Goal: Feedback & Contribution: Leave review/rating

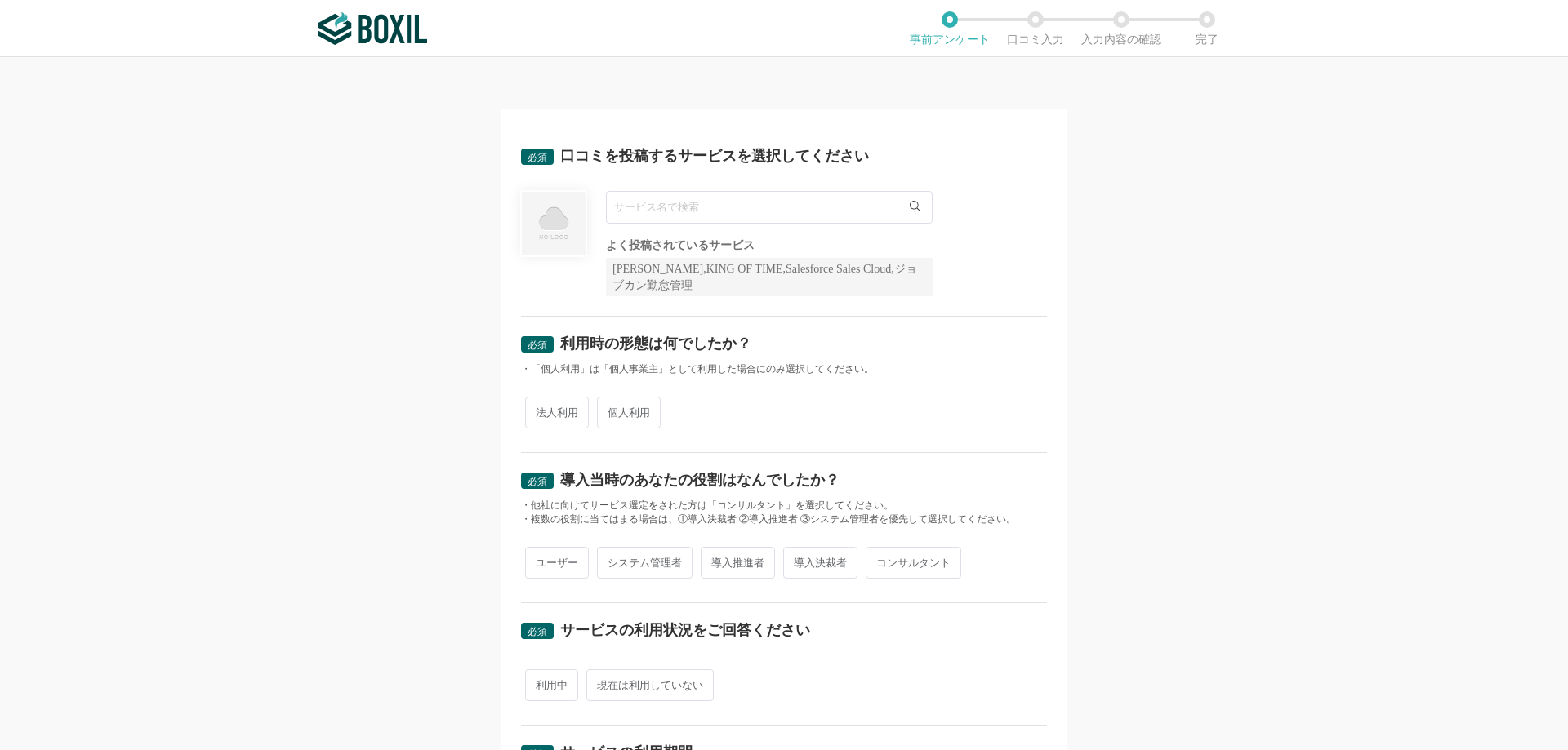
click at [705, 201] on input "text" at bounding box center [770, 207] width 327 height 33
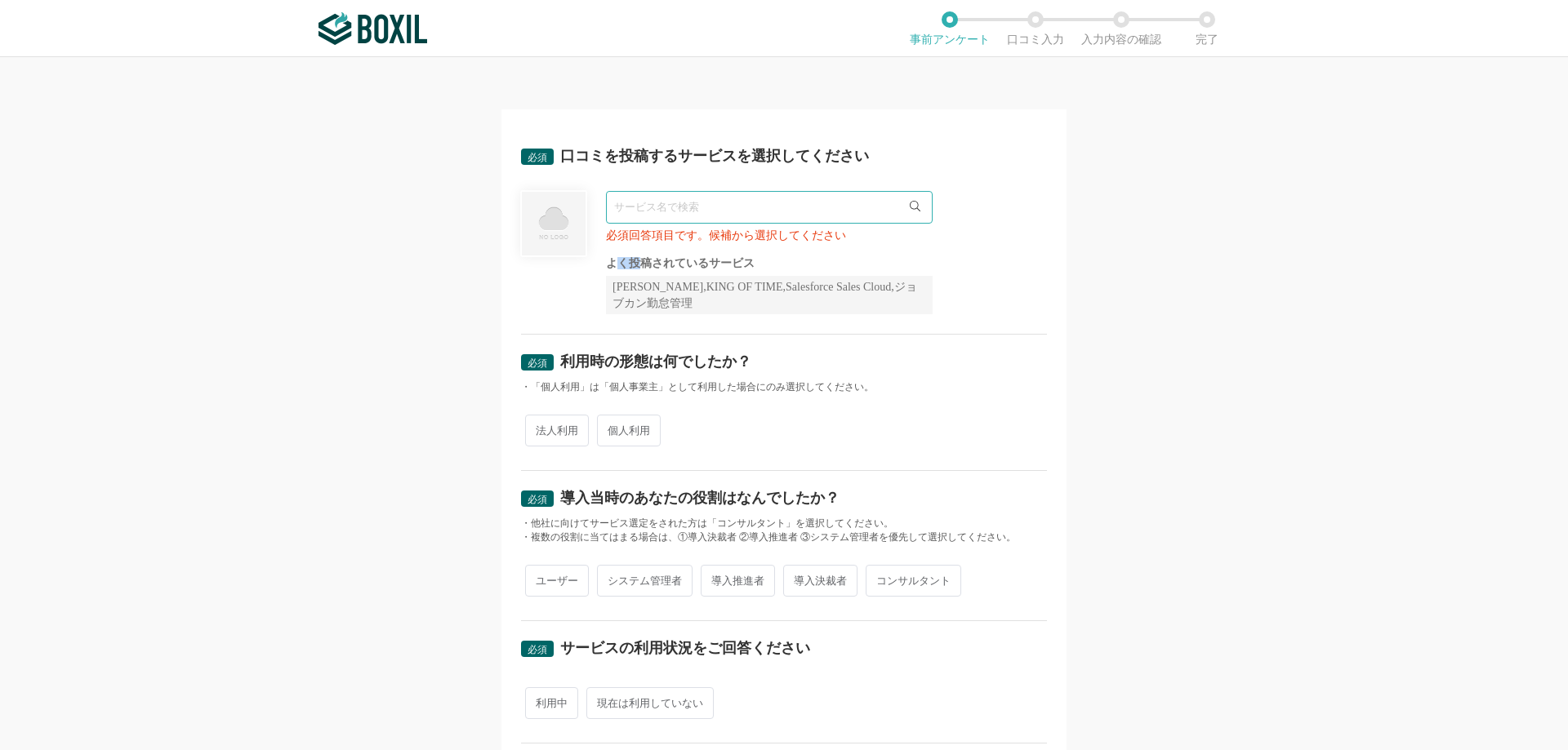
drag, startPoint x: 606, startPoint y: 268, endPoint x: 633, endPoint y: 269, distance: 27.0
click at [633, 269] on div "よく投稿されているサービス Sansan,KING OF TIME,Salesforce Sales Cloud,ジョブカン勤怠管理" at bounding box center [770, 286] width 327 height 56
drag, startPoint x: 609, startPoint y: 290, endPoint x: 642, endPoint y: 290, distance: 33.0
click at [642, 290] on div "[PERSON_NAME],KING OF TIME,Salesforce Sales Cloud,ジョブカン勤怠管理" at bounding box center [770, 295] width 327 height 38
copy div "Sansan"
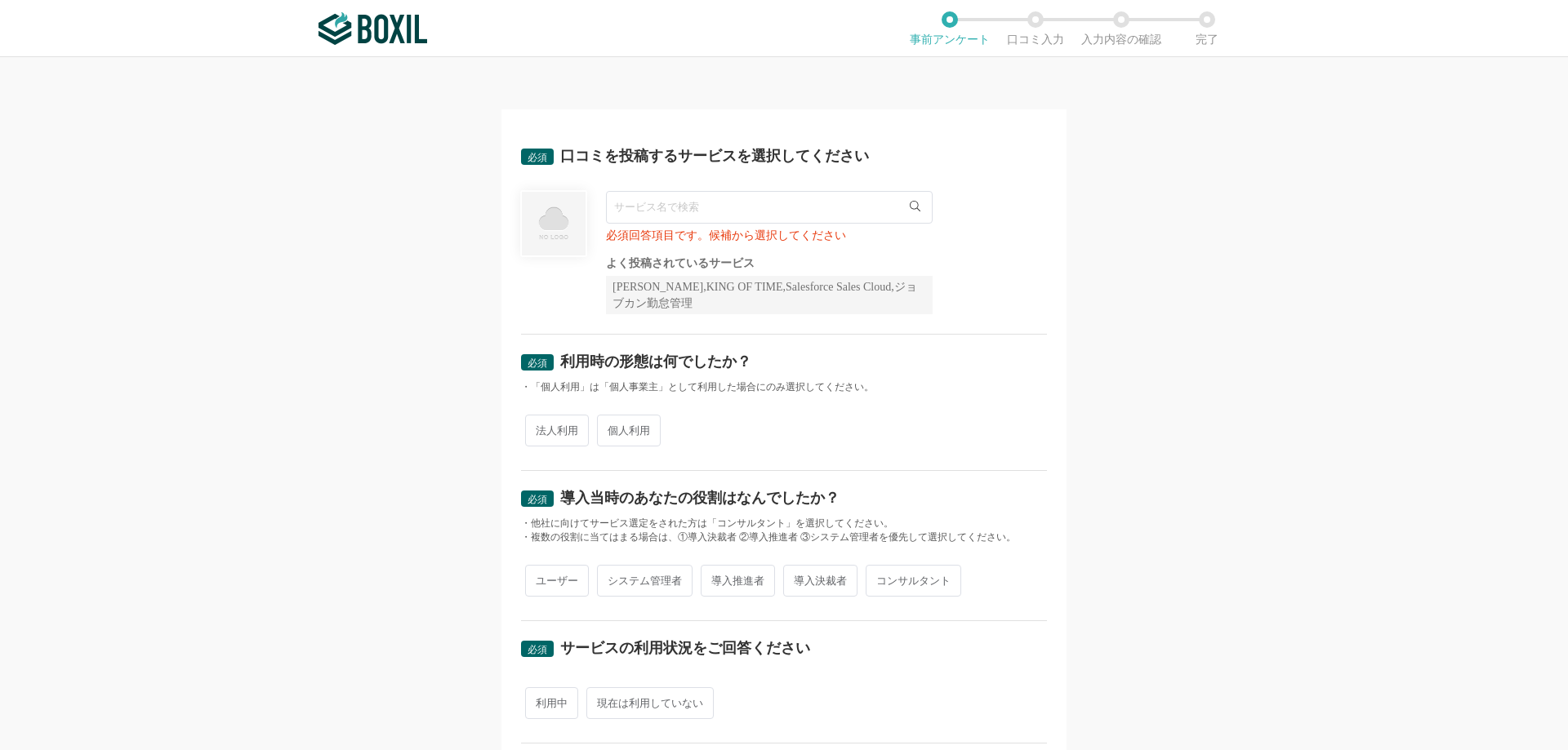
click at [656, 200] on input "text" at bounding box center [770, 207] width 327 height 33
paste input "Sansan"
type input "Sansan"
click at [743, 406] on div "必須 利用時の形態は何でしたか？ ・「個人利用」は「個人事業主」として利用した場合にのみ選択してください。 法人利用 個人利用" at bounding box center [784, 403] width 526 height 136
click at [526, 424] on span "法人利用" at bounding box center [557, 430] width 63 height 32
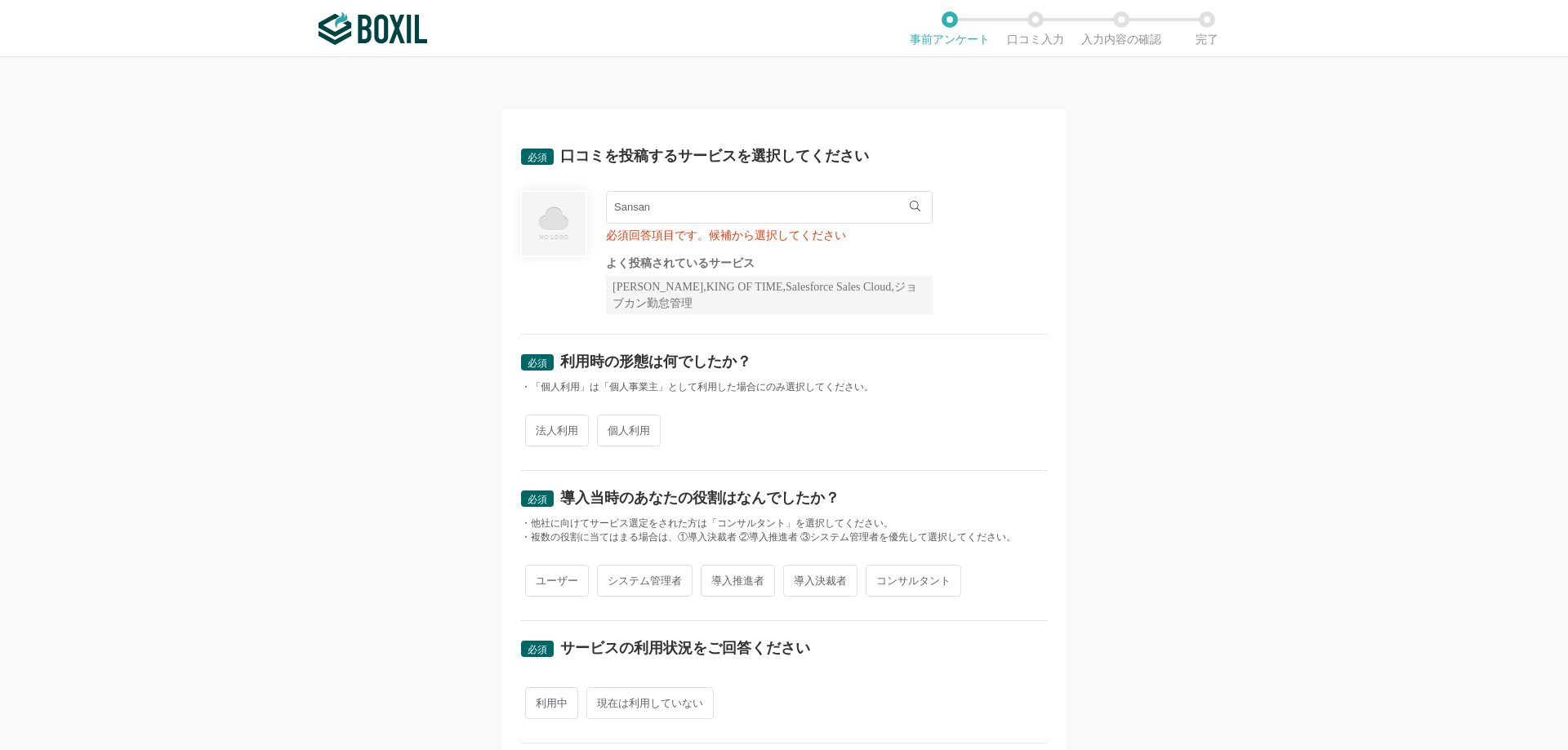
click at [529, 424] on input "法人利用" at bounding box center [534, 422] width 11 height 11
radio input "true"
click at [721, 583] on span "導入推進者" at bounding box center [738, 581] width 74 height 32
click at [715, 578] on input "導入推進者" at bounding box center [710, 572] width 11 height 11
radio input "true"
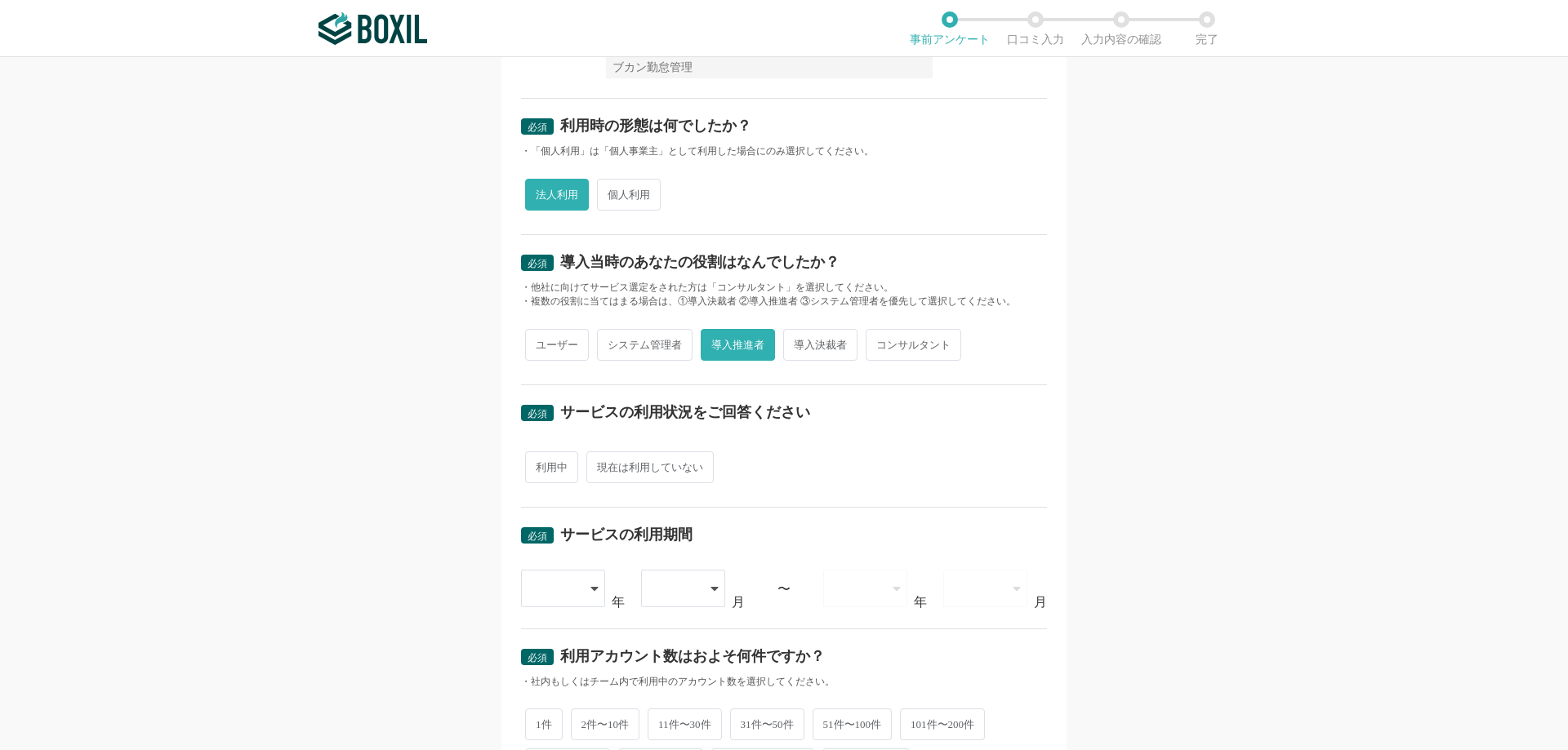
scroll to position [245, 0]
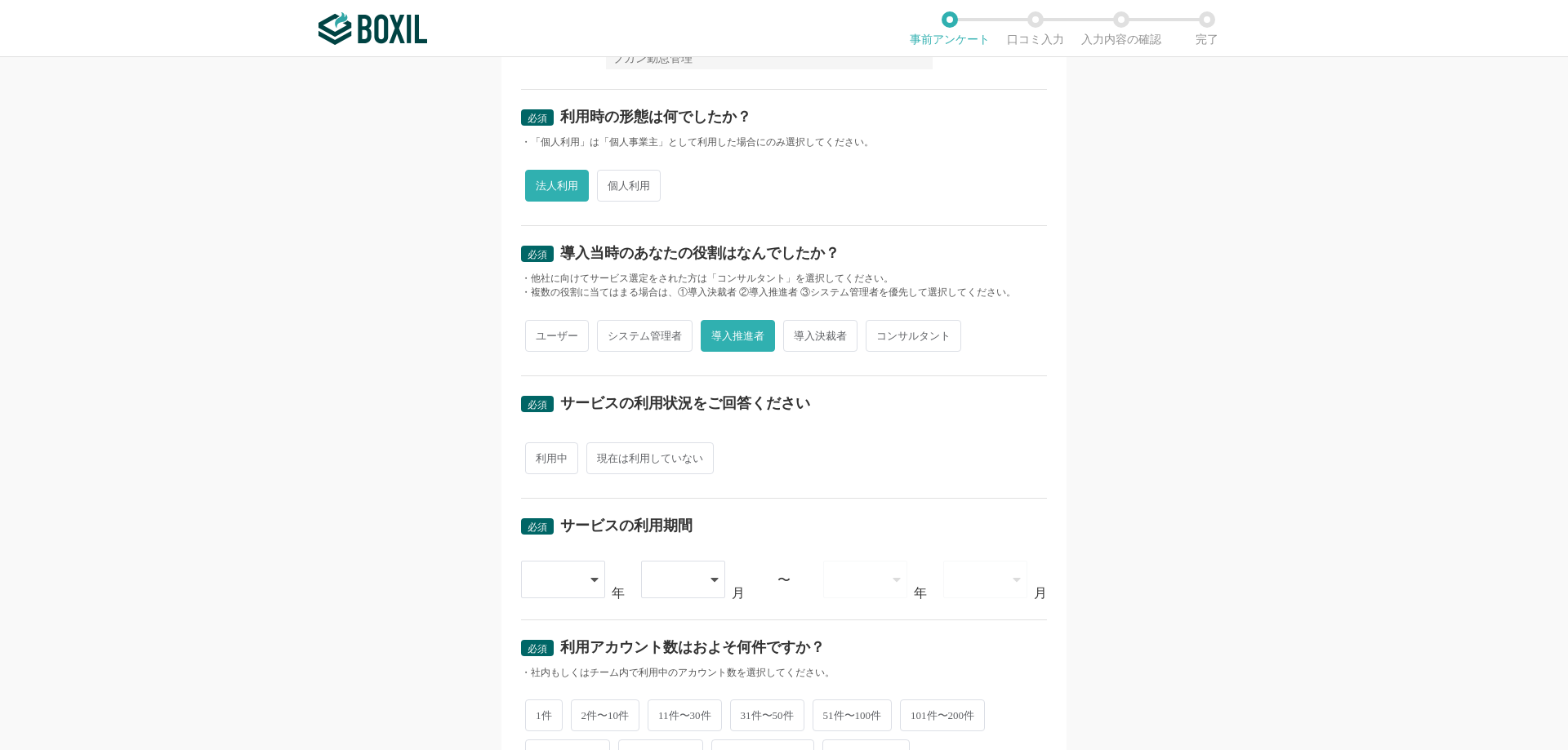
click at [536, 470] on span "利用中" at bounding box center [552, 458] width 54 height 32
click at [536, 455] on input "利用中" at bounding box center [534, 449] width 11 height 11
radio input "true"
click at [592, 589] on div at bounding box center [564, 579] width 86 height 38
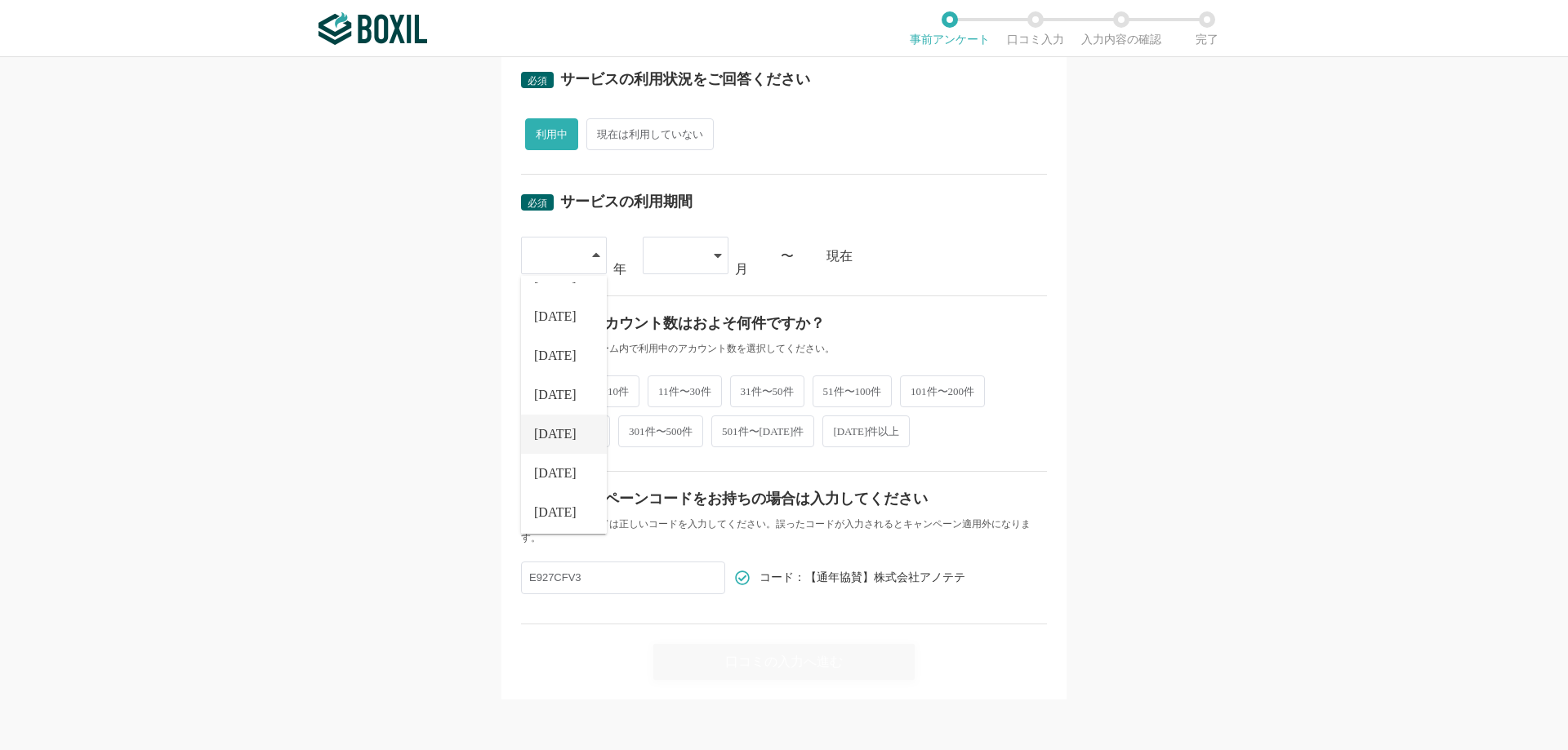
scroll to position [186, 0]
click at [560, 499] on li "[DATE]" at bounding box center [564, 508] width 86 height 39
click at [705, 253] on div at bounding box center [685, 255] width 86 height 38
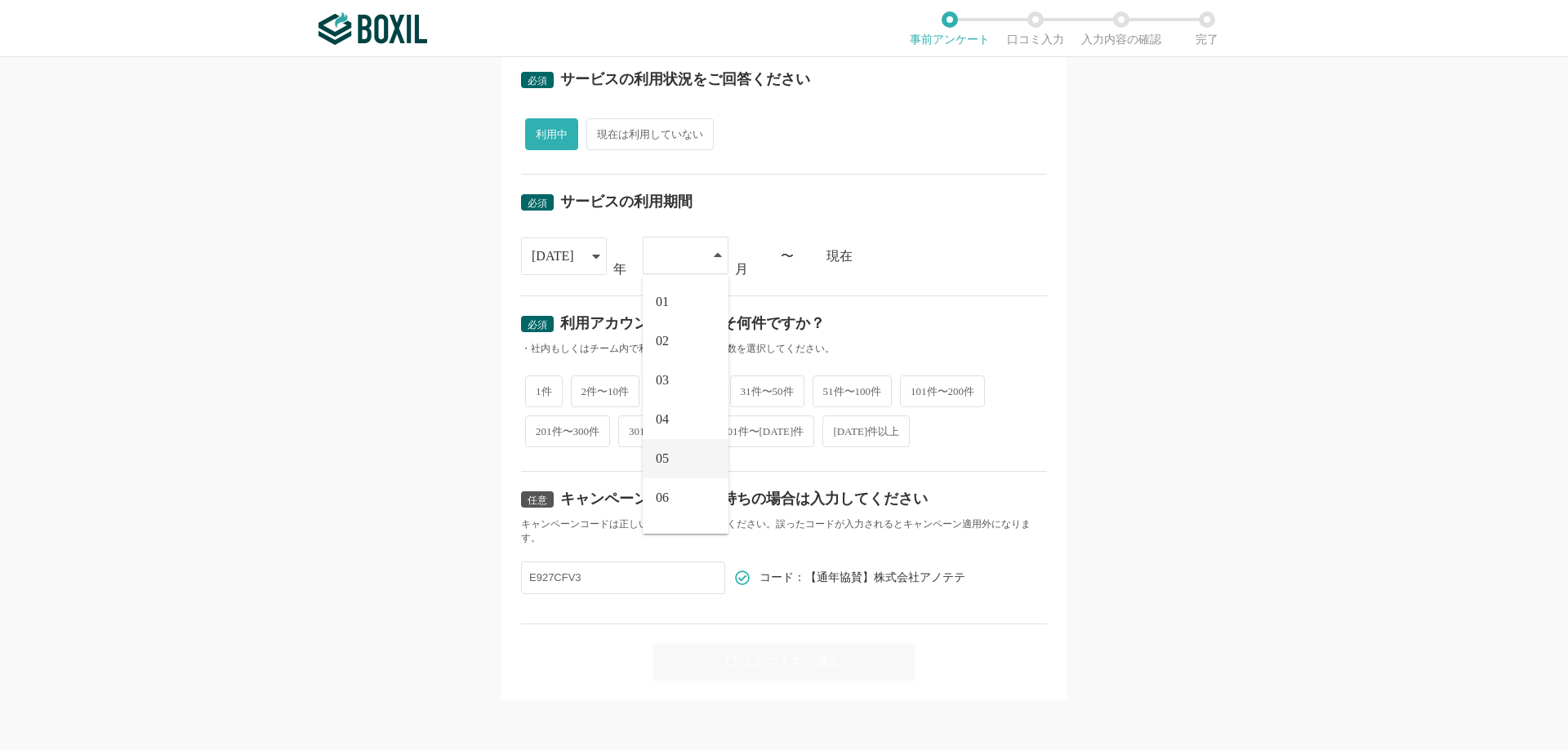
click at [674, 466] on li "05" at bounding box center [685, 458] width 86 height 39
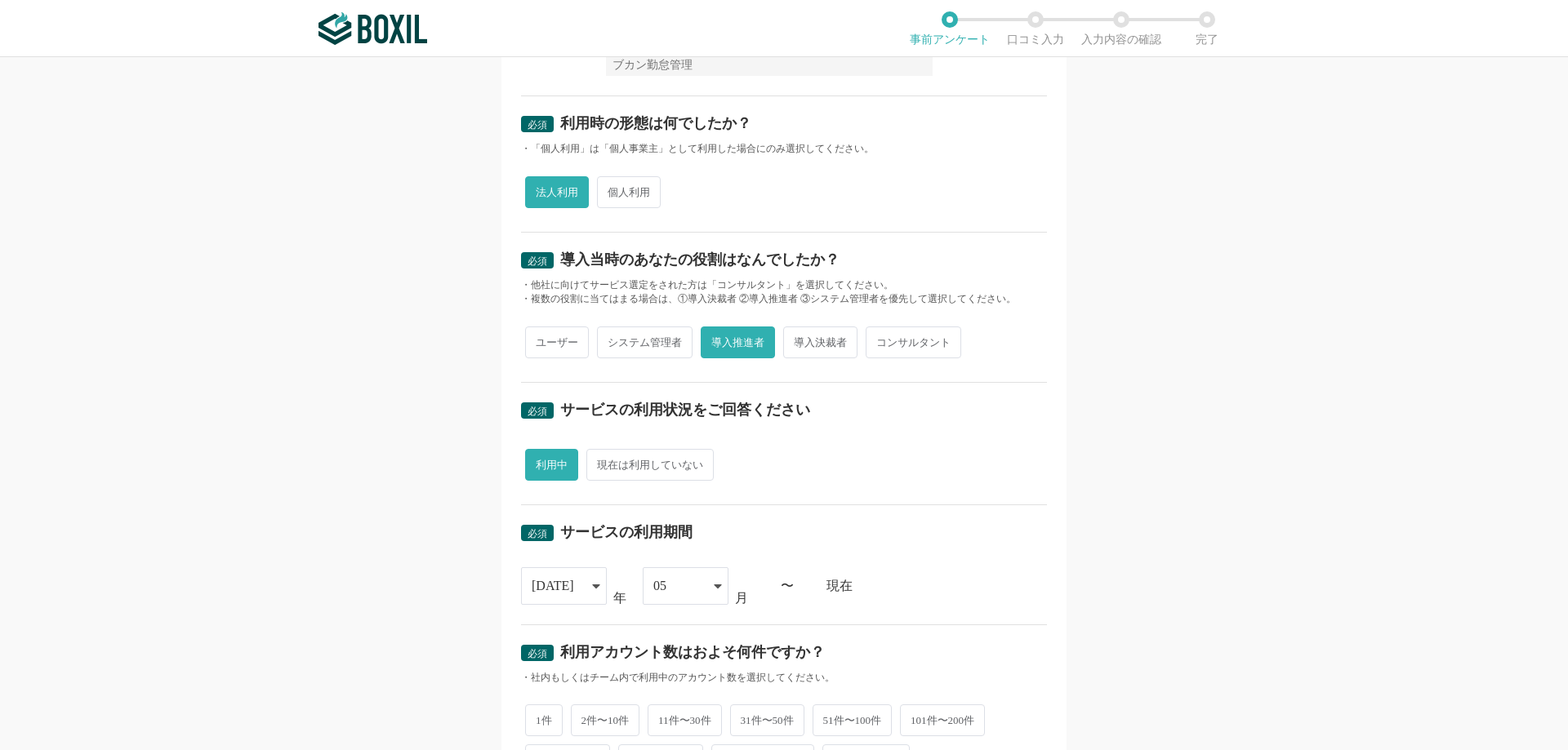
scroll to position [569, 0]
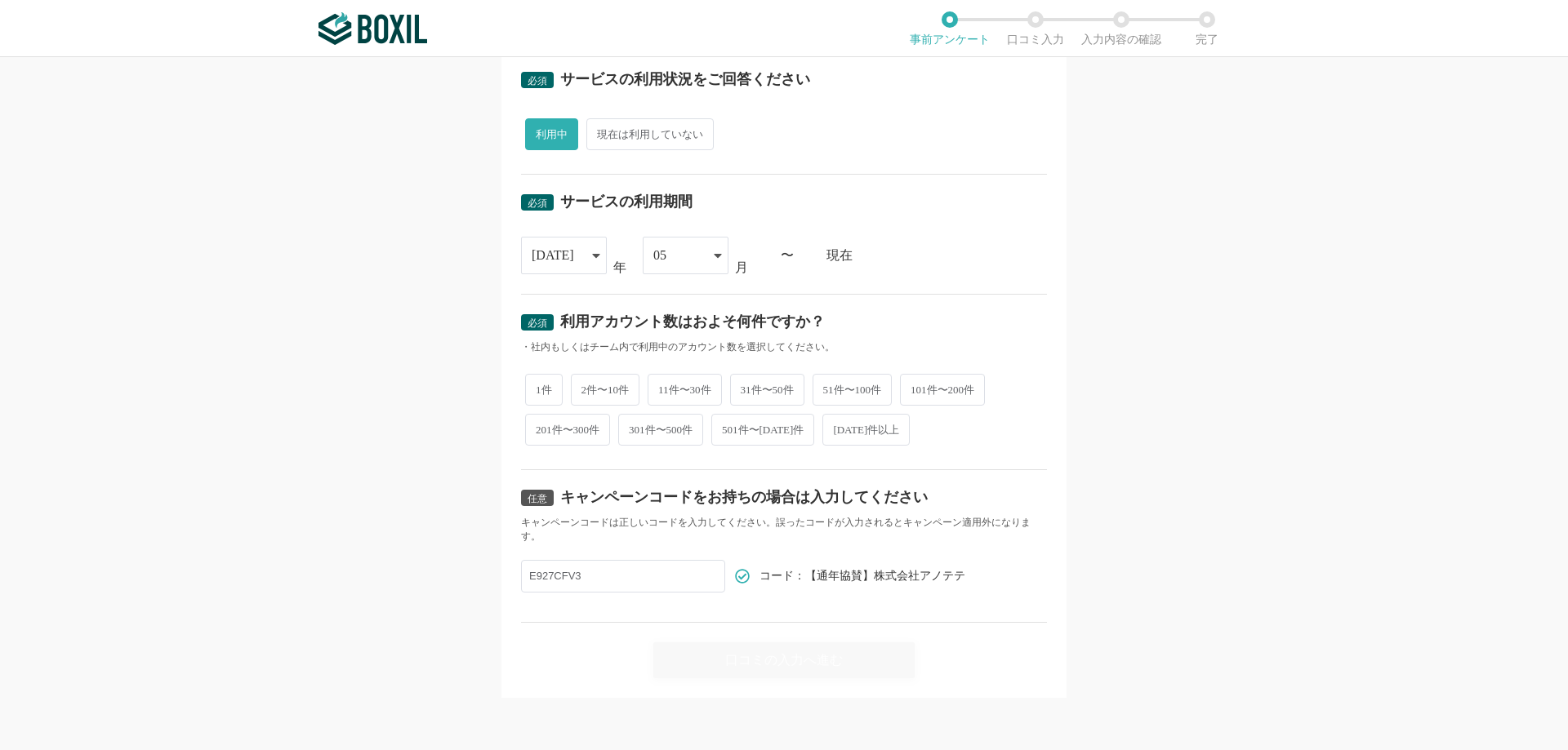
click at [597, 385] on span "2件〜10件" at bounding box center [605, 389] width 69 height 32
click at [586, 385] on input "2件〜10件" at bounding box center [580, 381] width 11 height 11
radio input "true"
drag, startPoint x: 1016, startPoint y: 628, endPoint x: 1086, endPoint y: 618, distance: 70.7
click at [1018, 631] on div "口コミの入力へ進む" at bounding box center [784, 650] width 526 height 55
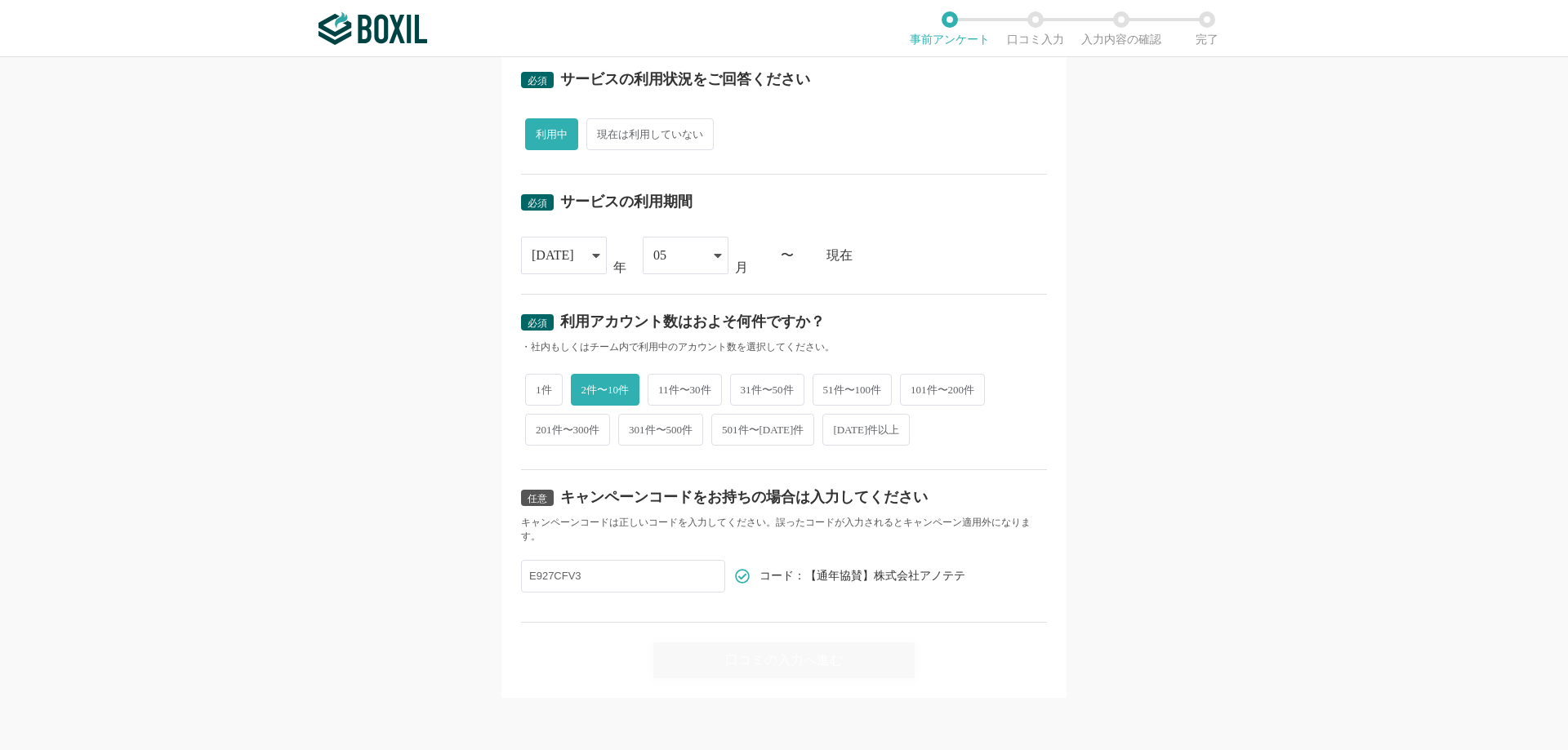
click at [745, 613] on div "任意 キャンペーンコードをお持ちの場合は入力してください キャンペーンコードは正しいコードを入力してください。誤ったコードが入力されるとキャンペーン適用外にな…" at bounding box center [784, 546] width 526 height 153
click at [616, 581] on input "E927CFV3" at bounding box center [623, 577] width 204 height 33
drag, startPoint x: 637, startPoint y: 579, endPoint x: 403, endPoint y: 572, distance: 234.1
click at [403, 572] on div "必須 口コミを投稿するサービスを選択してください Sansan Sansan 必須回答項目です。候補から選択してください よく投稿されているサービス Sans…" at bounding box center [784, 404] width 1568 height 693
paste input "Sansan"
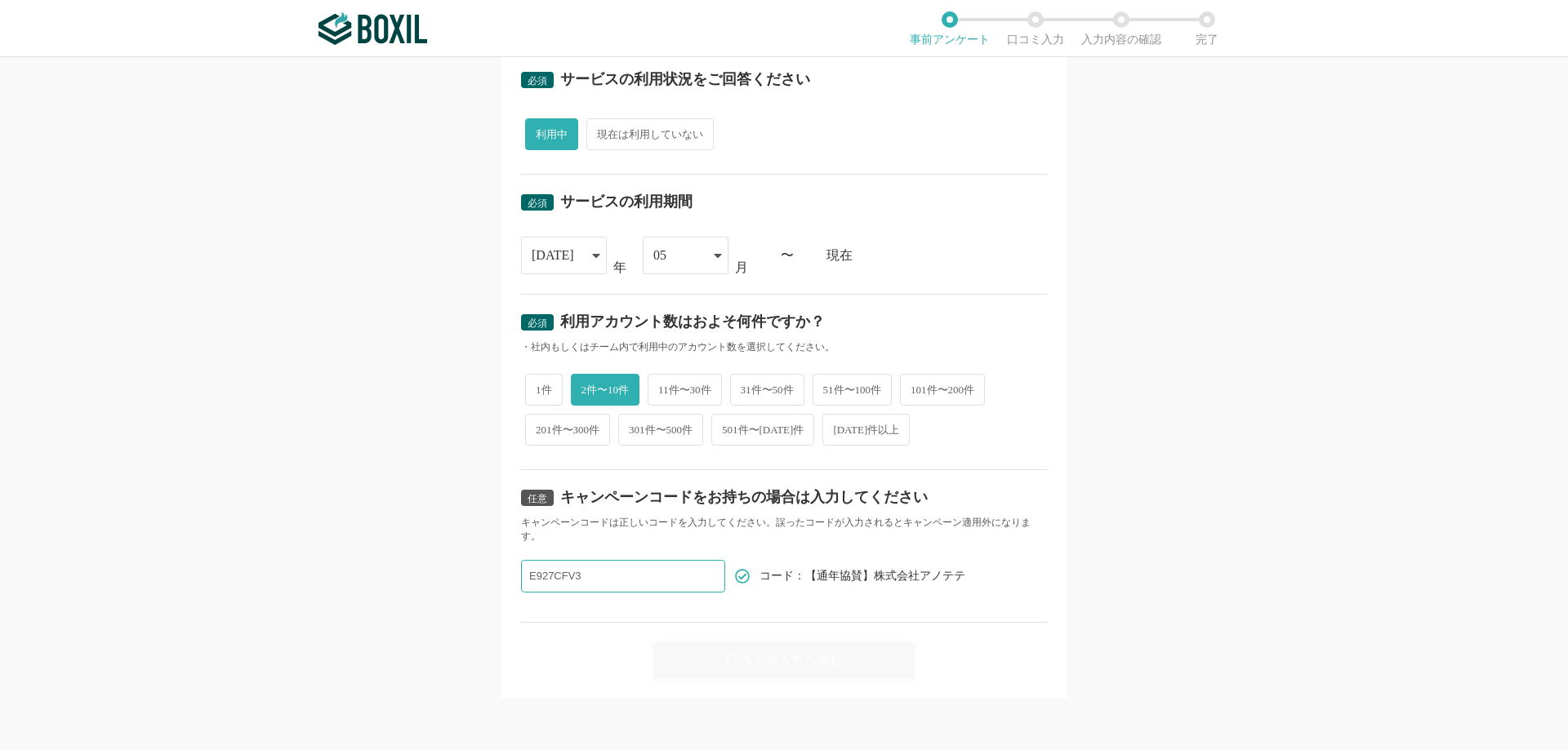
type input "Sansan"
drag, startPoint x: 591, startPoint y: 578, endPoint x: 458, endPoint y: 582, distance: 133.1
click at [458, 582] on div "必須 口コミを投稿するサービスを選択してください Sansan Sansan 必須回答項目です。候補から選択してください よく投稿されているサービス Sans…" at bounding box center [784, 404] width 1568 height 693
paste input "E927CFV3"
type input "E927CFV3"
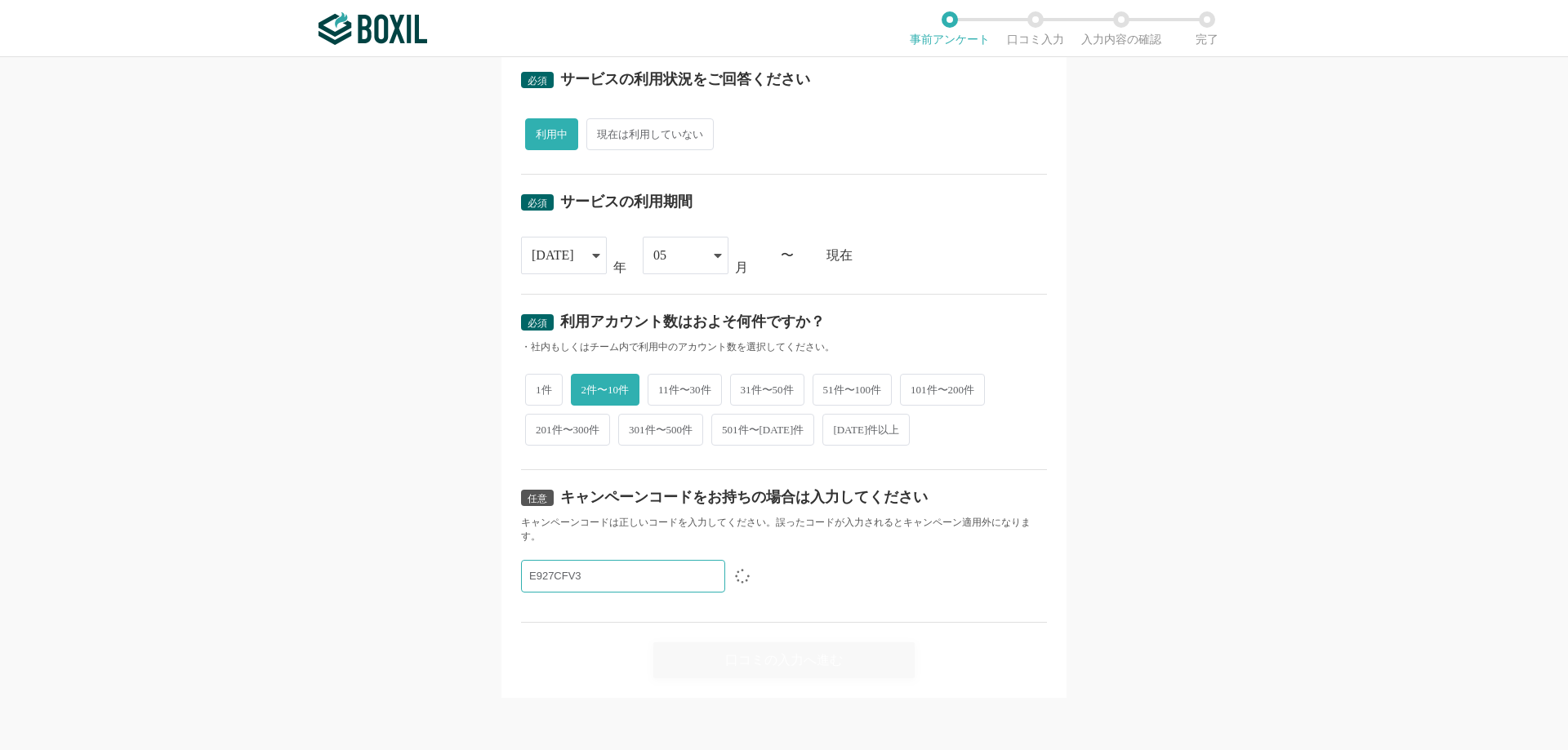
click at [855, 652] on div "口コミの入力へ進む" at bounding box center [784, 650] width 526 height 55
click at [764, 660] on div "口コミの入力へ進む" at bounding box center [784, 650] width 526 height 55
click at [1086, 620] on div "必須 口コミを投稿するサービスを選択してください Sansan Sansan 必須回答項目です。候補から選択してください よく投稿されているサービス Sans…" at bounding box center [784, 404] width 1568 height 693
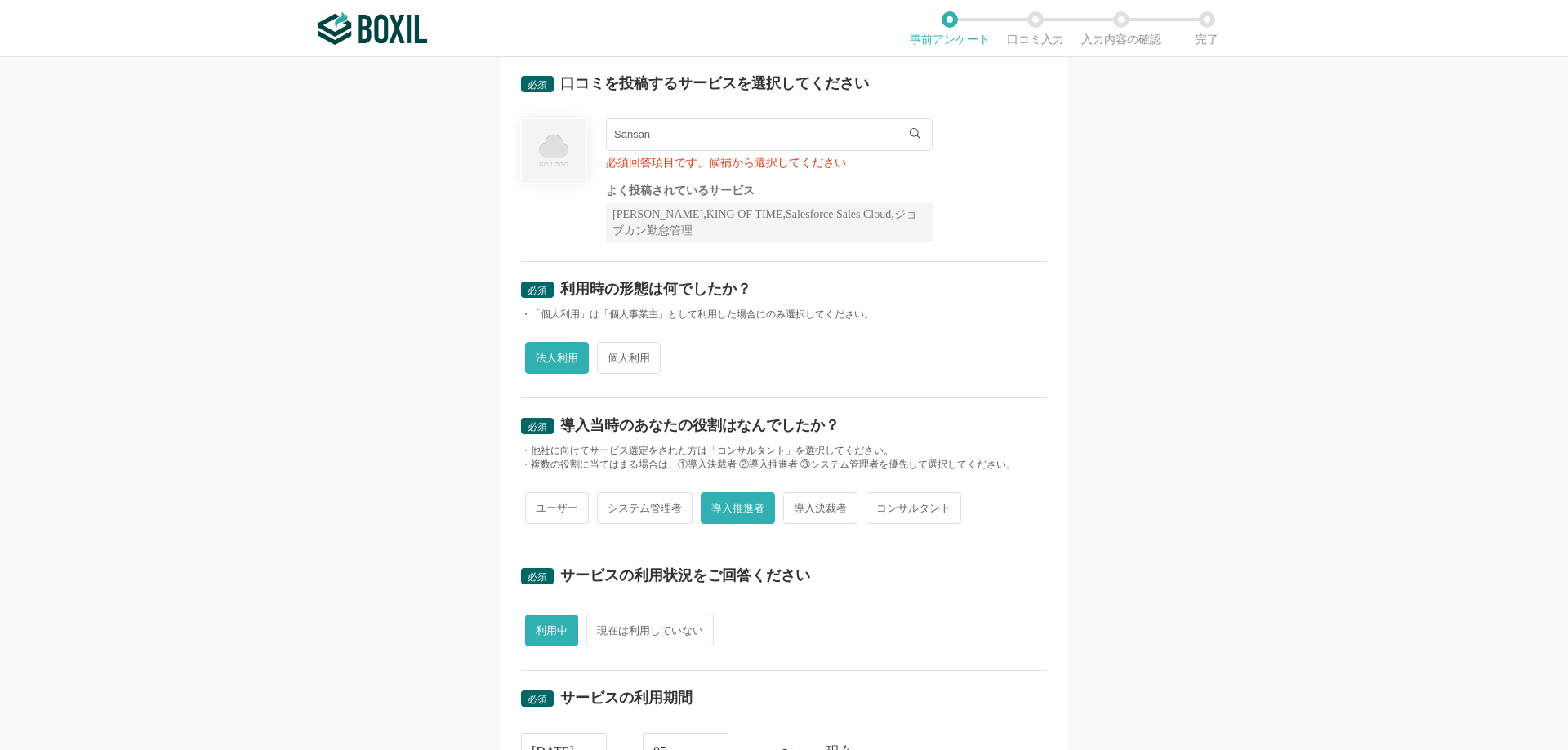
scroll to position [0, 0]
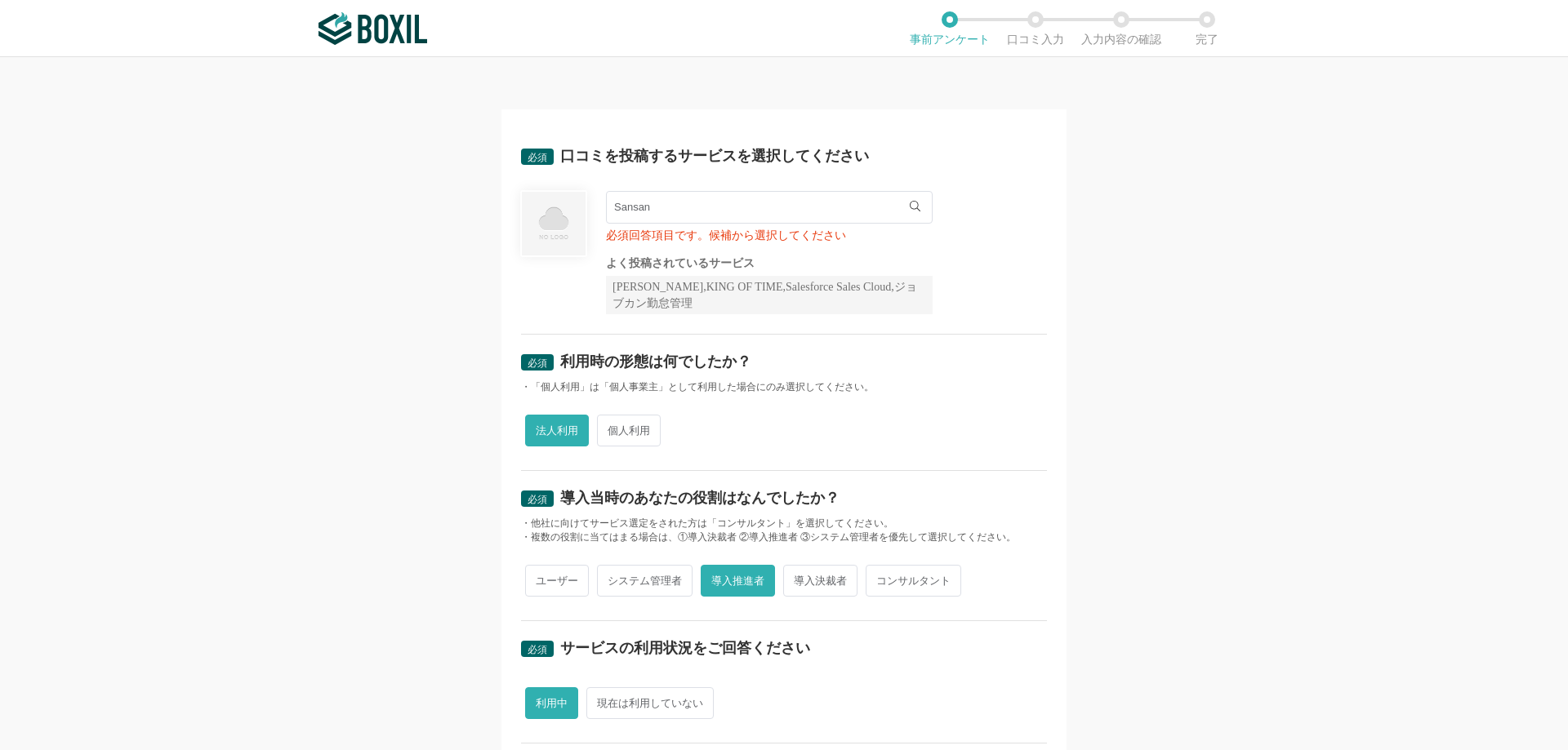
click at [1223, 484] on div "必須 口コミを投稿するサービスを選択してください Sansan Sansan 必須回答項目です。候補から選択してください よく投稿されているサービス Sans…" at bounding box center [784, 404] width 1568 height 693
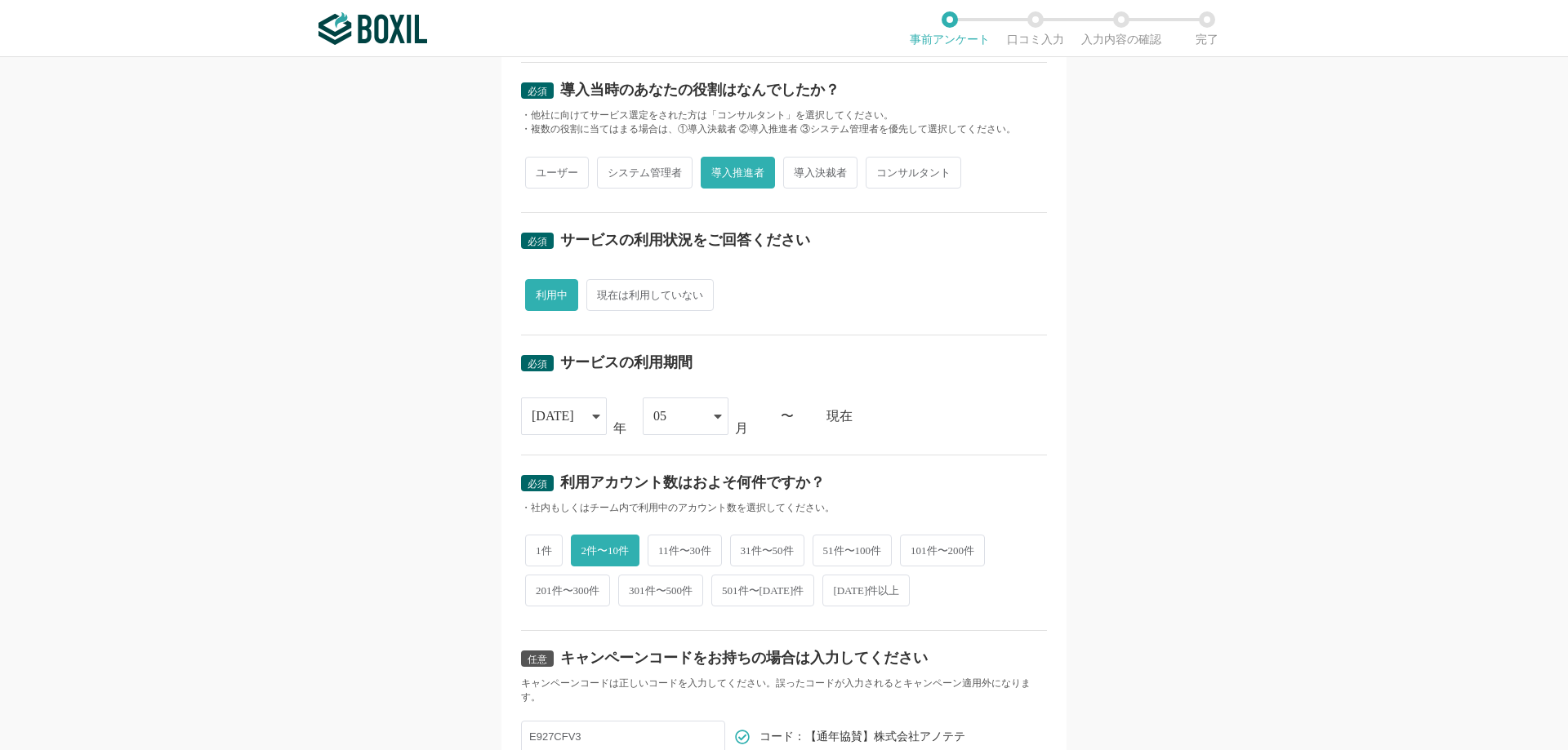
scroll to position [569, 0]
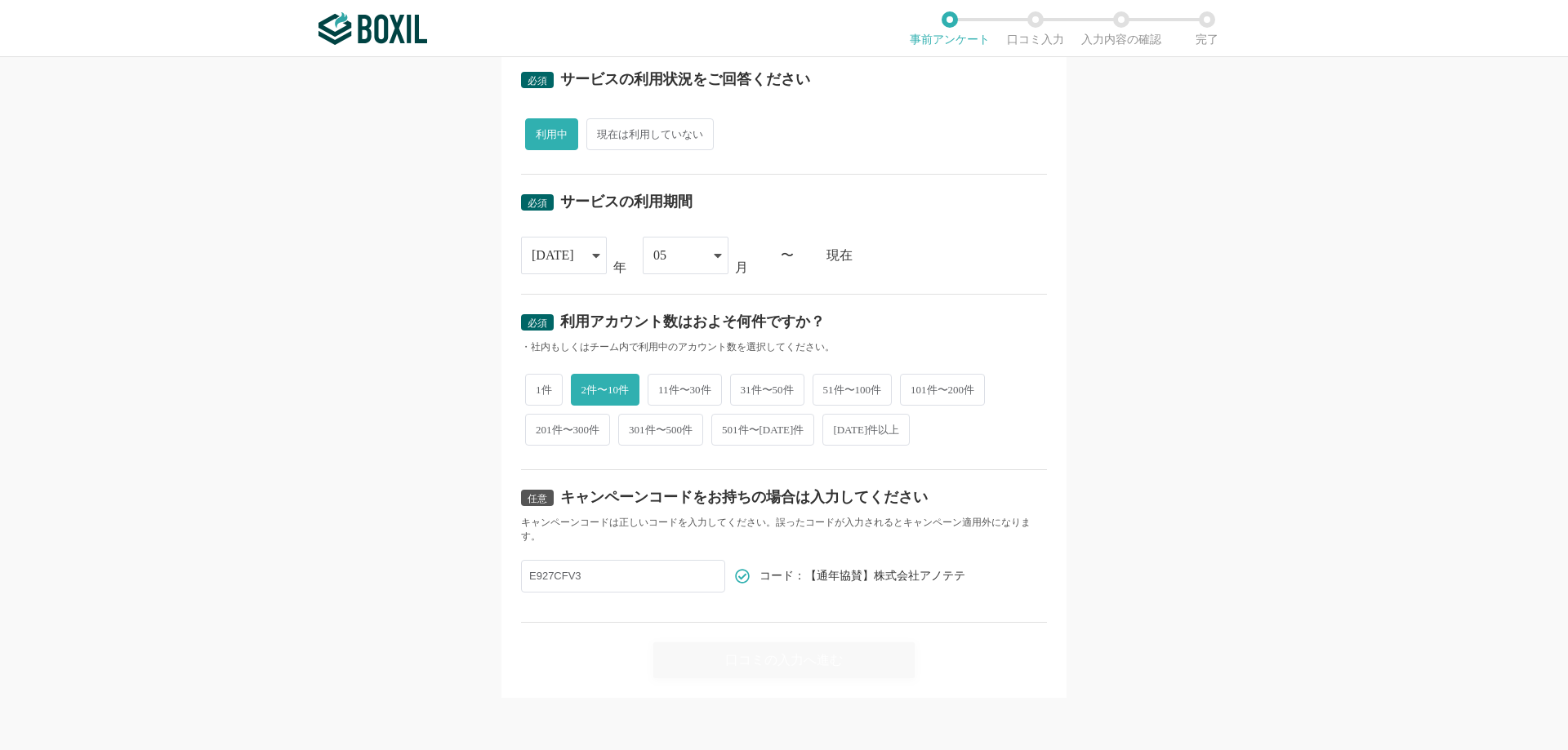
click at [800, 663] on div "口コミの入力へ進む" at bounding box center [784, 650] width 526 height 55
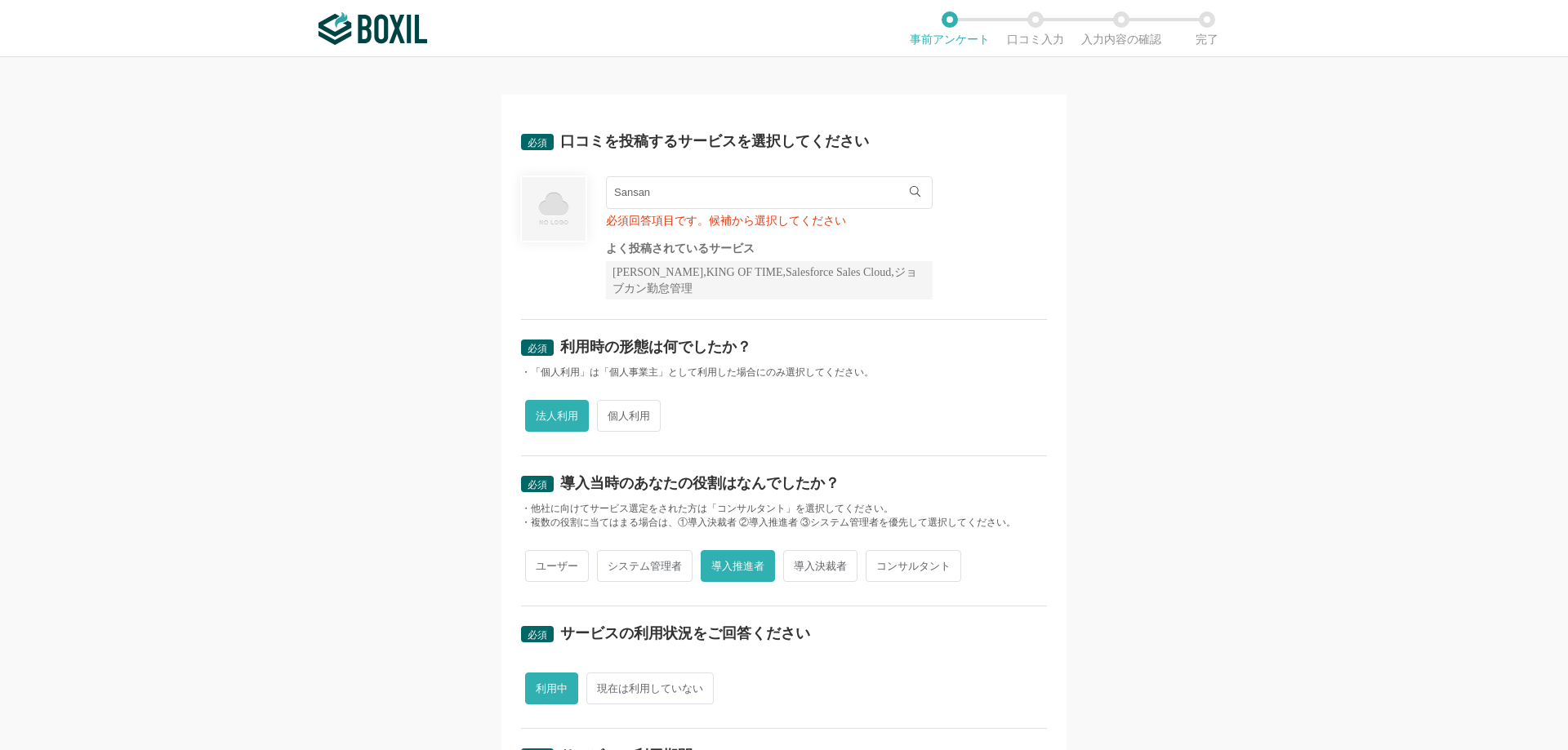
scroll to position [0, 0]
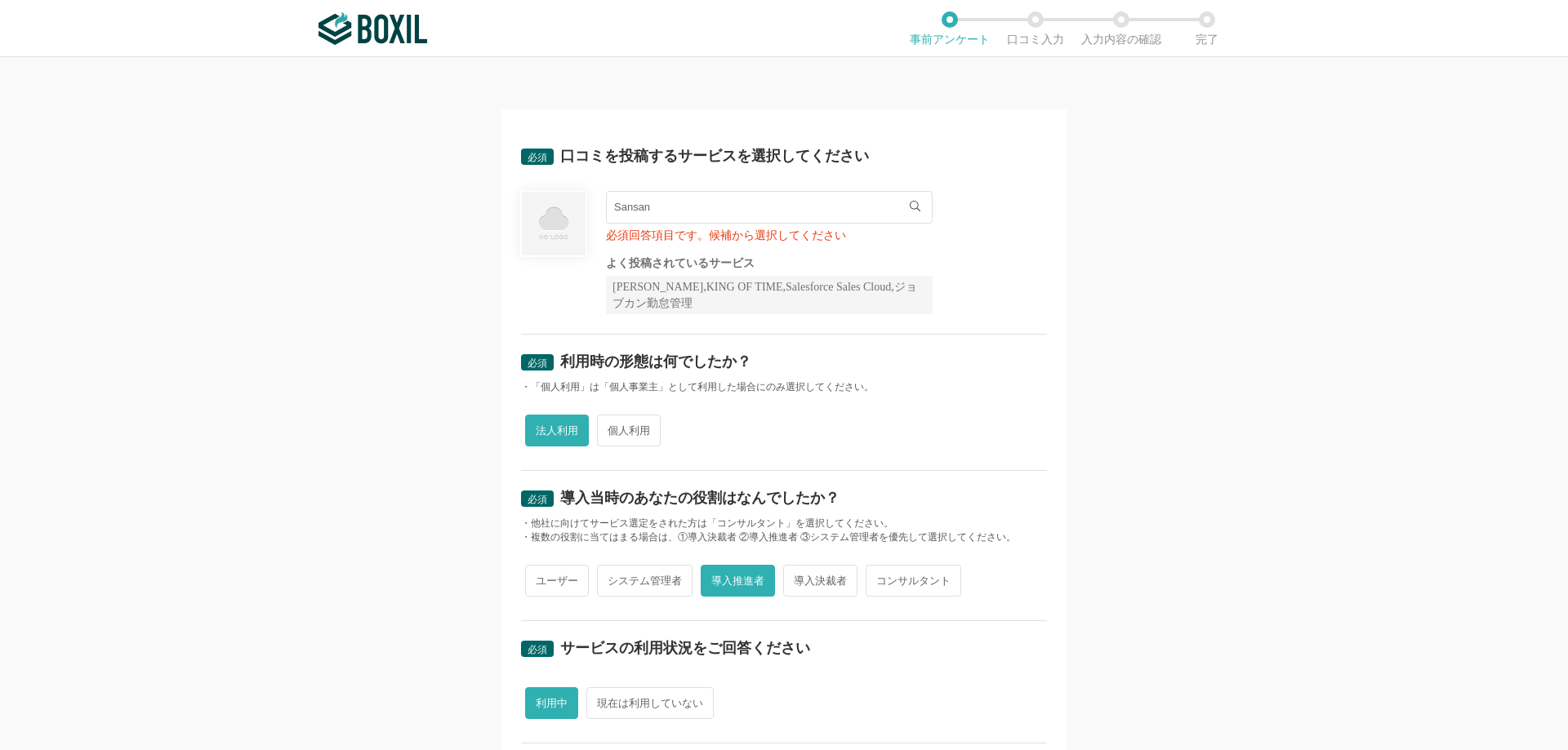
click at [701, 241] on div "必須回答項目です。候補から選択してください" at bounding box center [770, 236] width 327 height 12
click at [707, 216] on input "Sansan" at bounding box center [770, 207] width 327 height 33
click at [690, 214] on input "Sansan" at bounding box center [770, 207] width 327 height 33
type input "S"
click at [914, 206] on icon at bounding box center [915, 205] width 11 height 11
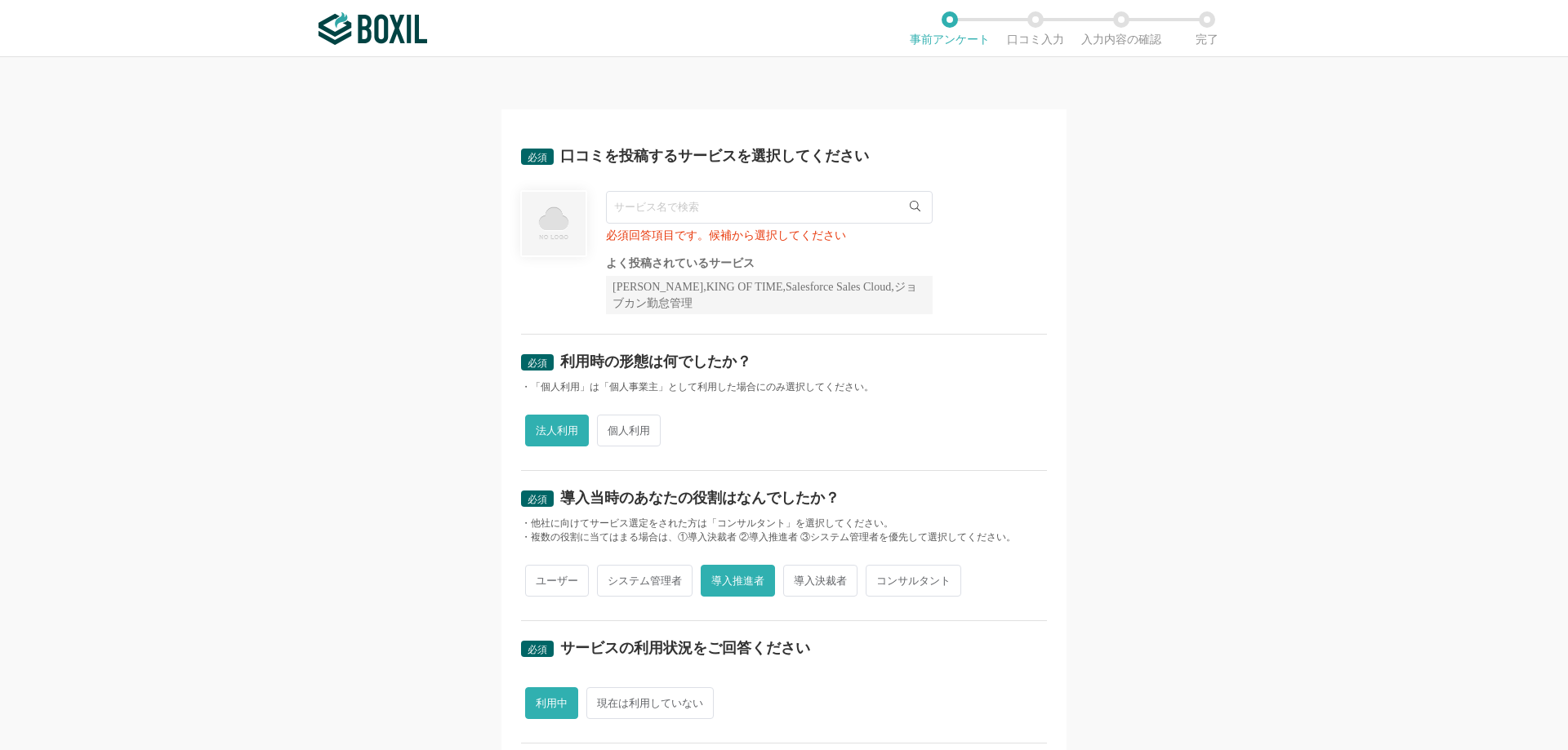
click at [910, 205] on icon at bounding box center [915, 205] width 11 height 11
click at [530, 226] on img at bounding box center [553, 224] width 67 height 67
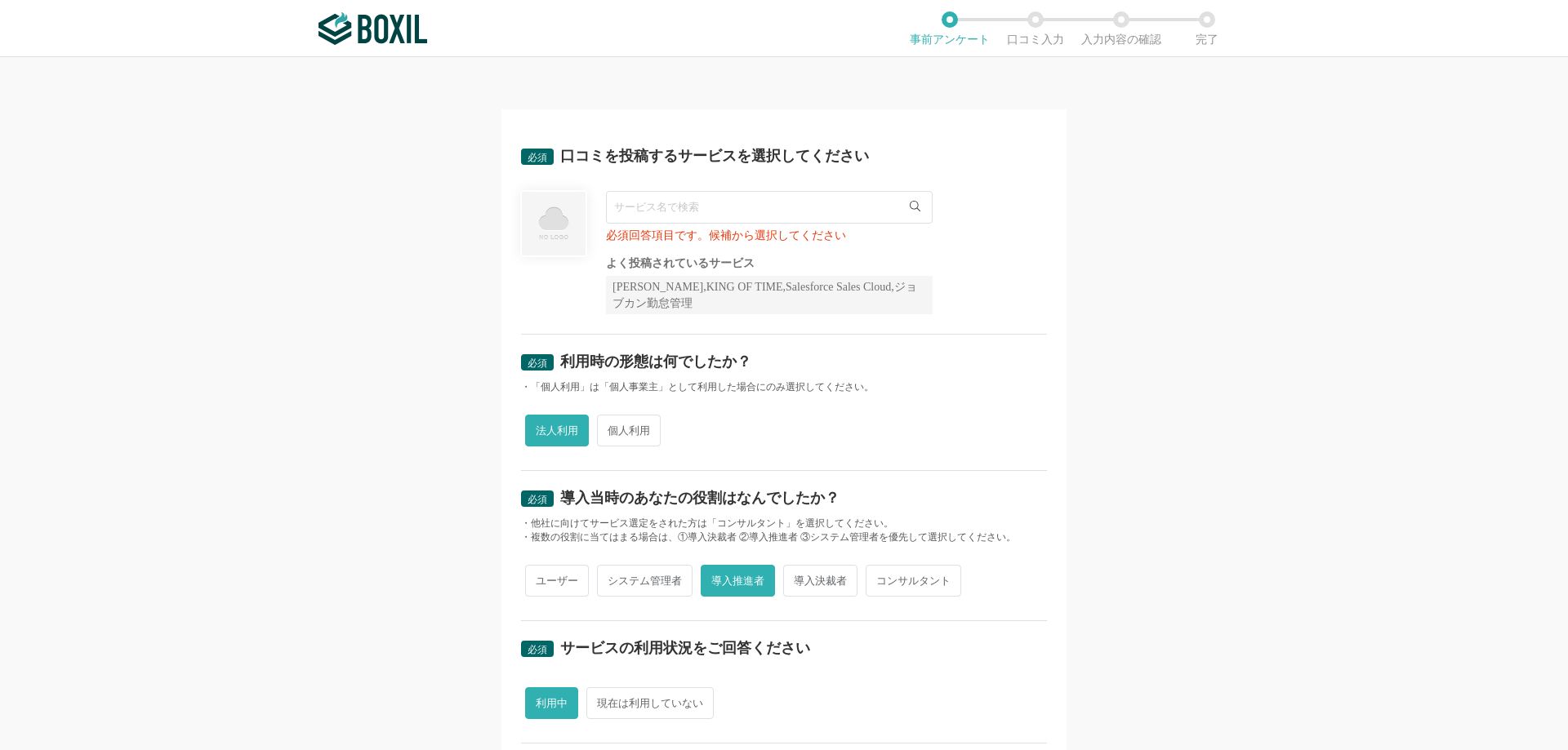
click at [653, 231] on div "必須回答項目です。候補から選択してください" at bounding box center [770, 236] width 327 height 12
click at [626, 238] on div "必須回答項目です。候補から選択してください" at bounding box center [770, 236] width 327 height 12
click at [632, 216] on input "text" at bounding box center [770, 207] width 327 height 33
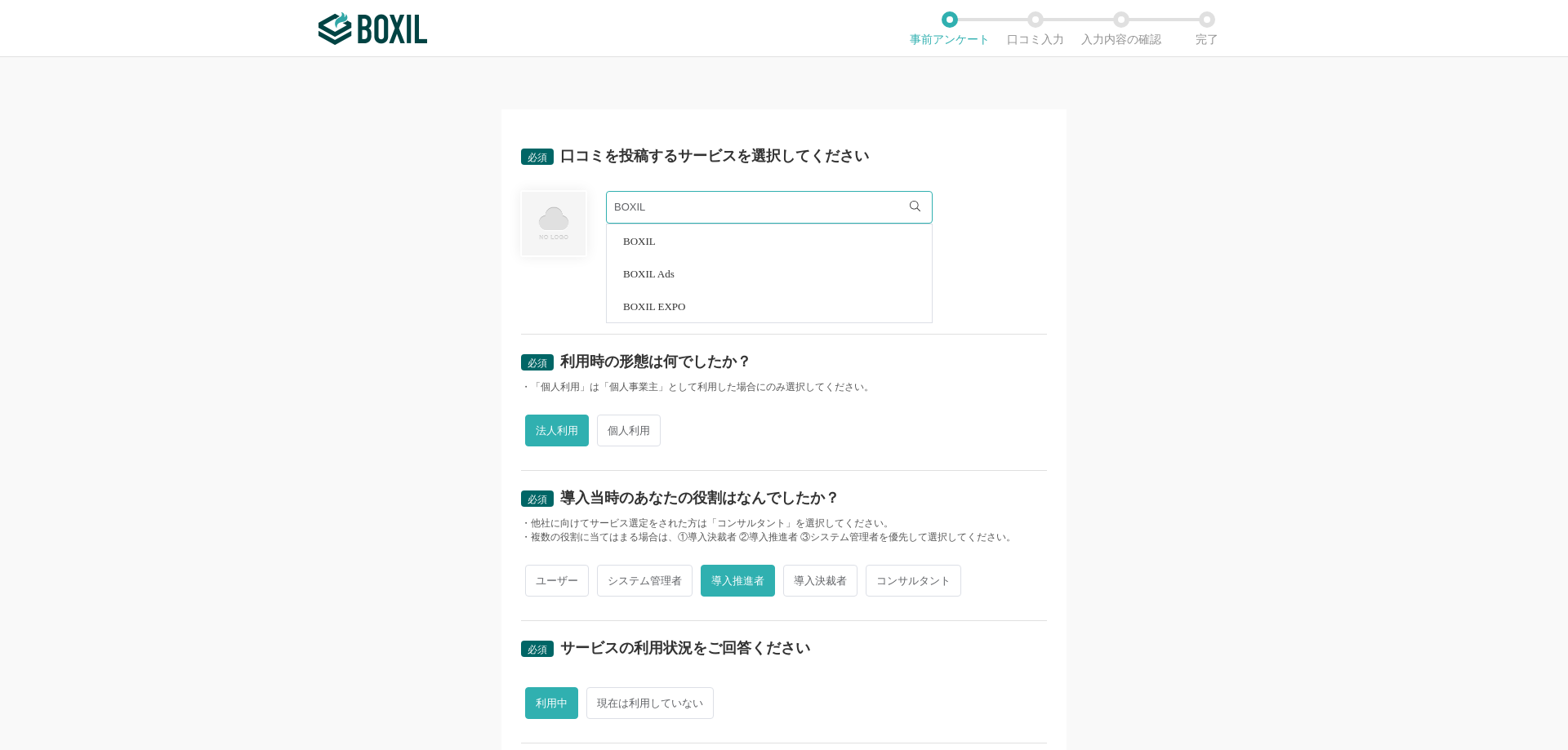
type input "BOXIL"
click at [633, 240] on span "BOXIL" at bounding box center [639, 240] width 33 height 11
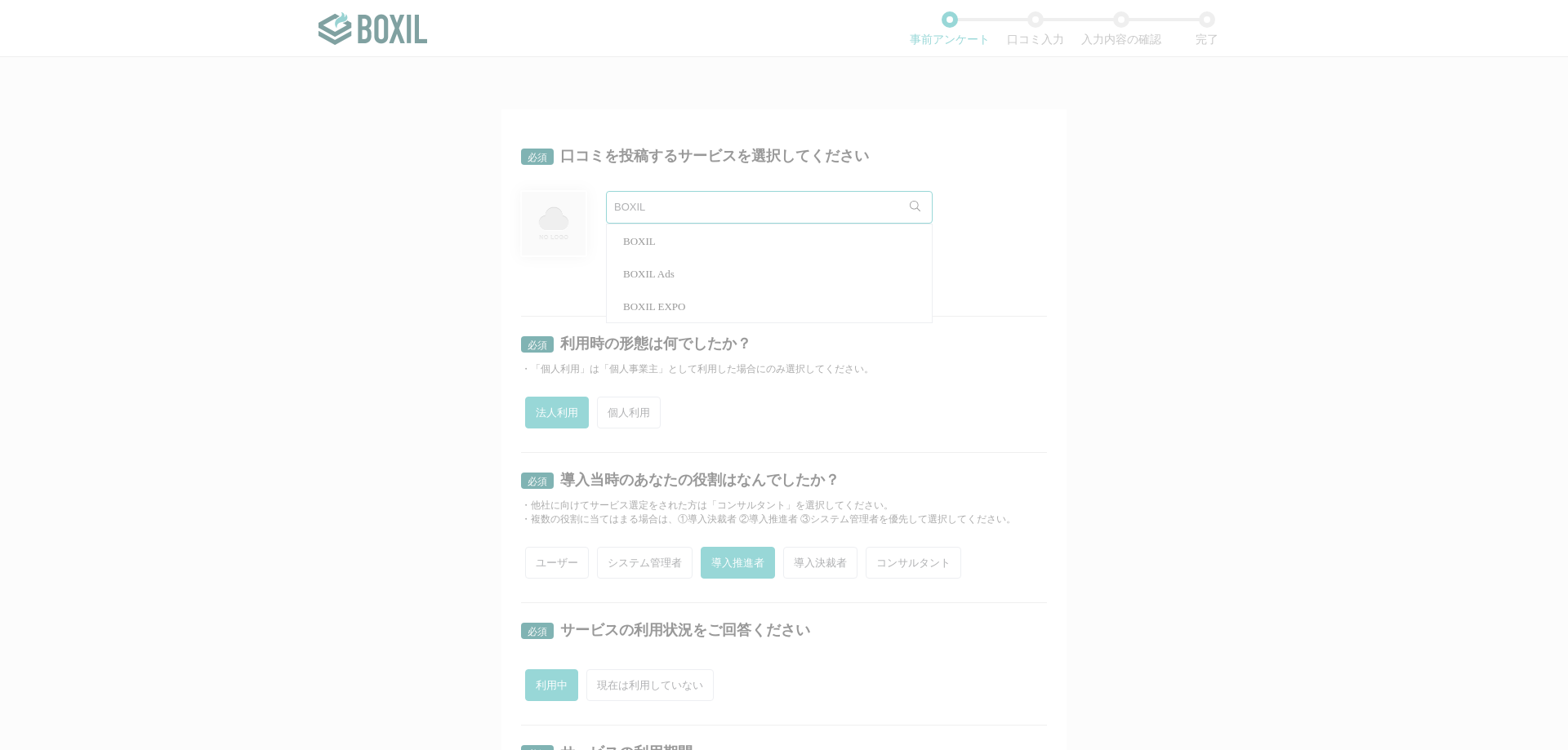
radio input "false"
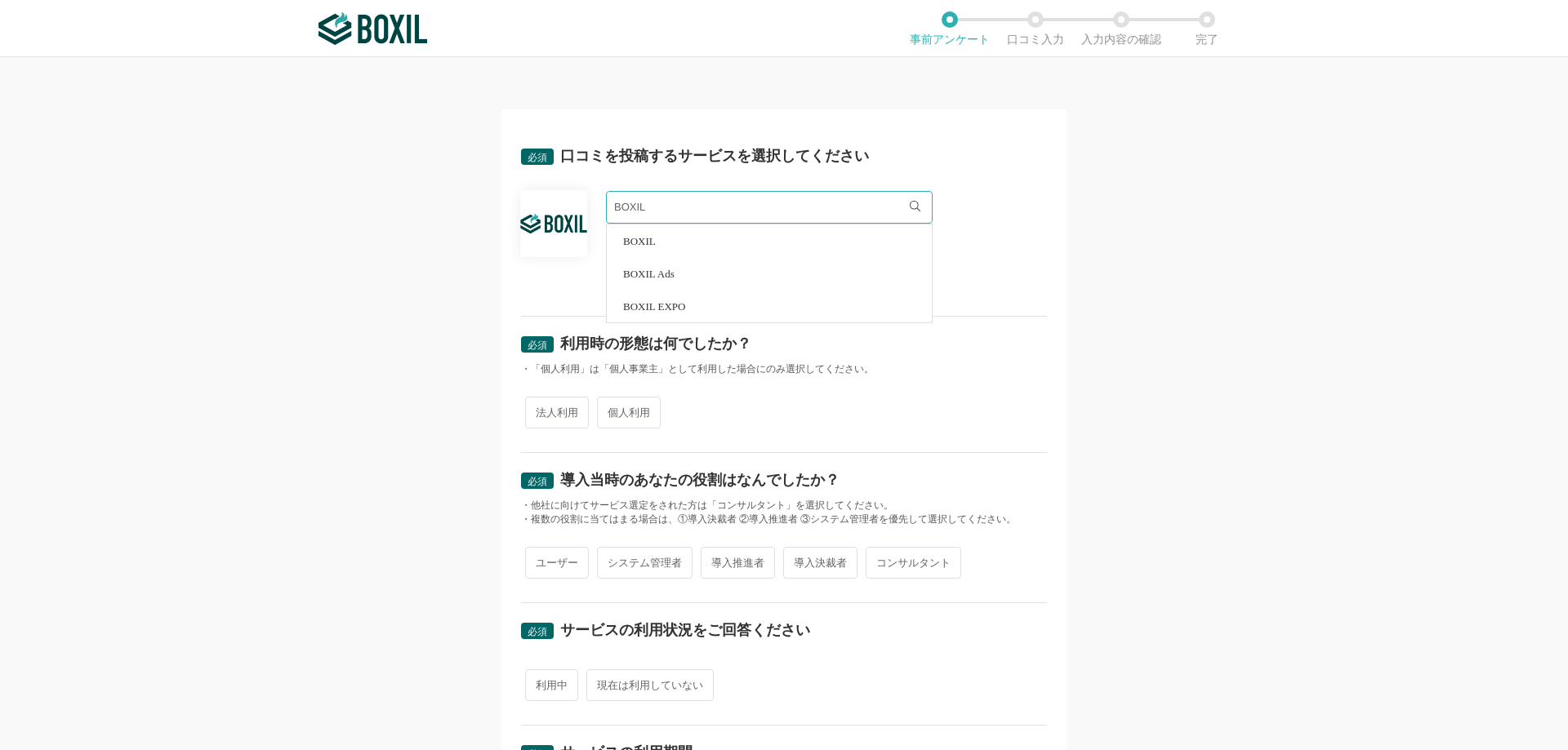
click at [1088, 292] on div "必須 口コミを投稿するサービスを選択してください BOXIL BOXIL BOXIL Ads BOXIL EXPO よく投稿されているサービス Sansan,…" at bounding box center [784, 404] width 1568 height 693
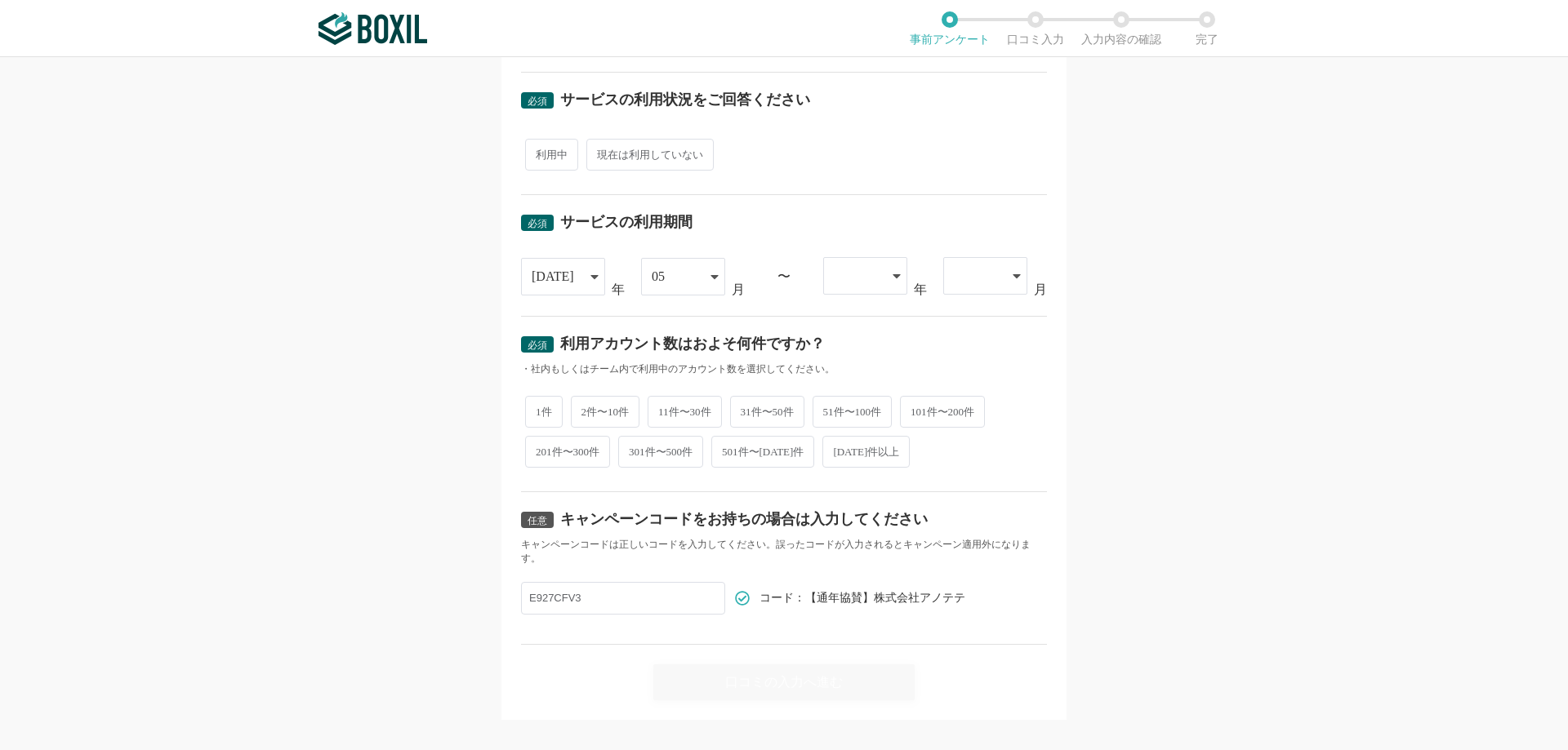
scroll to position [551, 0]
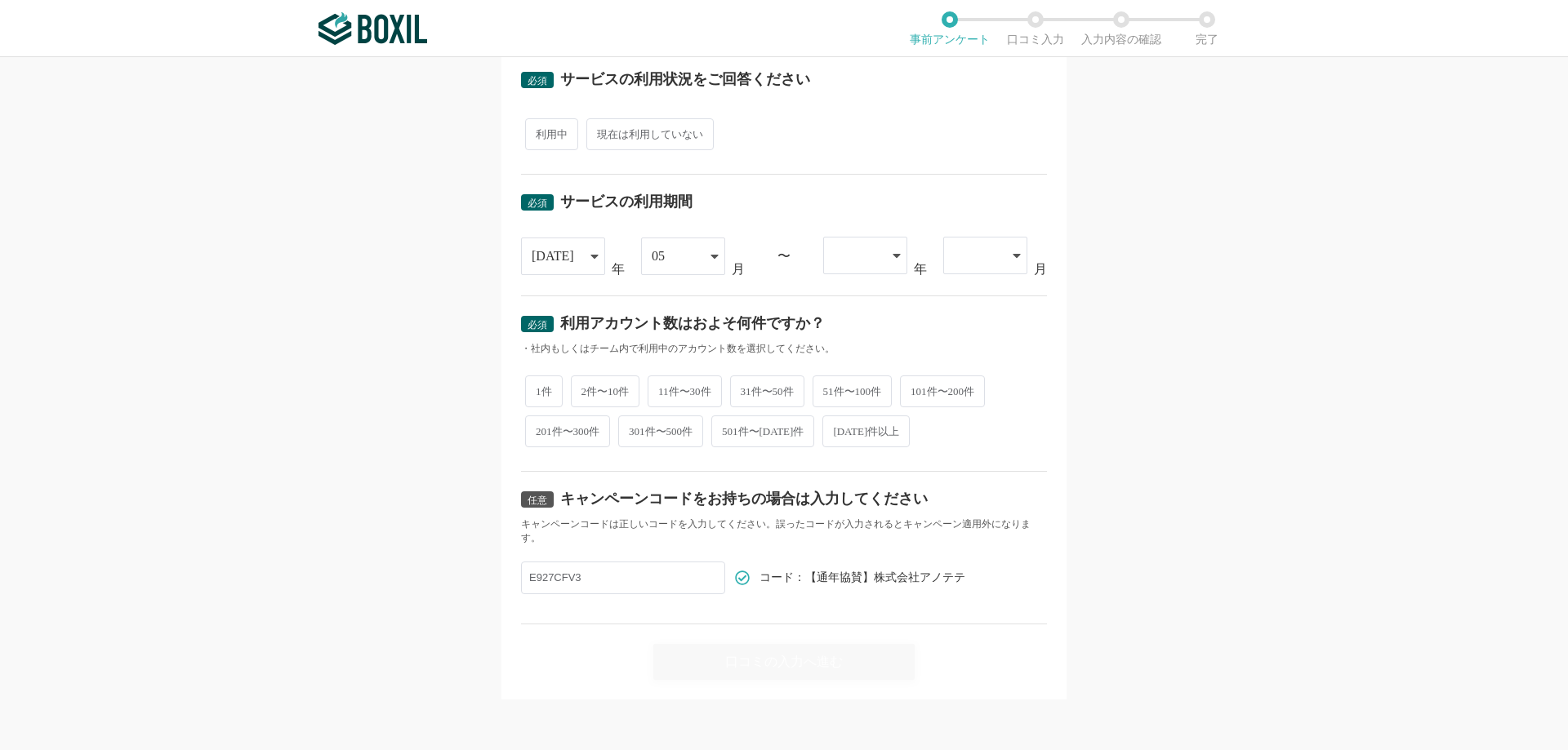
click at [864, 674] on div "口コミの入力へ進む" at bounding box center [784, 652] width 526 height 55
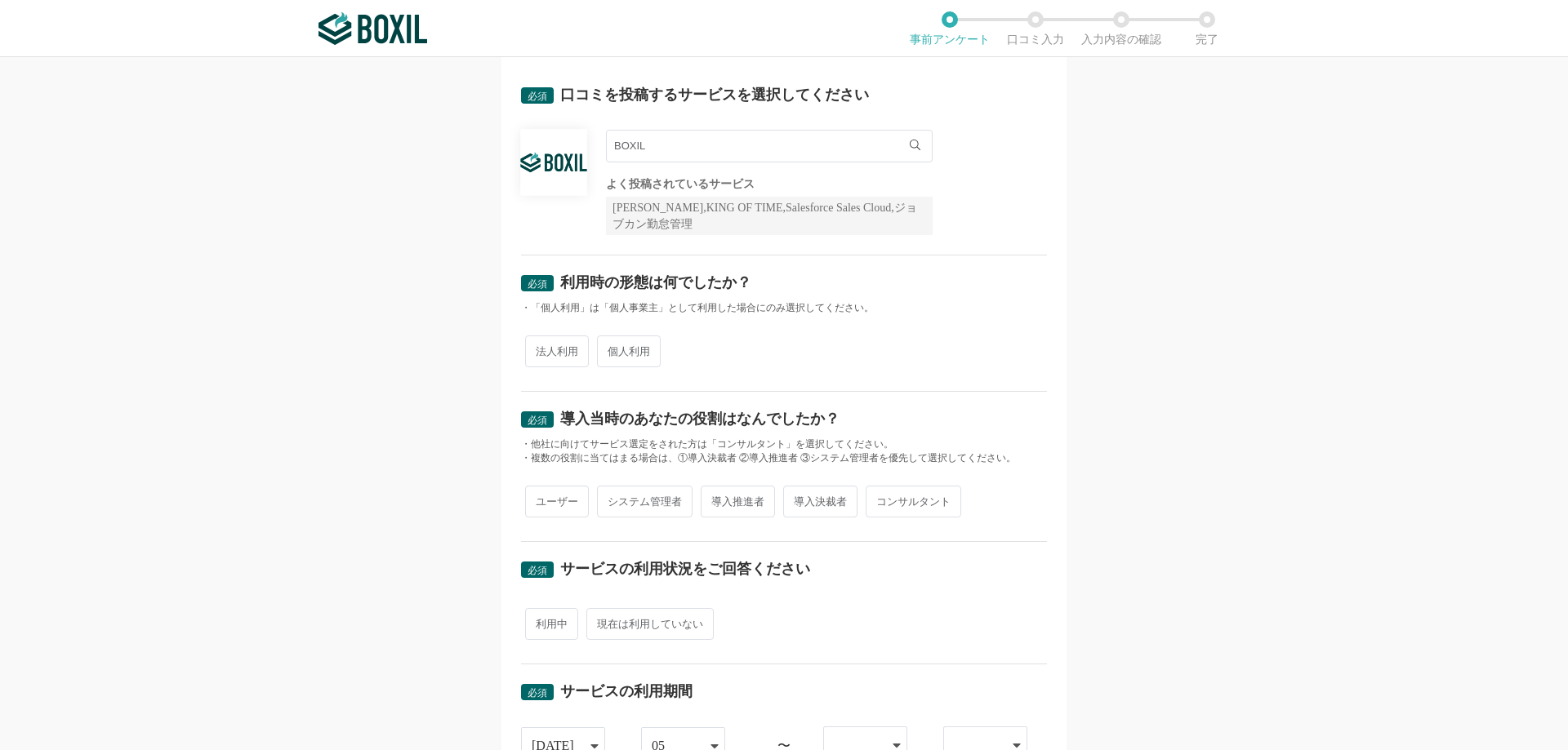
scroll to position [0, 0]
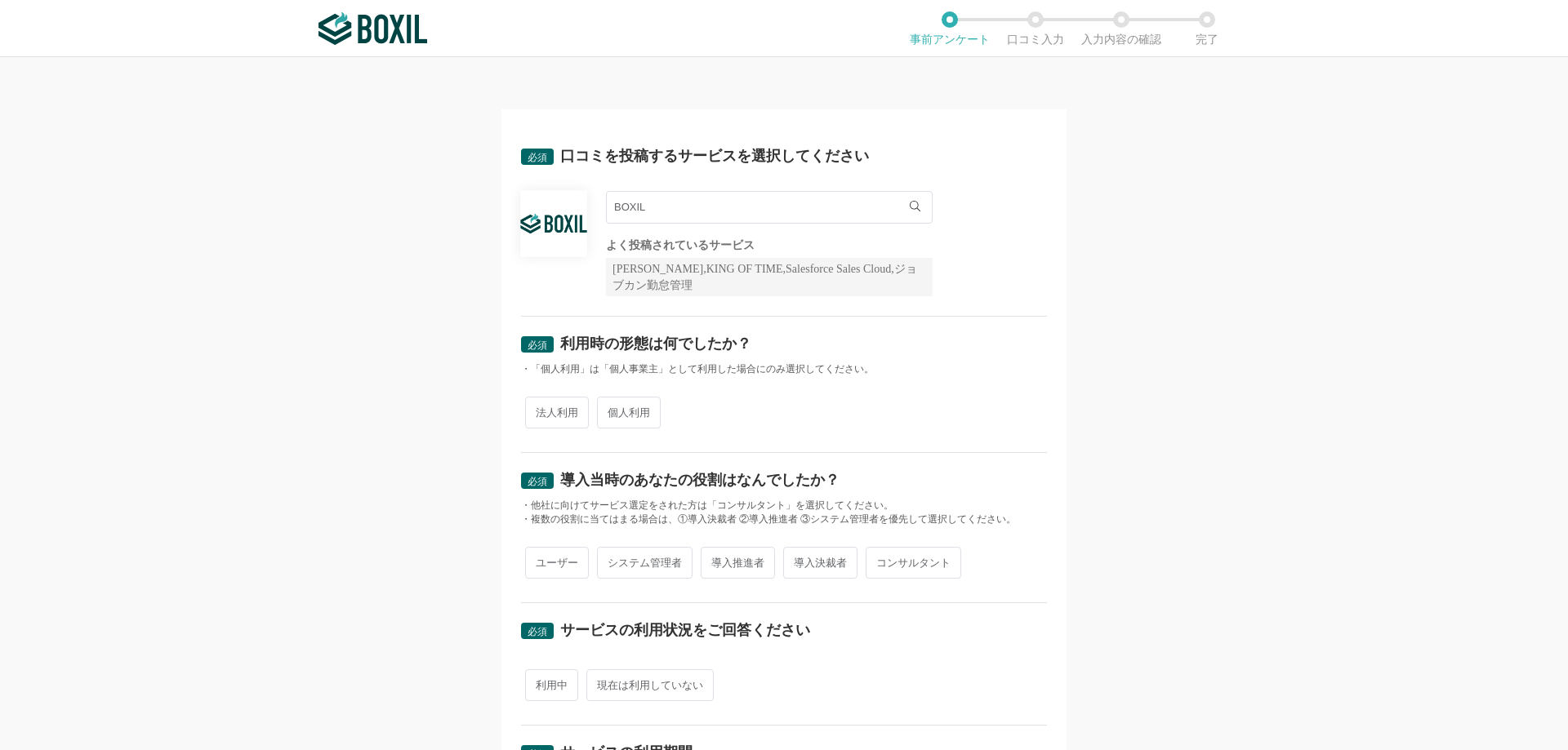
click at [1239, 365] on div "必須 口コミを投稿するサービスを選択してください BOXIL BOXIL BOXIL Ads BOXIL EXPO よく投稿されているサービス Sansan,…" at bounding box center [784, 404] width 1568 height 693
click at [545, 418] on span "法人利用" at bounding box center [557, 412] width 63 height 32
click at [540, 410] on input "法人利用" at bounding box center [534, 404] width 11 height 11
radio input "true"
click at [733, 570] on span "導入推進者" at bounding box center [738, 562] width 74 height 32
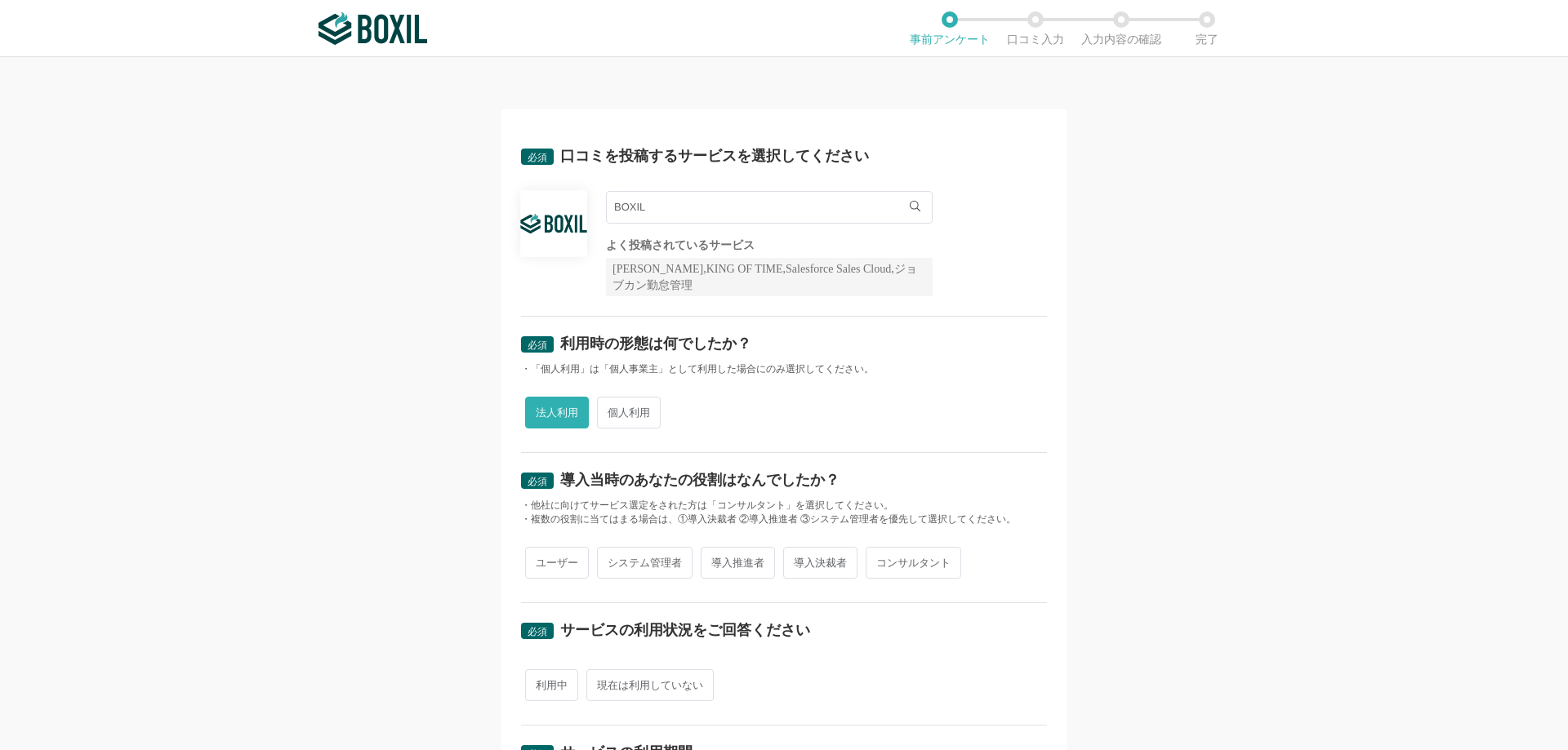
click at [715, 560] on input "導入推進者" at bounding box center [710, 554] width 11 height 11
radio input "true"
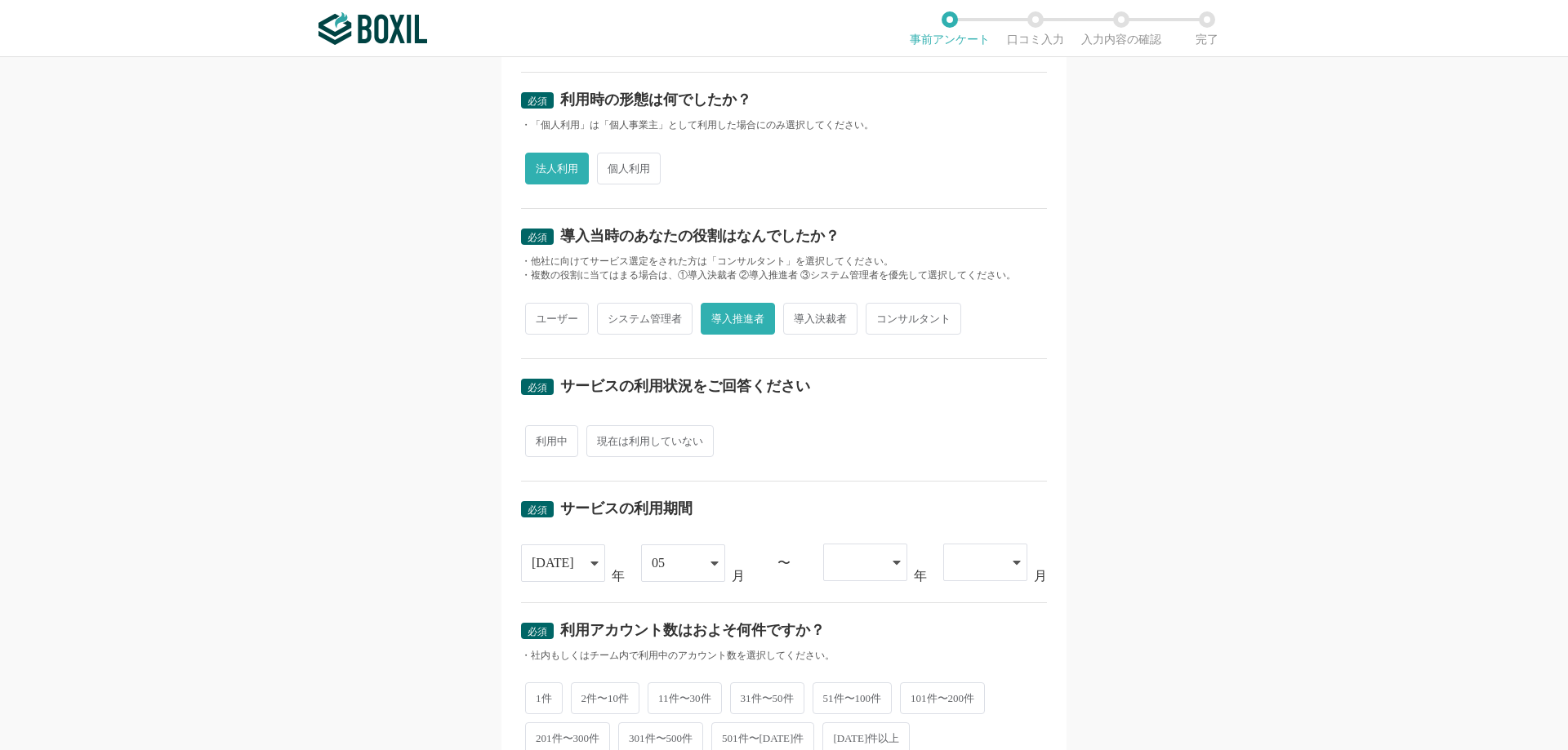
scroll to position [245, 0]
click at [551, 439] on span "利用中" at bounding box center [552, 440] width 54 height 32
click at [540, 438] on input "利用中" at bounding box center [534, 432] width 11 height 11
radio input "true"
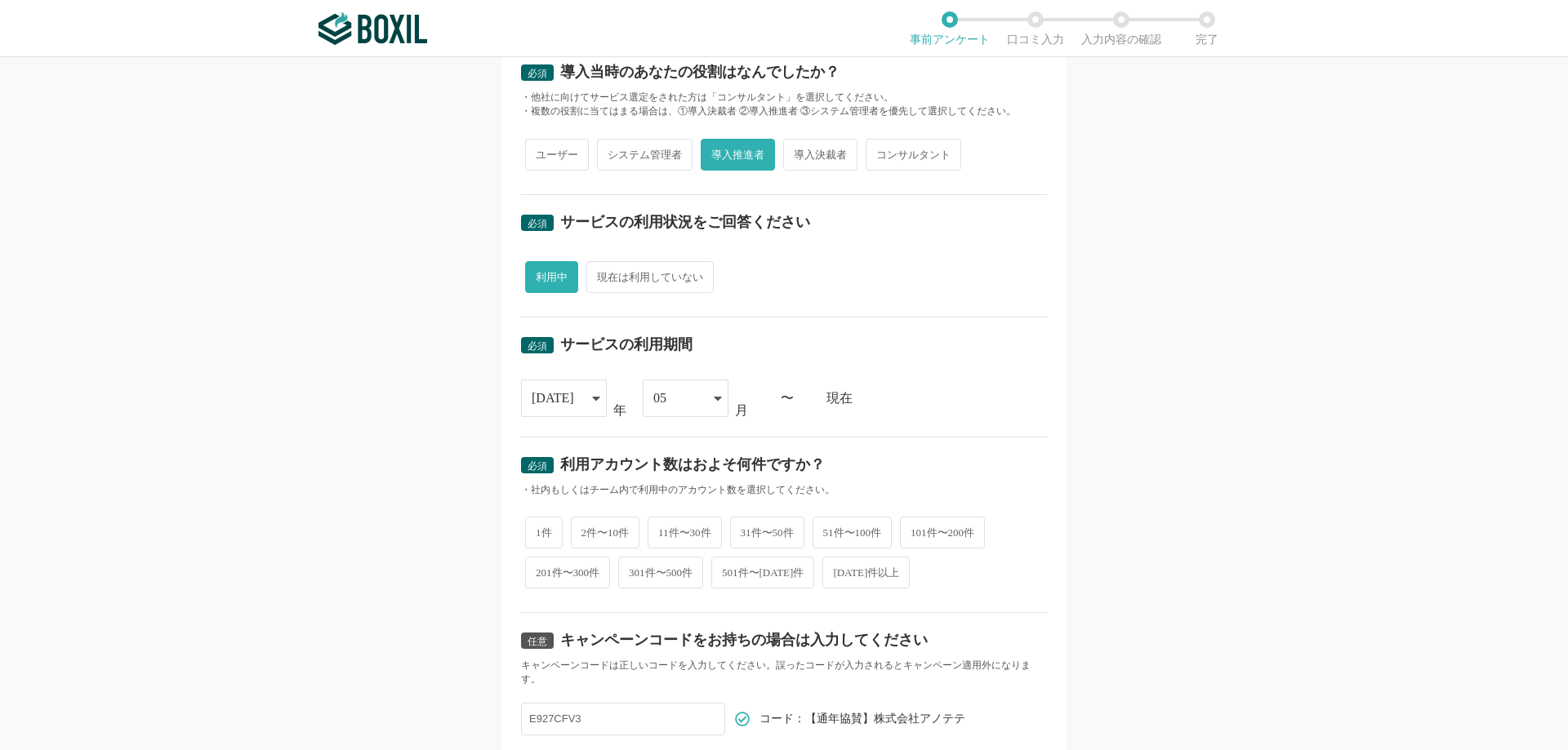
click at [604, 539] on span "2件〜10件" at bounding box center [605, 532] width 69 height 32
click at [586, 530] on input "2件〜10件" at bounding box center [580, 524] width 11 height 11
radio input "true"
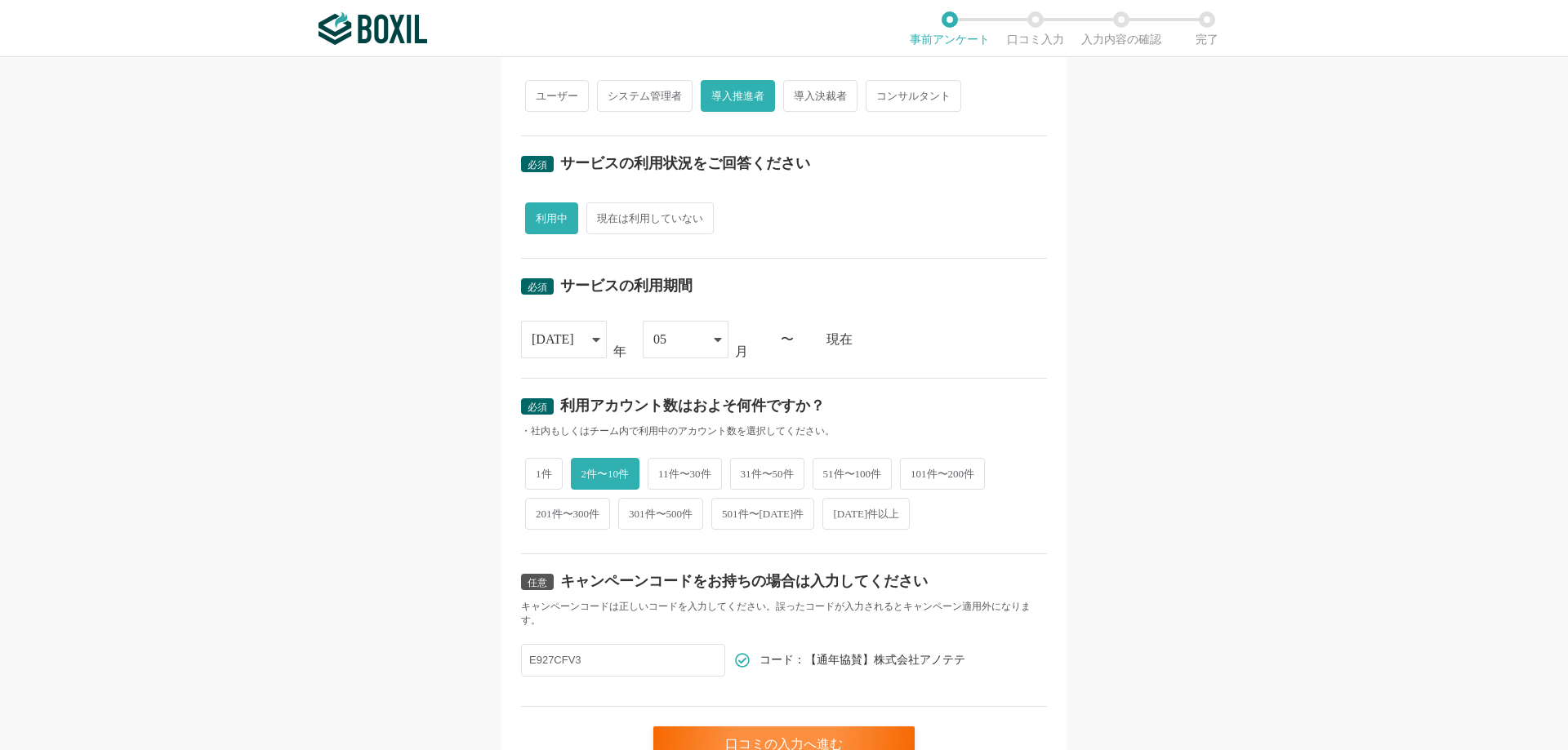
scroll to position [551, 0]
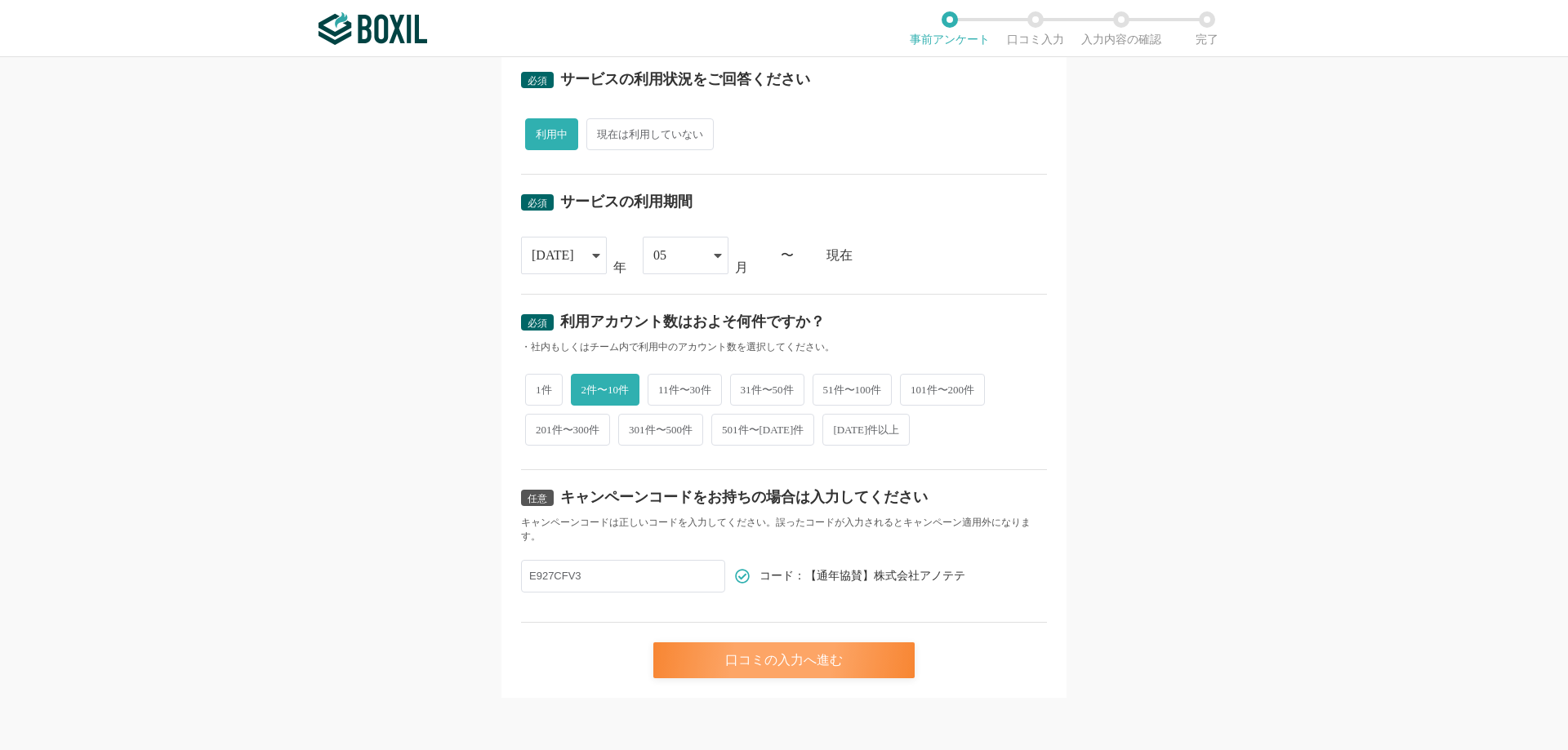
click at [802, 663] on div "口コミの入力へ進む" at bounding box center [784, 660] width 262 height 36
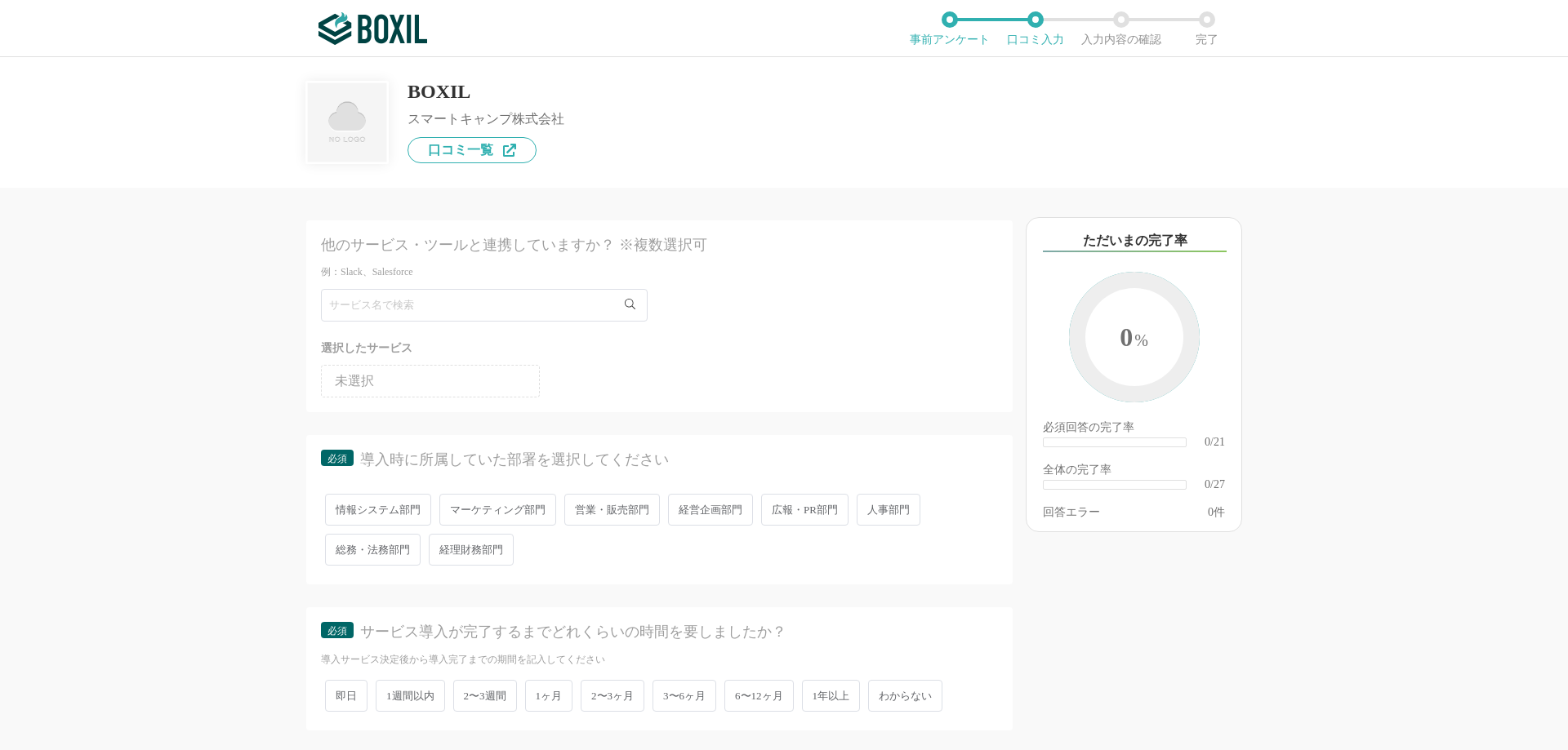
click at [399, 387] on li "未選択" at bounding box center [430, 381] width 219 height 33
click at [799, 510] on span "広報・PR部門" at bounding box center [805, 510] width 88 height 32
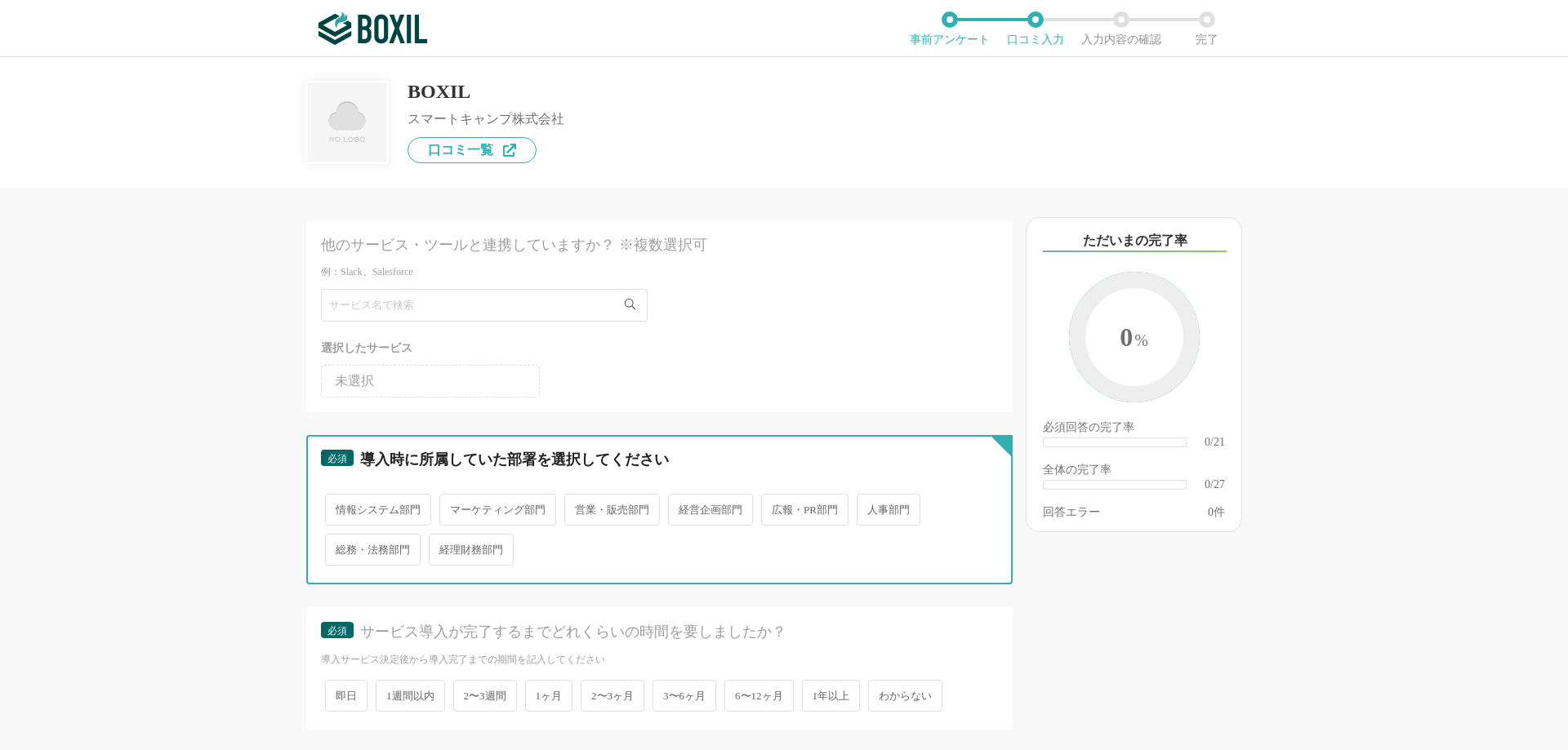
click at [776, 507] on input "広報・PR部門" at bounding box center [770, 501] width 11 height 11
radio input "true"
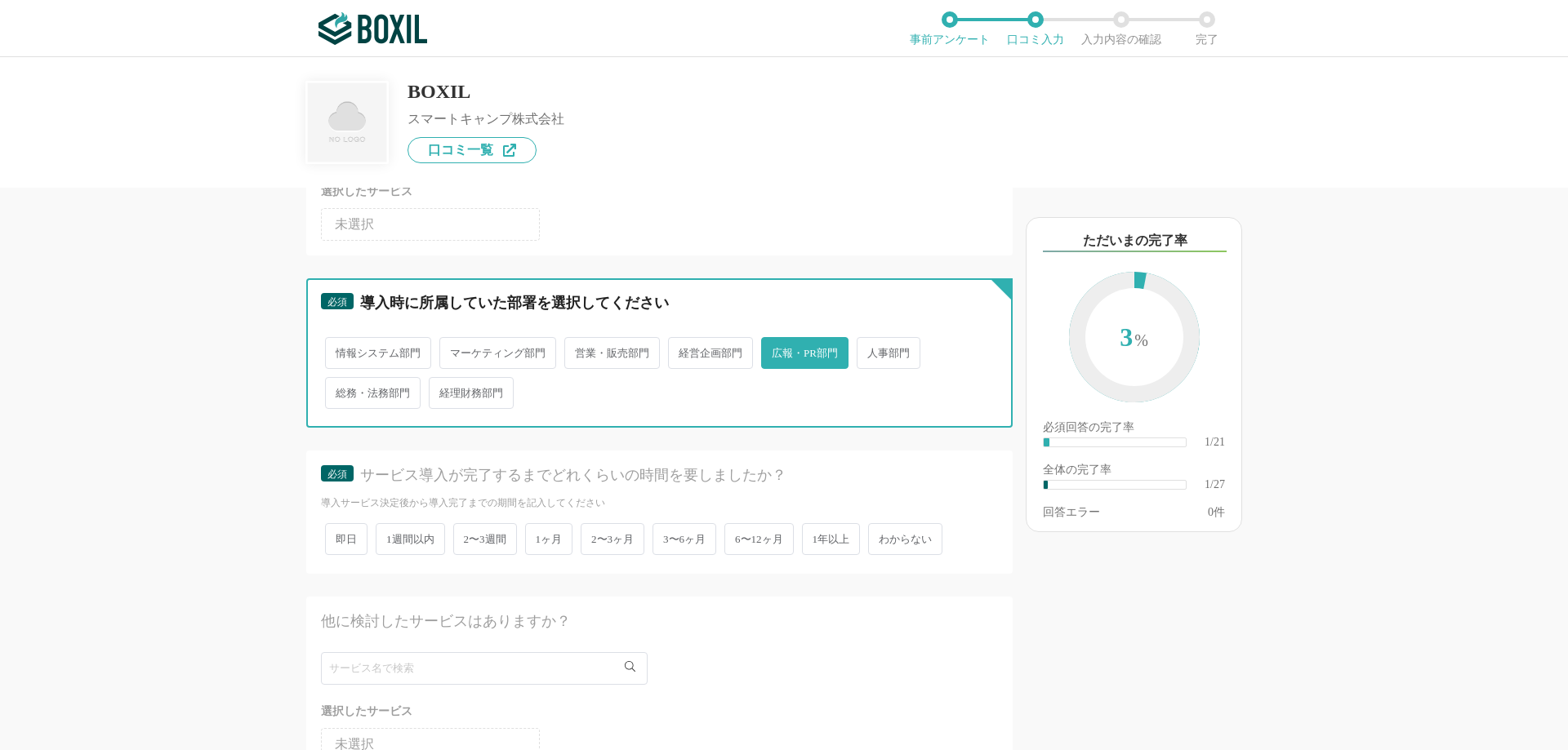
scroll to position [163, 0]
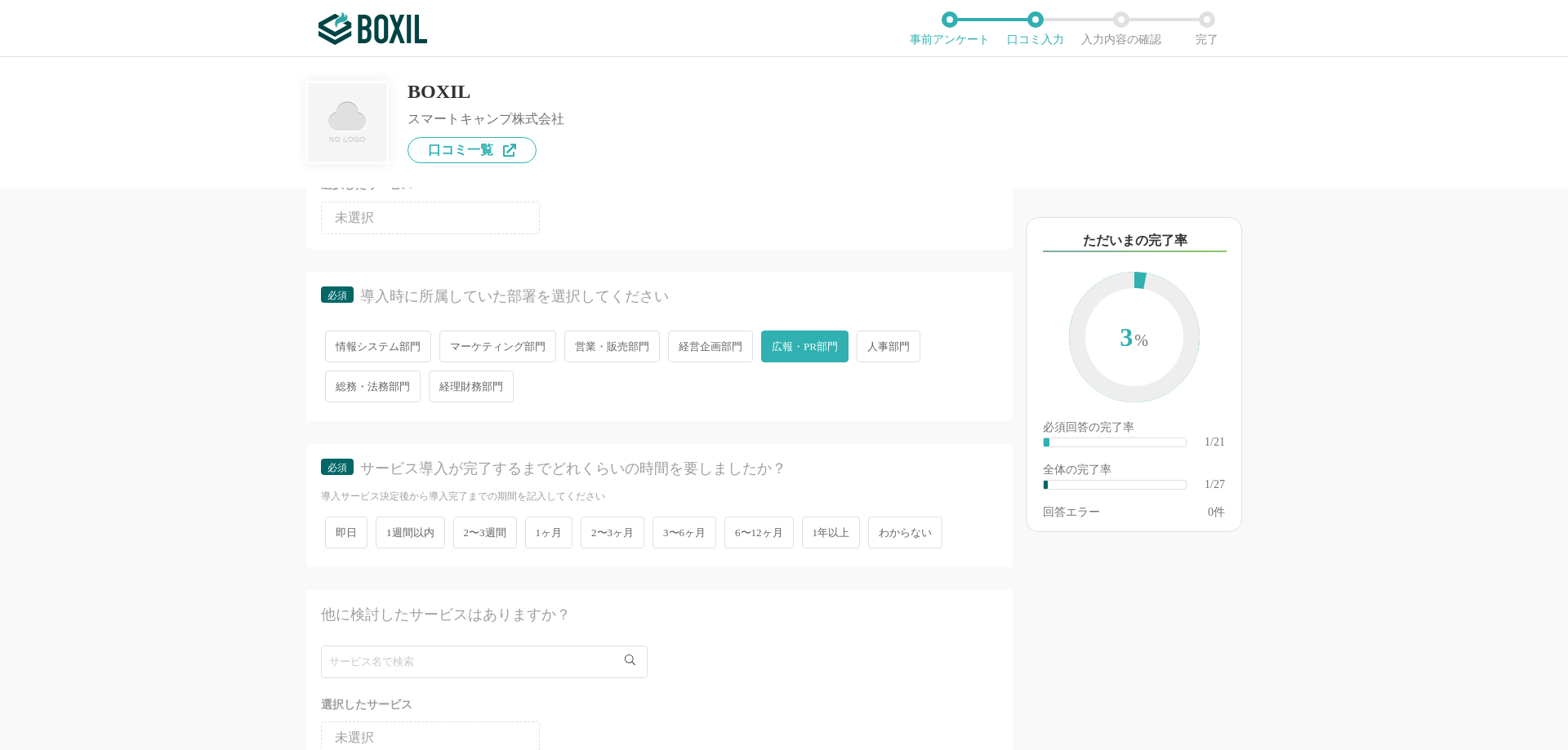
click at [602, 531] on span "2〜3ヶ月" at bounding box center [612, 532] width 63 height 32
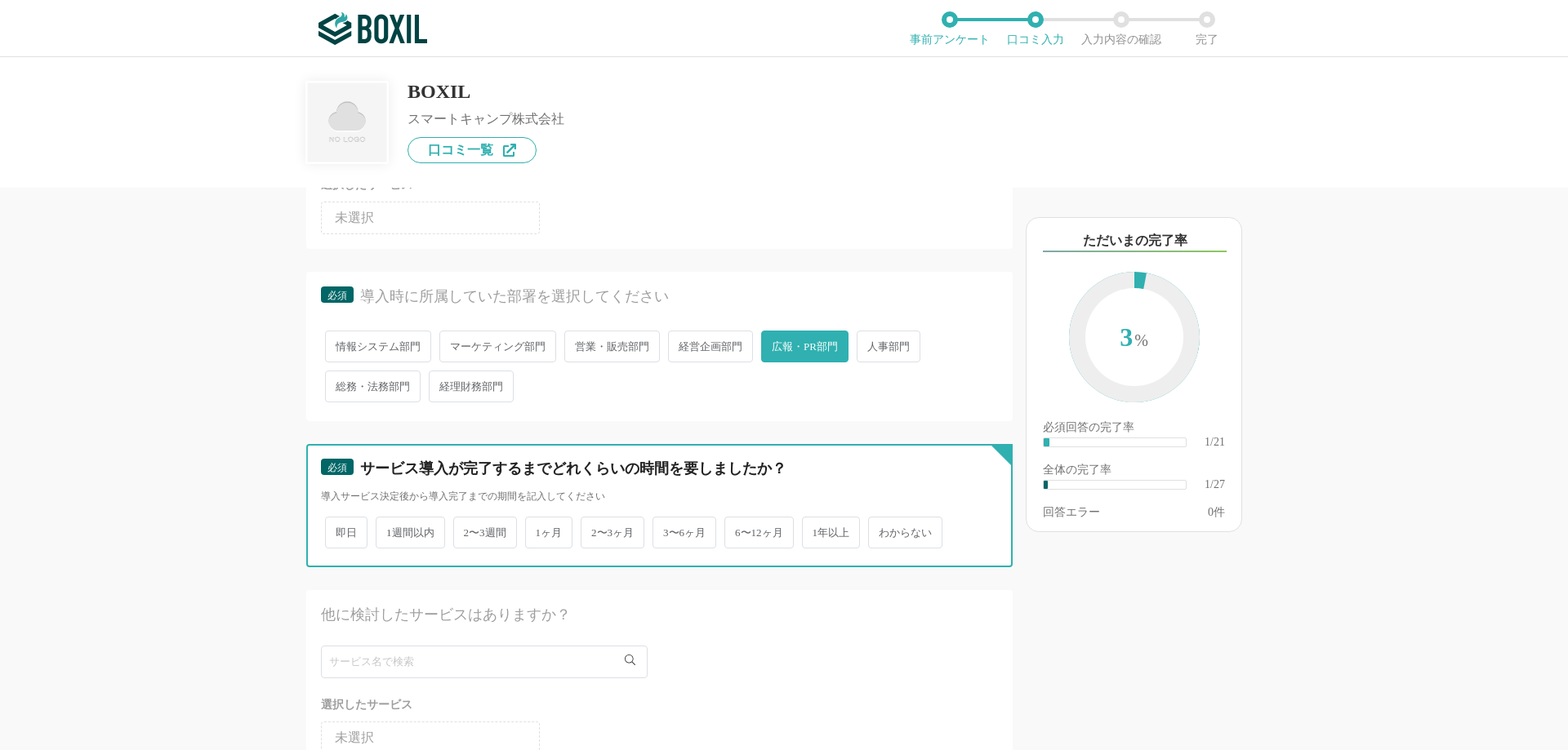
click at [596, 530] on input "2〜3ヶ月" at bounding box center [590, 524] width 11 height 11
radio input "true"
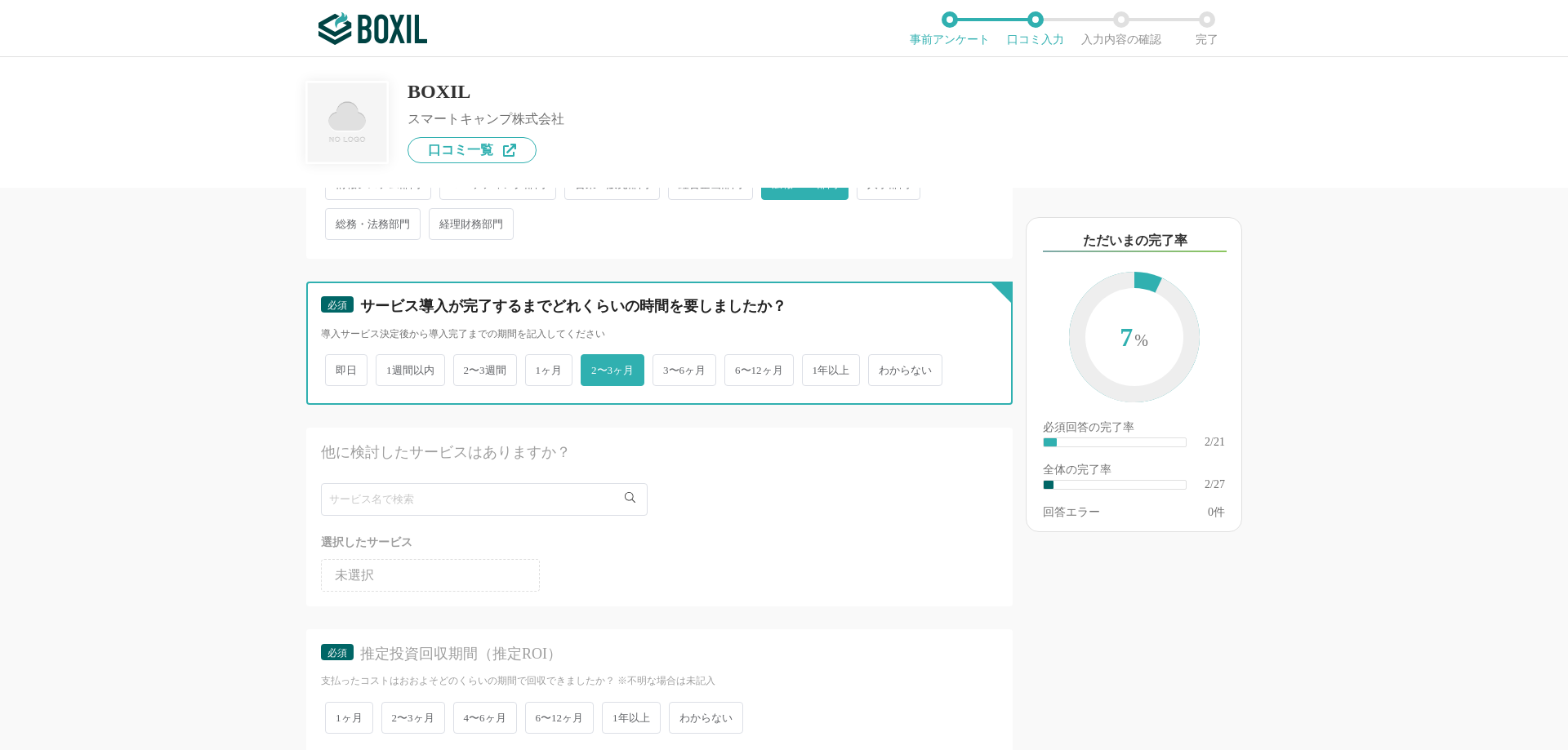
scroll to position [327, 0]
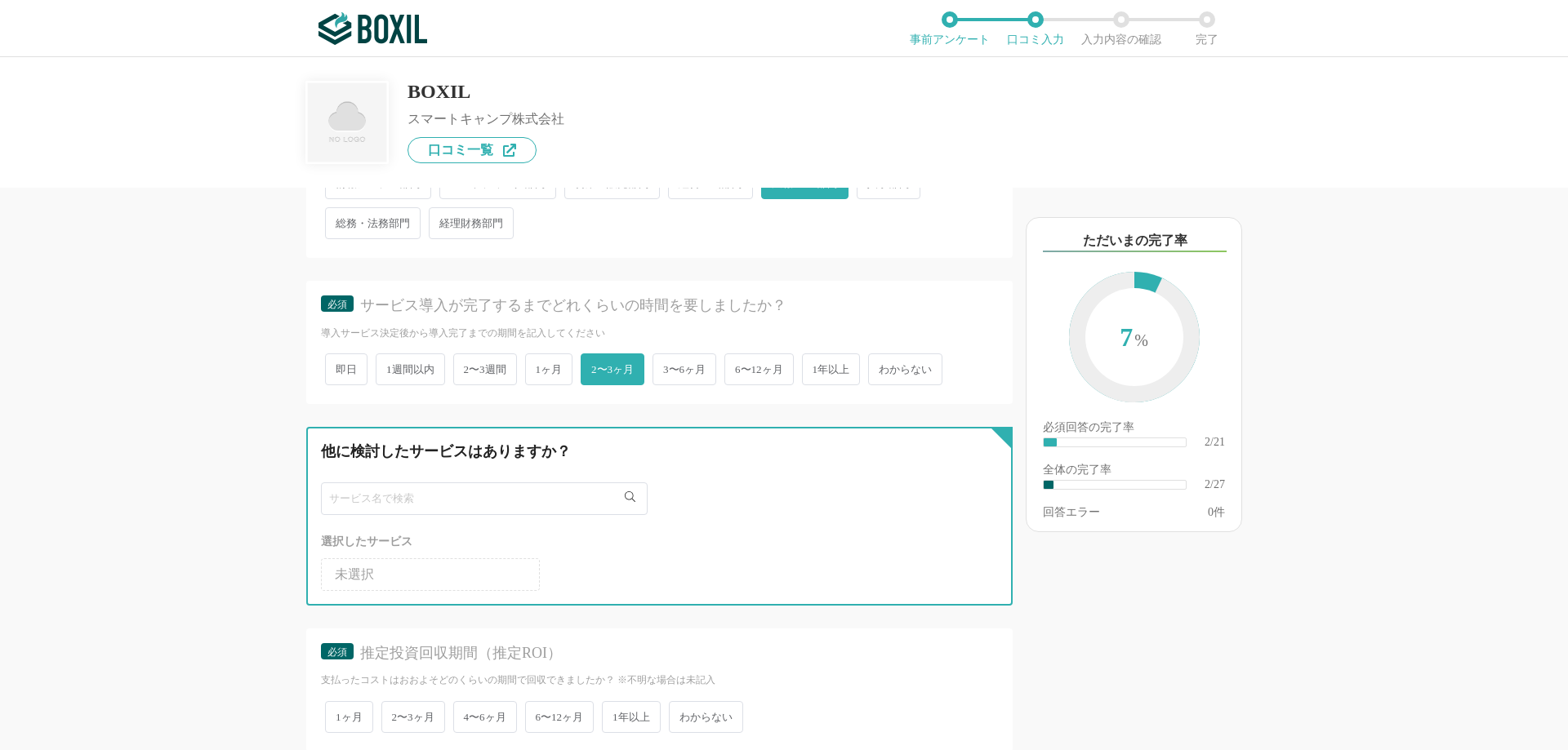
click at [452, 498] on input "text" at bounding box center [485, 499] width 327 height 33
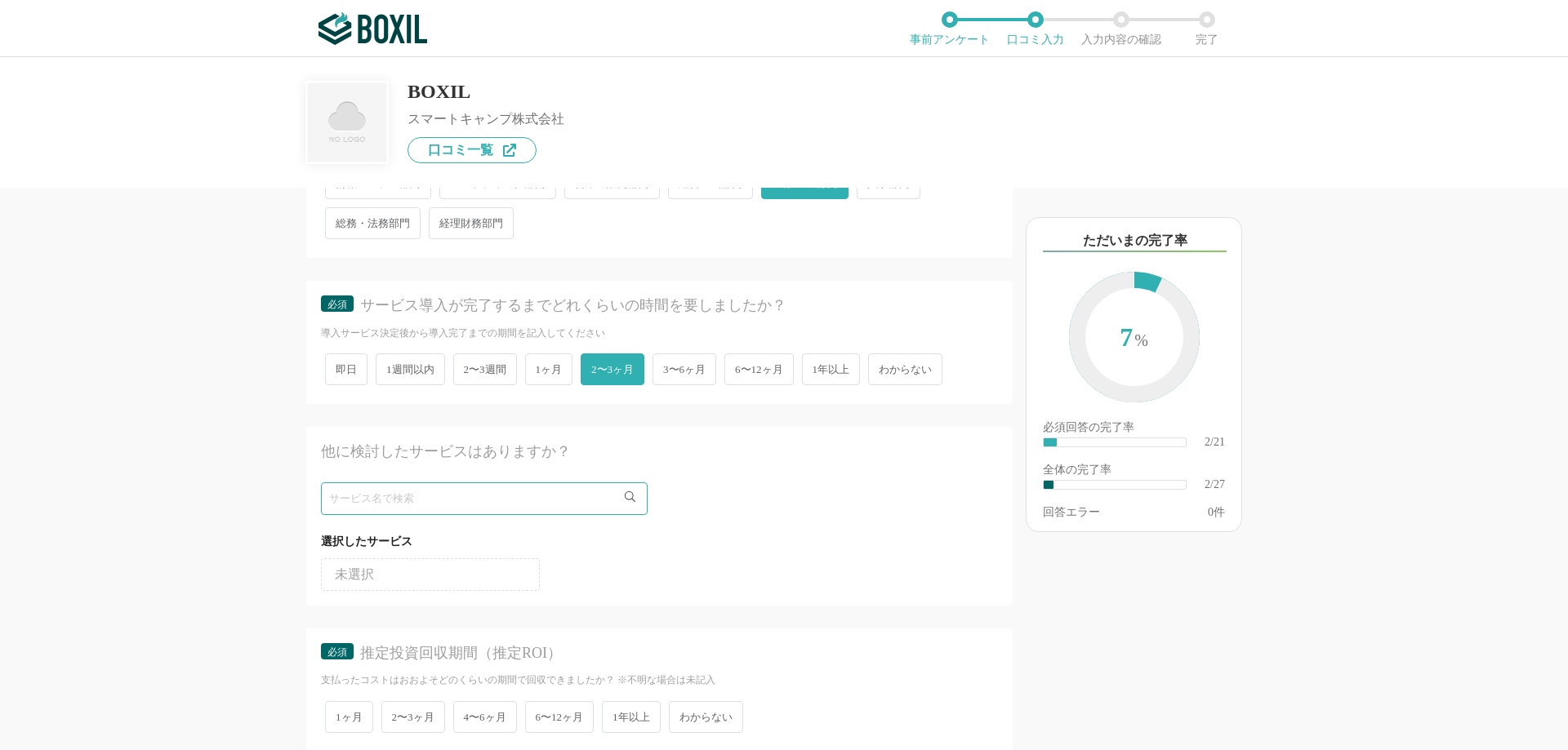
click at [419, 563] on li "未選択" at bounding box center [430, 575] width 219 height 33
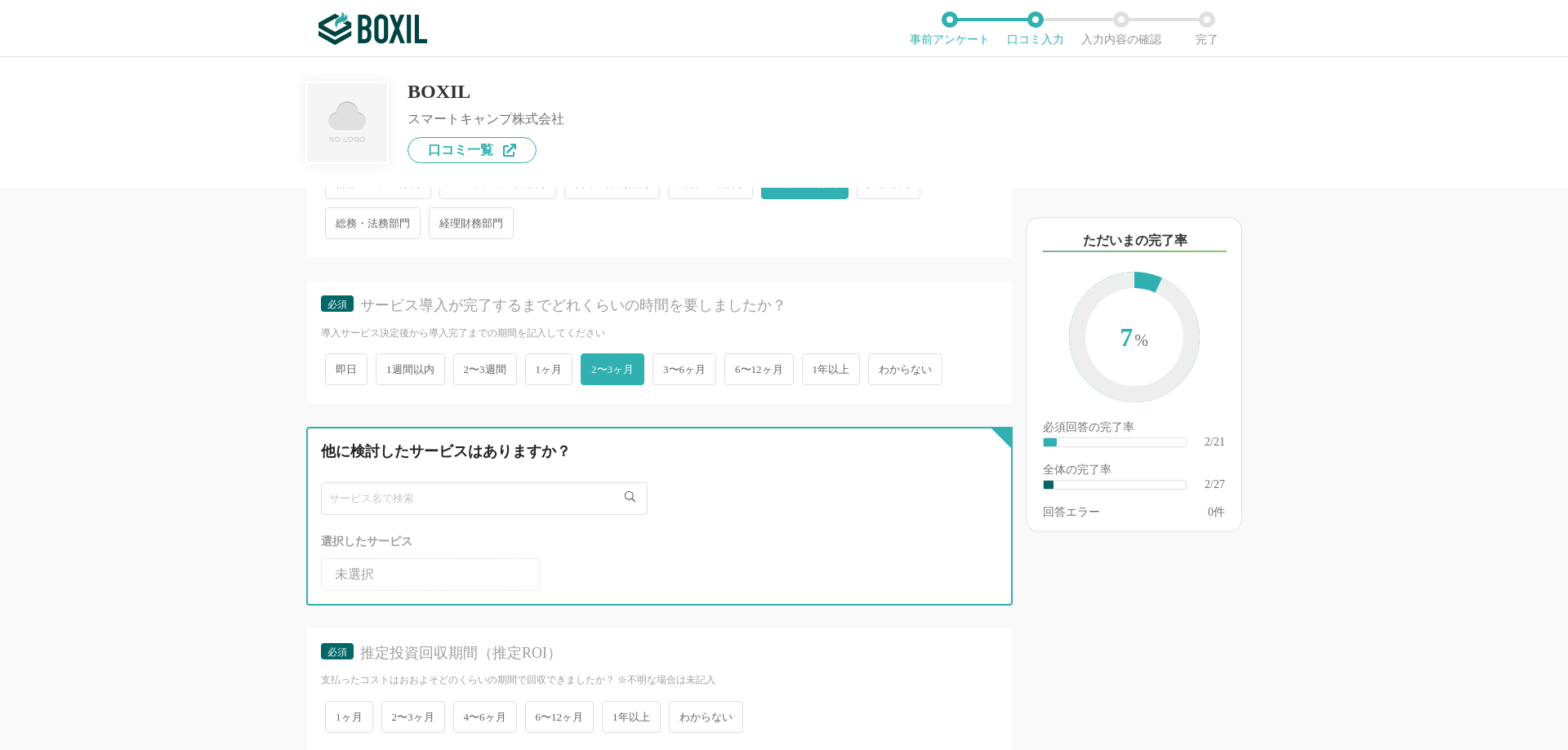
click at [420, 502] on input "text" at bounding box center [485, 499] width 327 height 33
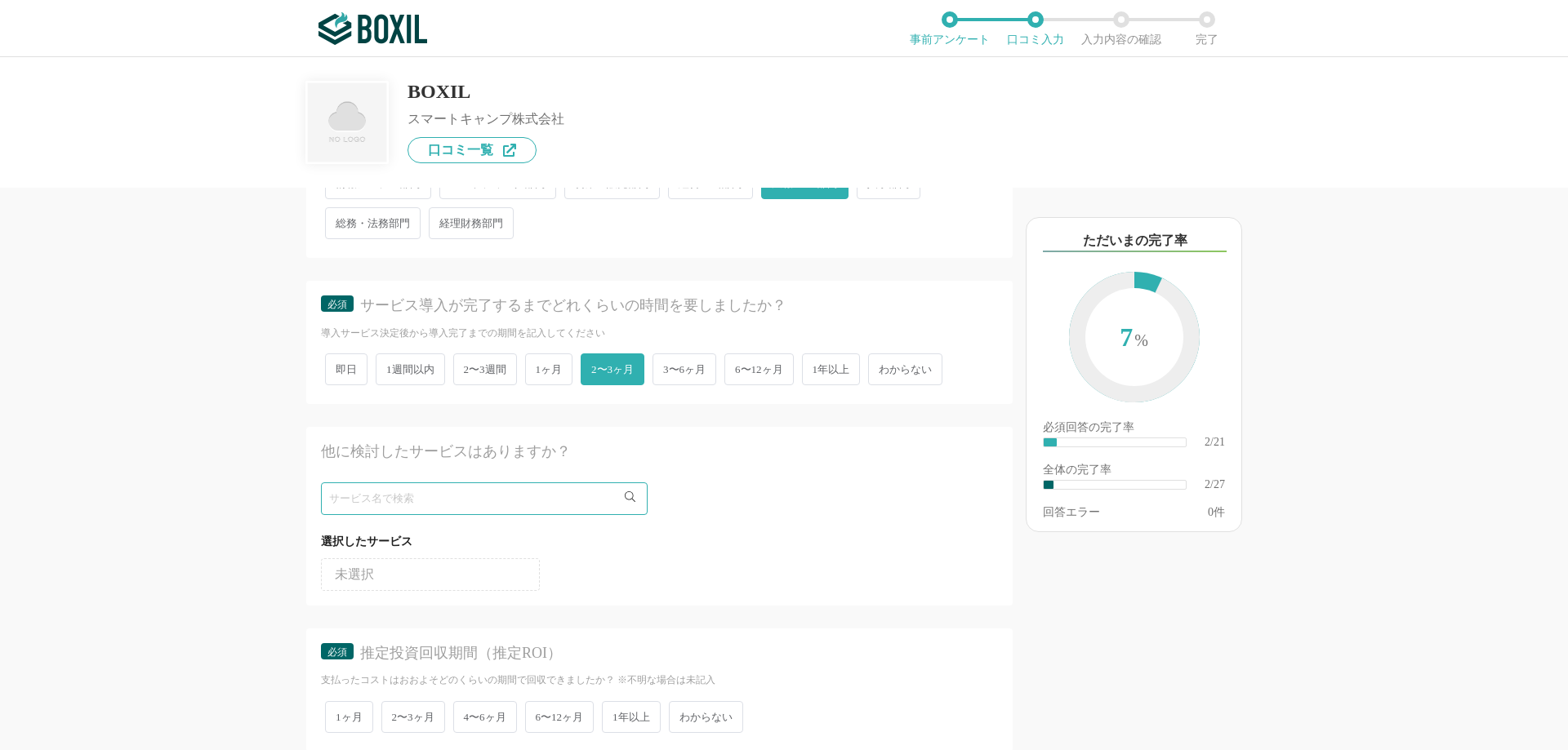
click at [640, 654] on div "推定投資回収期間（推定ROI）" at bounding box center [665, 653] width 609 height 20
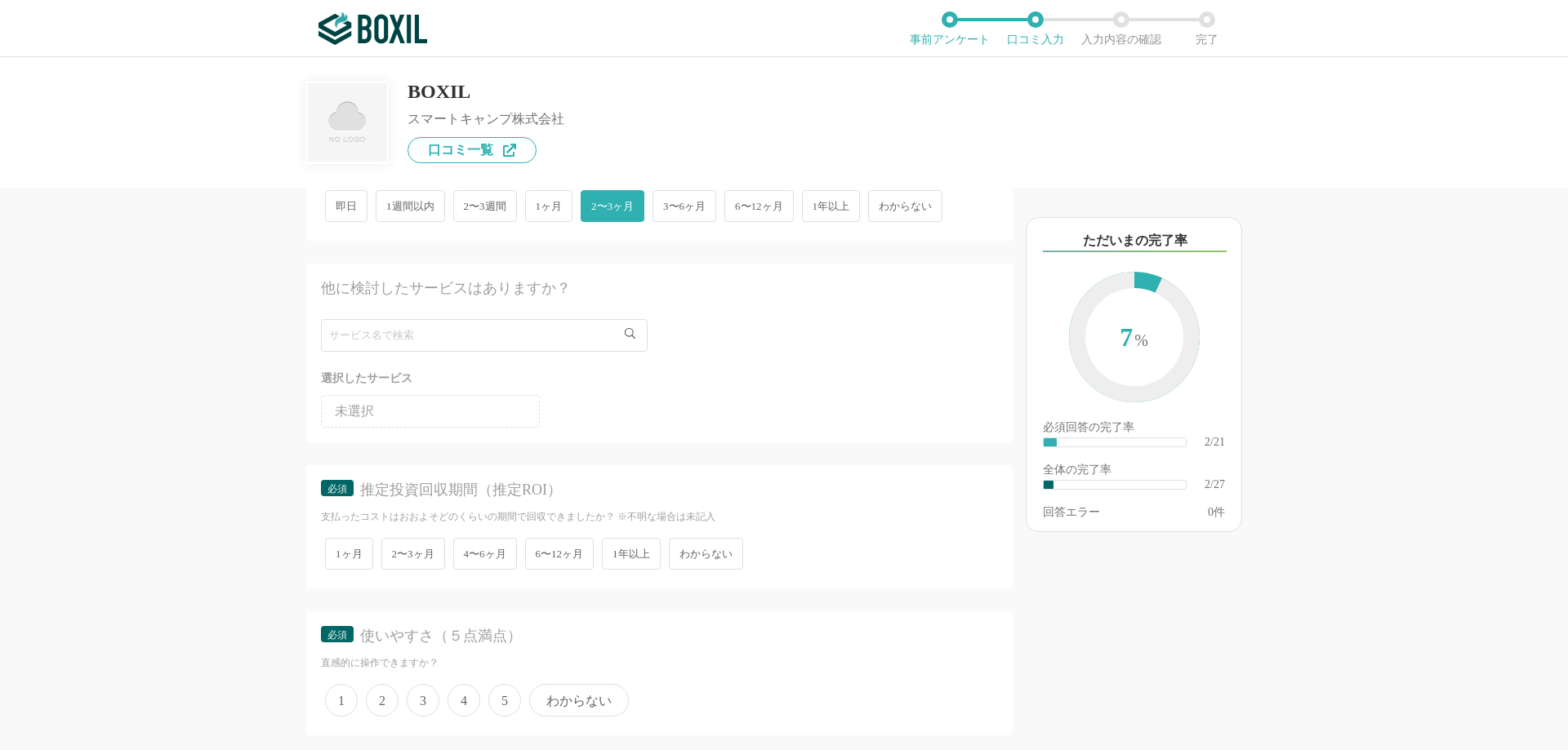
click at [714, 561] on span "わからない" at bounding box center [706, 554] width 74 height 32
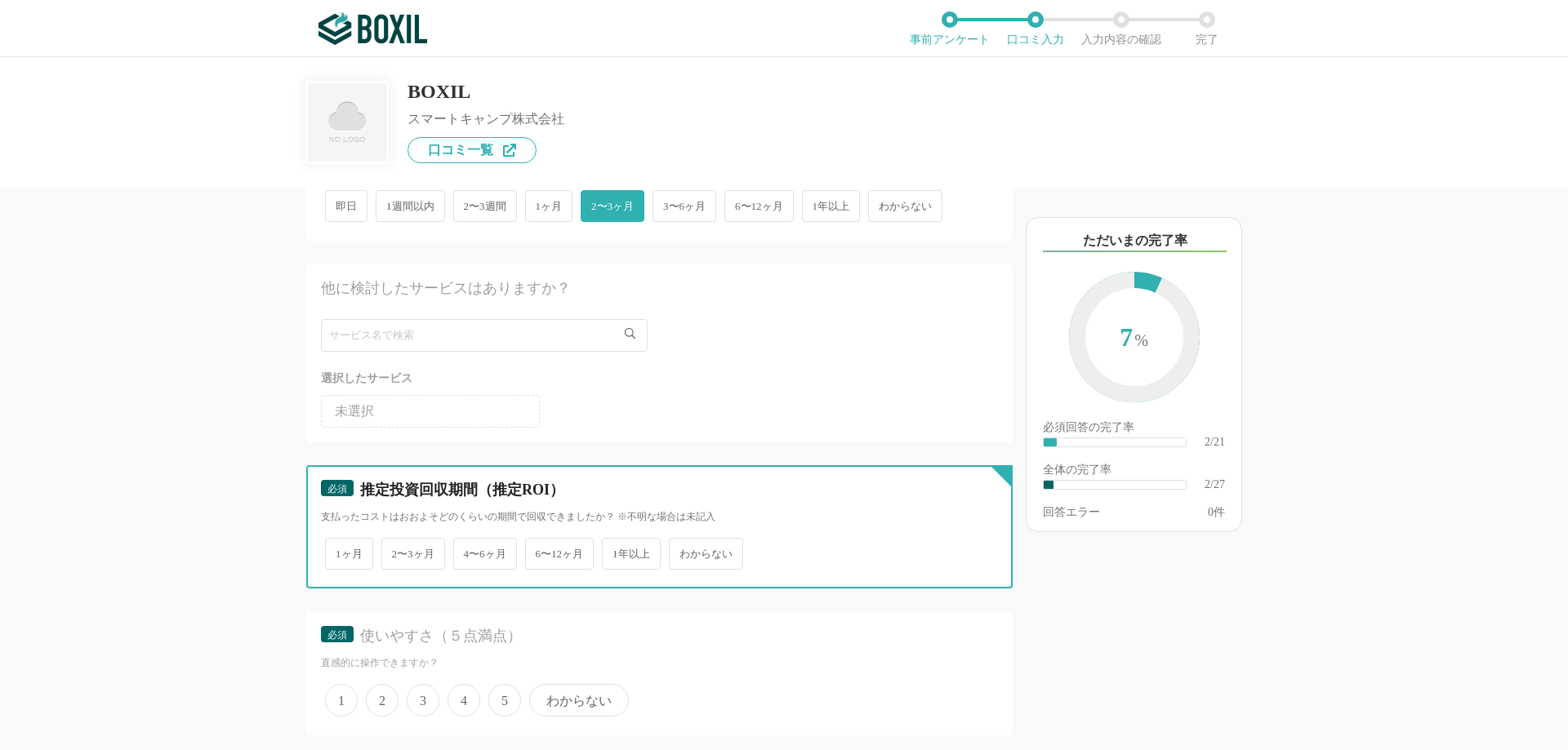
click at [683, 551] on input "わからない" at bounding box center [677, 545] width 11 height 11
radio input "true"
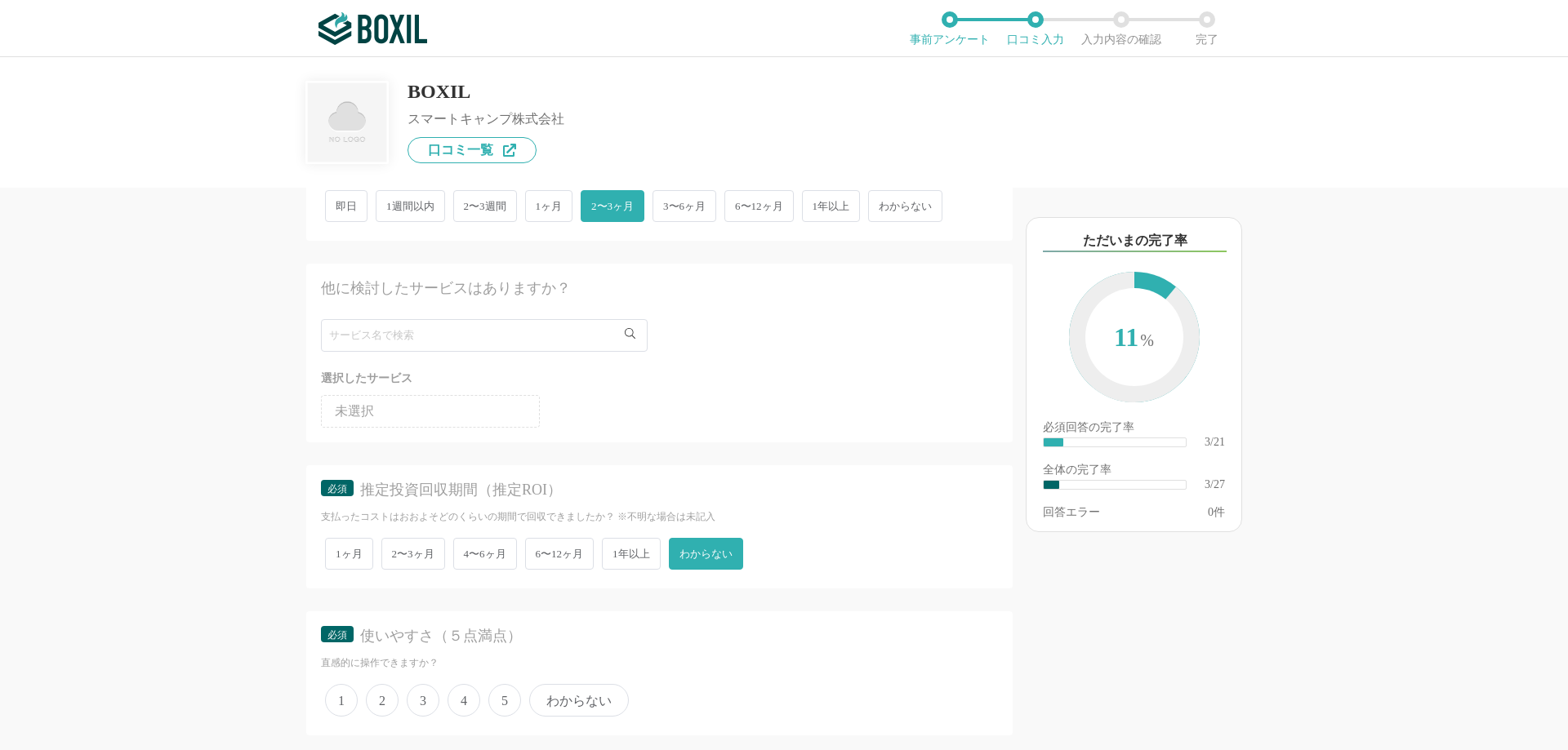
click at [506, 706] on span "5" at bounding box center [505, 700] width 33 height 33
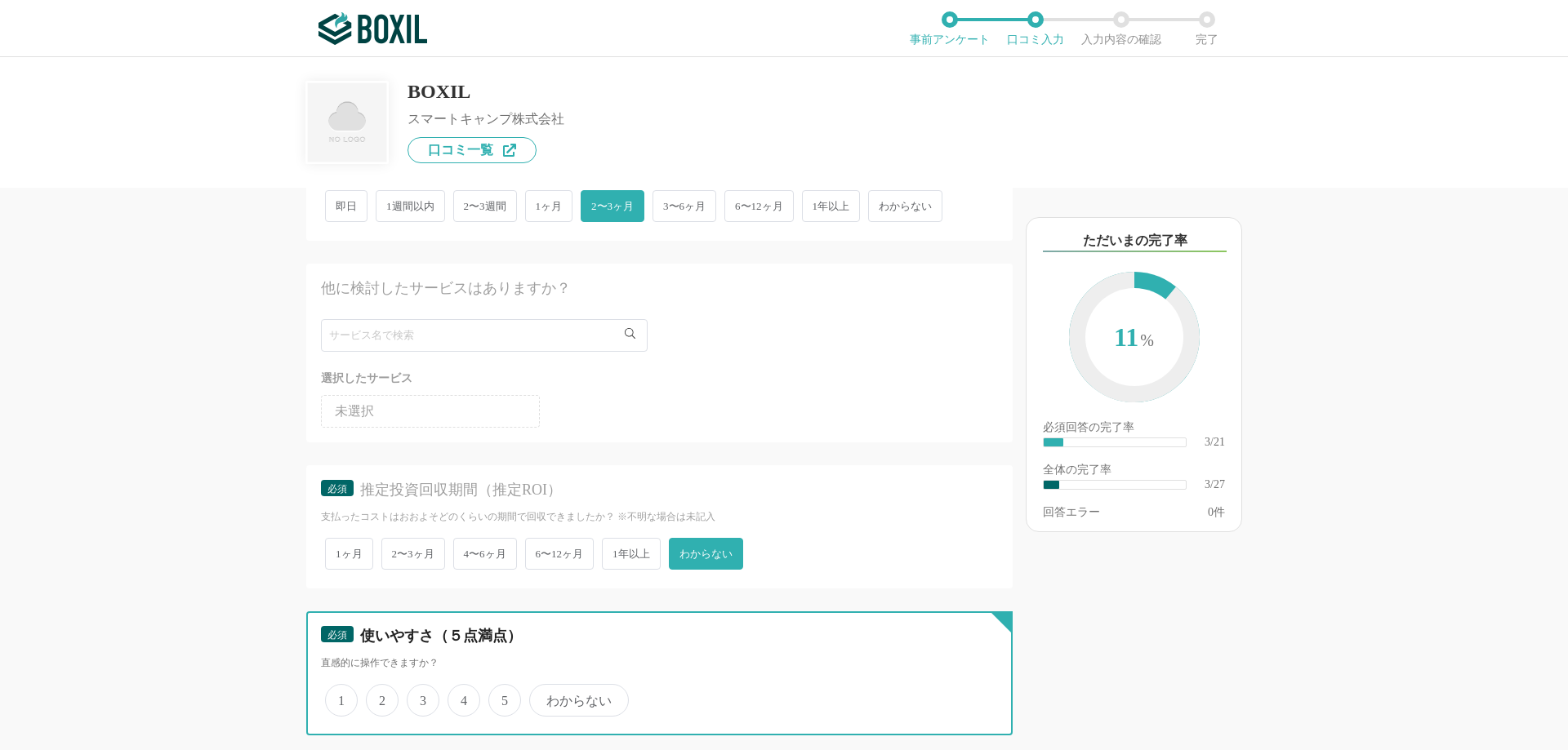
click at [503, 697] on input "5" at bounding box center [497, 692] width 11 height 11
radio input "true"
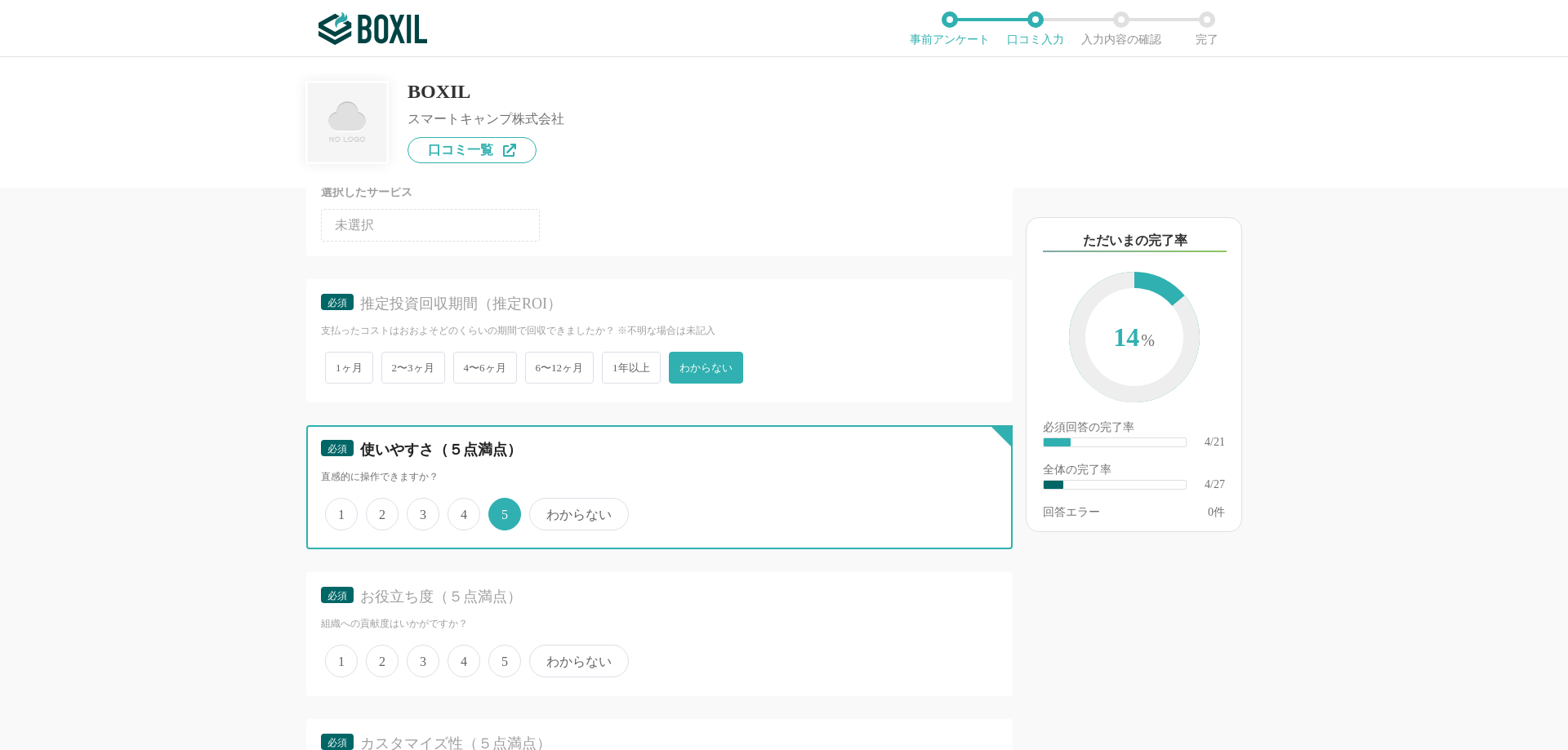
scroll to position [734, 0]
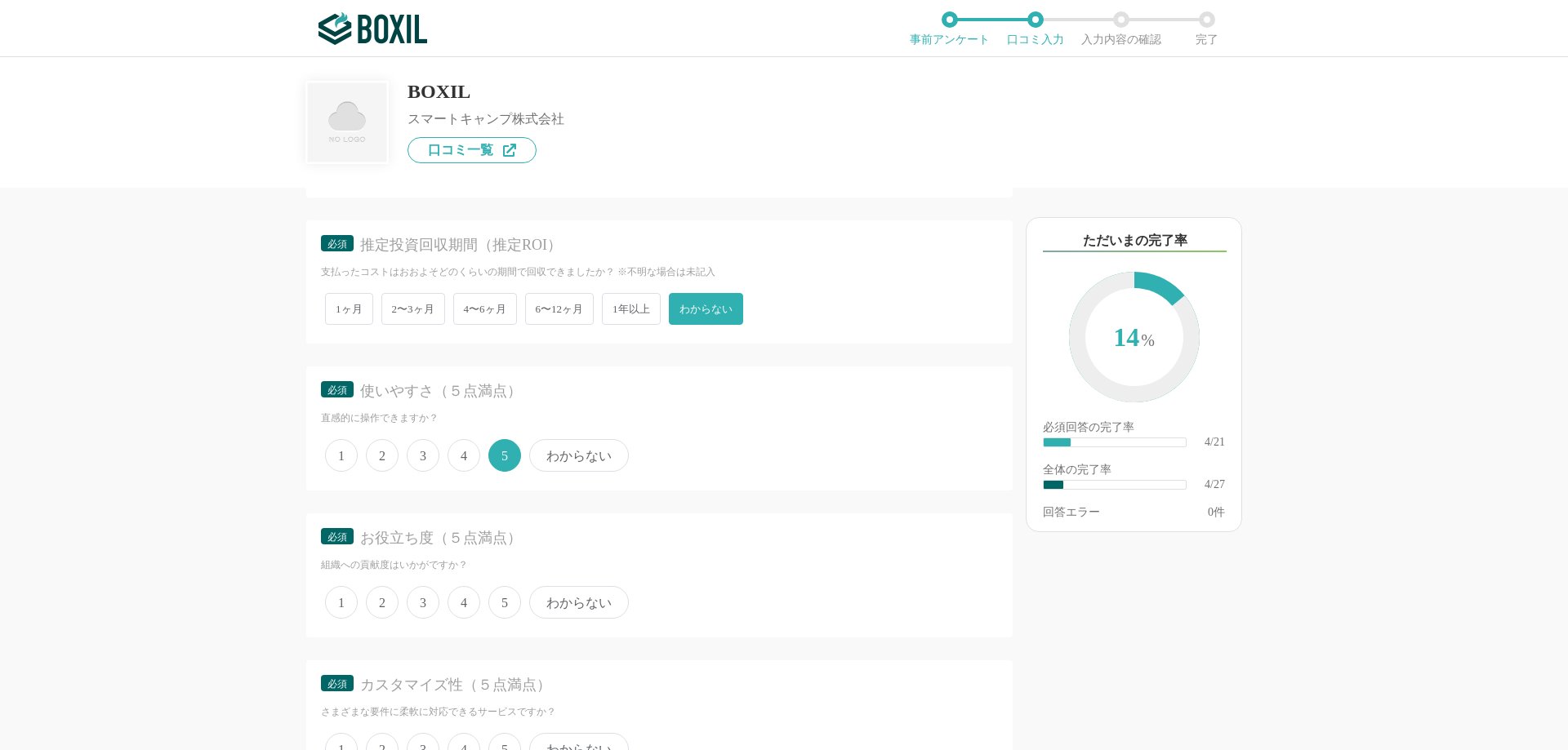
click at [512, 604] on span "5" at bounding box center [505, 602] width 33 height 33
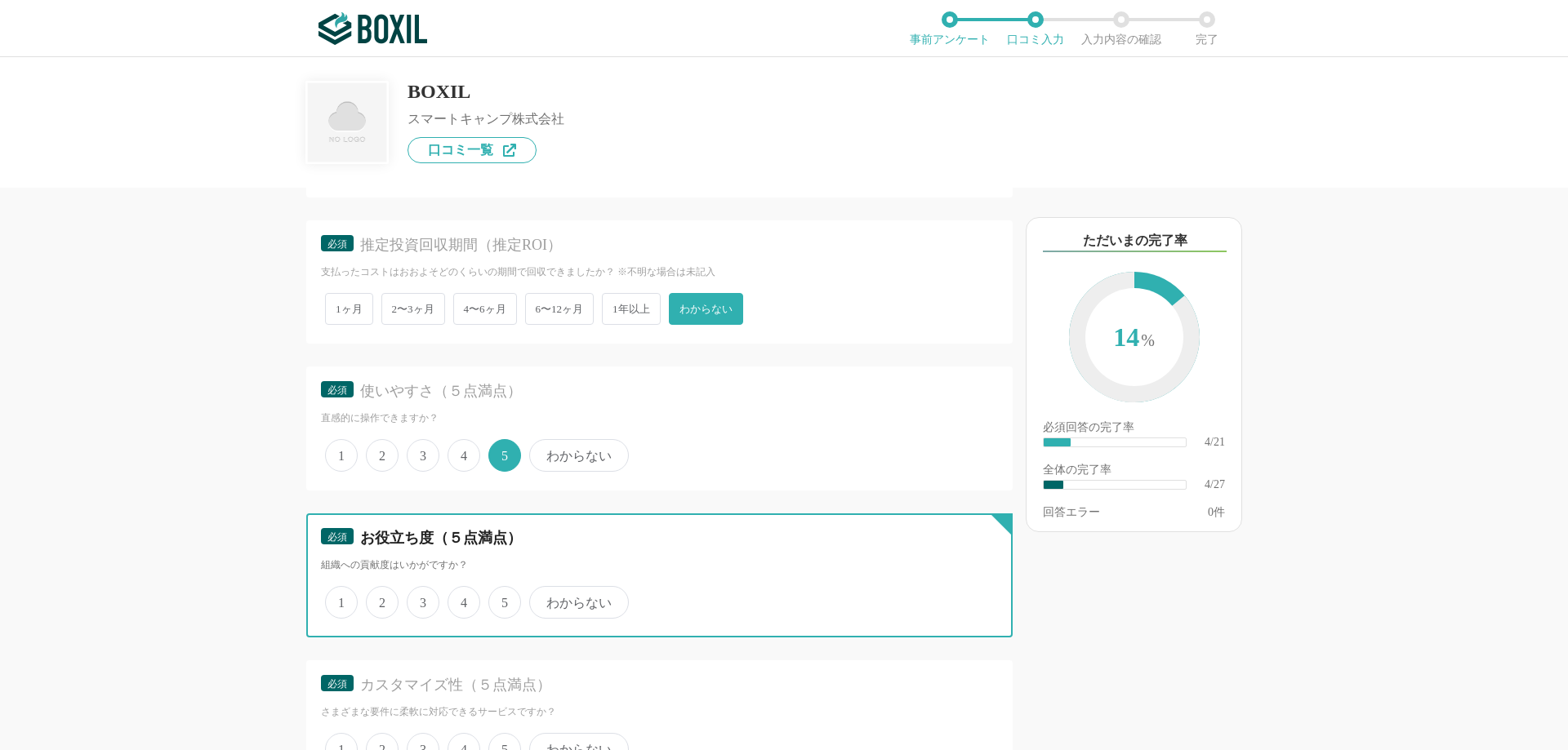
click at [503, 599] on input "5" at bounding box center [497, 593] width 11 height 11
radio input "true"
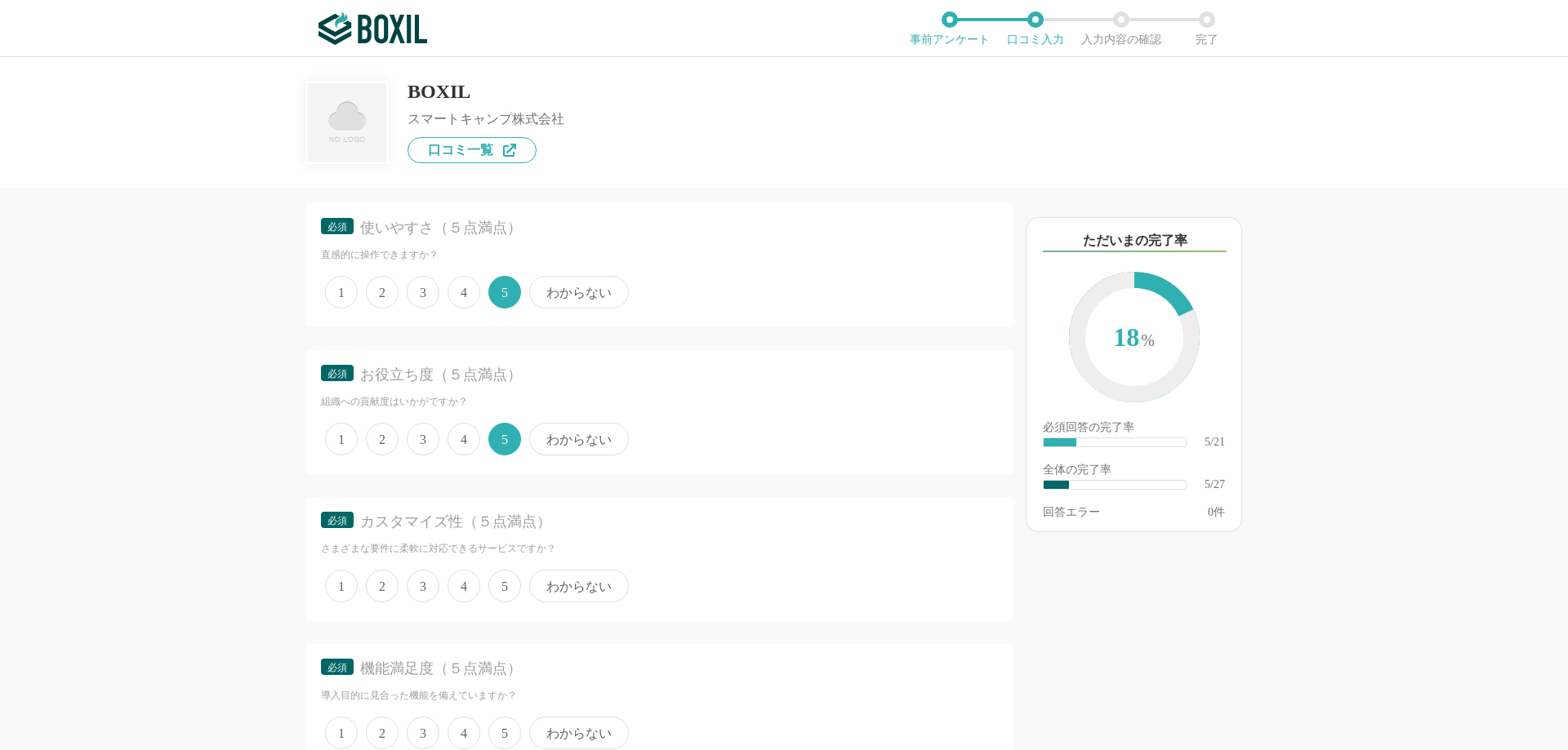
click at [491, 583] on span "5" at bounding box center [505, 587] width 33 height 33
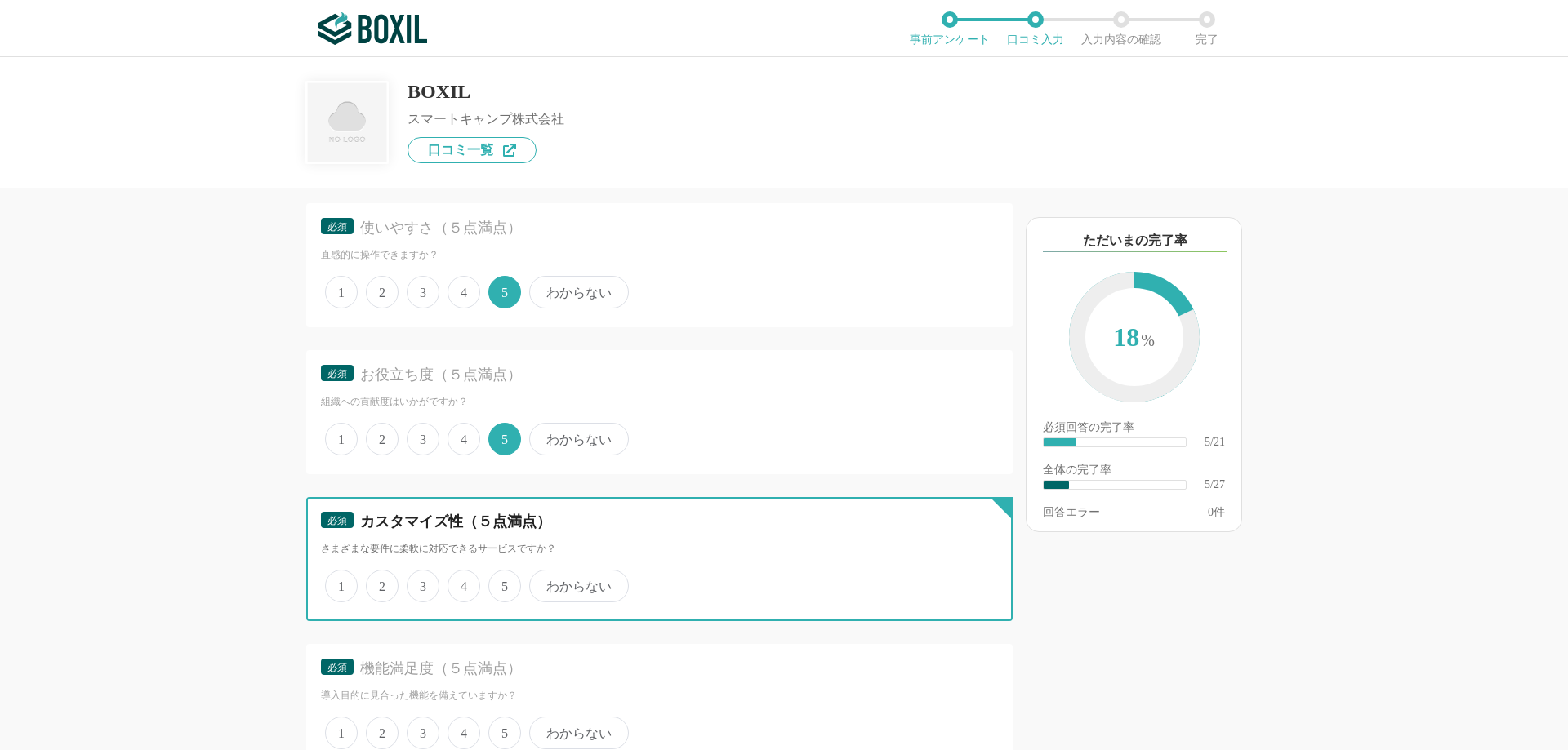
click at [492, 583] on input "5" at bounding box center [497, 577] width 11 height 11
radio input "true"
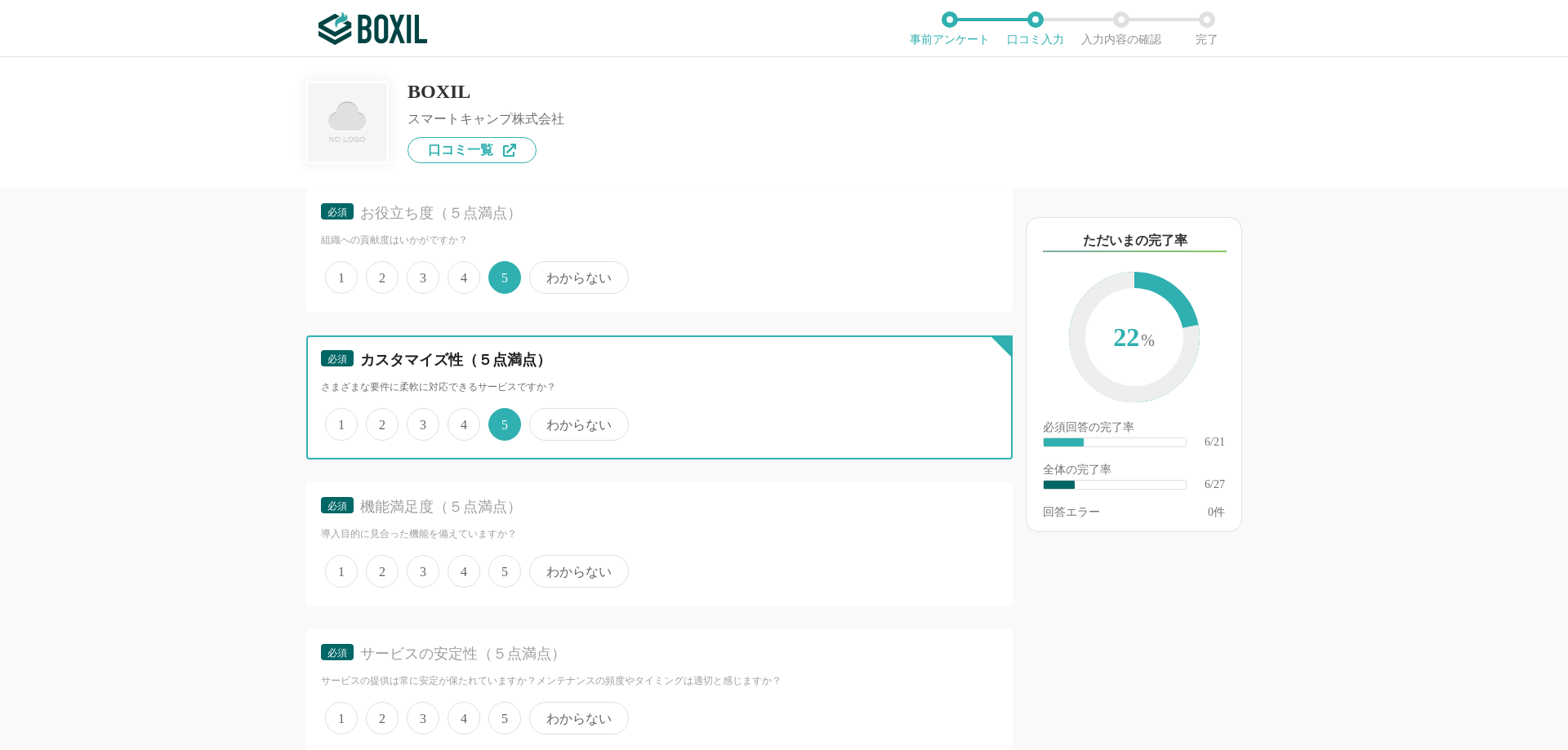
scroll to position [1061, 0]
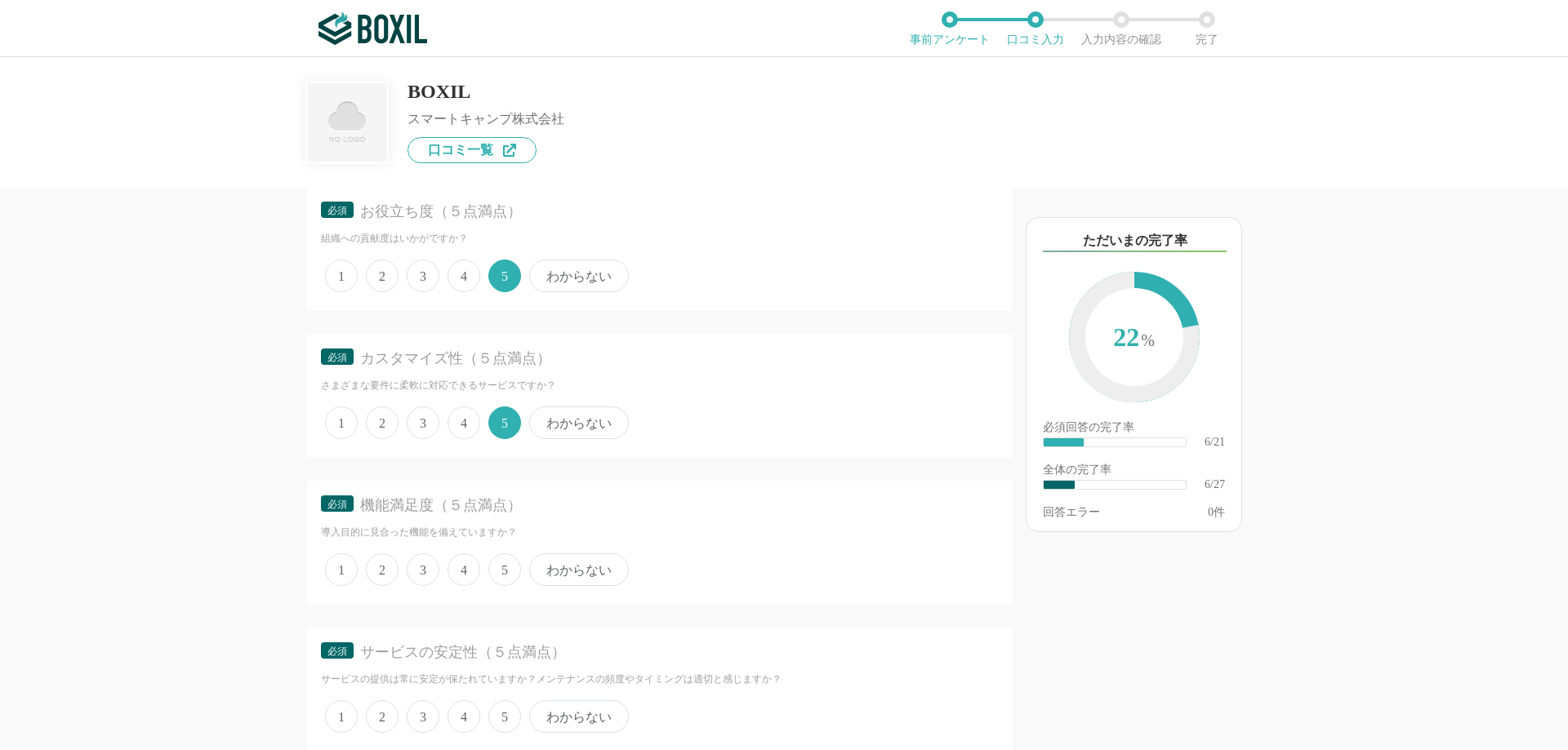
click at [499, 572] on span "5" at bounding box center [505, 570] width 33 height 33
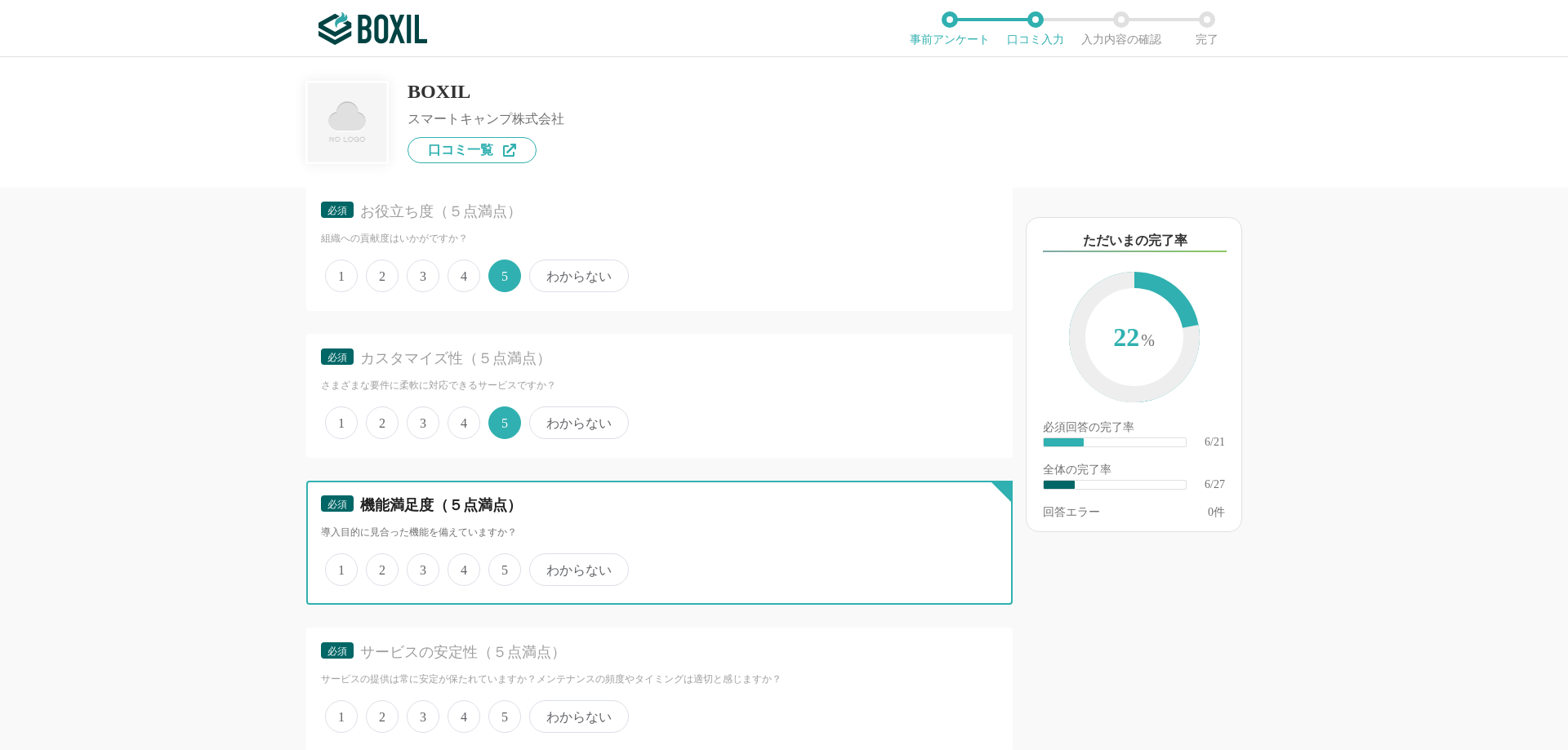
click at [499, 566] on input "5" at bounding box center [497, 560] width 11 height 11
radio input "true"
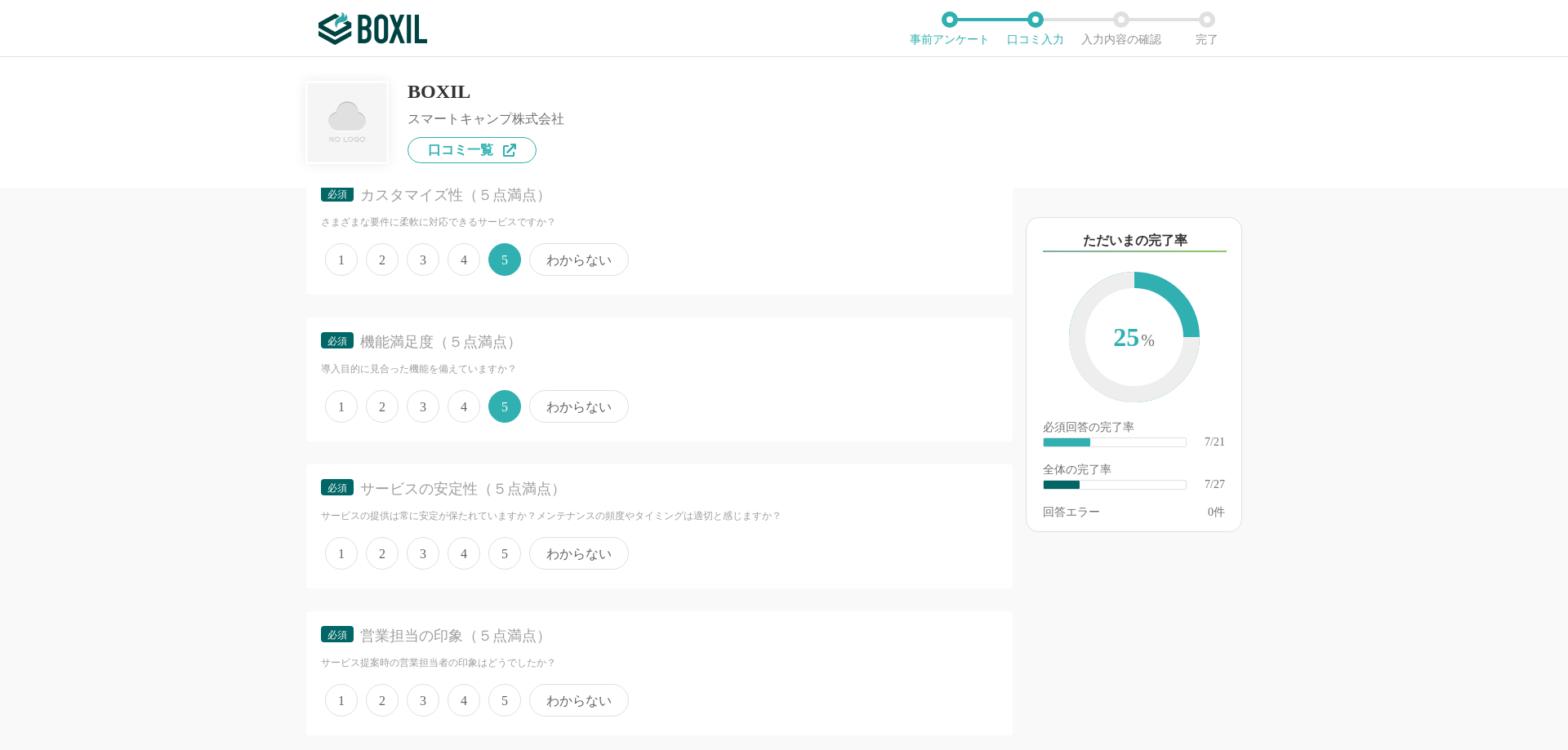
click at [498, 564] on span "5" at bounding box center [505, 554] width 33 height 33
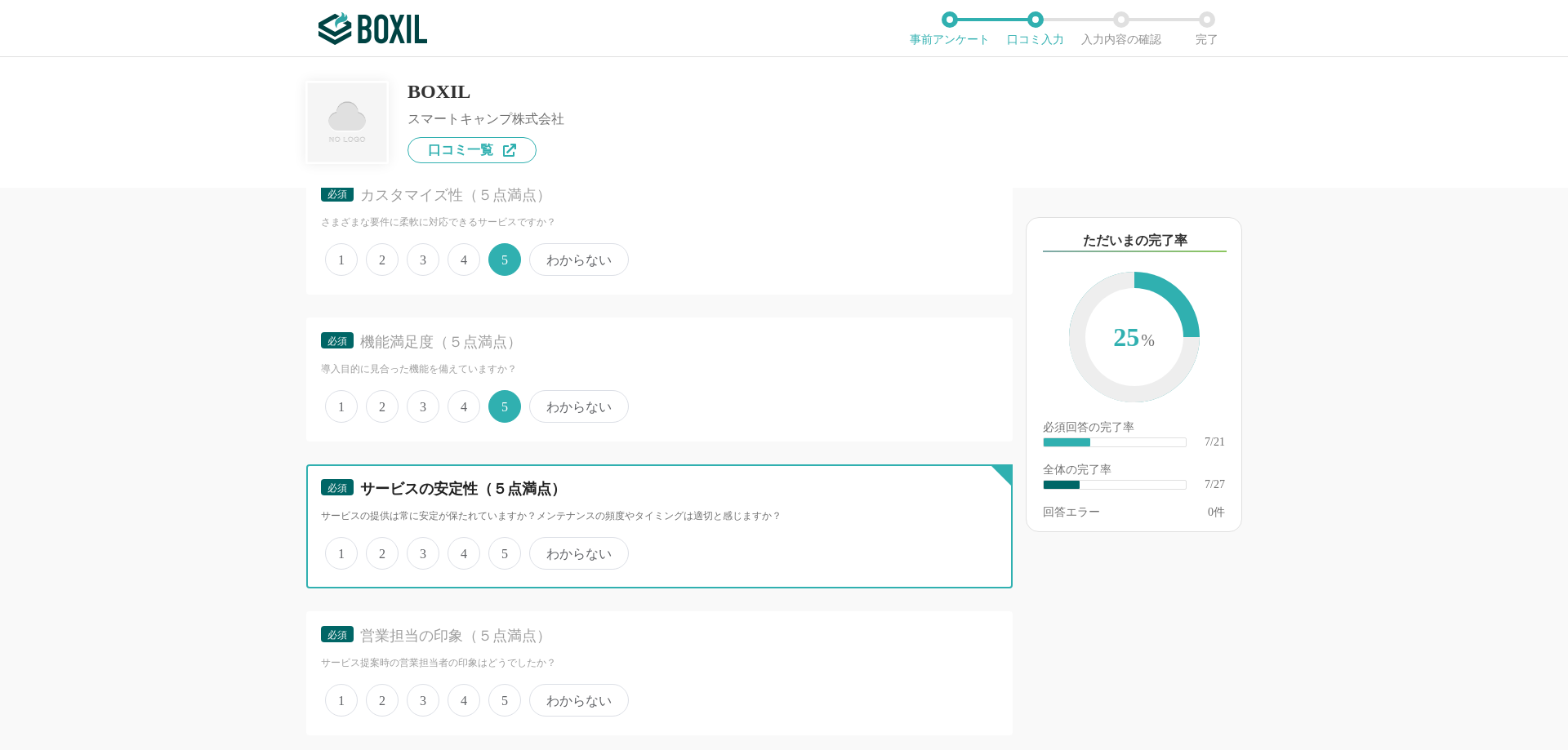
click at [498, 551] on input "5" at bounding box center [497, 545] width 11 height 11
radio input "true"
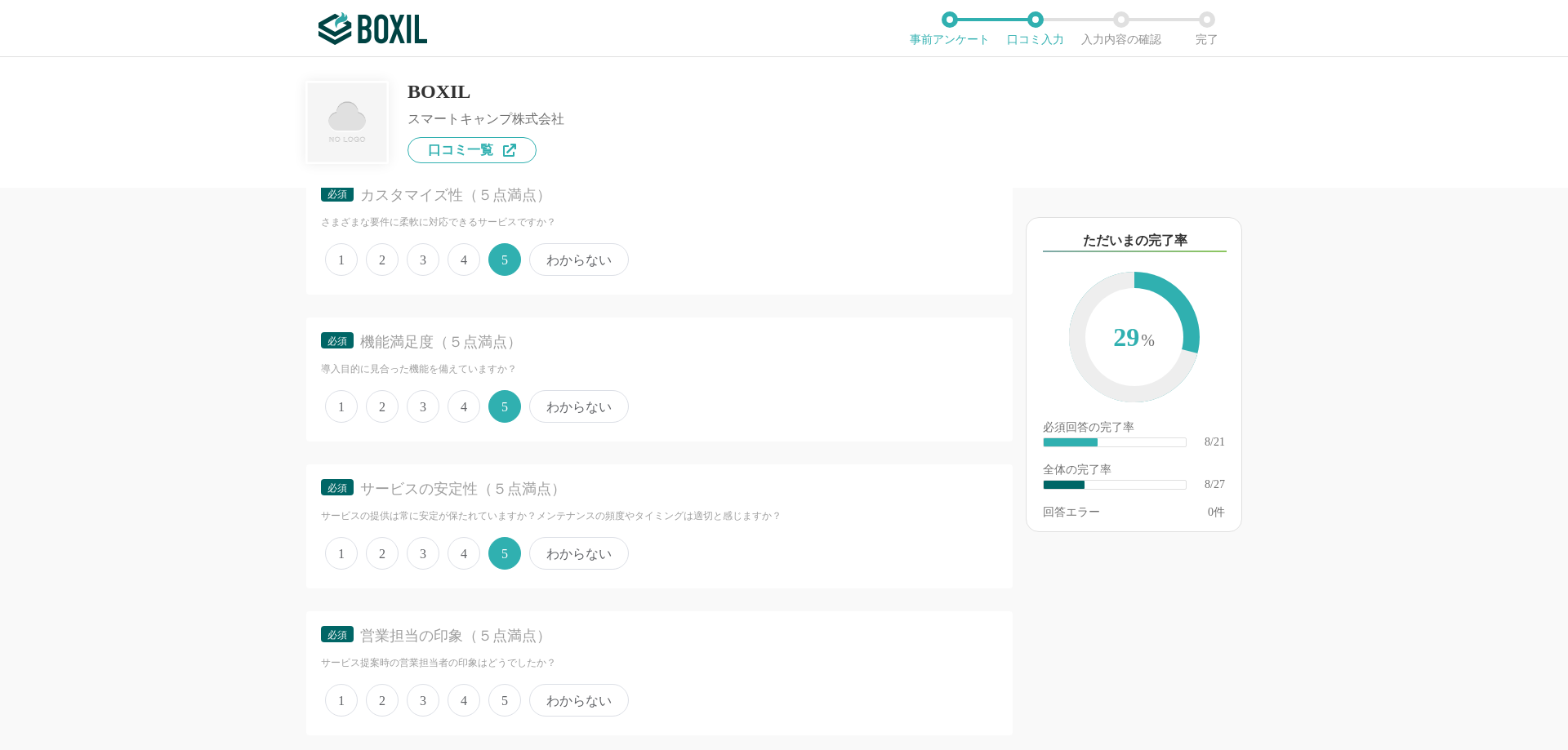
click at [505, 707] on span "5" at bounding box center [505, 700] width 33 height 33
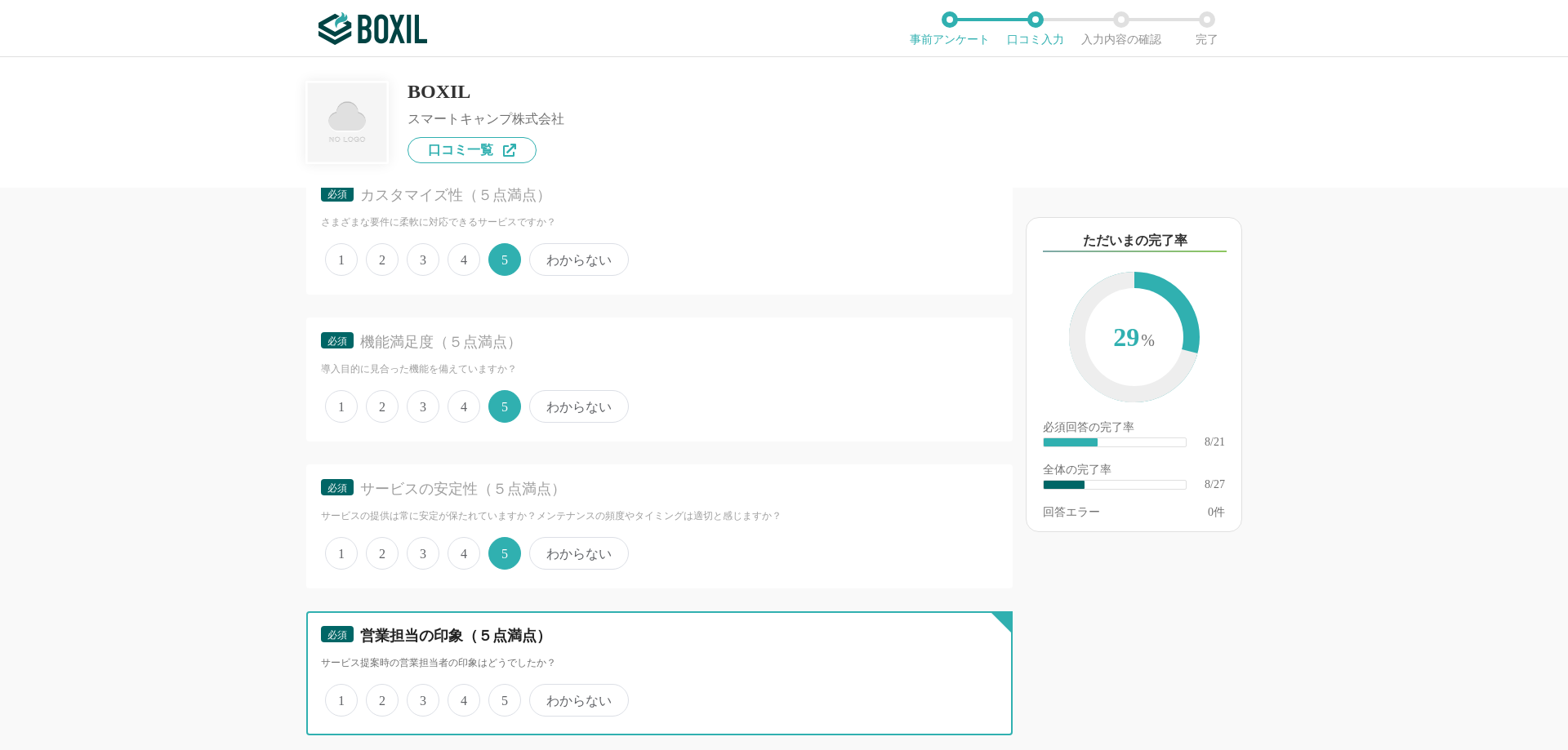
click at [503, 697] on input "5" at bounding box center [497, 692] width 11 height 11
radio input "true"
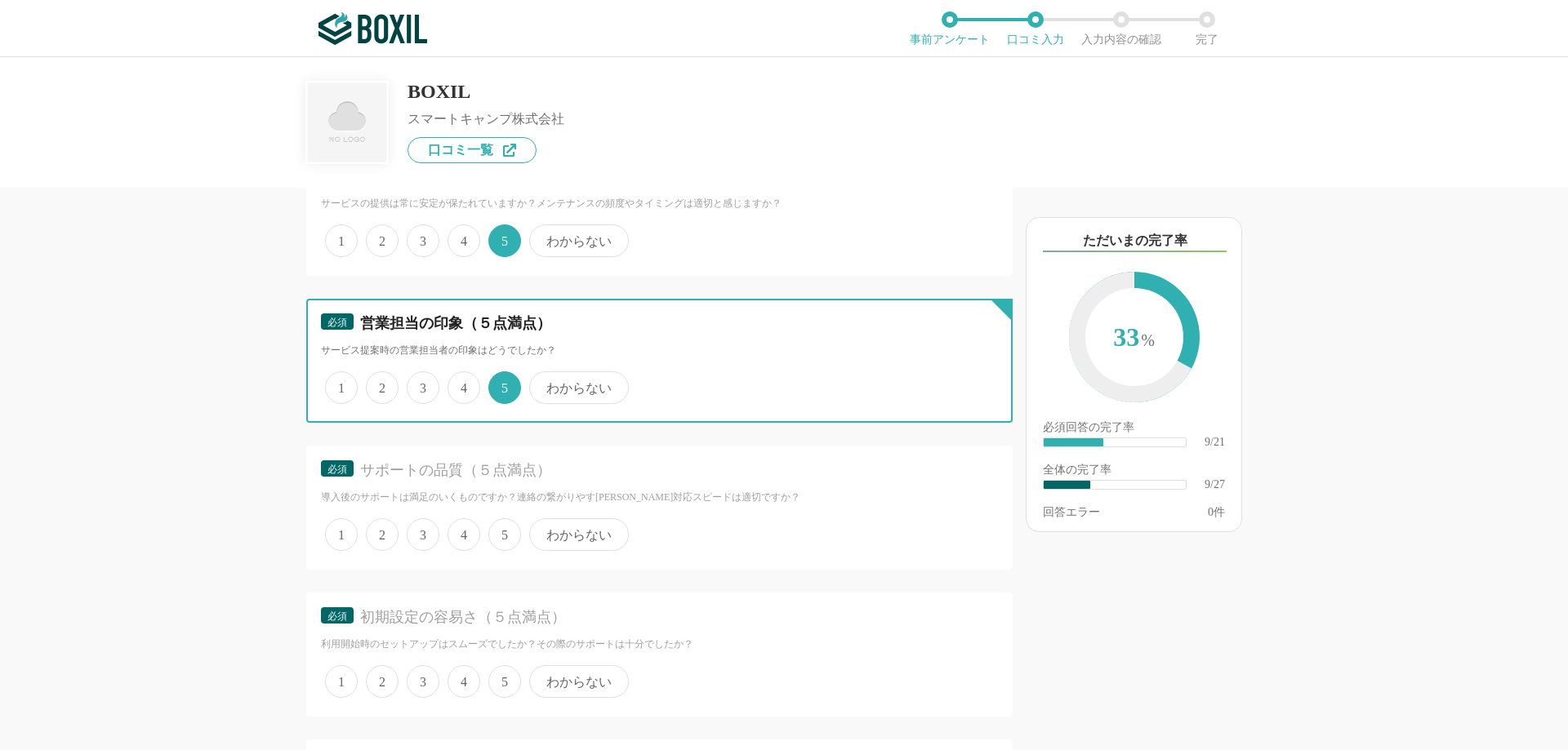
scroll to position [1714, 0]
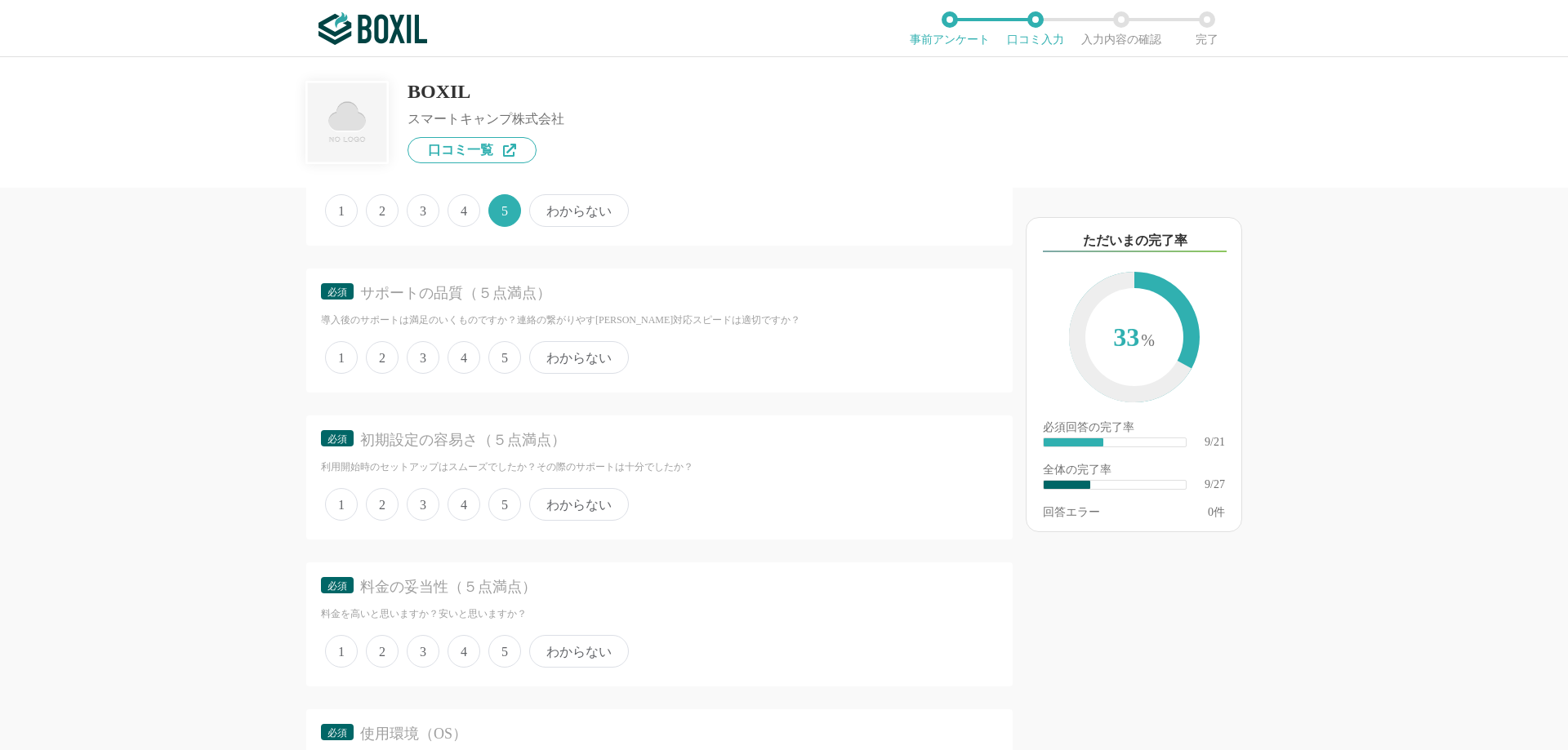
click at [501, 367] on span "5" at bounding box center [505, 358] width 33 height 33
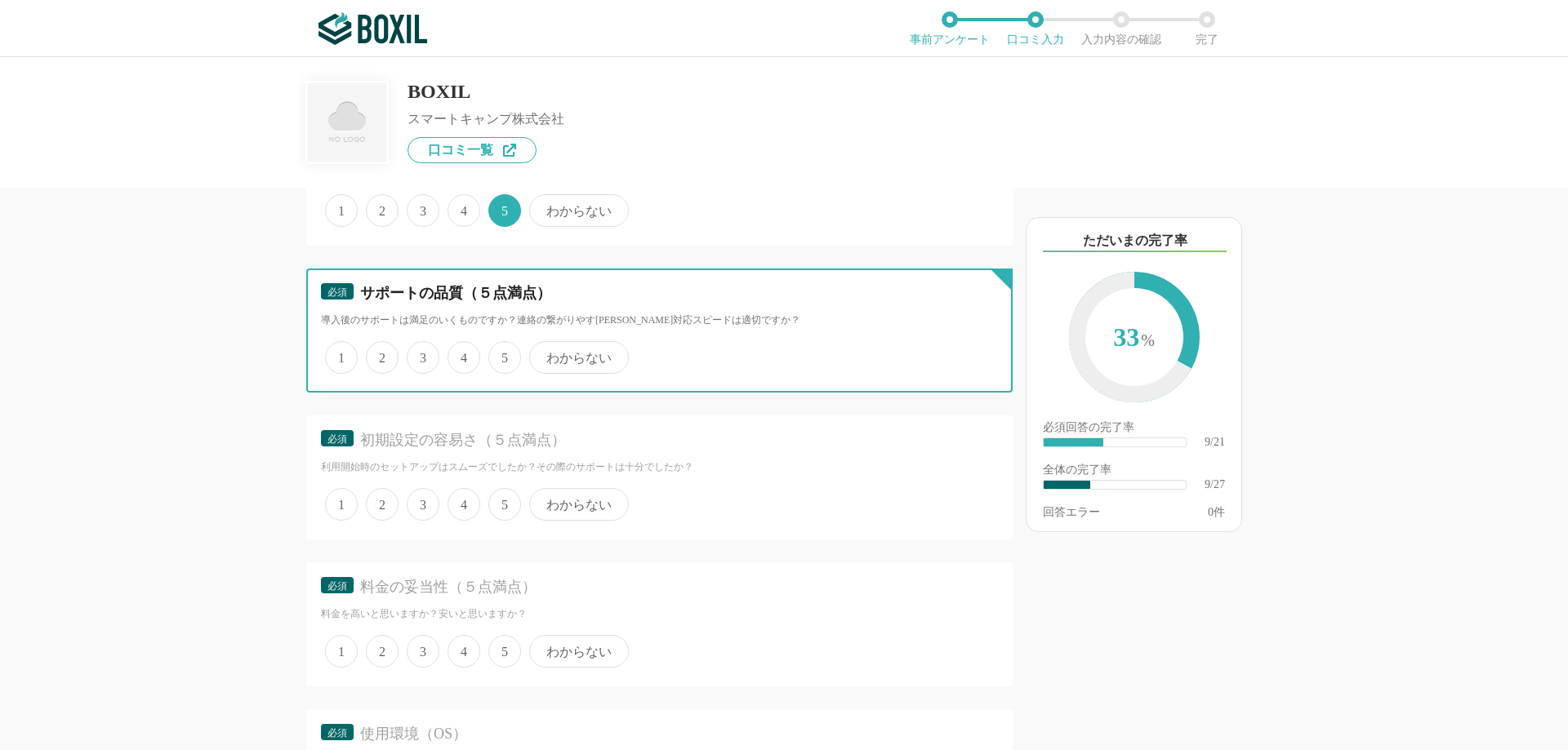
click at [501, 354] on input "5" at bounding box center [497, 348] width 11 height 11
radio input "true"
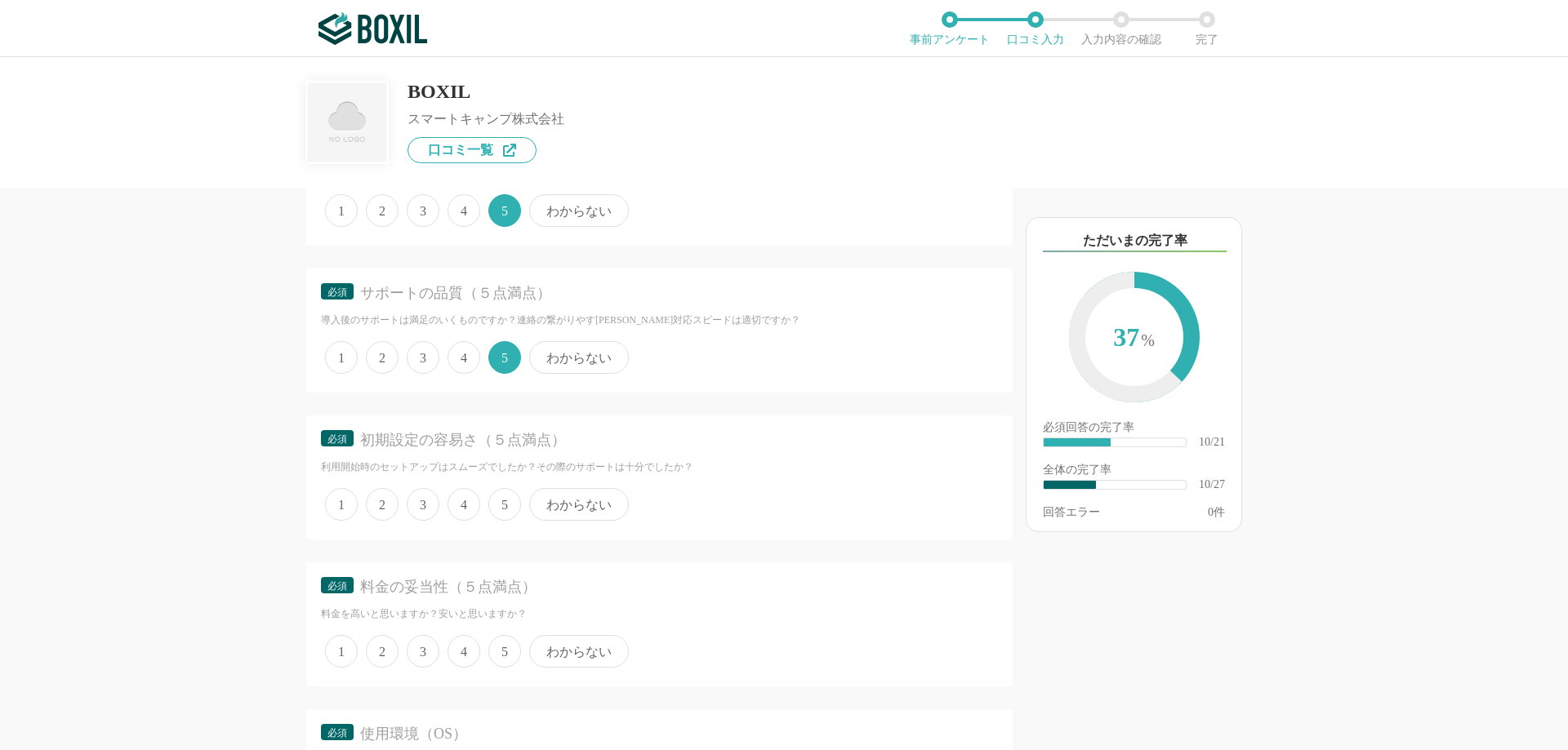
click at [509, 489] on span "5" at bounding box center [505, 505] width 33 height 33
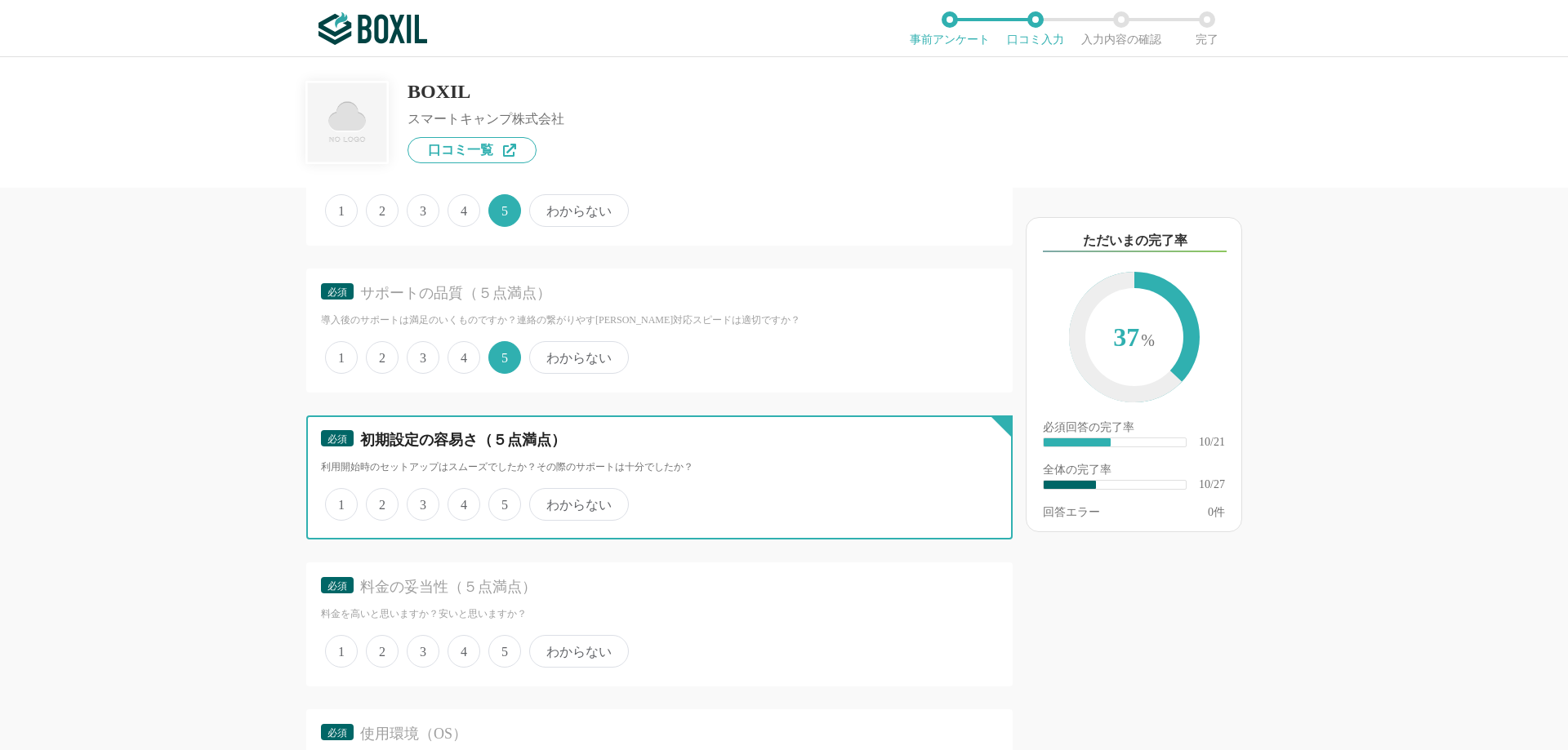
click at [503, 490] on input "5" at bounding box center [497, 495] width 11 height 11
radio input "true"
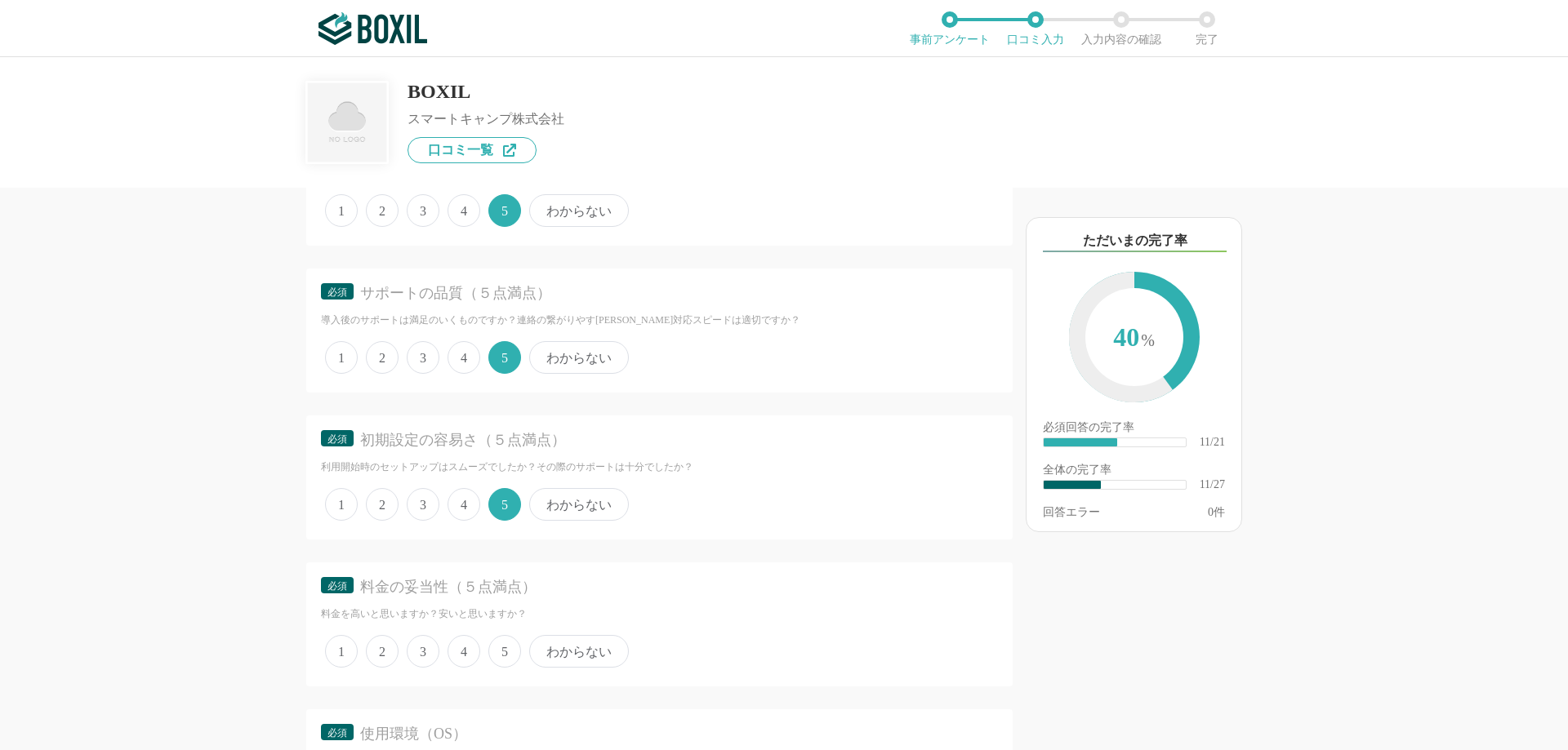
click at [500, 652] on span "5" at bounding box center [505, 652] width 33 height 33
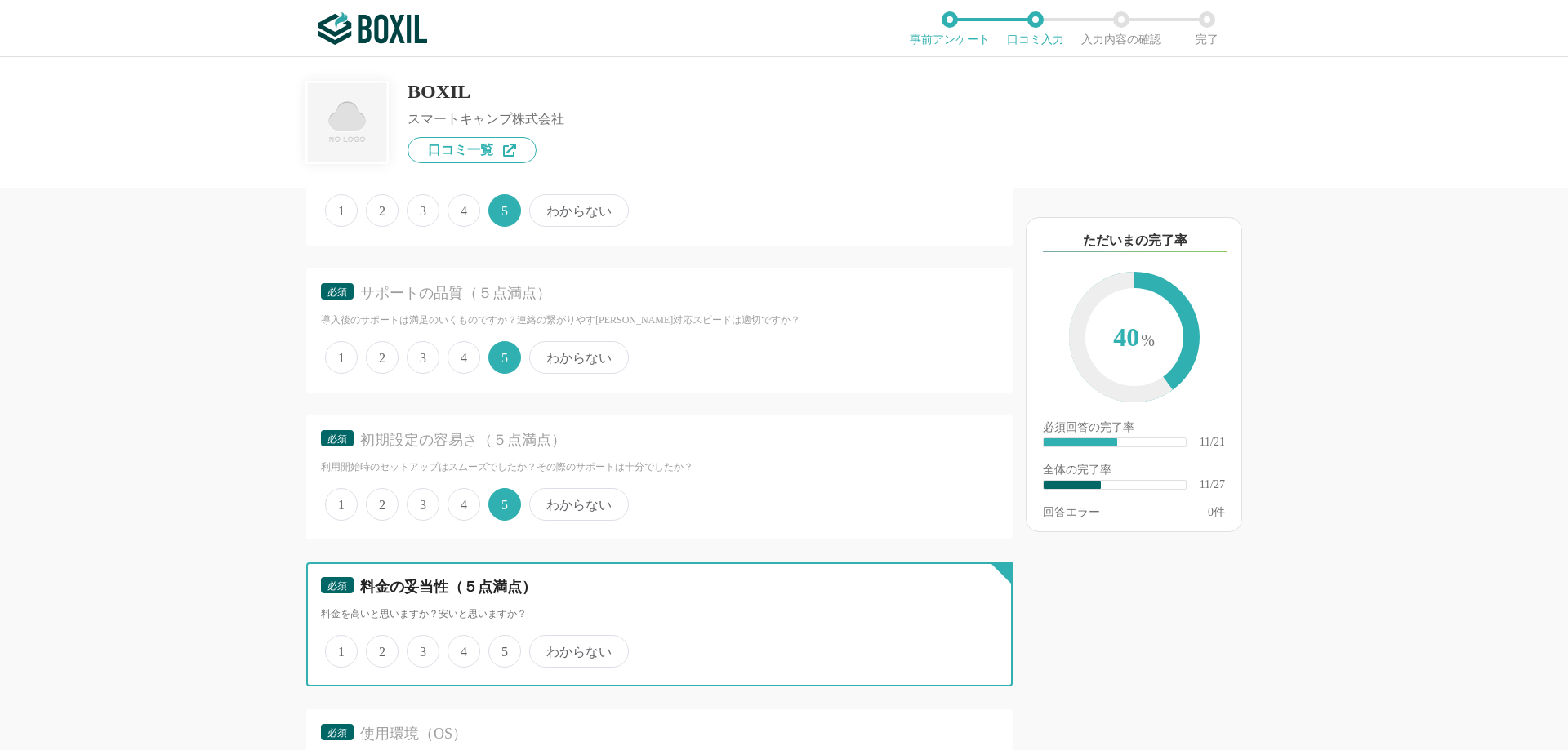
click at [500, 648] on input "5" at bounding box center [497, 642] width 11 height 11
radio input "true"
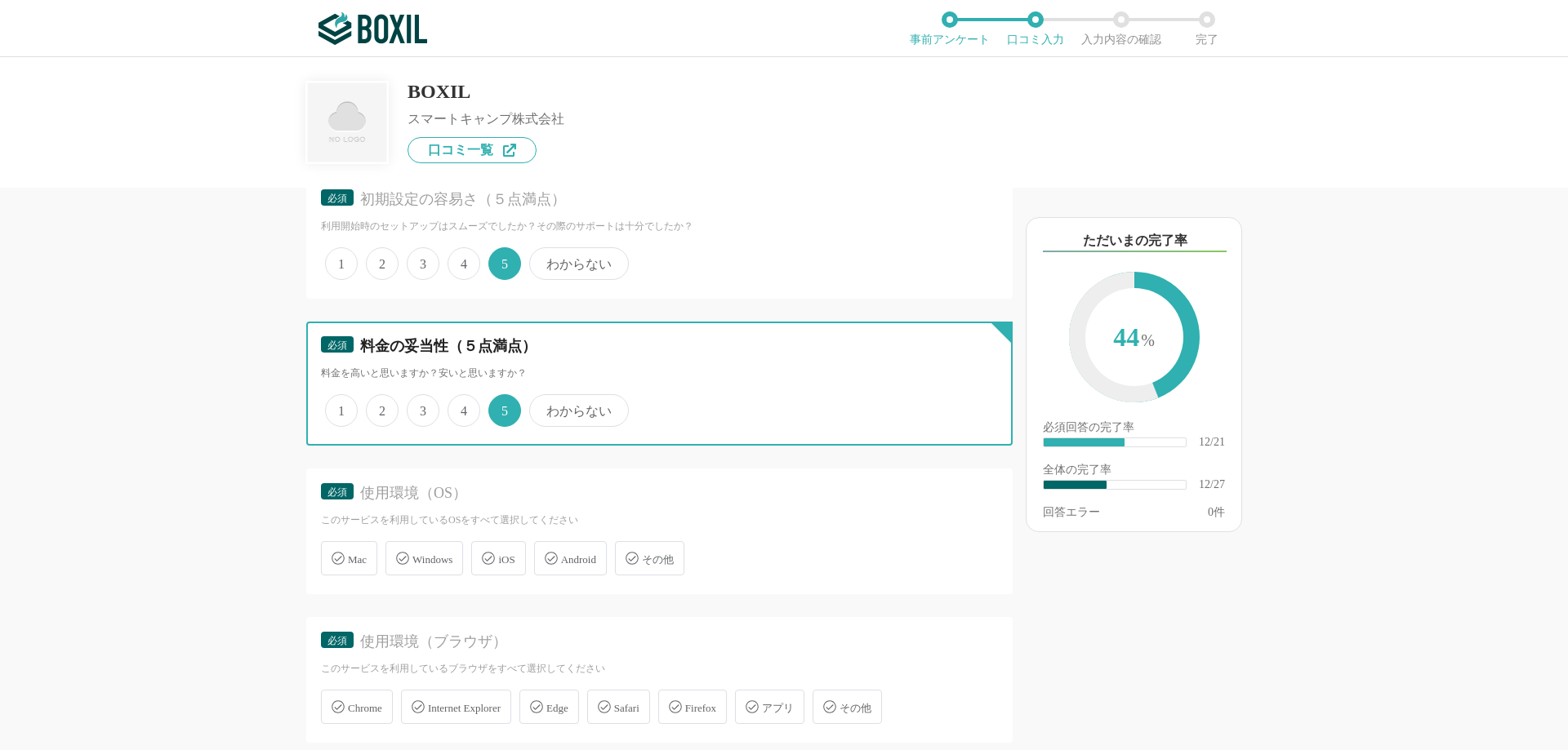
scroll to position [1959, 0]
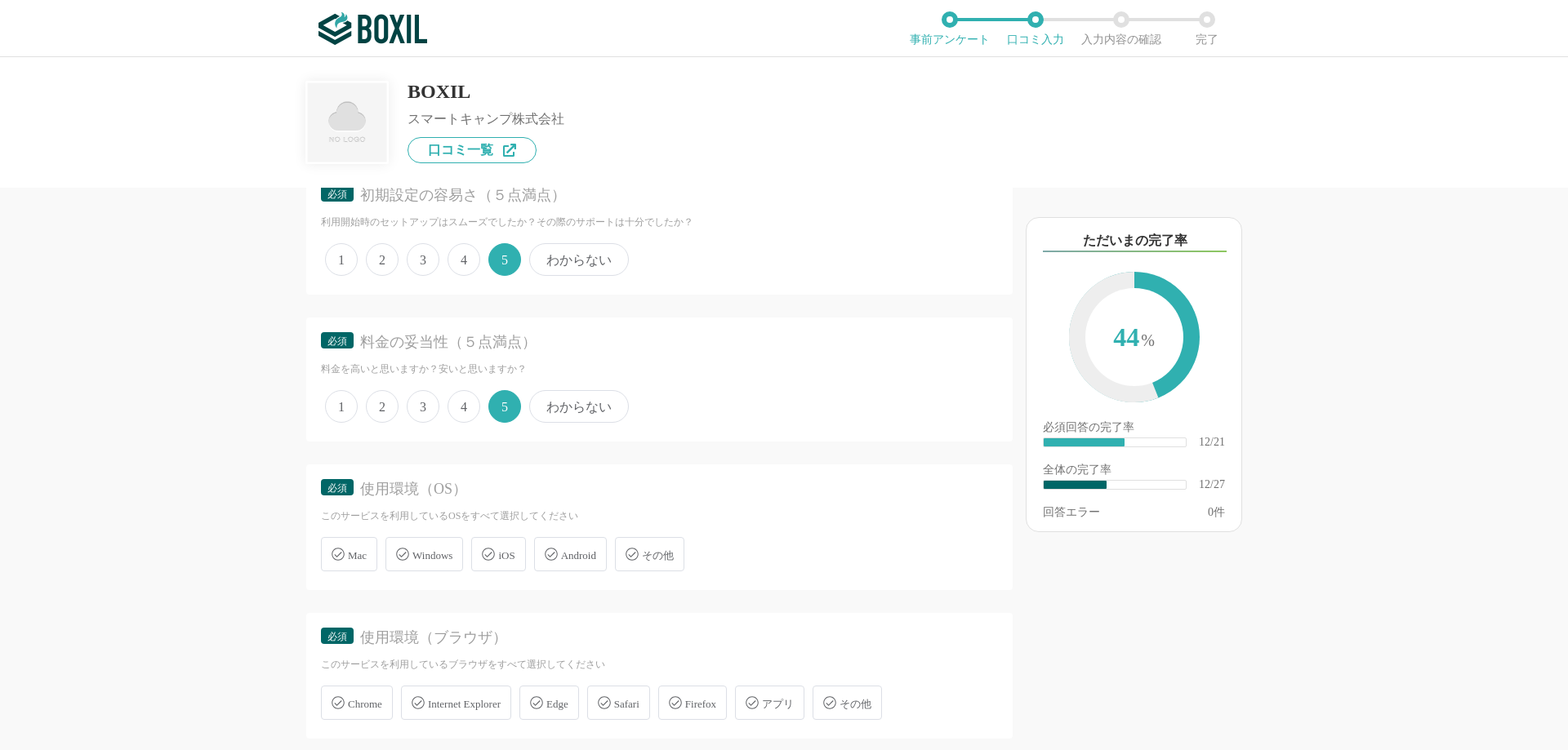
click at [439, 559] on span "Windows" at bounding box center [432, 555] width 40 height 13
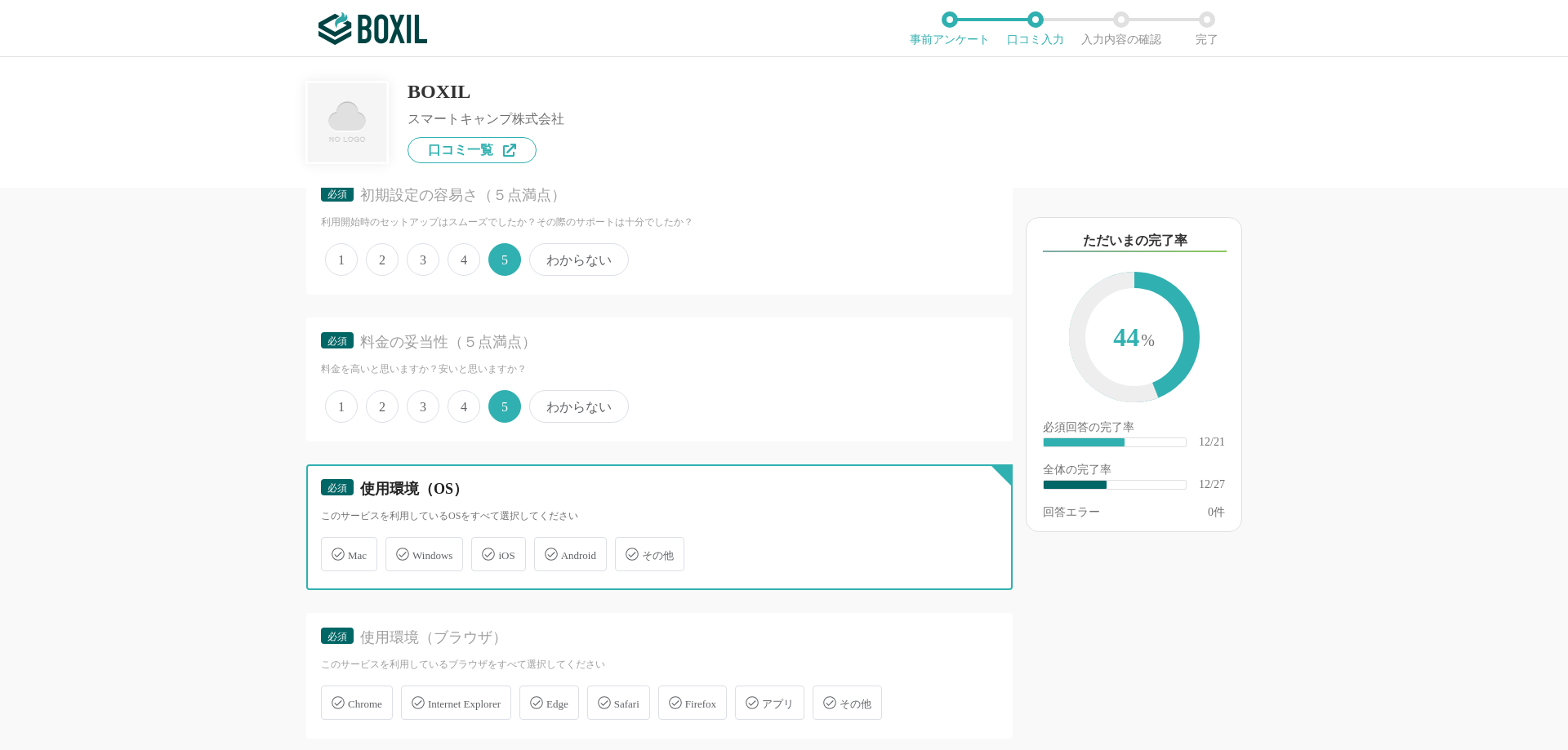
click at [399, 551] on input "Windows" at bounding box center [393, 545] width 11 height 11
checkbox input "true"
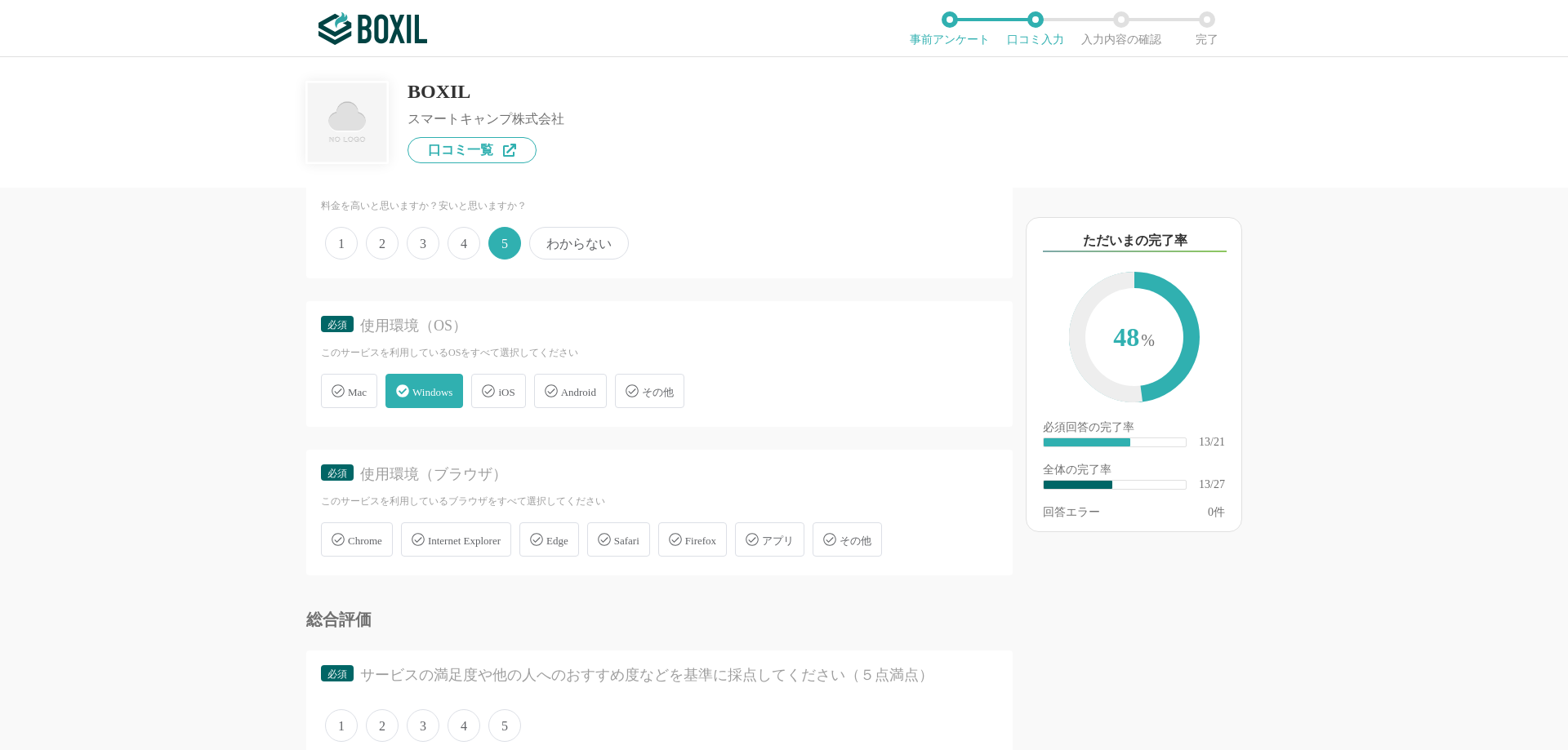
click at [378, 551] on div "Chrome" at bounding box center [357, 539] width 72 height 34
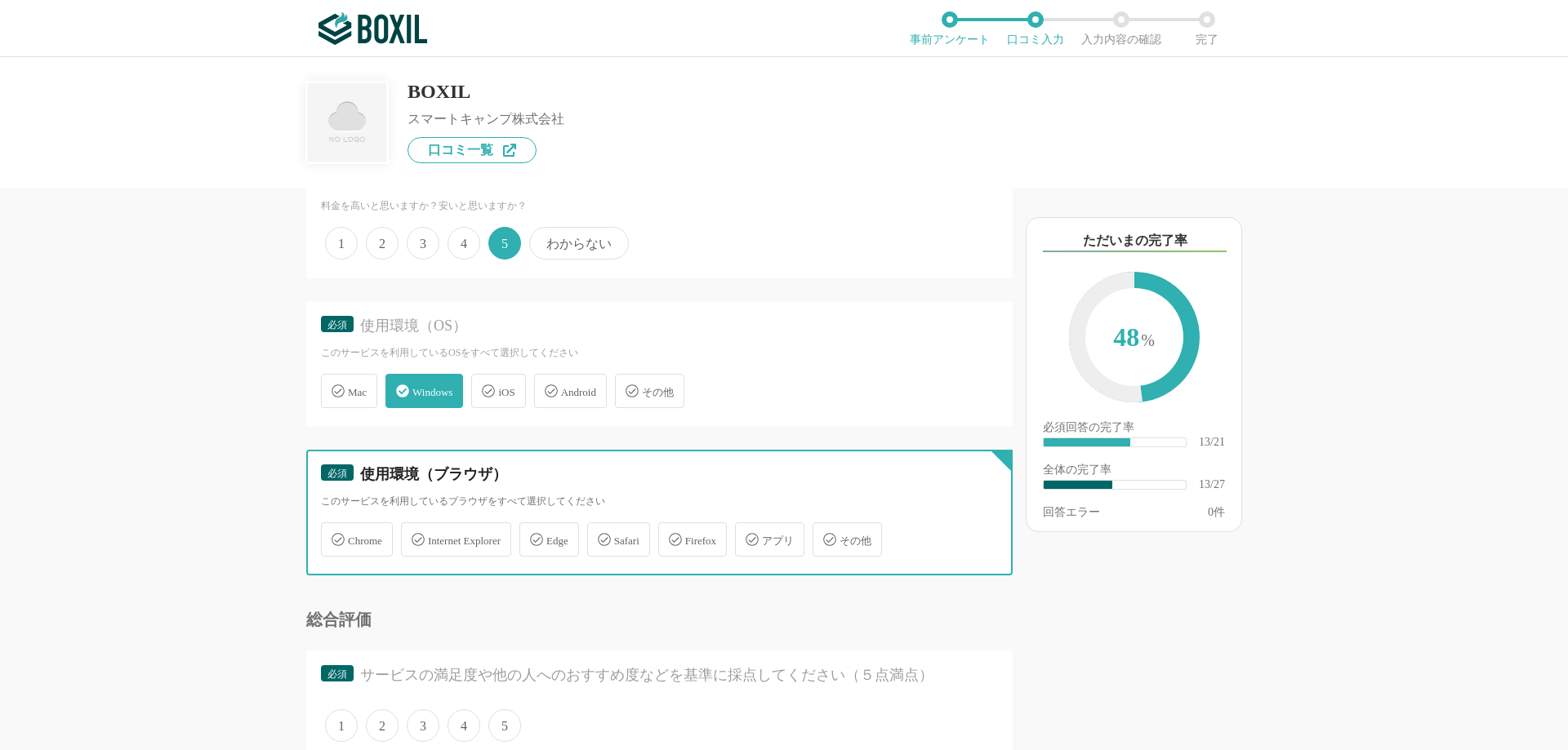
click at [335, 535] on input "Chrome" at bounding box center [329, 530] width 11 height 11
checkbox input "true"
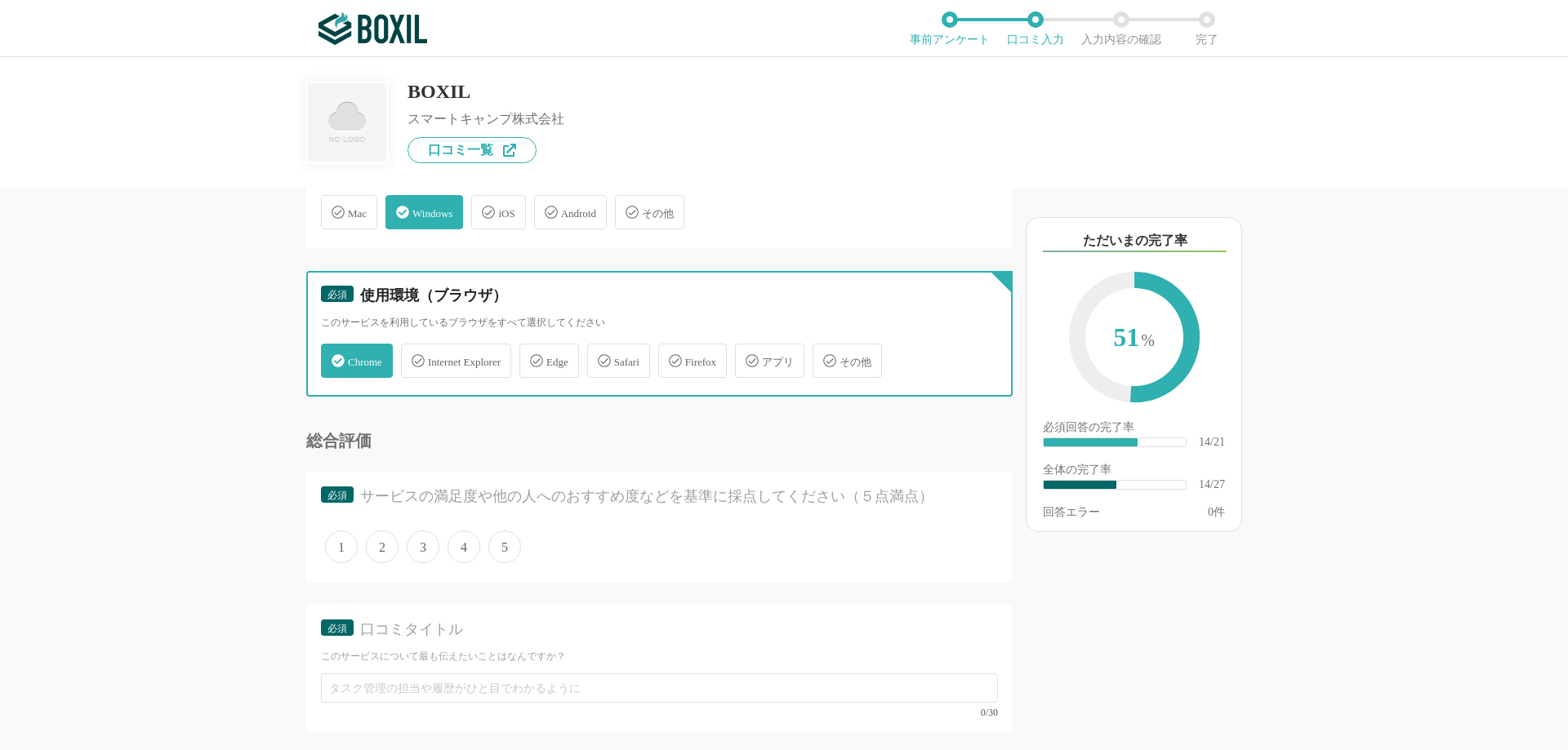
scroll to position [2367, 0]
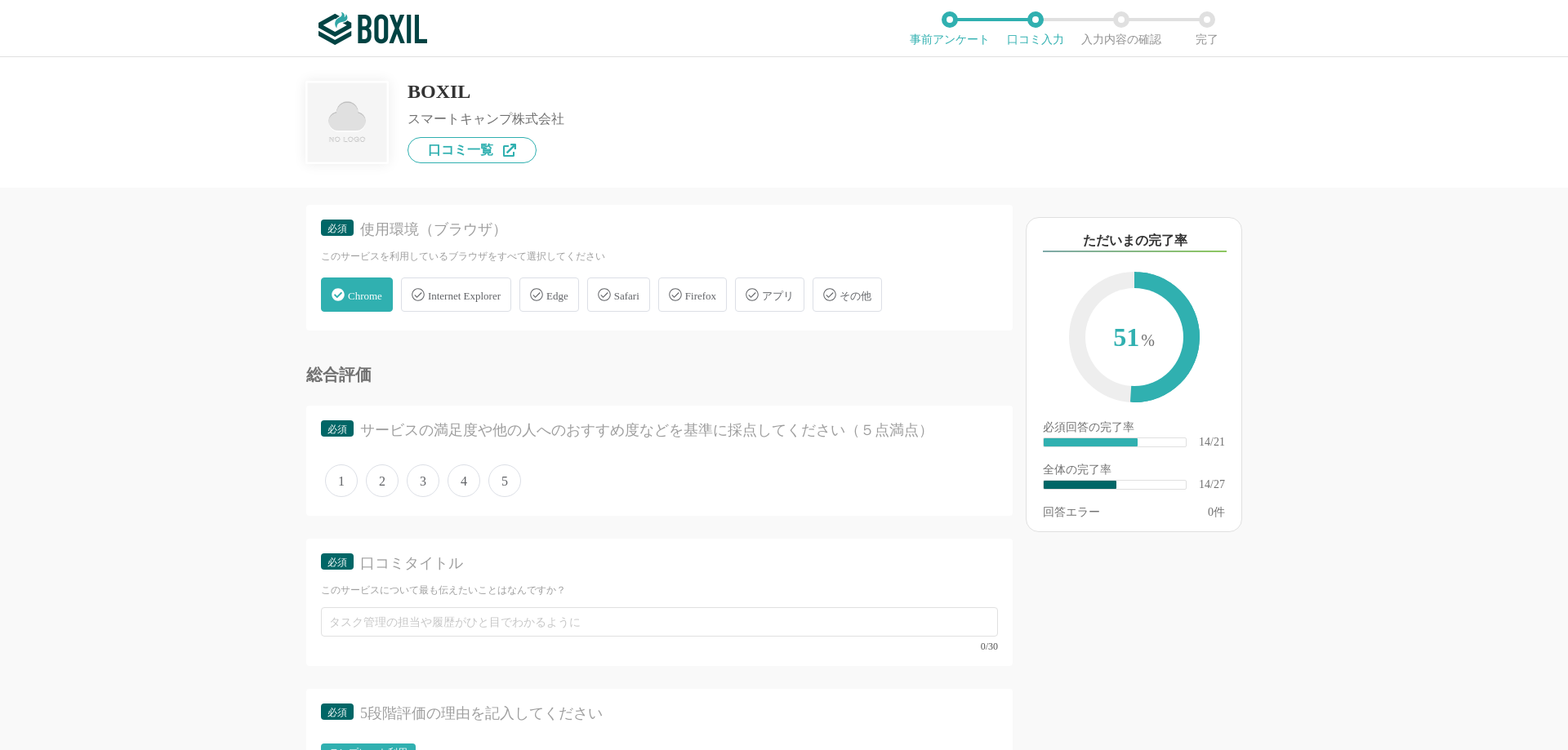
click at [510, 484] on span "5" at bounding box center [505, 481] width 33 height 33
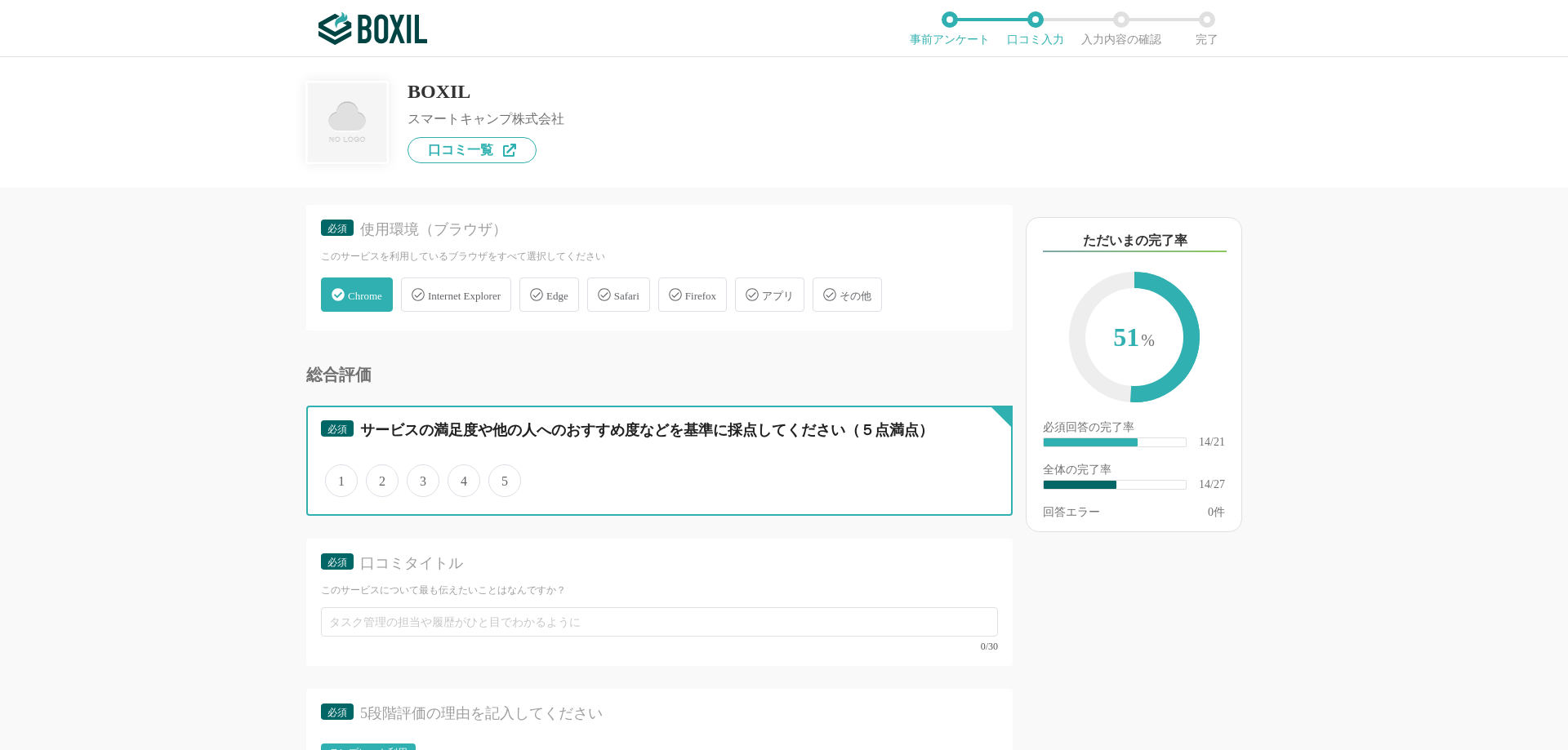
click at [503, 478] on input "5" at bounding box center [497, 472] width 11 height 11
radio input "true"
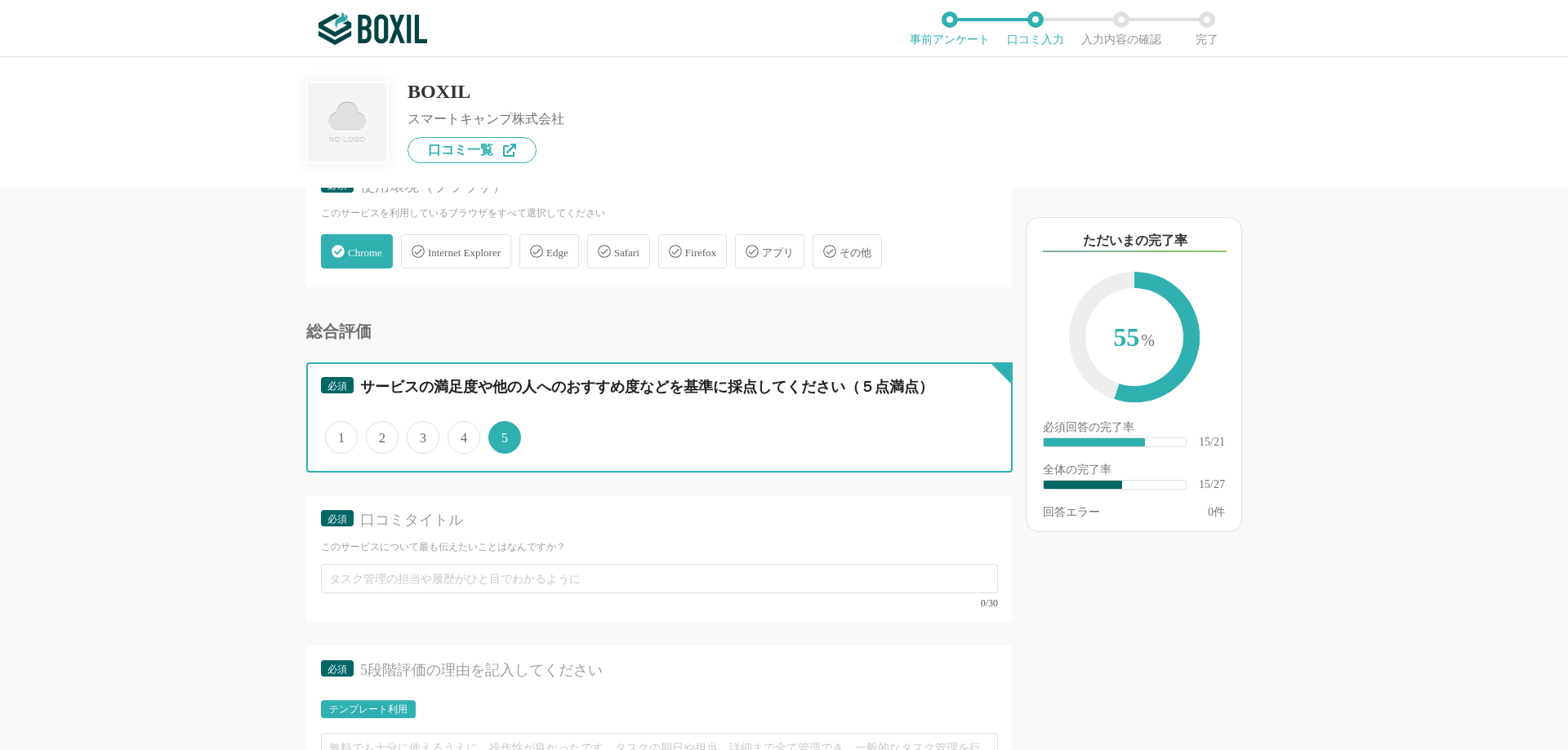
scroll to position [2448, 0]
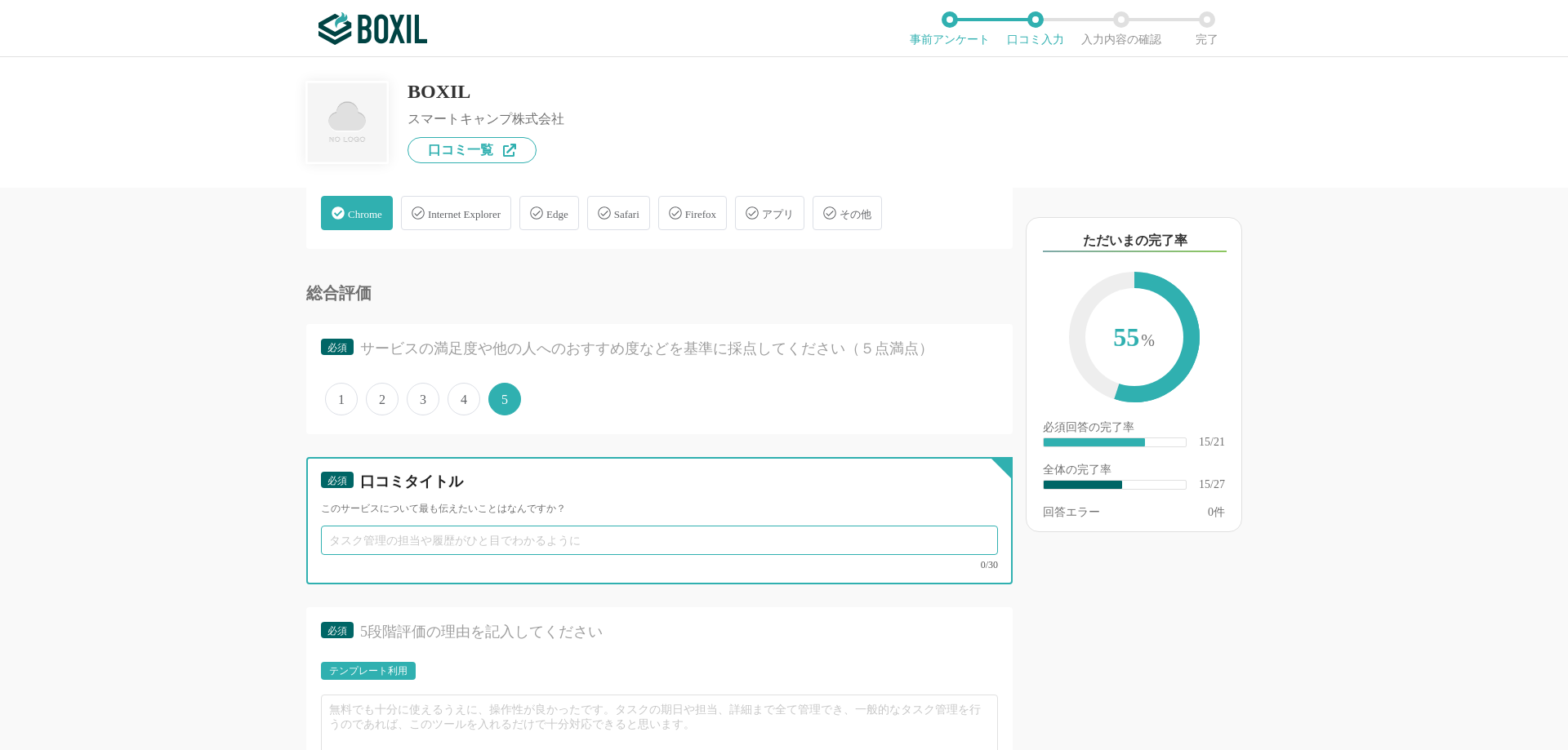
click at [463, 540] on input "text" at bounding box center [660, 540] width 677 height 29
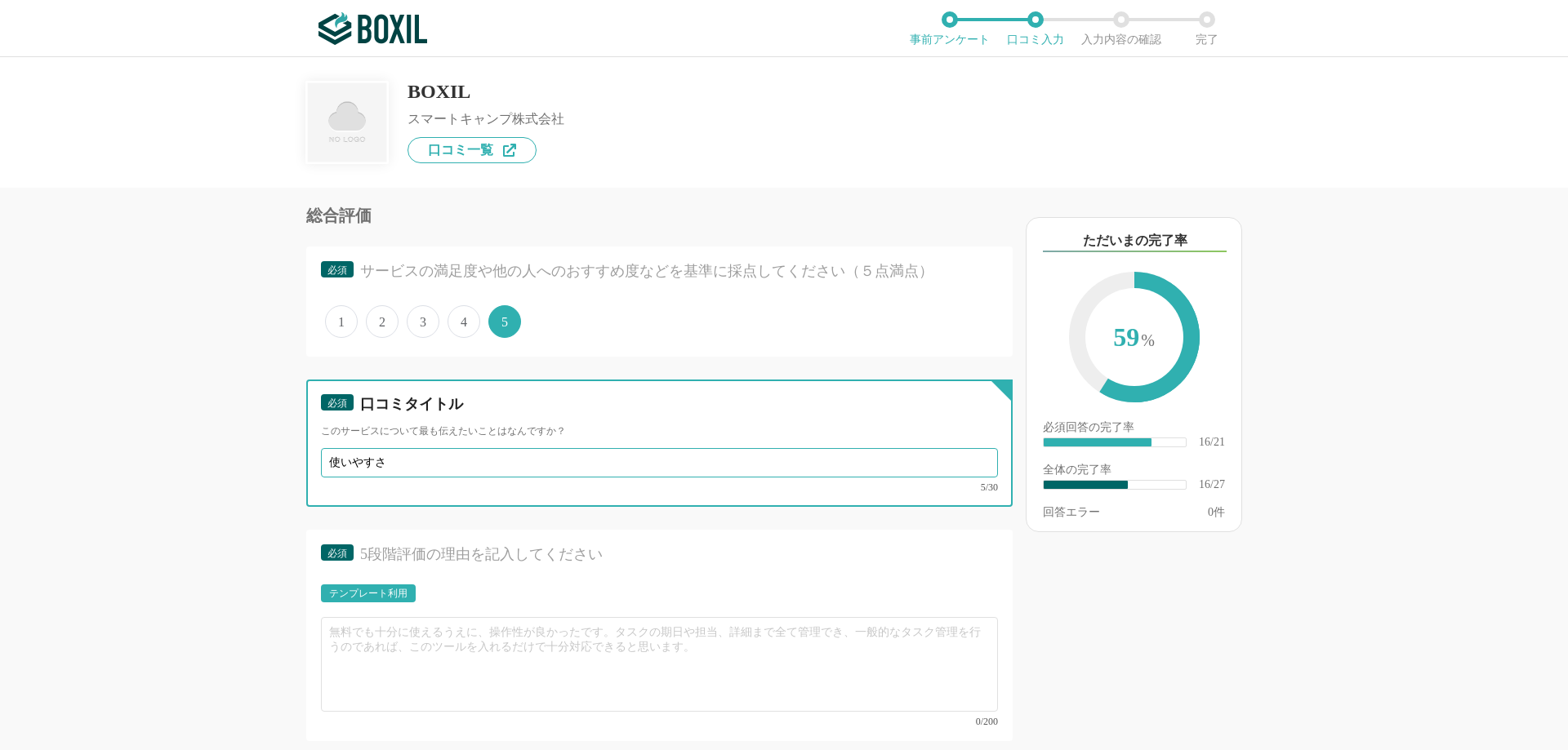
scroll to position [2694, 0]
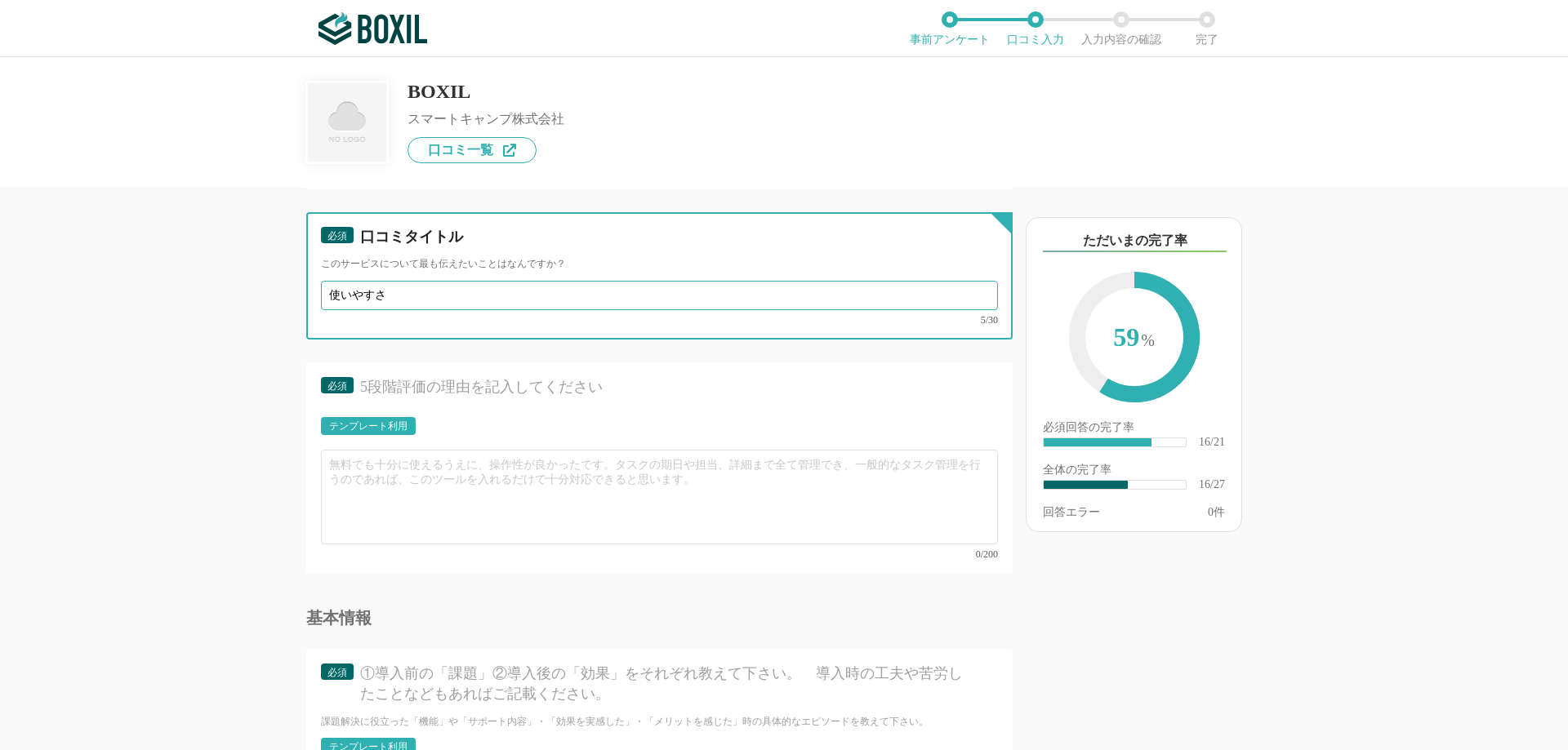
type input "使いやすさ"
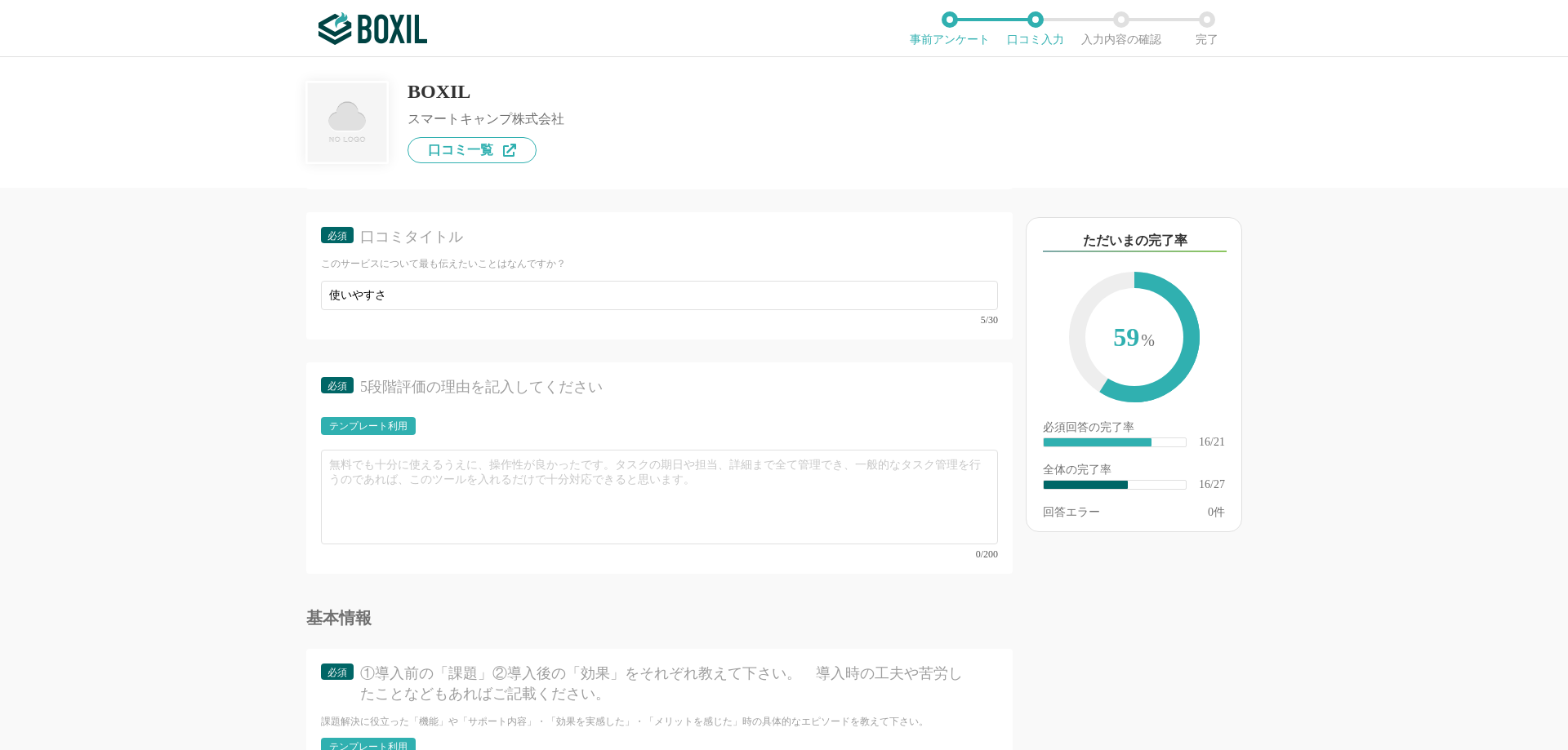
click at [372, 429] on div "テンプレート利用" at bounding box center [368, 426] width 79 height 10
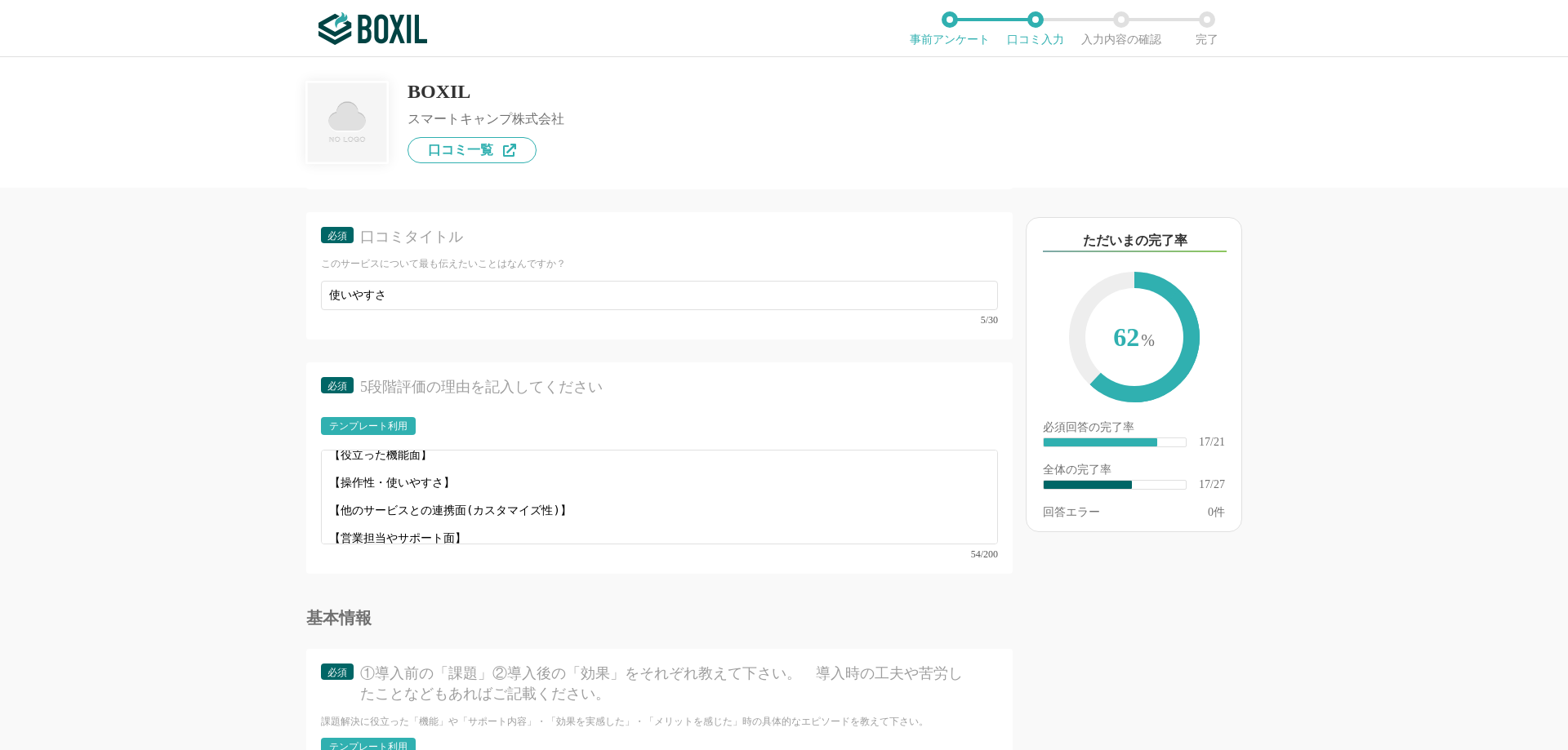
scroll to position [12, 0]
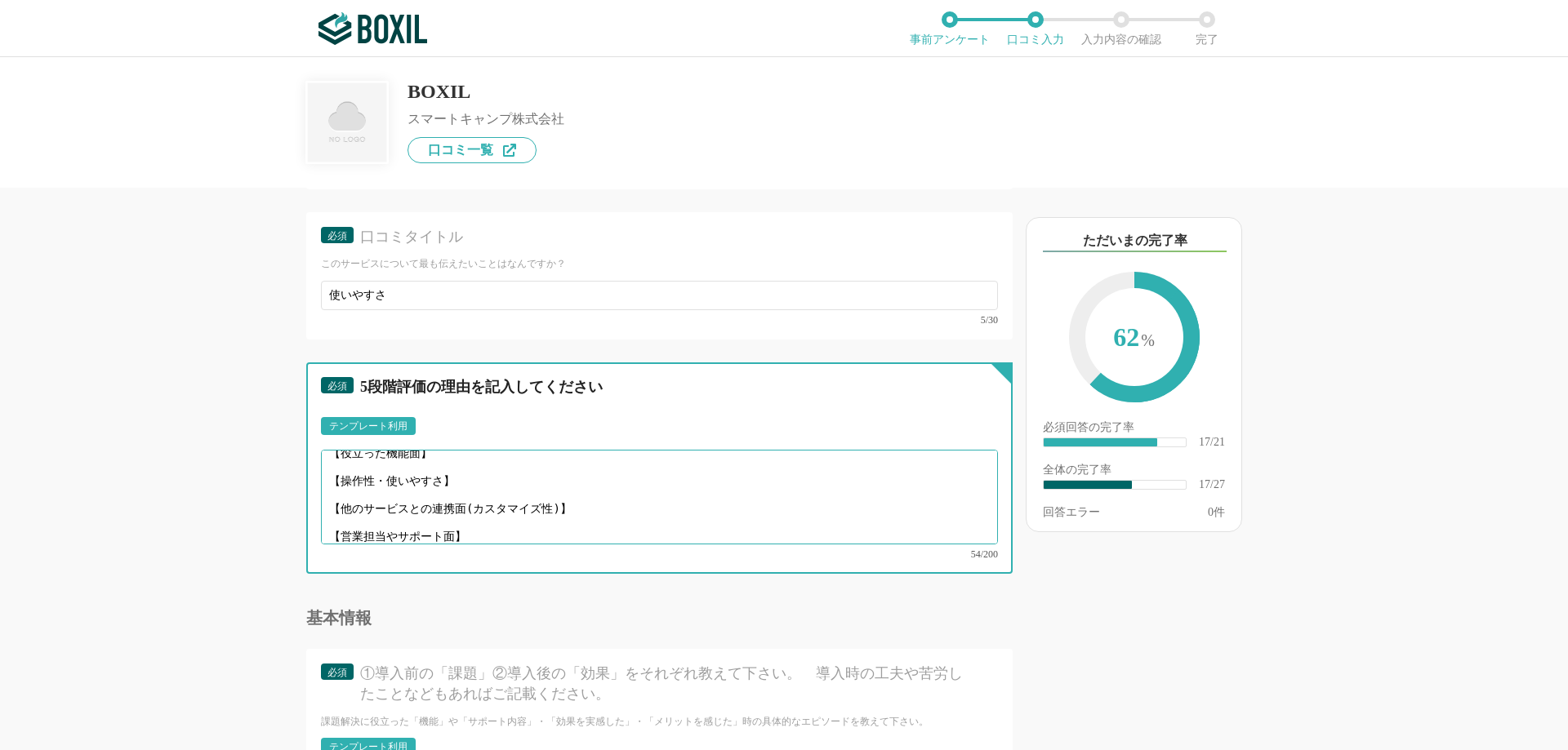
click at [424, 471] on textarea "【役立った機能面】 【操作性・使いやすさ】 【他のサービスとの連携面(カスタマイズ性)】 【営業担当やサポート面】" at bounding box center [660, 496] width 677 height 94
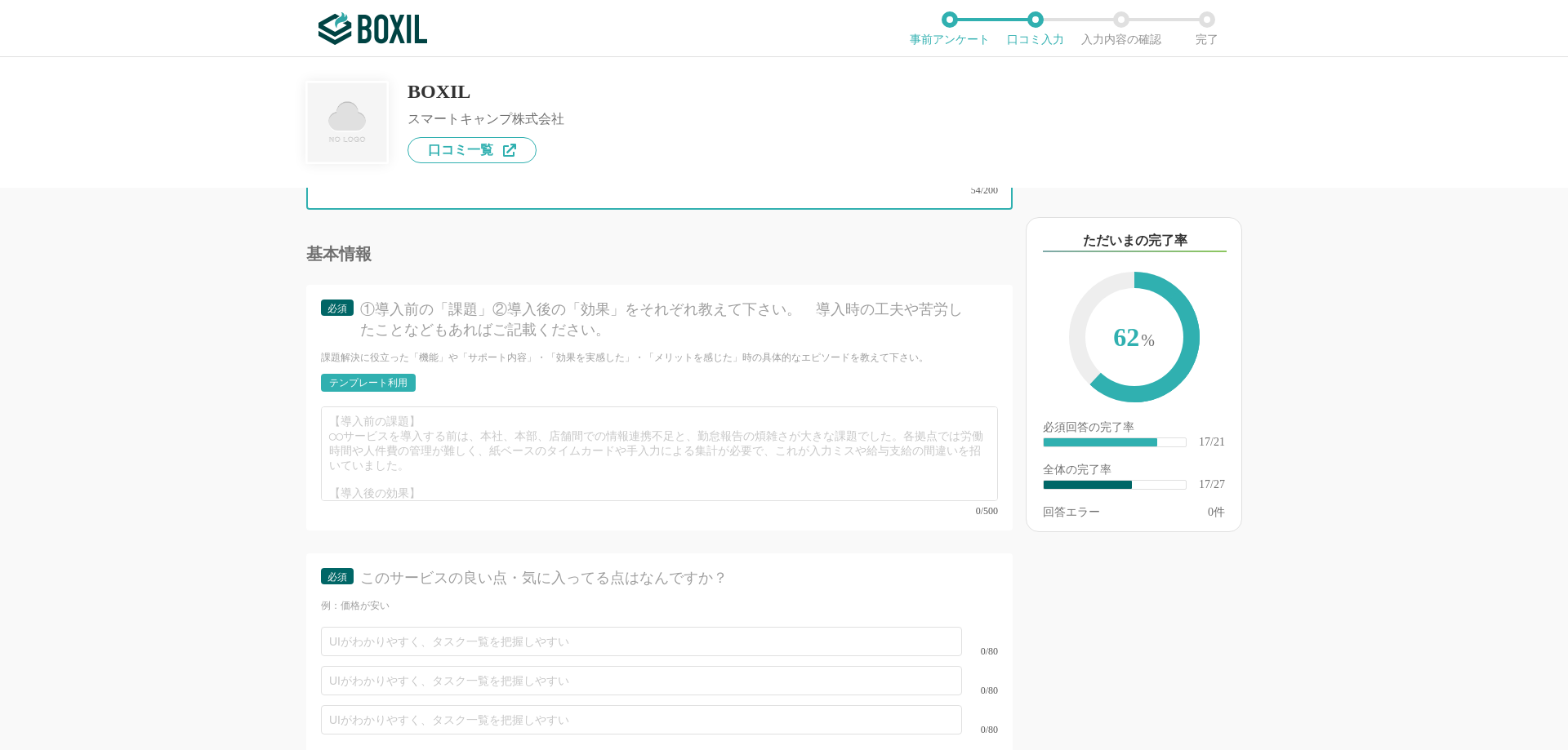
scroll to position [3101, 0]
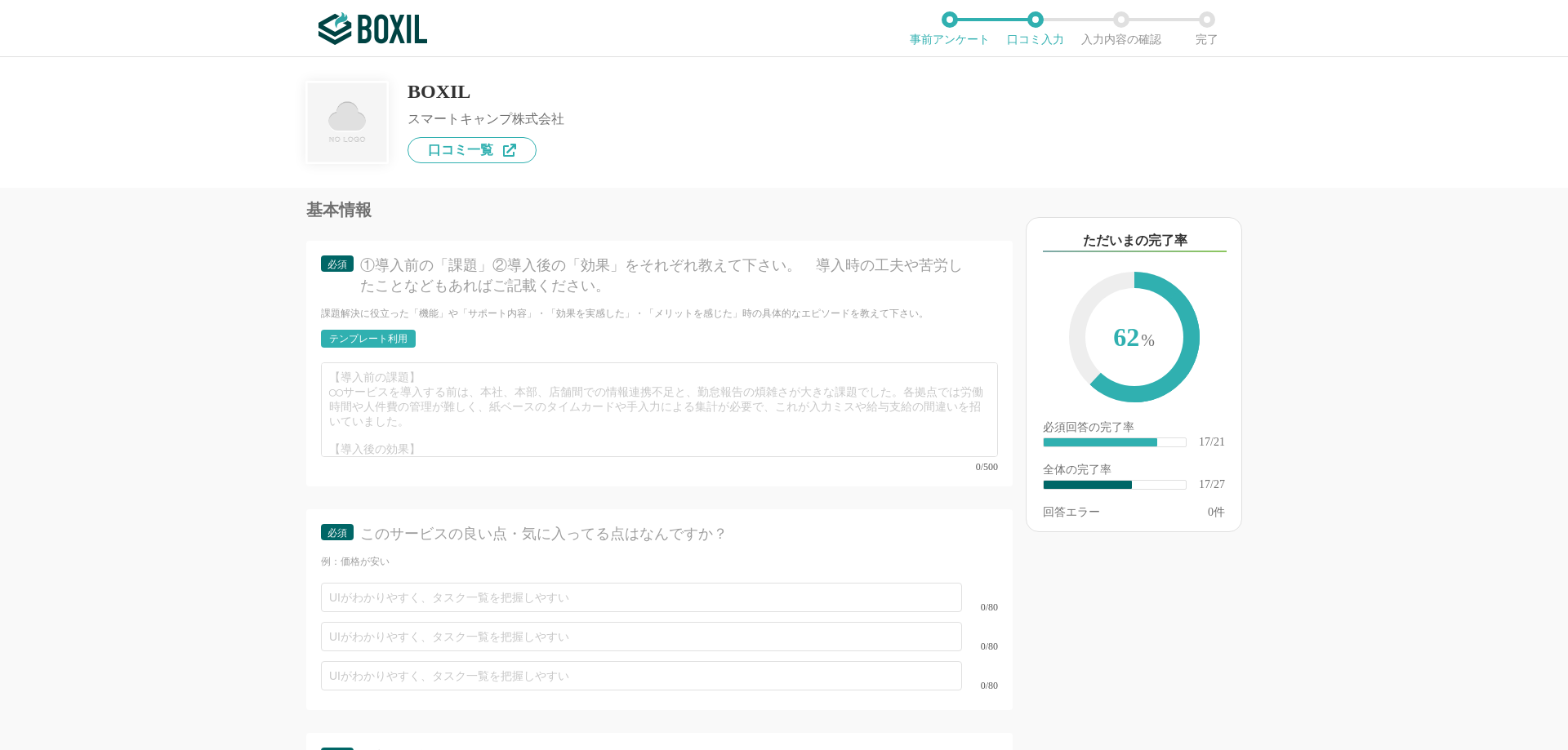
click at [383, 338] on div "テンプレート利用" at bounding box center [368, 339] width 94 height 18
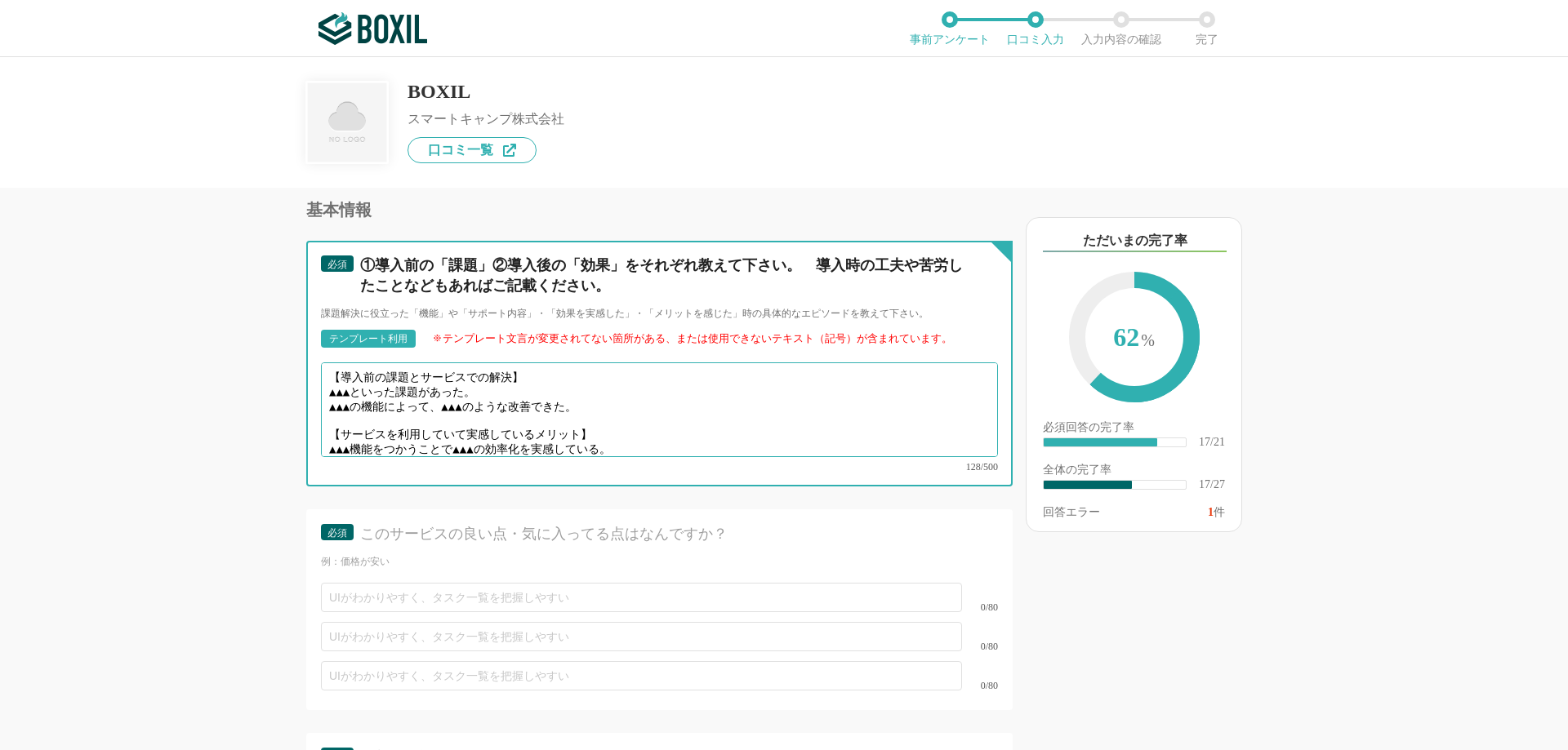
click at [383, 375] on textarea "【導入前の課題とサービスでの解決】 ▲▲▲といった課題があった。 ▲▲▲の機能によって、▲▲▲のような改善できた。 【サービスを利用していて実感しているメリッ…" at bounding box center [660, 410] width 677 height 94
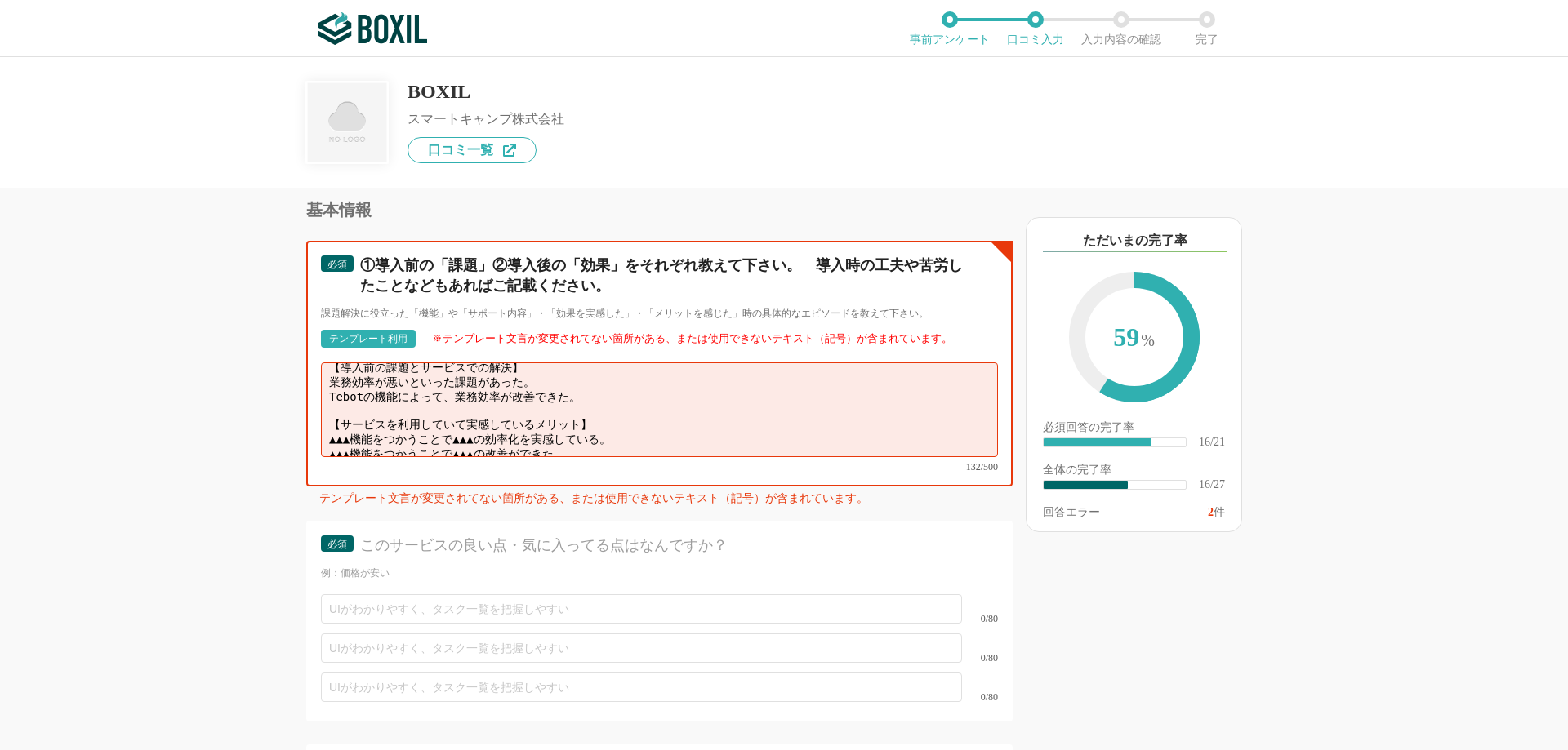
scroll to position [12, 0]
click at [355, 412] on textarea "【導入前の課題とサービスでの解決】 業務効率が悪いといった課題があった。 Tebotの機能によって、業務効率が改善できた。 【サービスを利用していて実感してい…" at bounding box center [660, 410] width 677 height 94
click at [370, 410] on textarea "【導入前の課題とサービスでの解決】 業務効率が悪いといった課題があった。 Tebotの機能によって、業務効率が改善できた。 【サービスを利用していて実感してい…" at bounding box center [660, 410] width 677 height 94
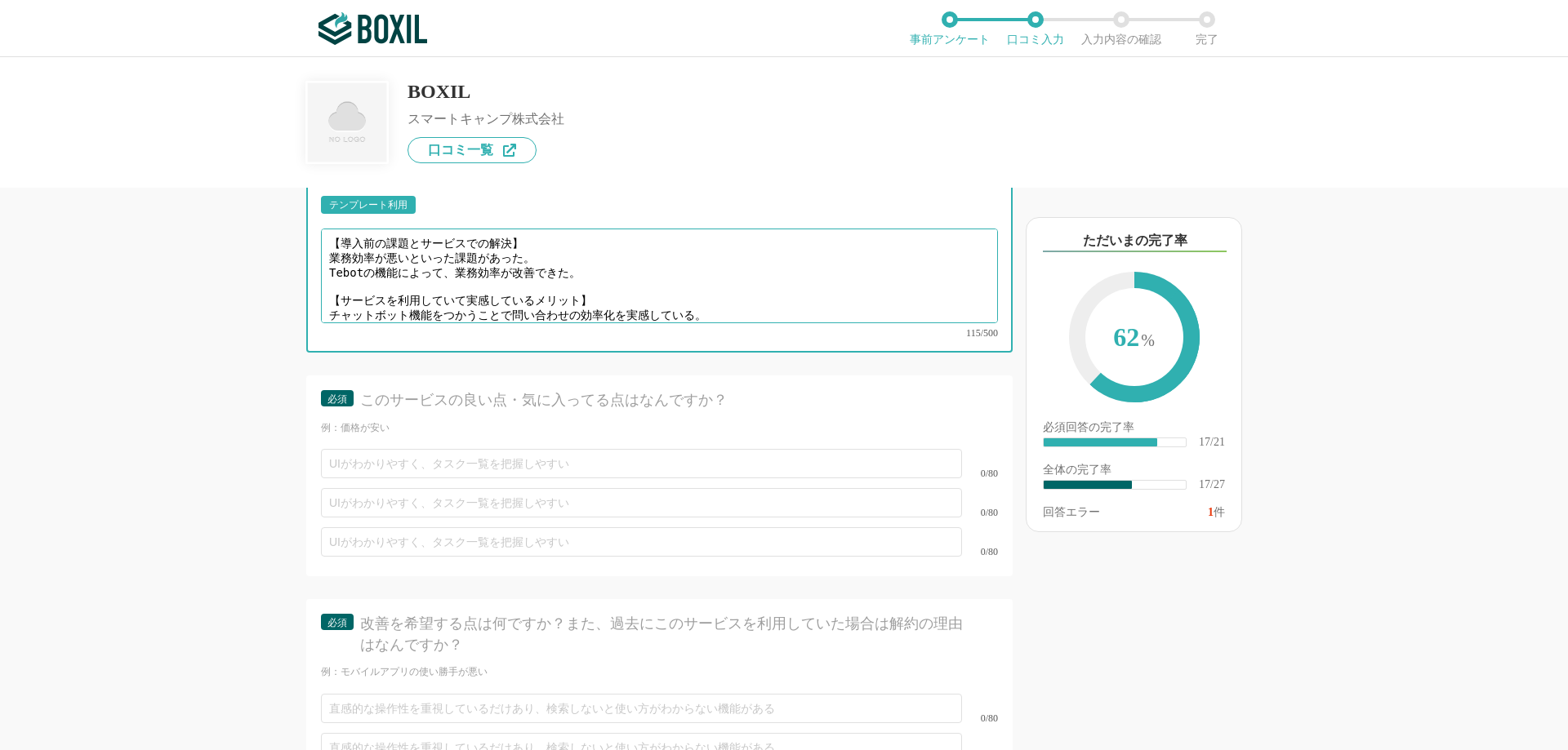
scroll to position [3276, 0]
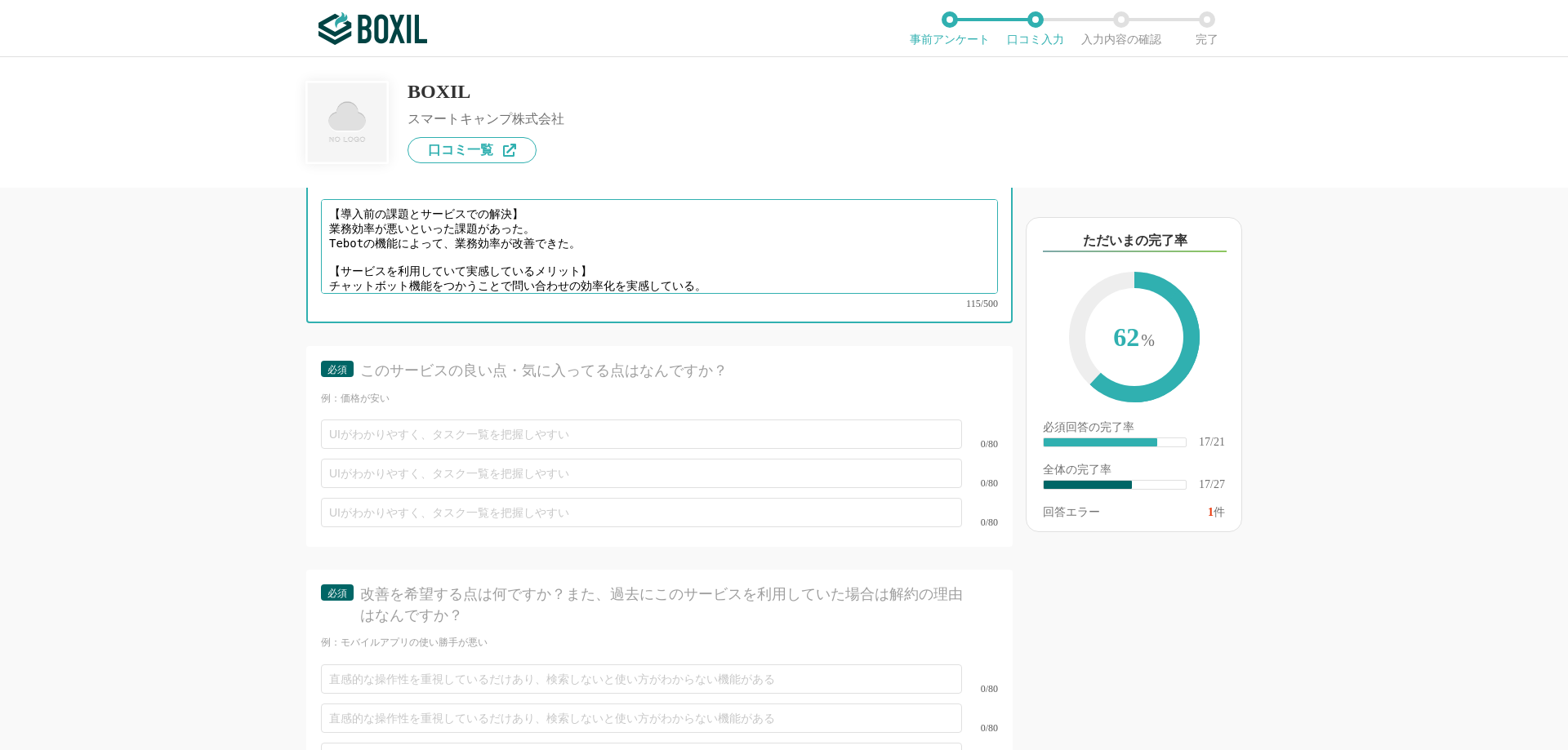
type textarea "【導入前の課題とサービスでの解決】 業務効率が悪いといった課題があった。 Tebotの機能によって、業務効率が改善できた。 【サービスを利用していて実感してい…"
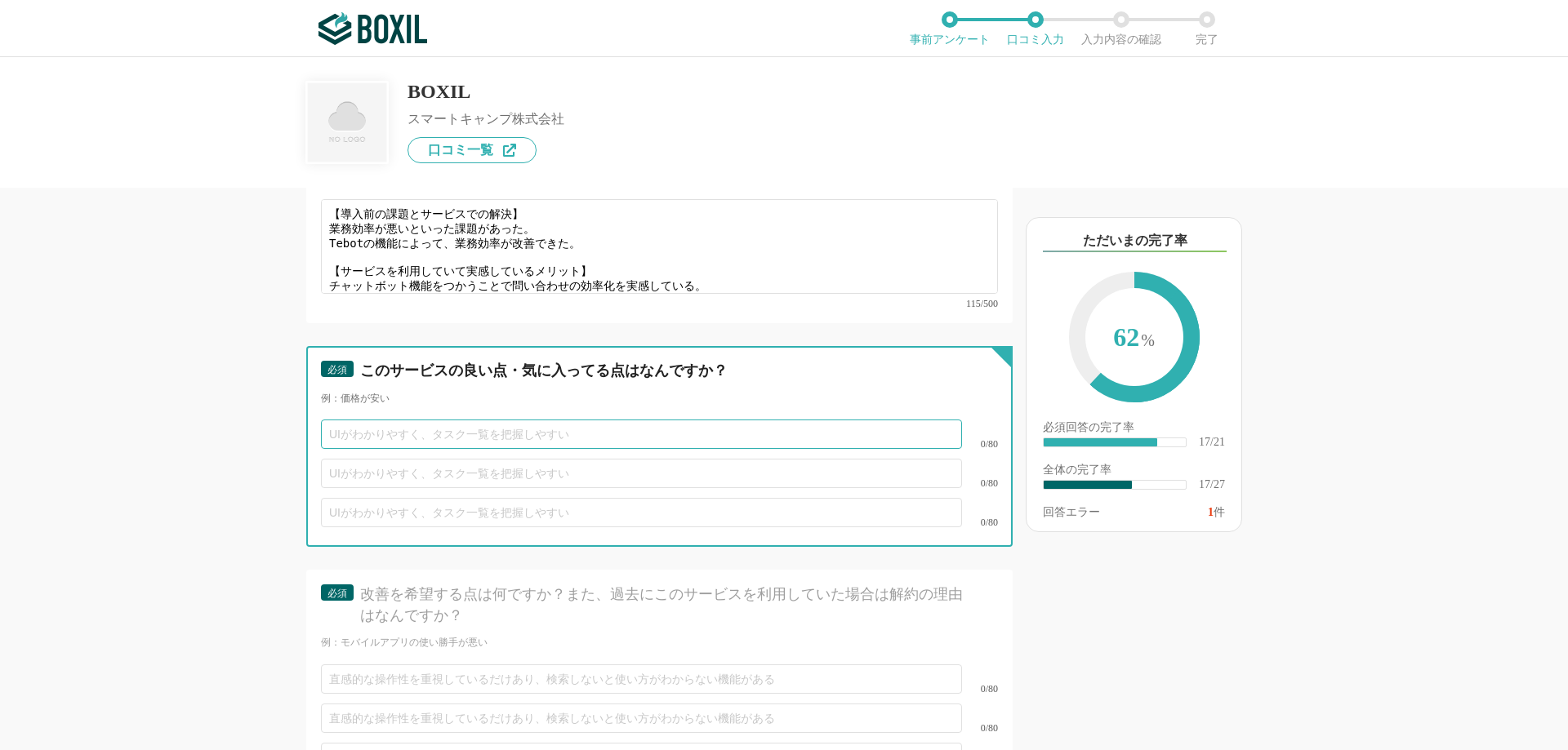
click at [454, 419] on input "text" at bounding box center [641, 434] width 641 height 29
type input "操作性"
click at [471, 459] on input "text" at bounding box center [641, 474] width 641 height 29
type input "コストパフォーマンス"
click at [423, 500] on input "text" at bounding box center [641, 513] width 641 height 29
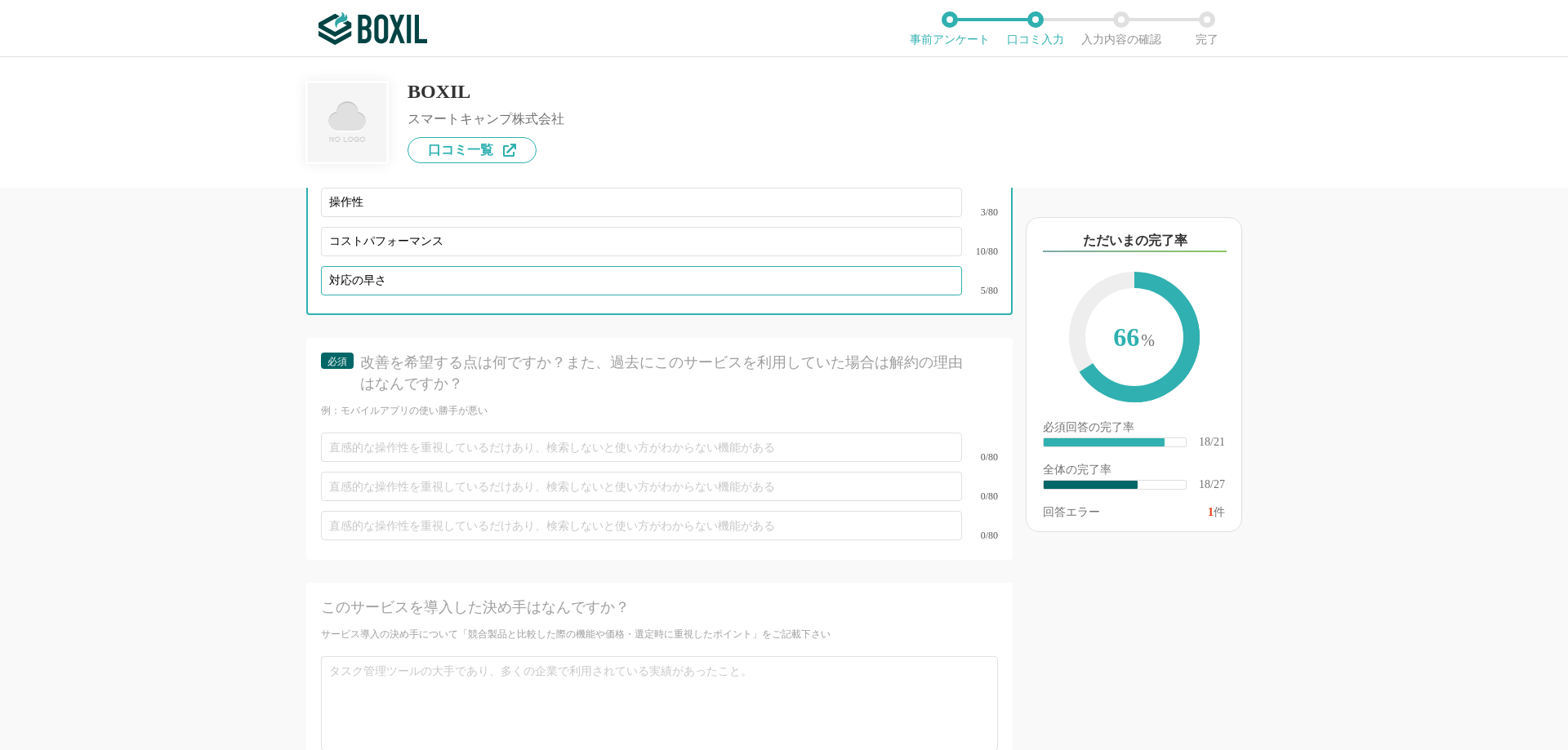
scroll to position [3521, 0]
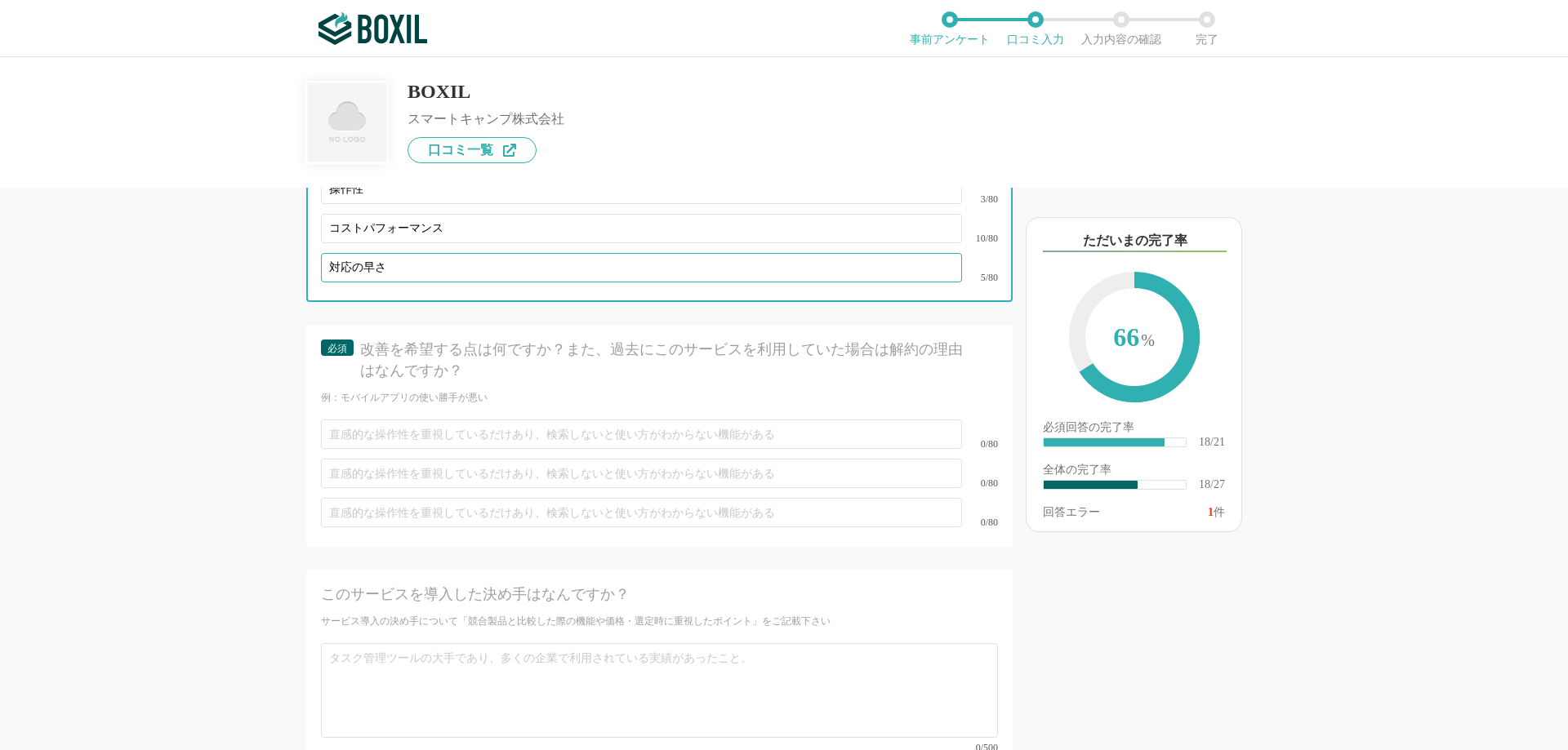
type input "対応の早さ"
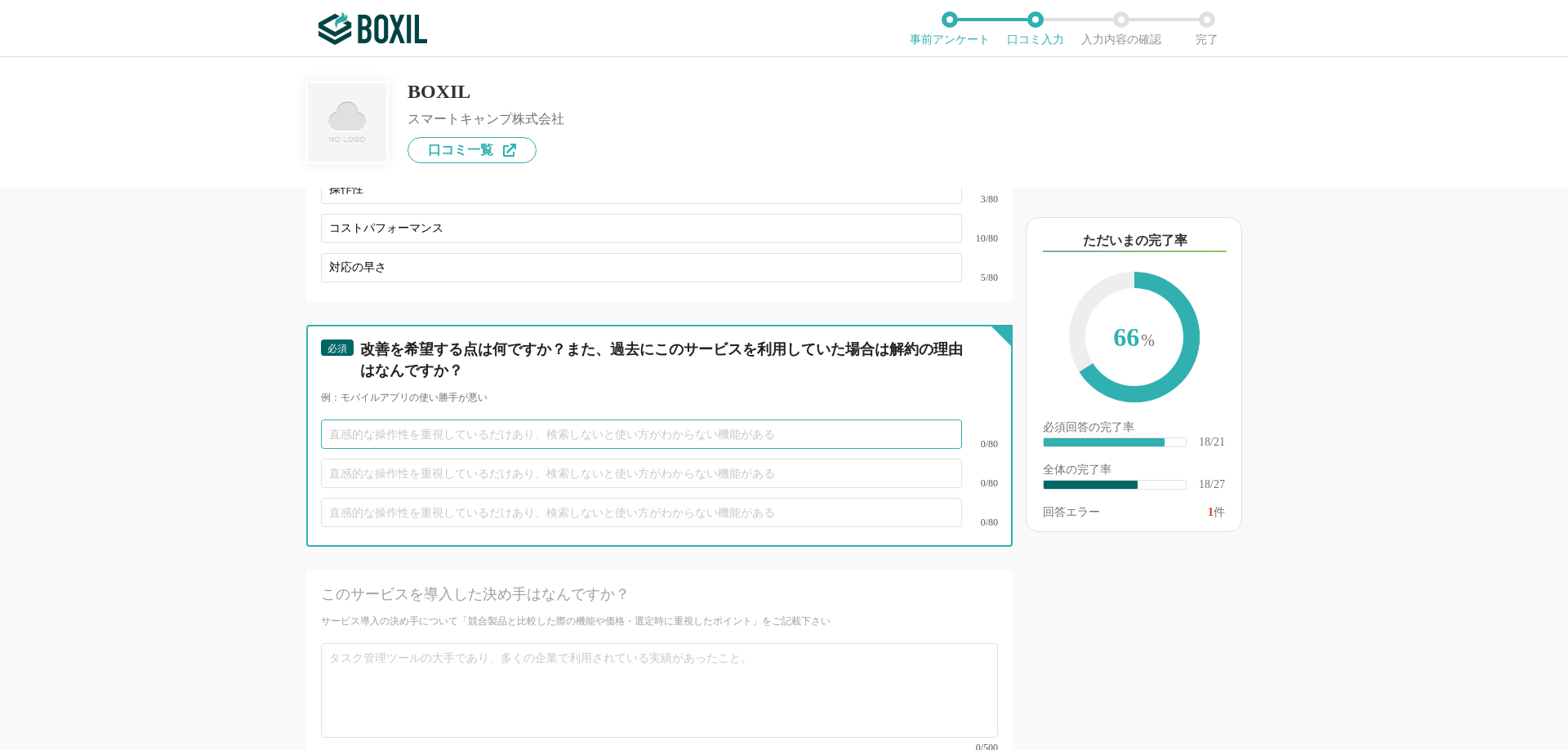
click at [379, 429] on input "text" at bounding box center [641, 434] width 641 height 29
type input "今のところ改善点なし"
click at [509, 498] on input "text" at bounding box center [641, 513] width 641 height 29
drag, startPoint x: 475, startPoint y: 415, endPoint x: 247, endPoint y: 412, distance: 228.0
click at [247, 412] on div "他のサービス・ツールと連携していますか？ ※複数選択可 例：Slack、Salesforce 選択したサービス 未選択 必須 導入時に所属していた部署を選択し…" at bounding box center [603, 469] width 817 height 562
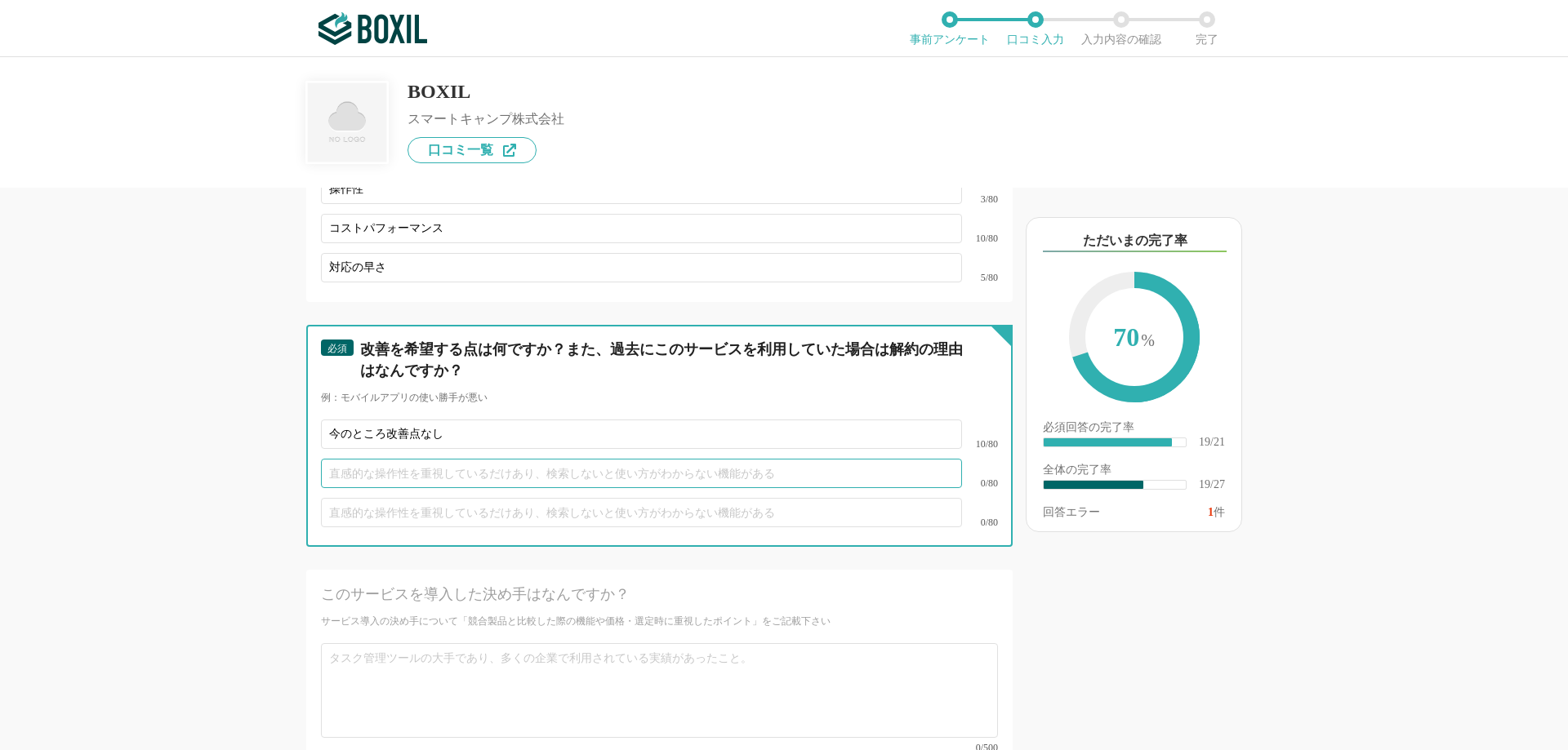
click at [326, 459] on input "text" at bounding box center [641, 474] width 641 height 29
paste input "今のところ改善点なし"
type input "今のところ改善点なし"
click at [370, 498] on input "text" at bounding box center [641, 513] width 641 height 29
paste input "今のところ改善点なし"
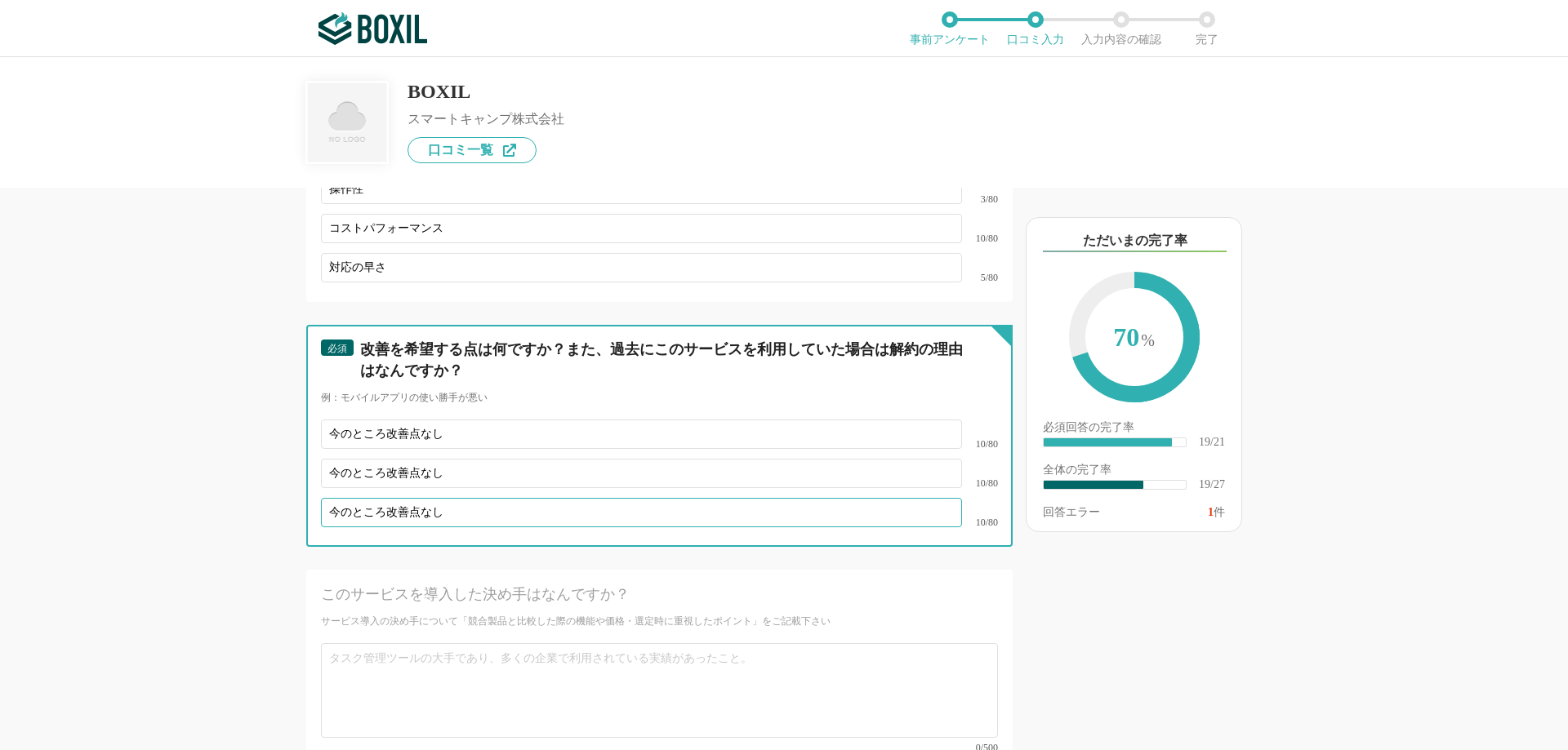
type input "今のところ改善点なし"
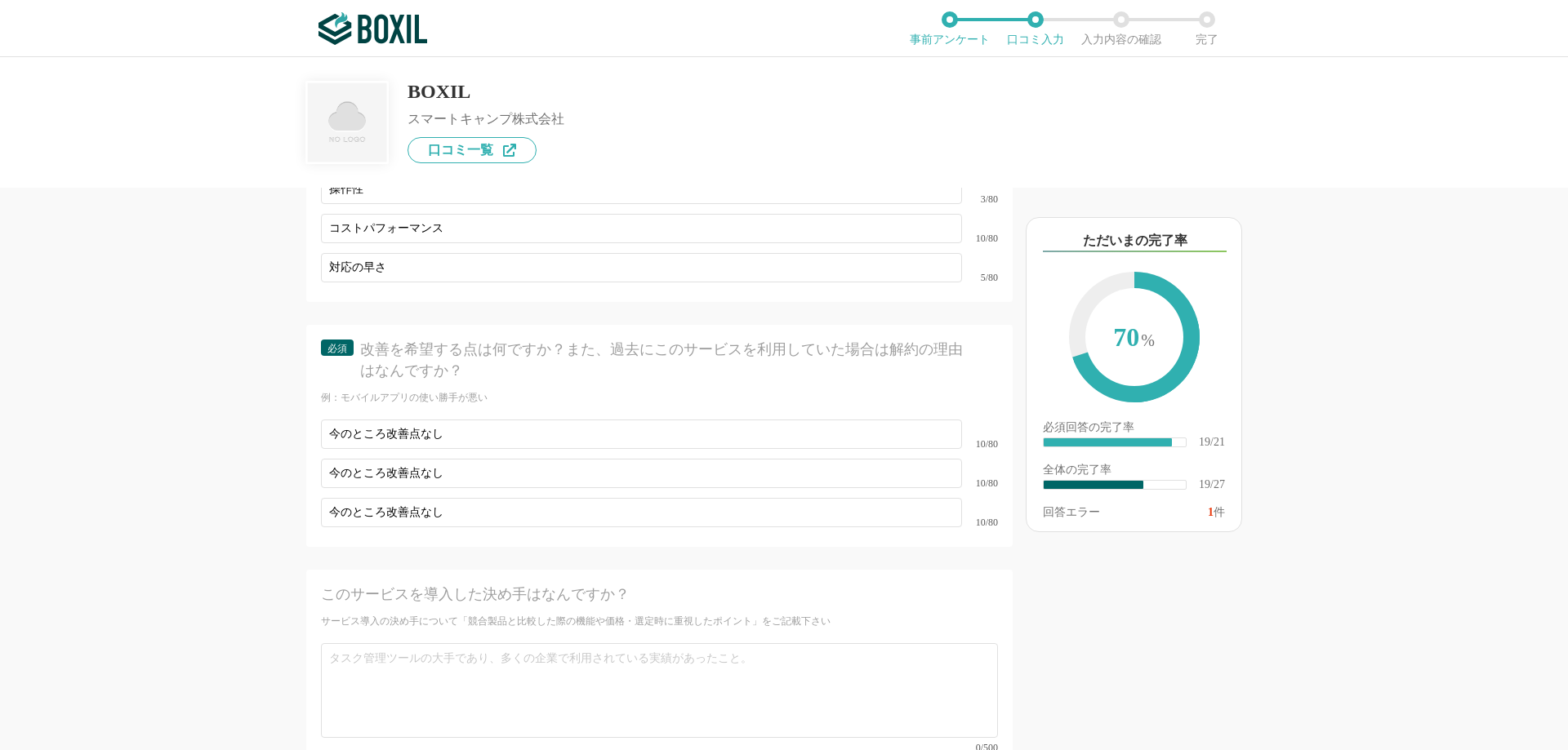
click at [598, 570] on div "このサービスを導入した決め手はなんですか？ サービス導入の決め手について「競合製品と比較した際の機能や価格・選定時に重視したポイント」をご記載下さい 0/500" at bounding box center [660, 668] width 707 height 197
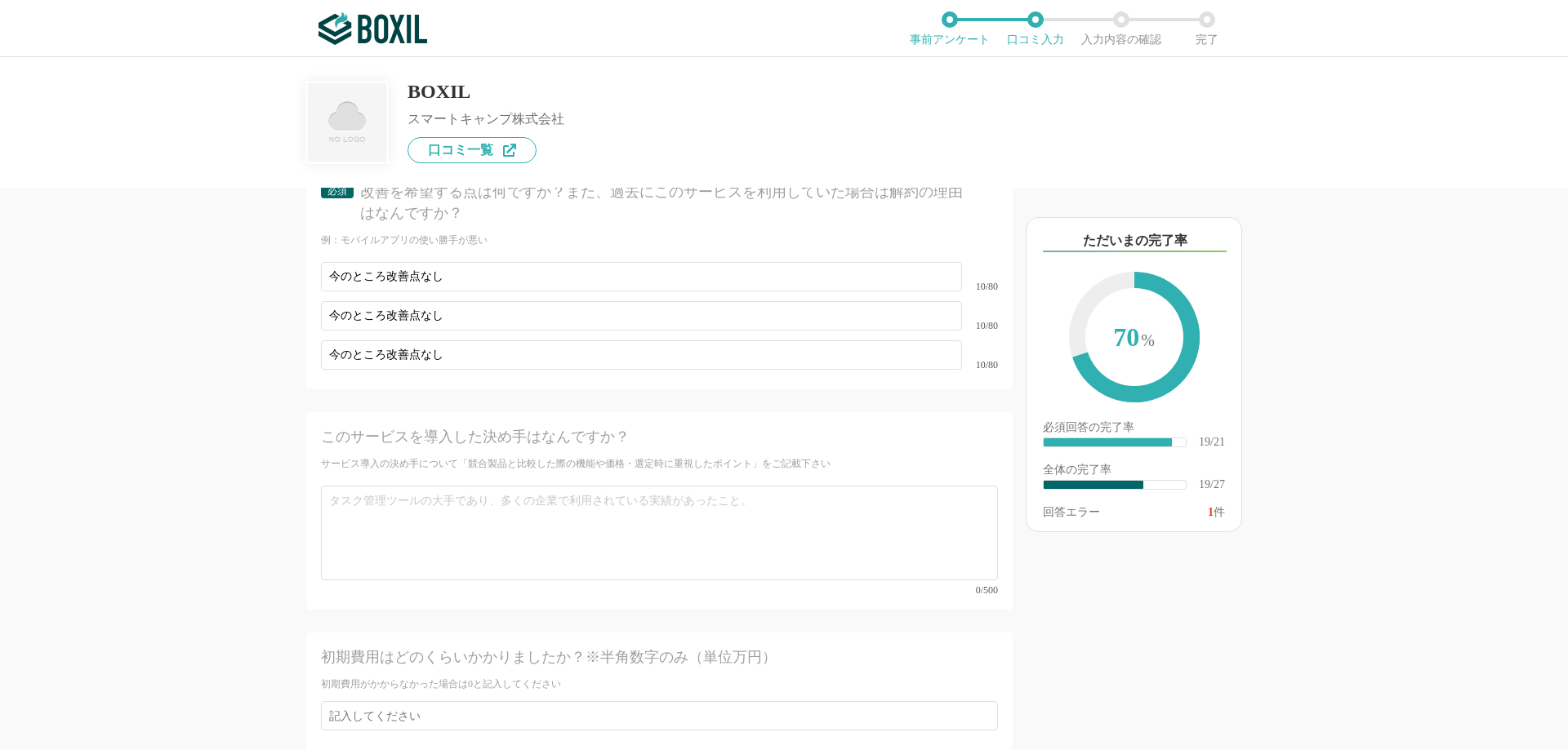
scroll to position [3685, 0]
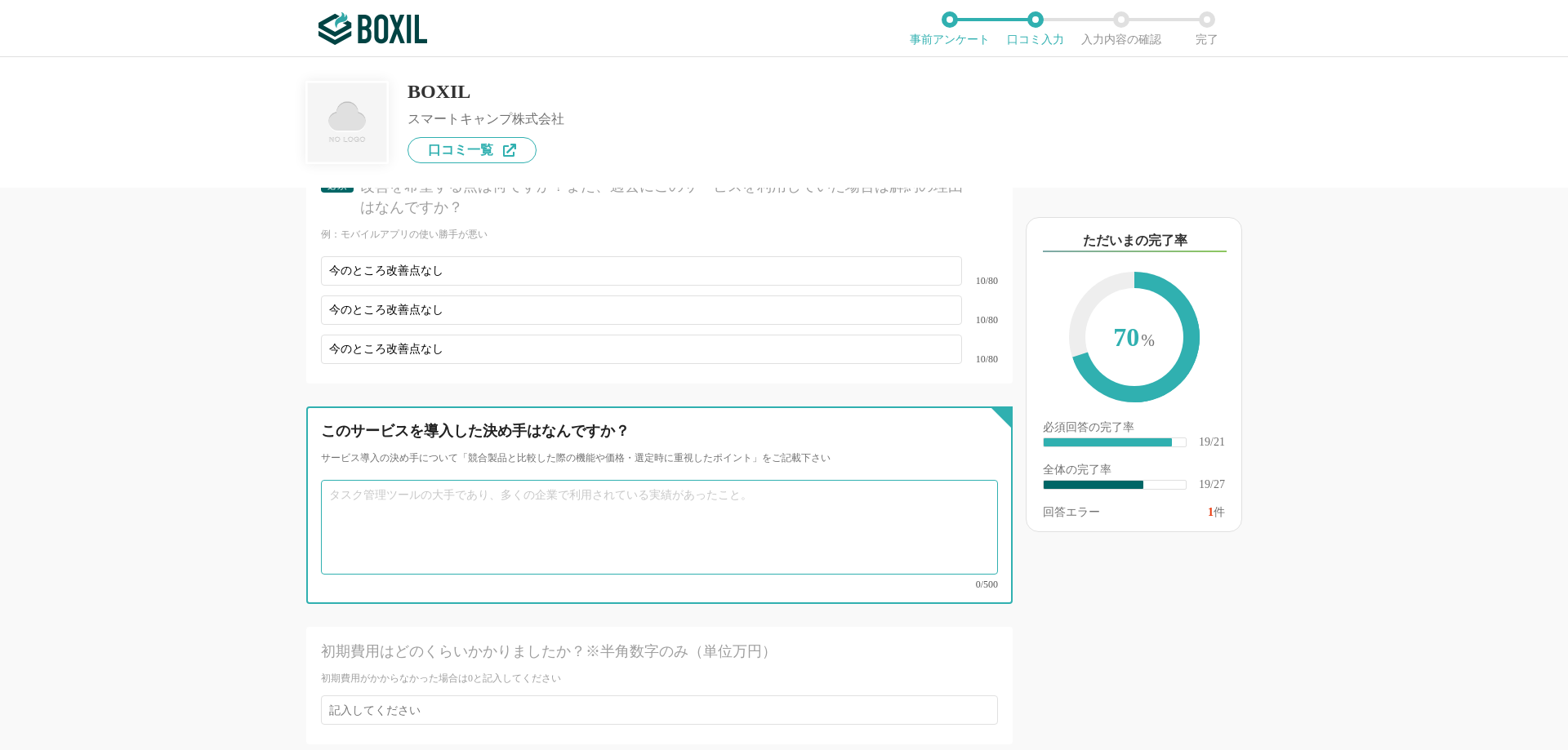
click at [472, 530] on textarea at bounding box center [660, 526] width 677 height 94
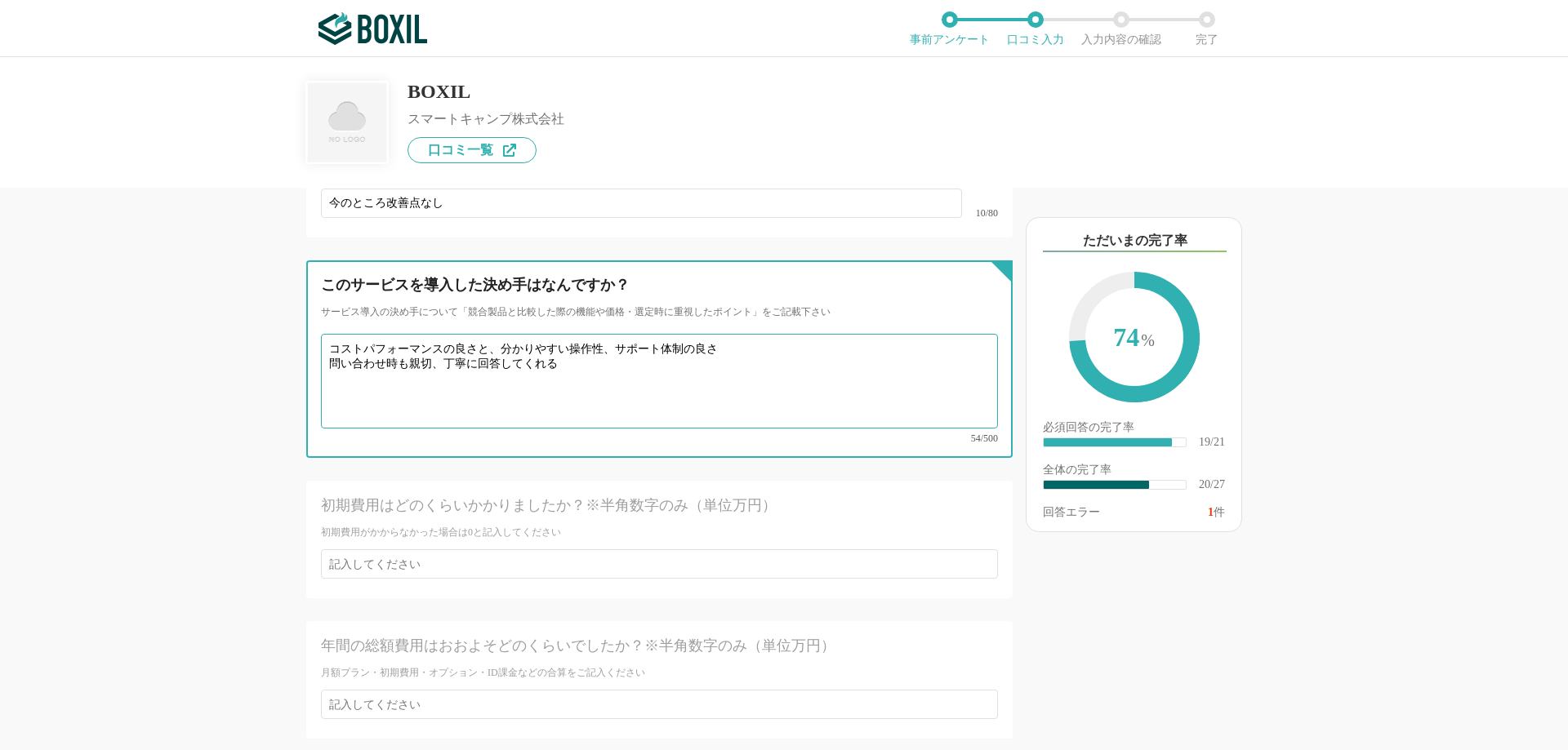
scroll to position [3847, 0]
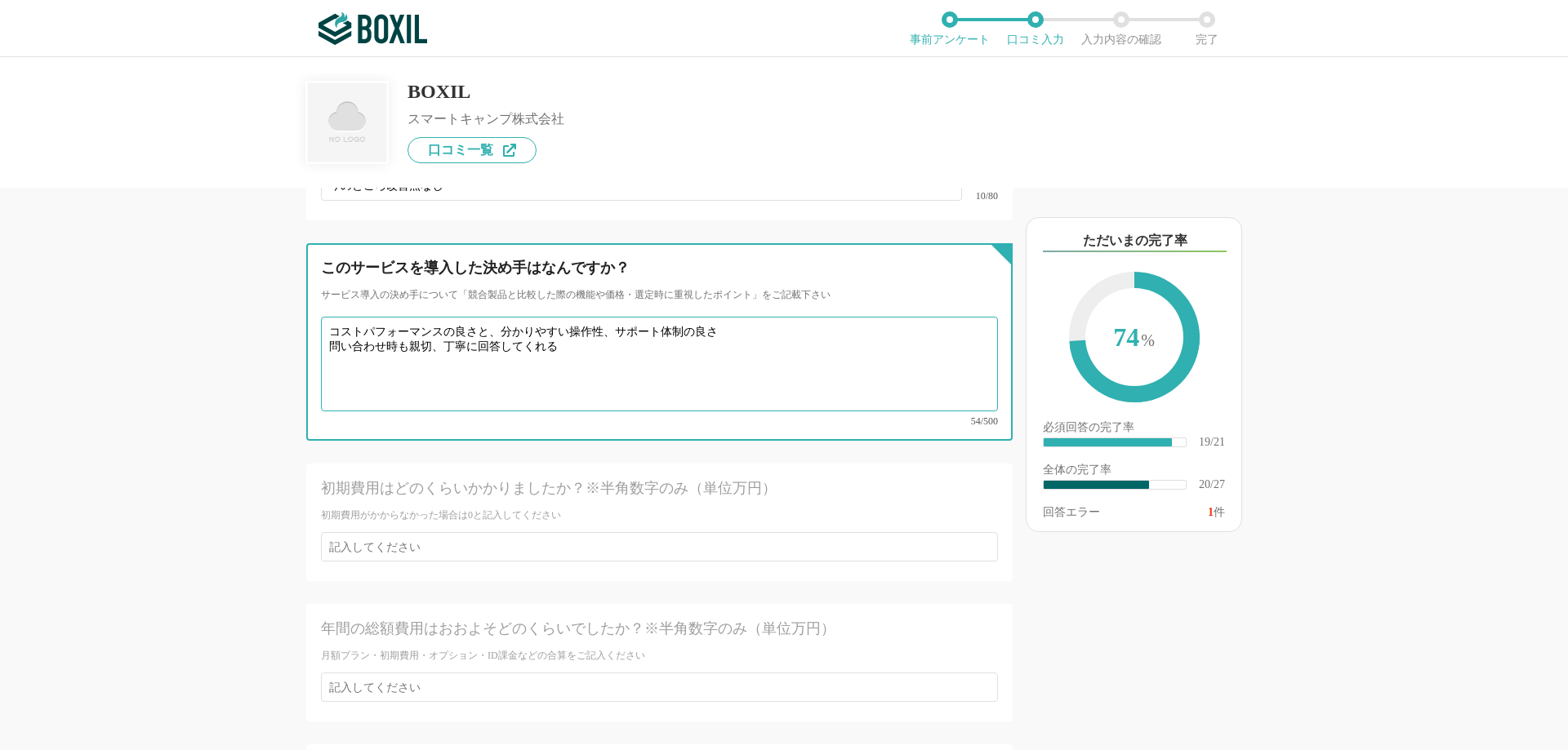
type textarea "コストパフォーマンスの良さと、分かりやすい操作性、サポート体制の良さ 問い合わせ時も親切、丁寧に回答してくれる"
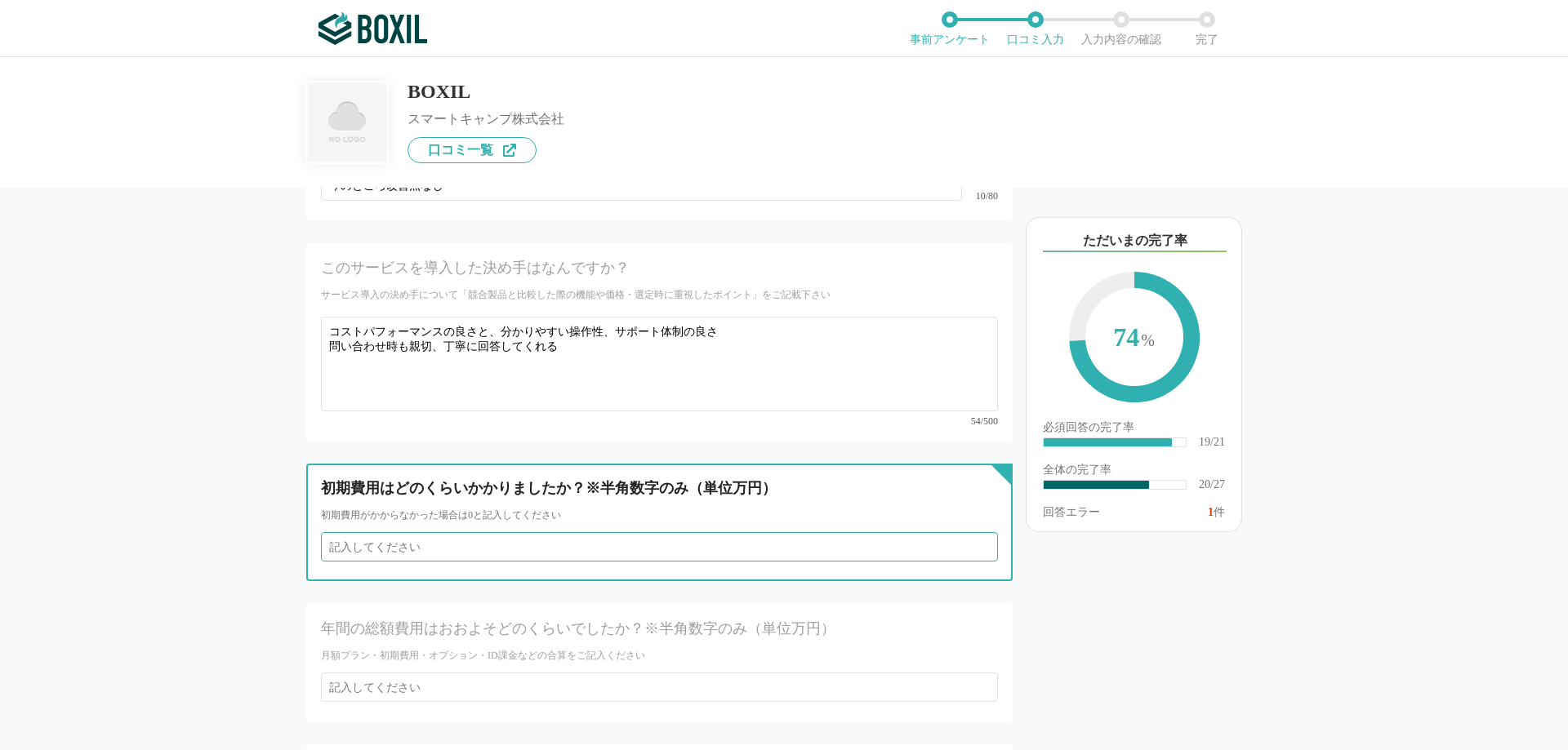
click at [570, 532] on input "number" at bounding box center [660, 547] width 677 height 29
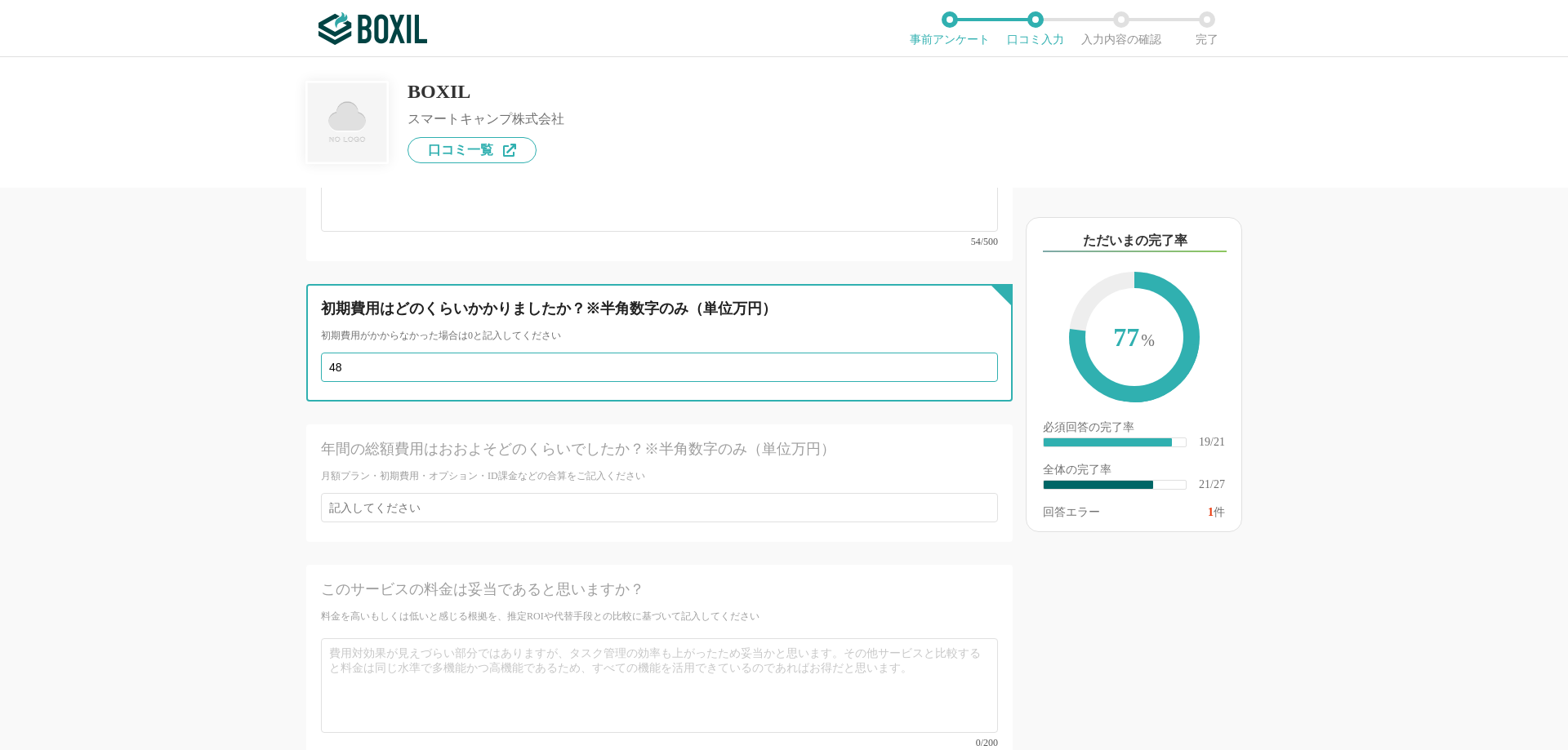
scroll to position [4011, 0]
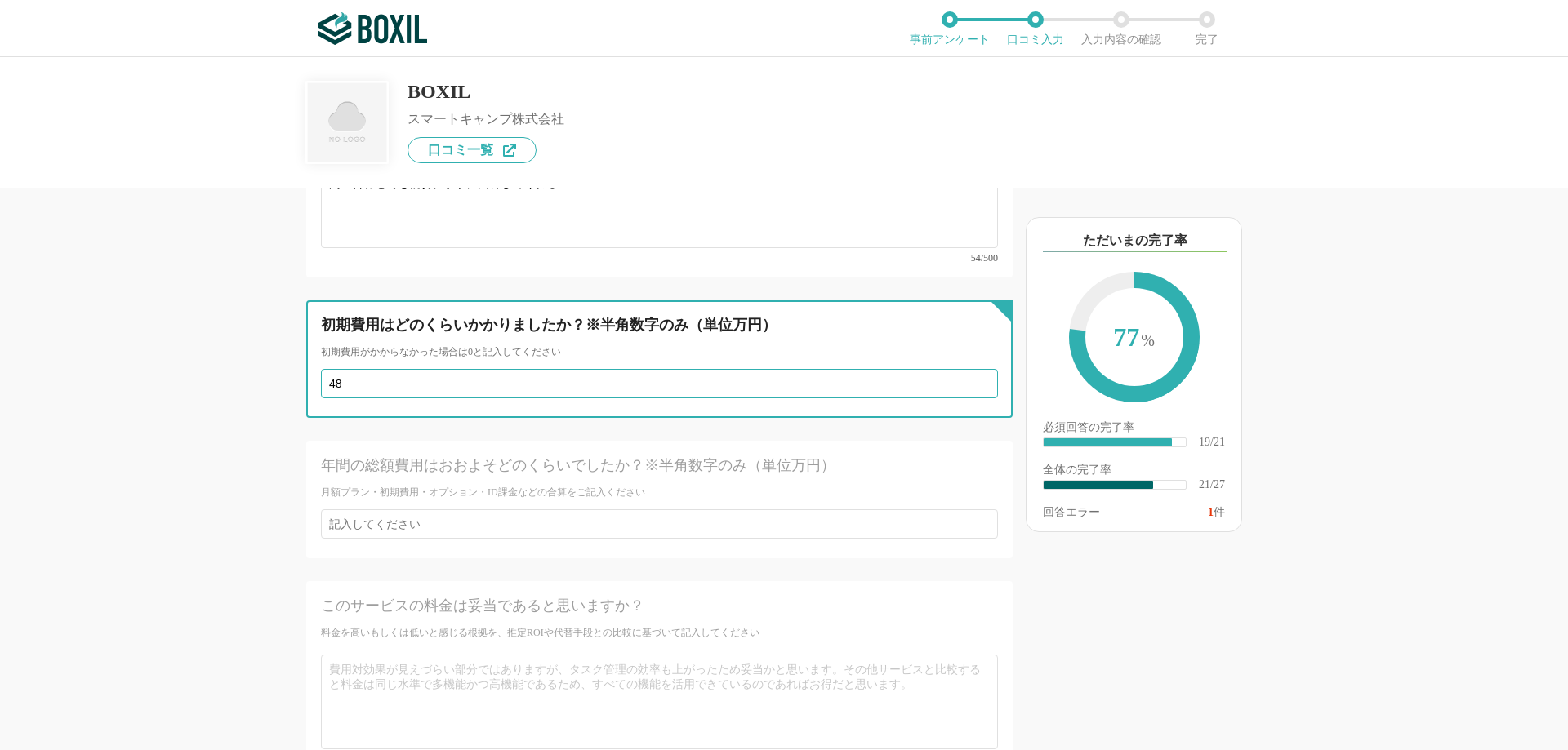
type input "4"
type input "50"
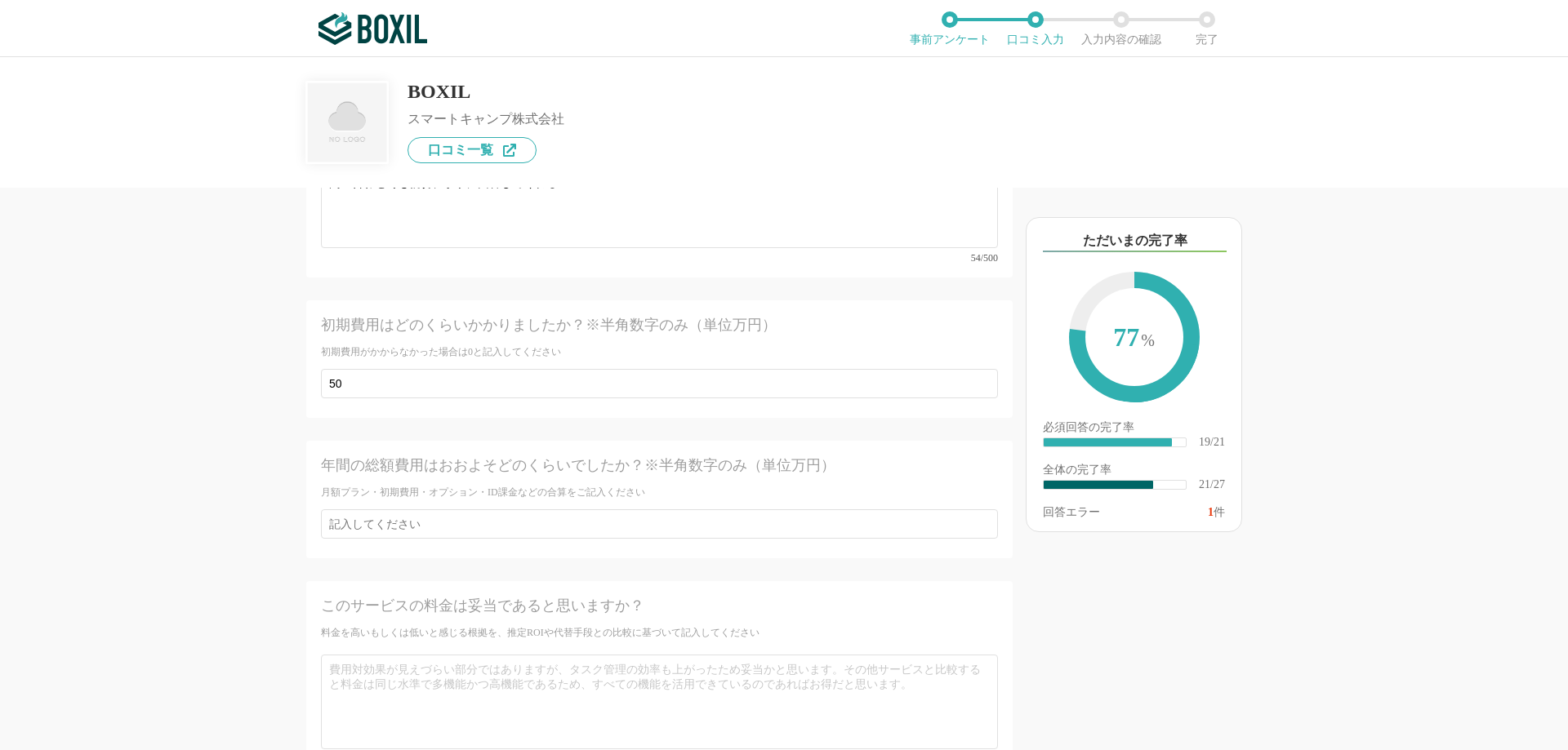
click at [351, 519] on div "年間の総額費用はおおよそどのくらいでしたか？※半角数字のみ（単位万円） 月額プラン・初期費用・オプション・ID課金などの合算をご記入ください" at bounding box center [660, 499] width 707 height 118
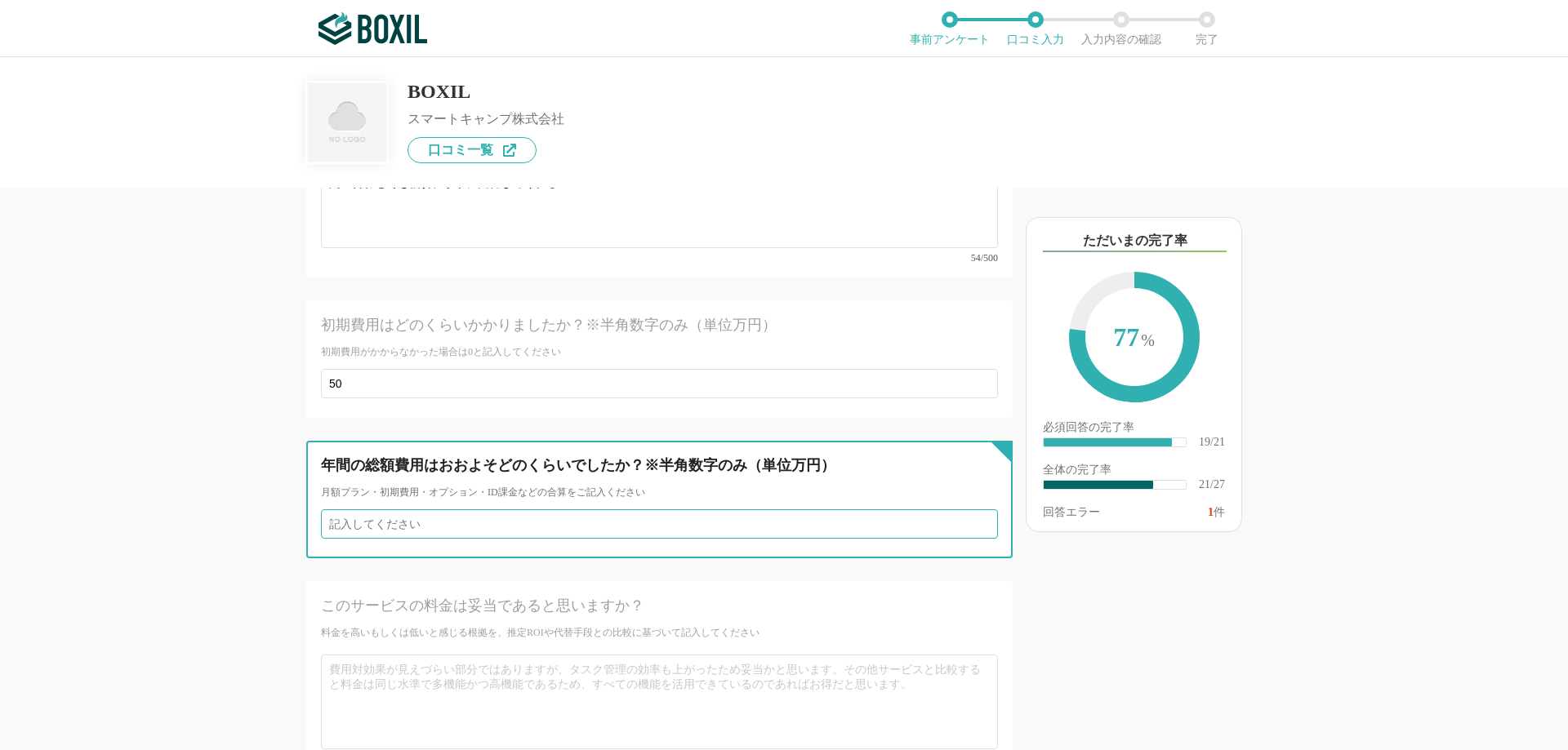
click at [367, 510] on input "number" at bounding box center [660, 524] width 677 height 29
type input "50"
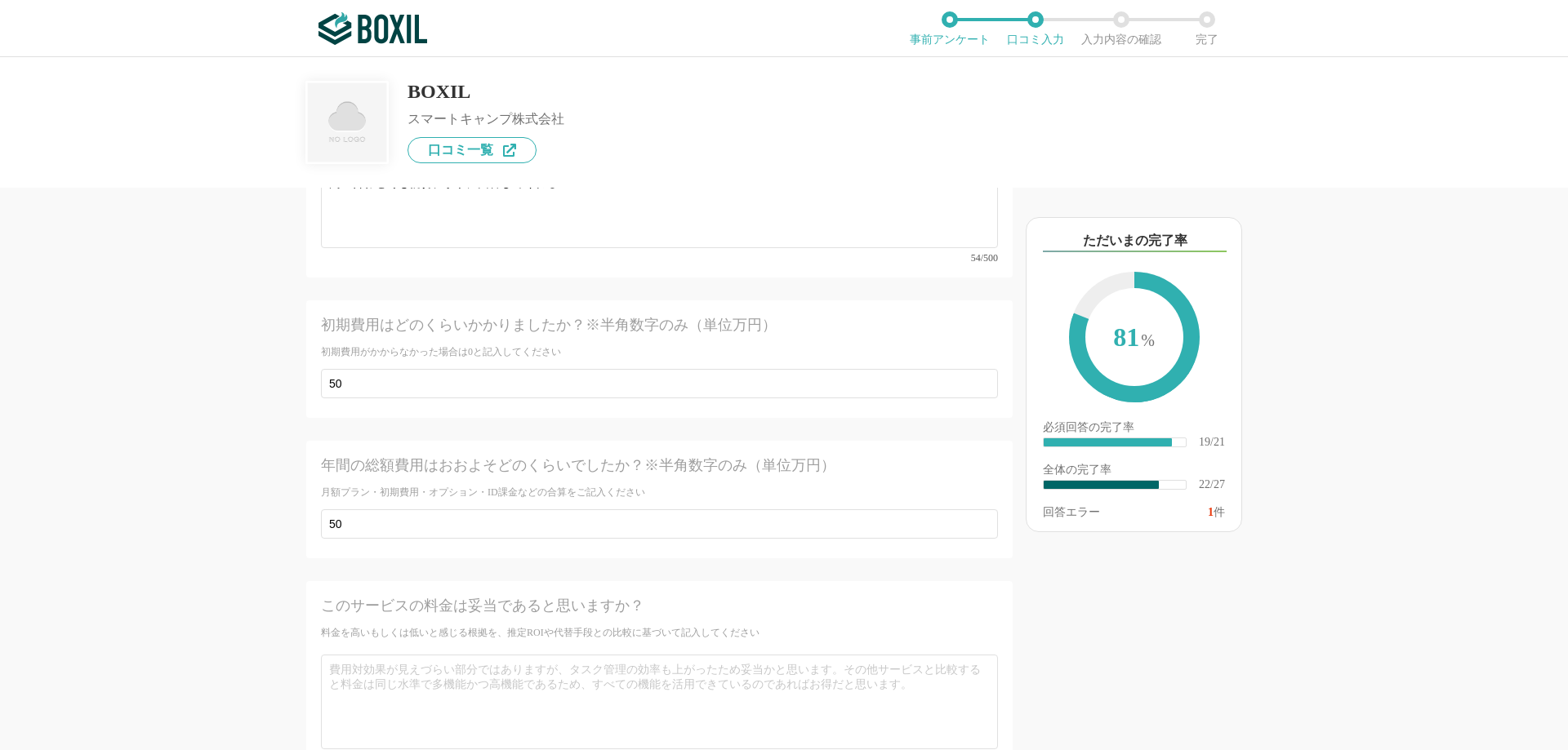
click at [529, 650] on div "0/200" at bounding box center [660, 706] width 677 height 114
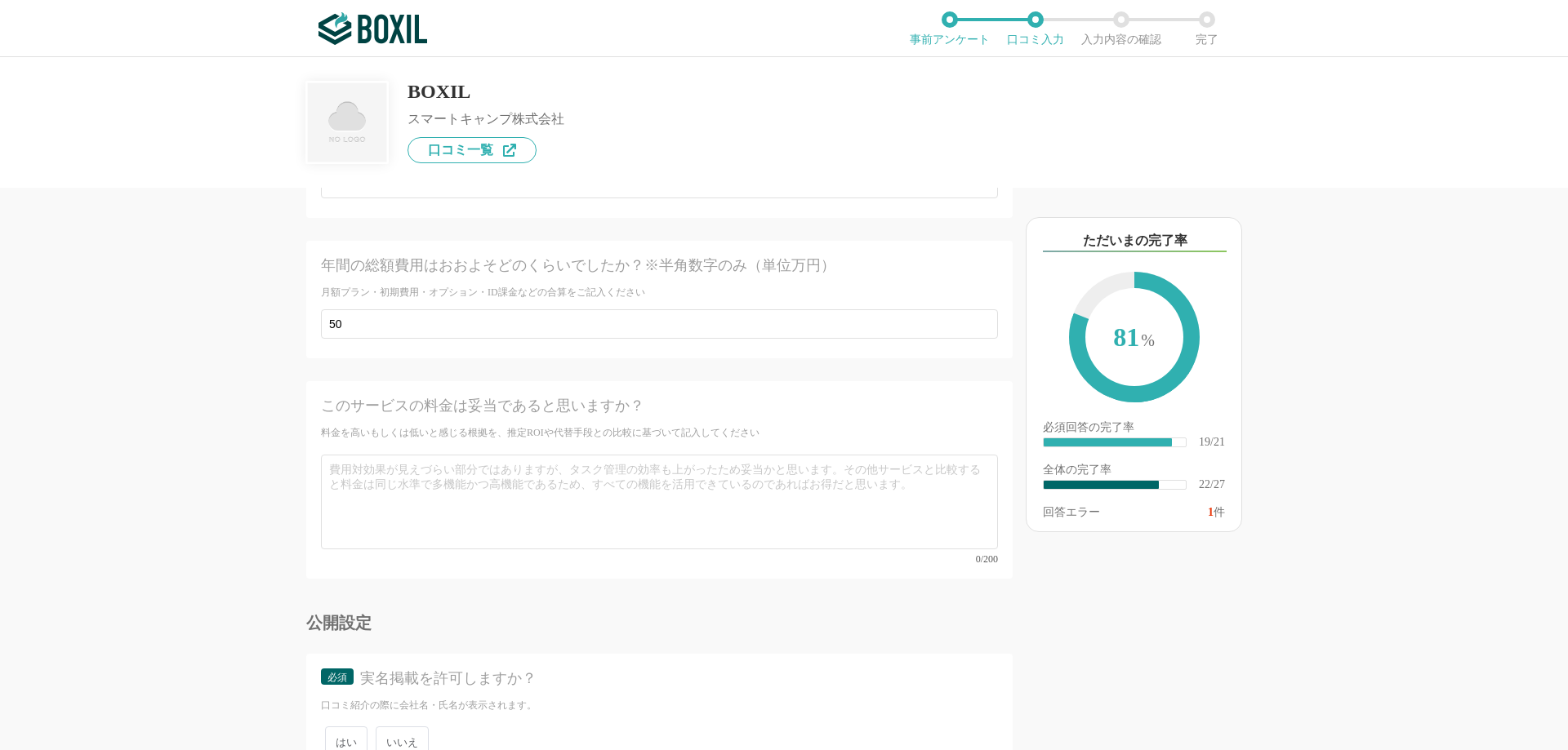
scroll to position [4256, 0]
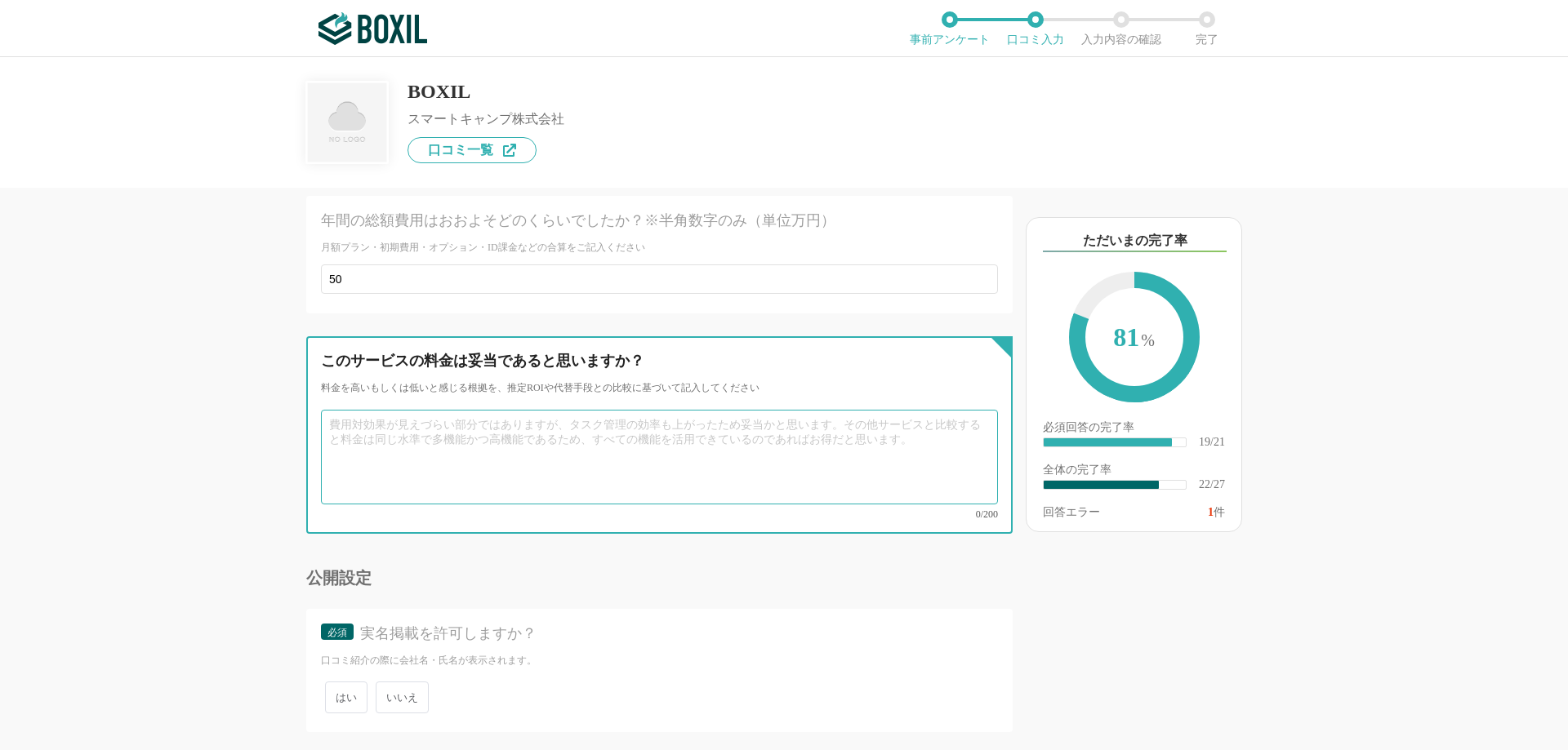
click at [487, 450] on textarea at bounding box center [660, 456] width 677 height 94
type textarea "だ"
type textarea "妥当です"
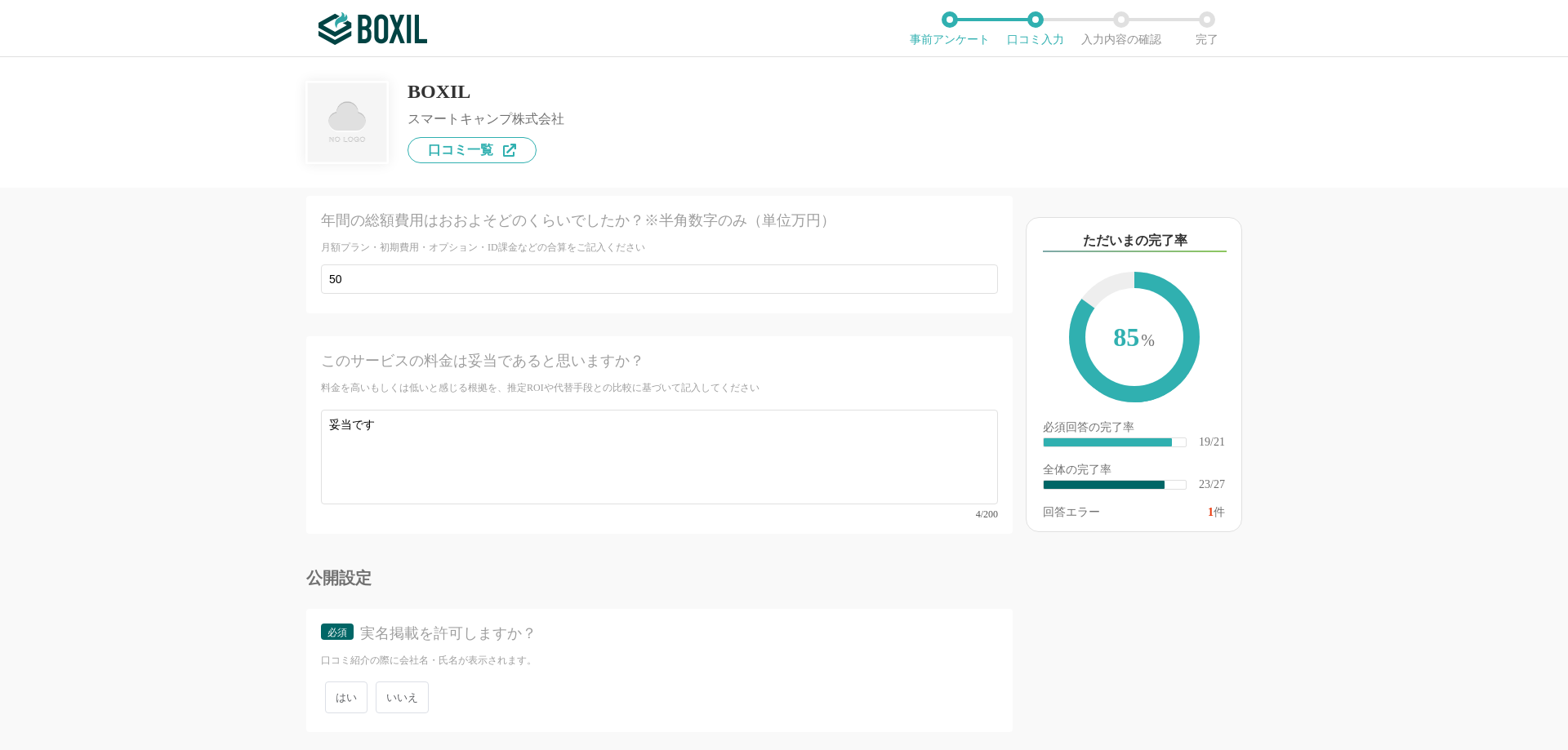
click at [573, 624] on div "実名掲載を許可しますか？" at bounding box center [665, 633] width 609 height 20
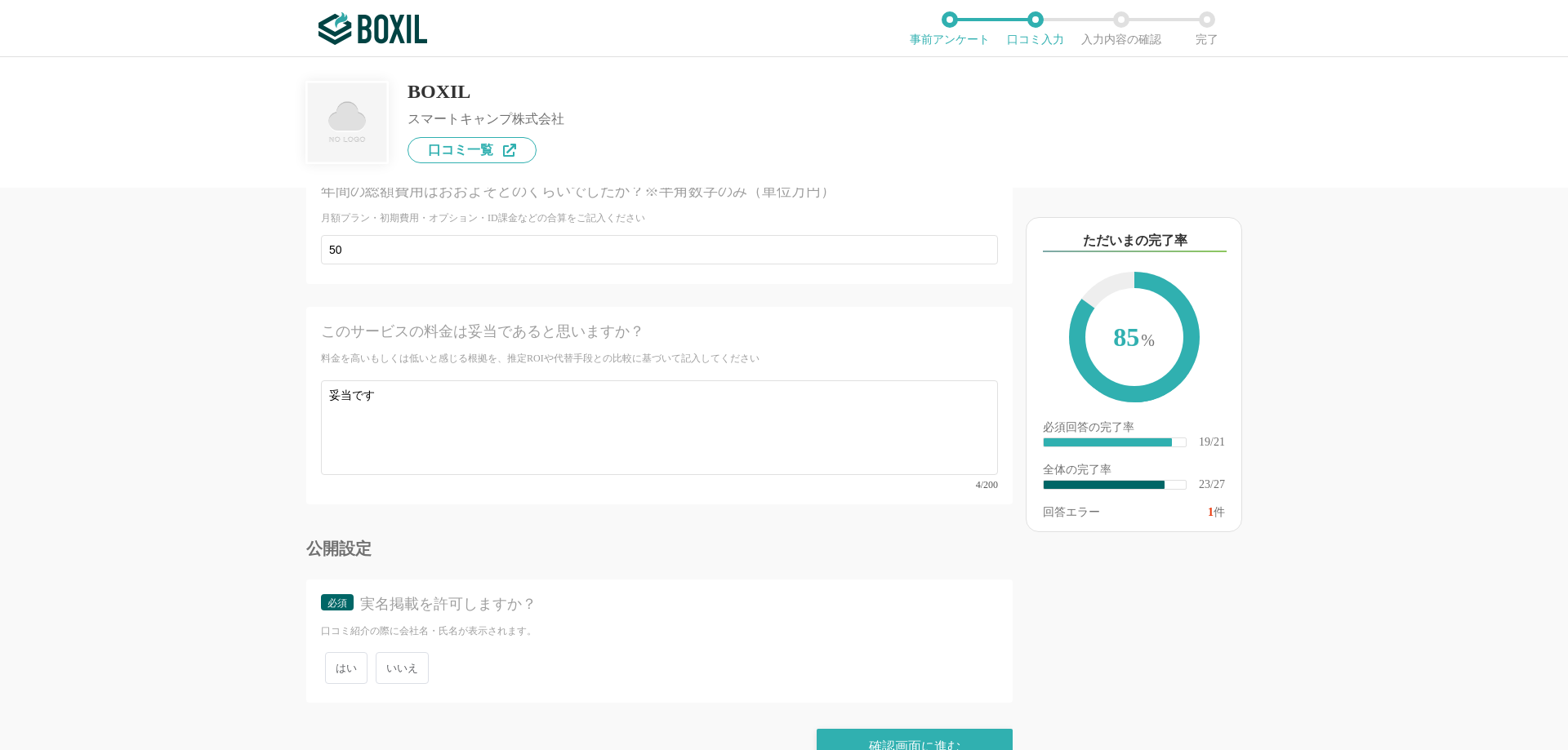
click at [409, 652] on span "いいえ" at bounding box center [402, 667] width 54 height 32
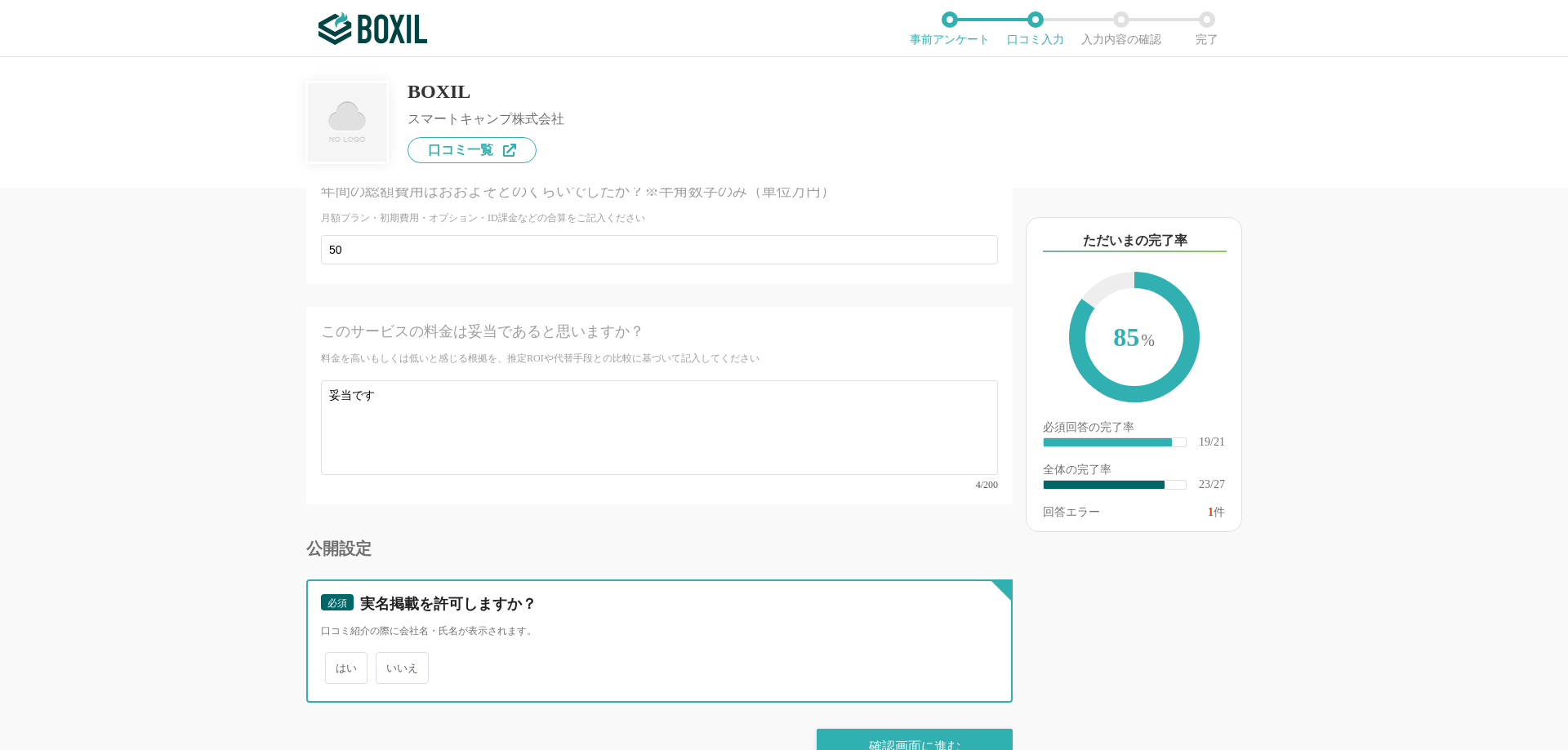
click at [390, 655] on input "いいえ" at bounding box center [384, 660] width 11 height 11
radio input "true"
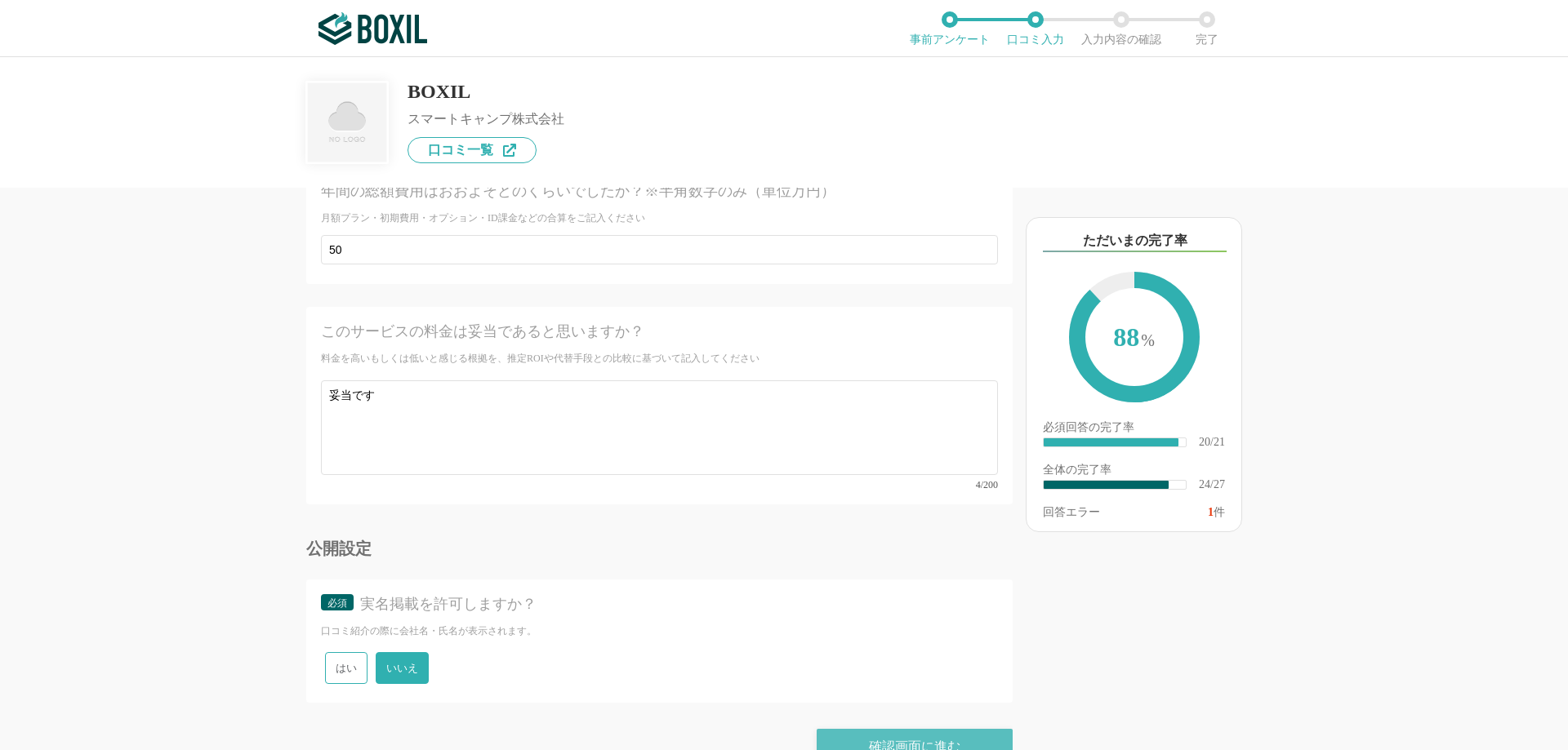
click at [905, 729] on div "確認画面に進む" at bounding box center [914, 746] width 196 height 36
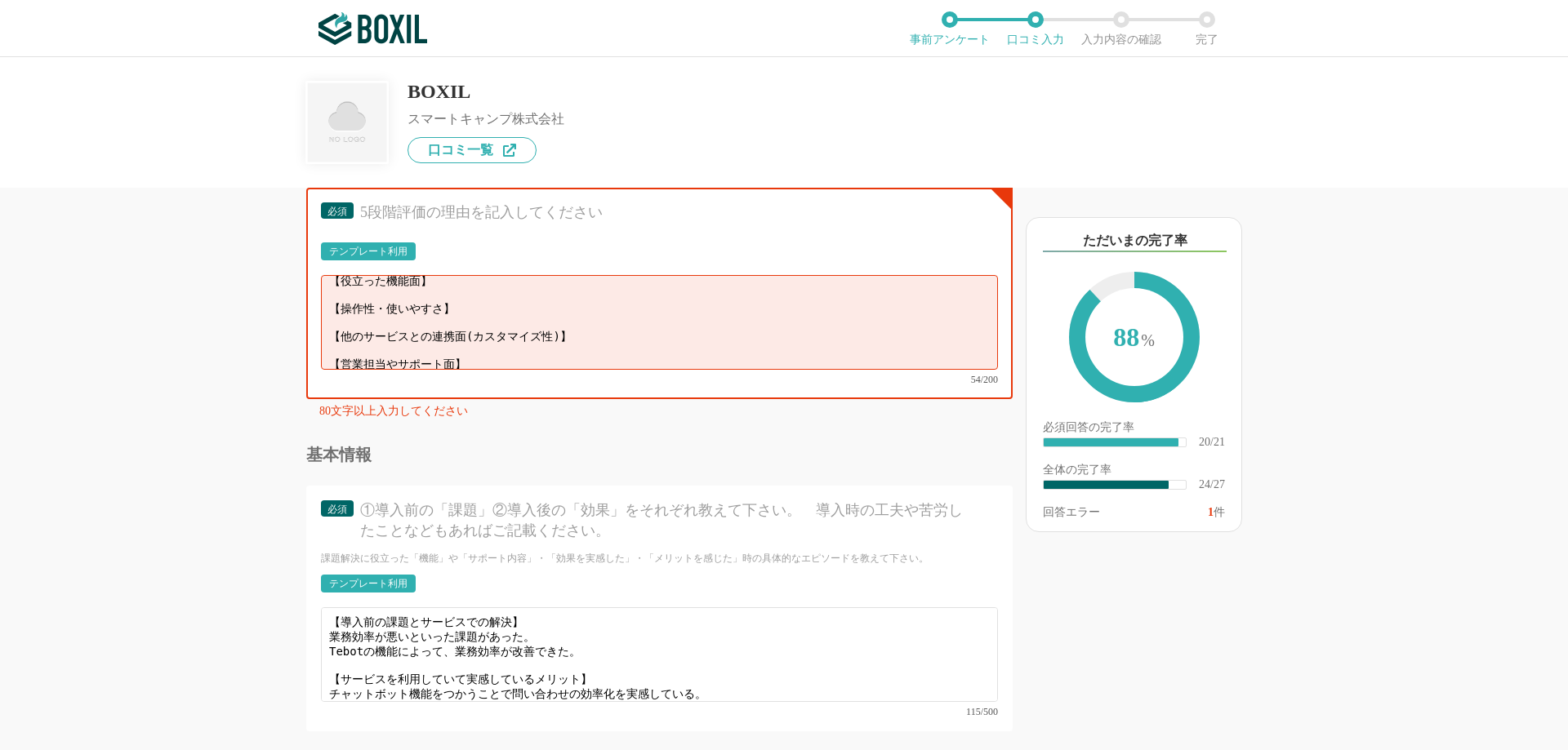
scroll to position [12, 0]
click at [728, 321] on textarea "【役立った機能面】 【操作性・使いやすさ】 【他のサービスとの連携面(カスタマイズ性)】 【営業担当やサポート面】" at bounding box center [660, 322] width 677 height 94
click at [387, 318] on textarea "【役立った機能面】 【操作性・使いやすさ】 【他のサービスとの連携面(カスタマイズ性)】 【営業担当やサポート面】" at bounding box center [660, 322] width 677 height 94
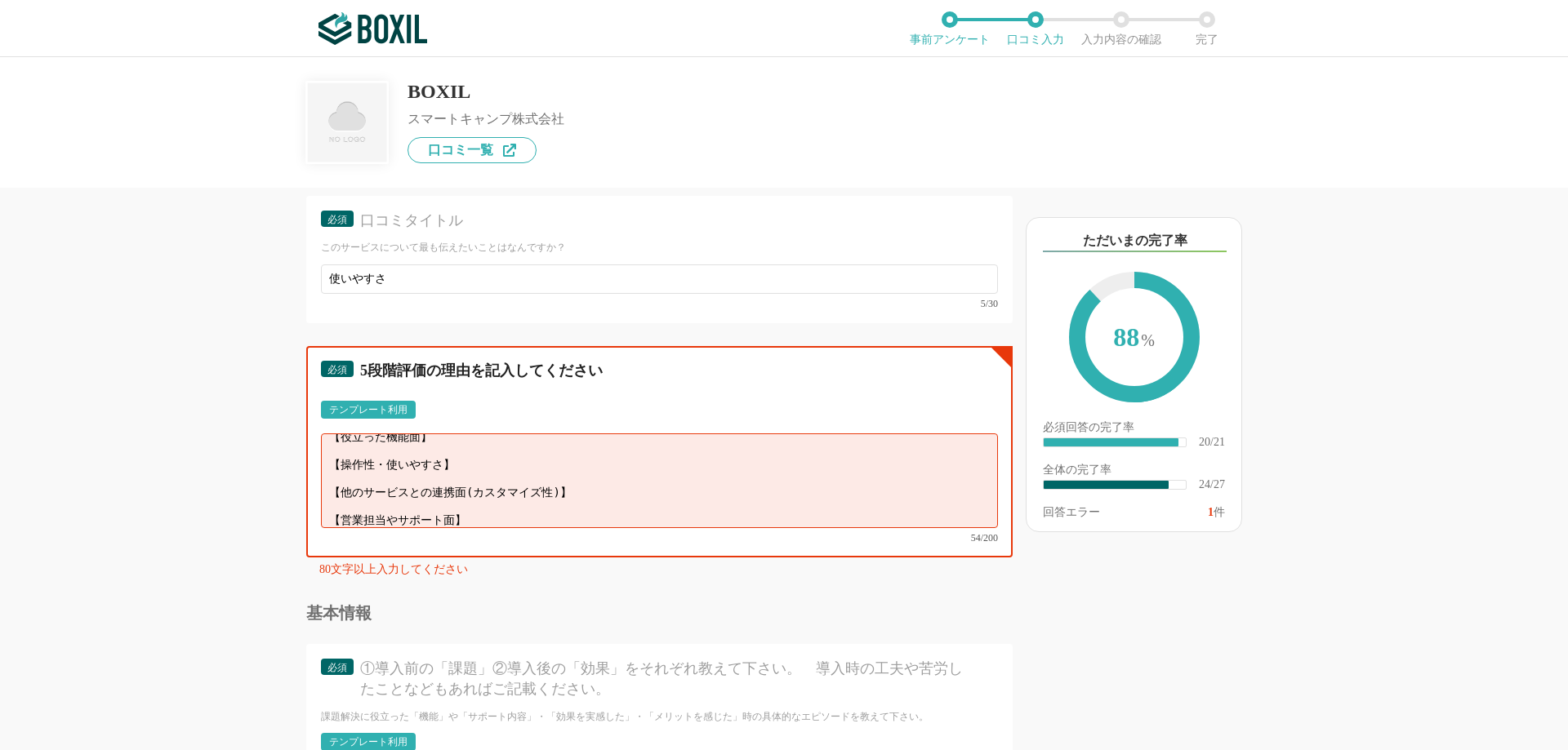
scroll to position [2705, 0]
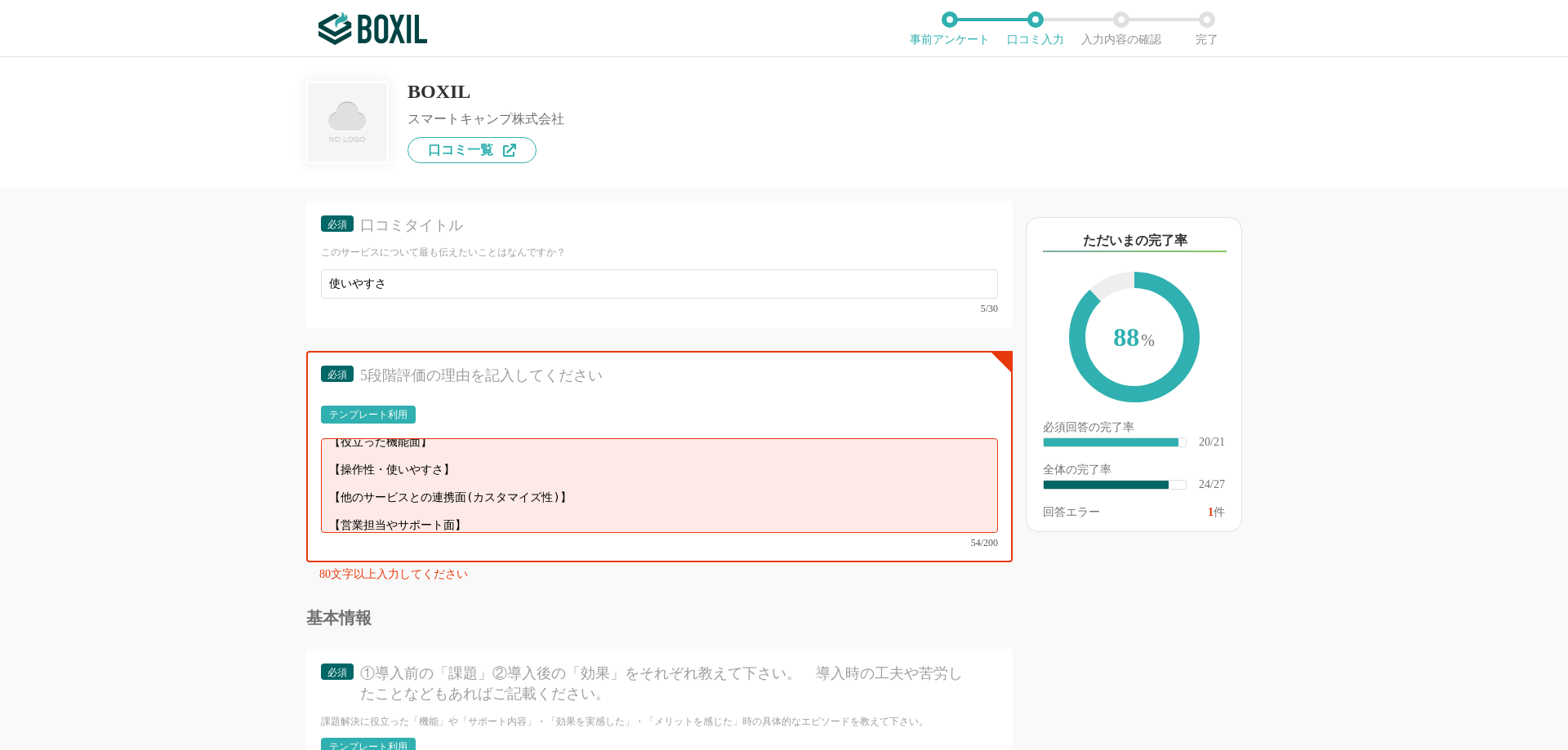
click at [367, 410] on div "テンプレート利用" at bounding box center [368, 414] width 79 height 10
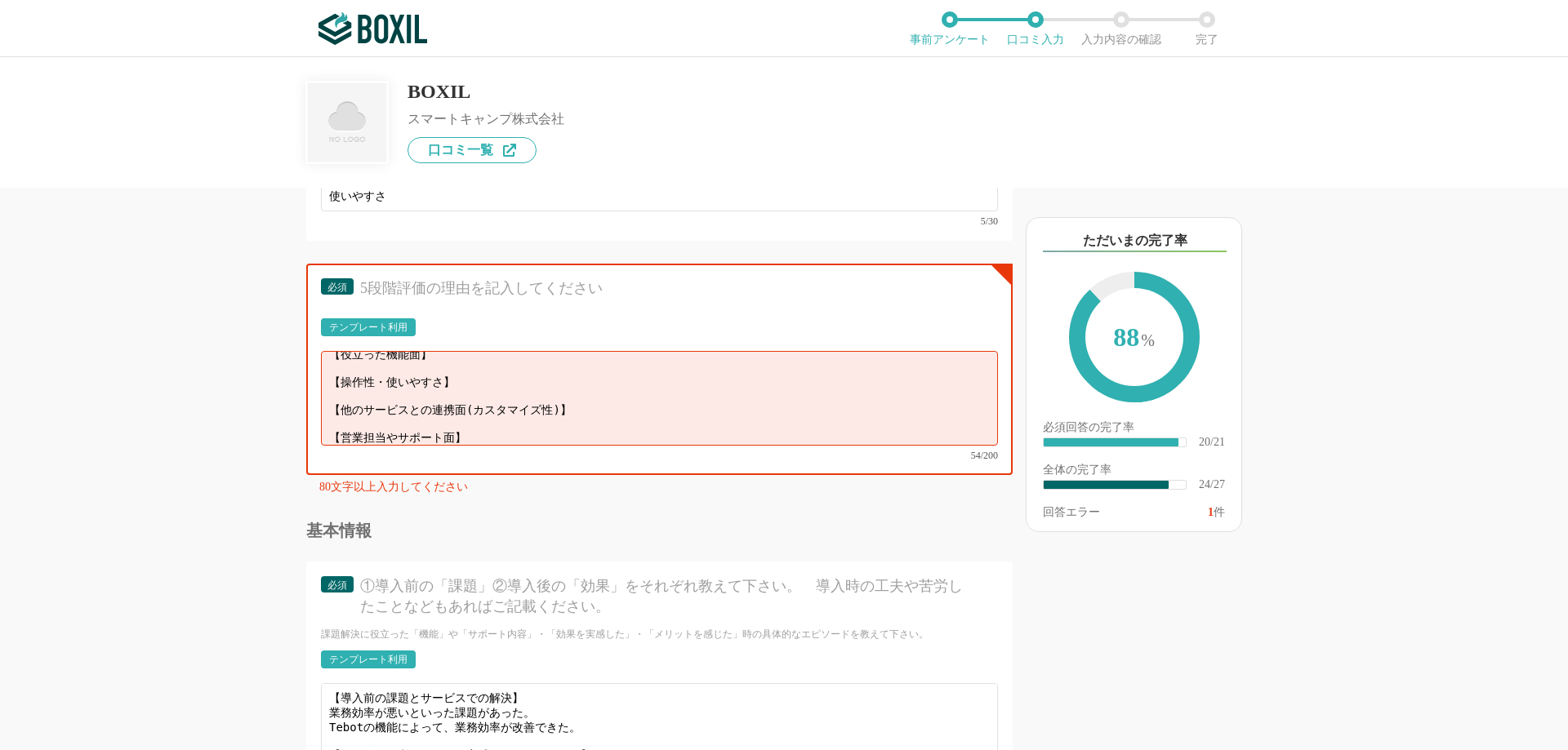
scroll to position [2787, 0]
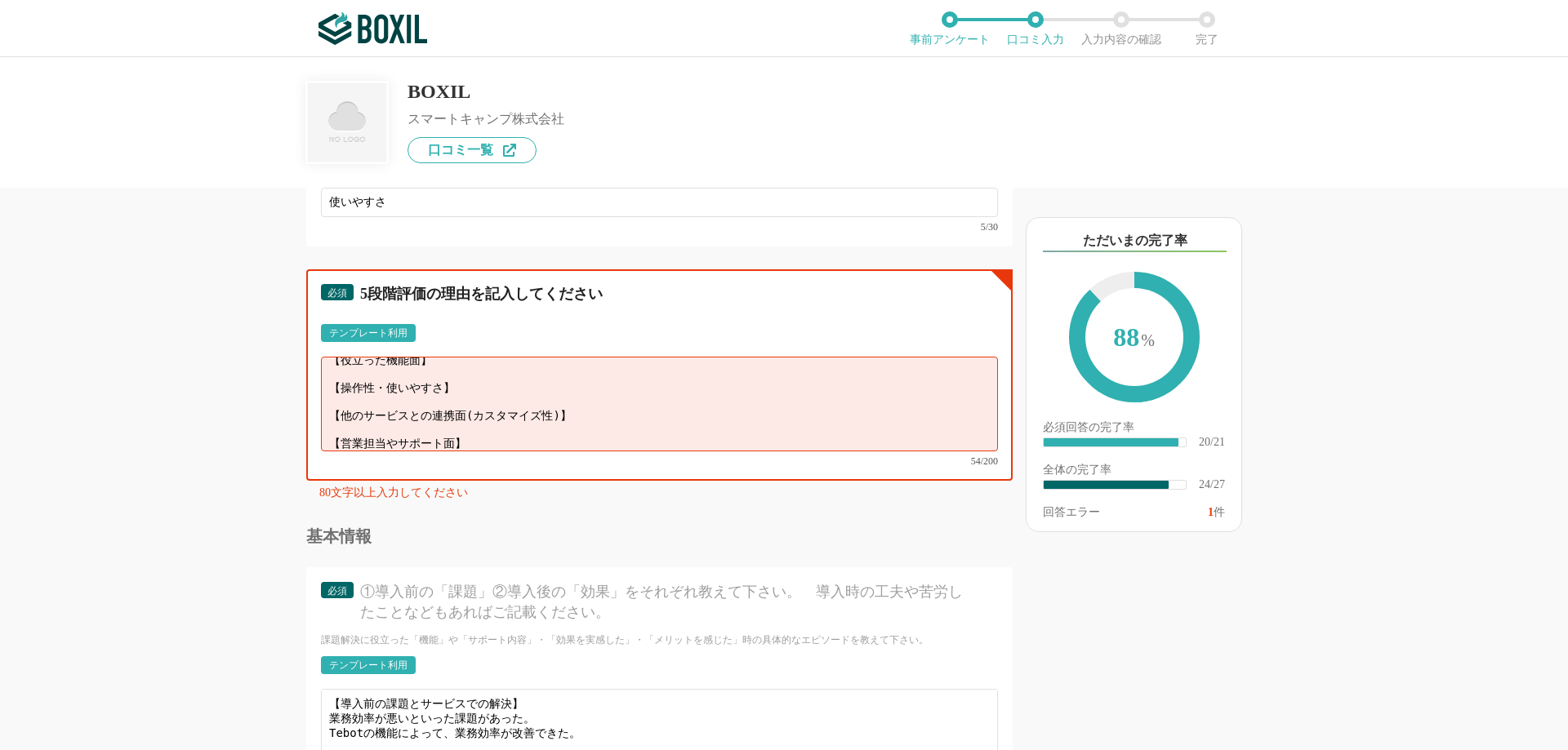
click at [520, 423] on textarea "【役立った機能面】 【操作性・使いやすさ】 【他のサービスとの連携面(カスタマイズ性)】 【営業担当やサポート面】" at bounding box center [660, 404] width 677 height 94
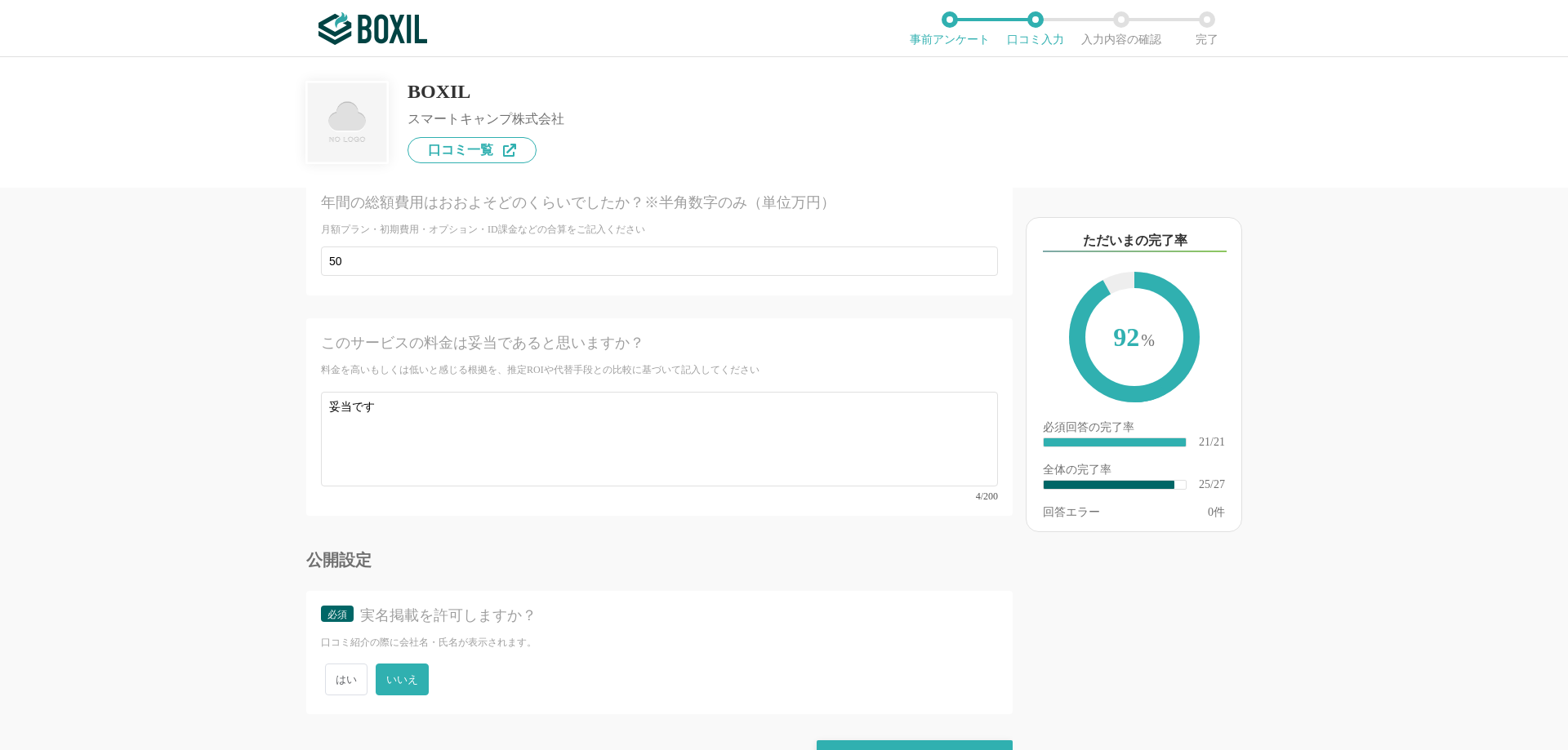
scroll to position [4273, 0]
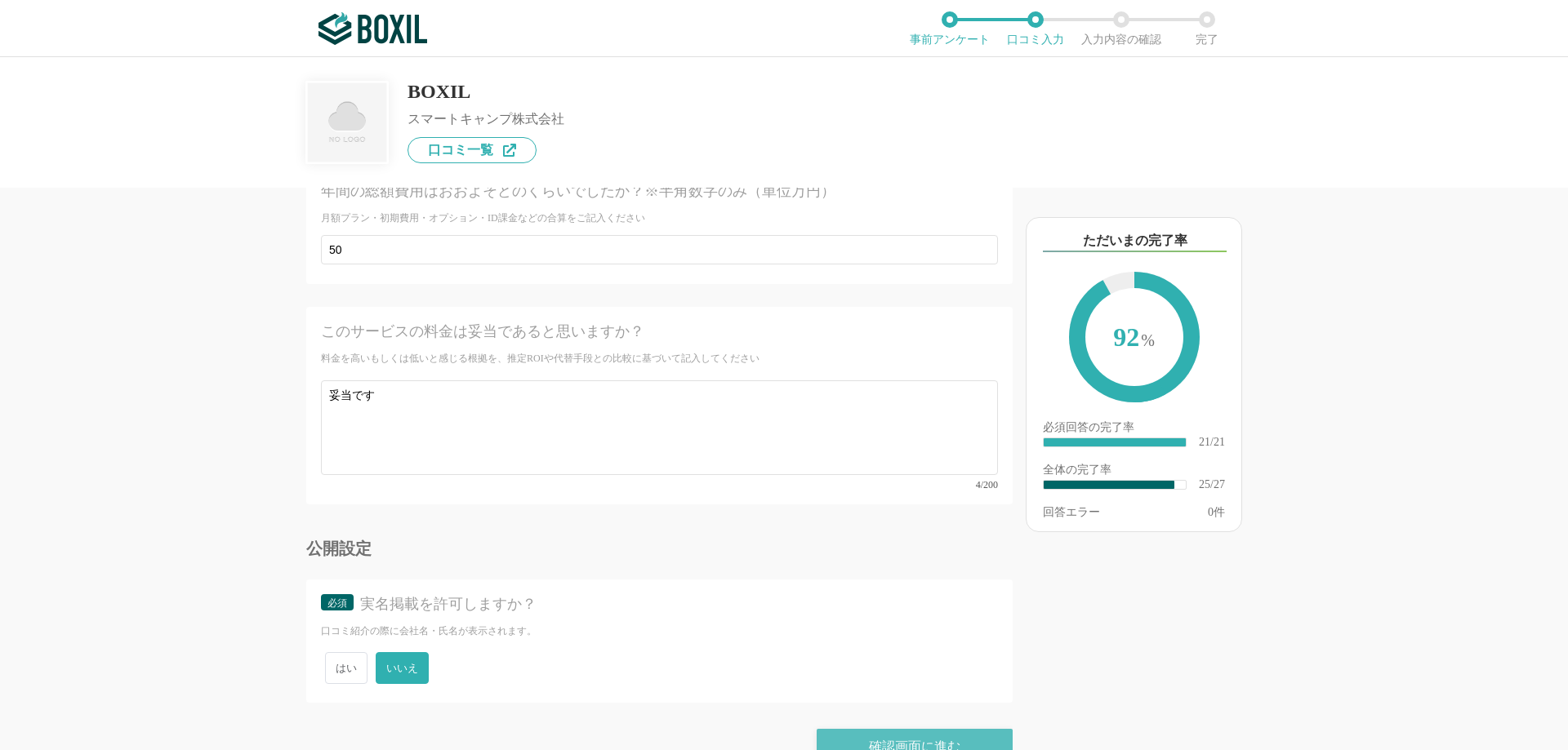
type textarea "【役立った機能面】 【操作性・使いやすさ】 【他のサービスとの連携面(カスタマイズ性)】 【営業担当やサポート面】 導入時の打合せから、メンテナンスサポートま…"
click at [863, 729] on div "確認画面に進む" at bounding box center [914, 746] width 196 height 36
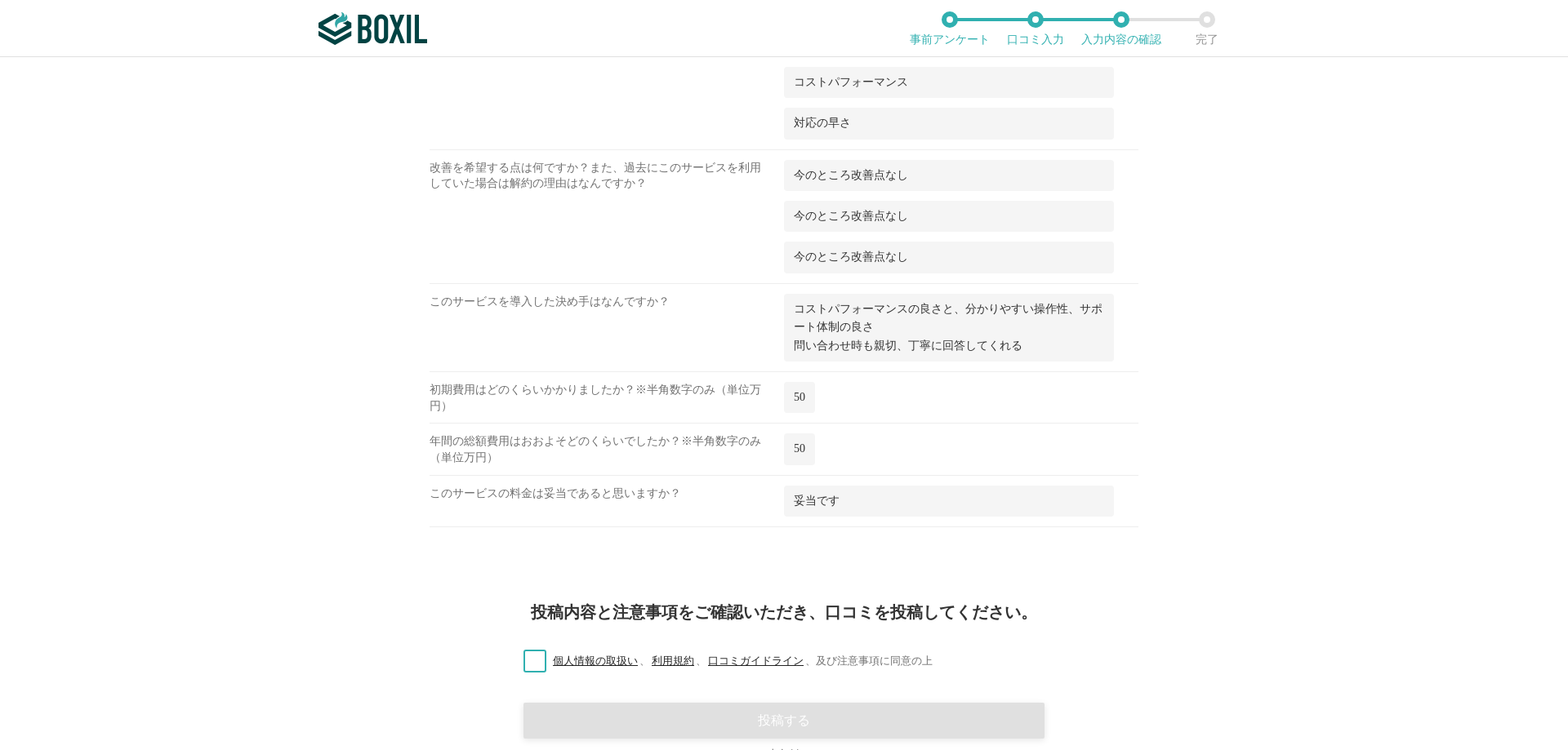
scroll to position [1920, 0]
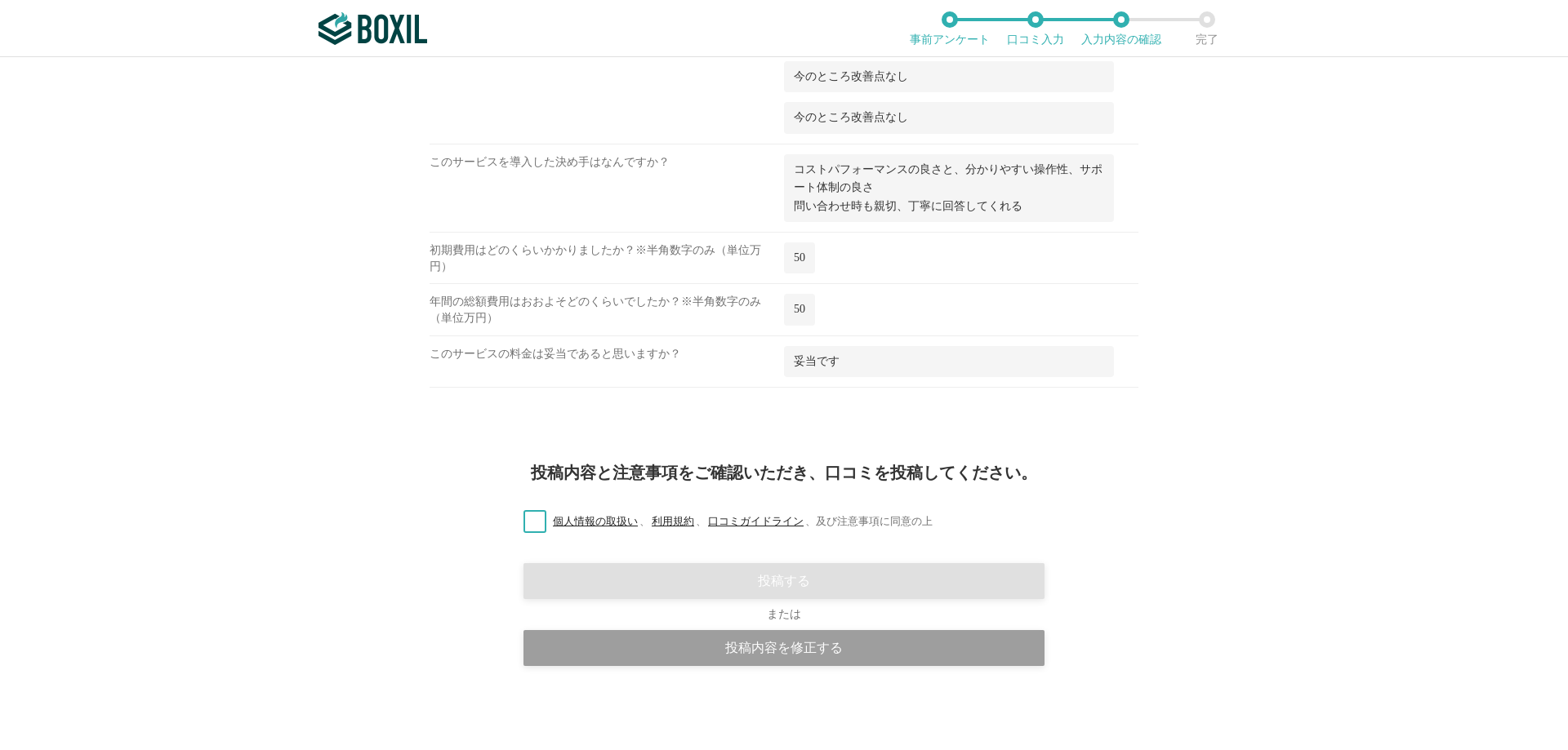
click at [529, 515] on label "個人情報の取扱い 、 利用規約 、 口コミガイドライン 、 及び注意事項に同意の上" at bounding box center [721, 522] width 422 height 18
click at [0, 0] on input "個人情報の取扱い 、 利用規約 、 口コミガイドライン 、 及び注意事項に同意の上" at bounding box center [0, 0] width 0 height 0
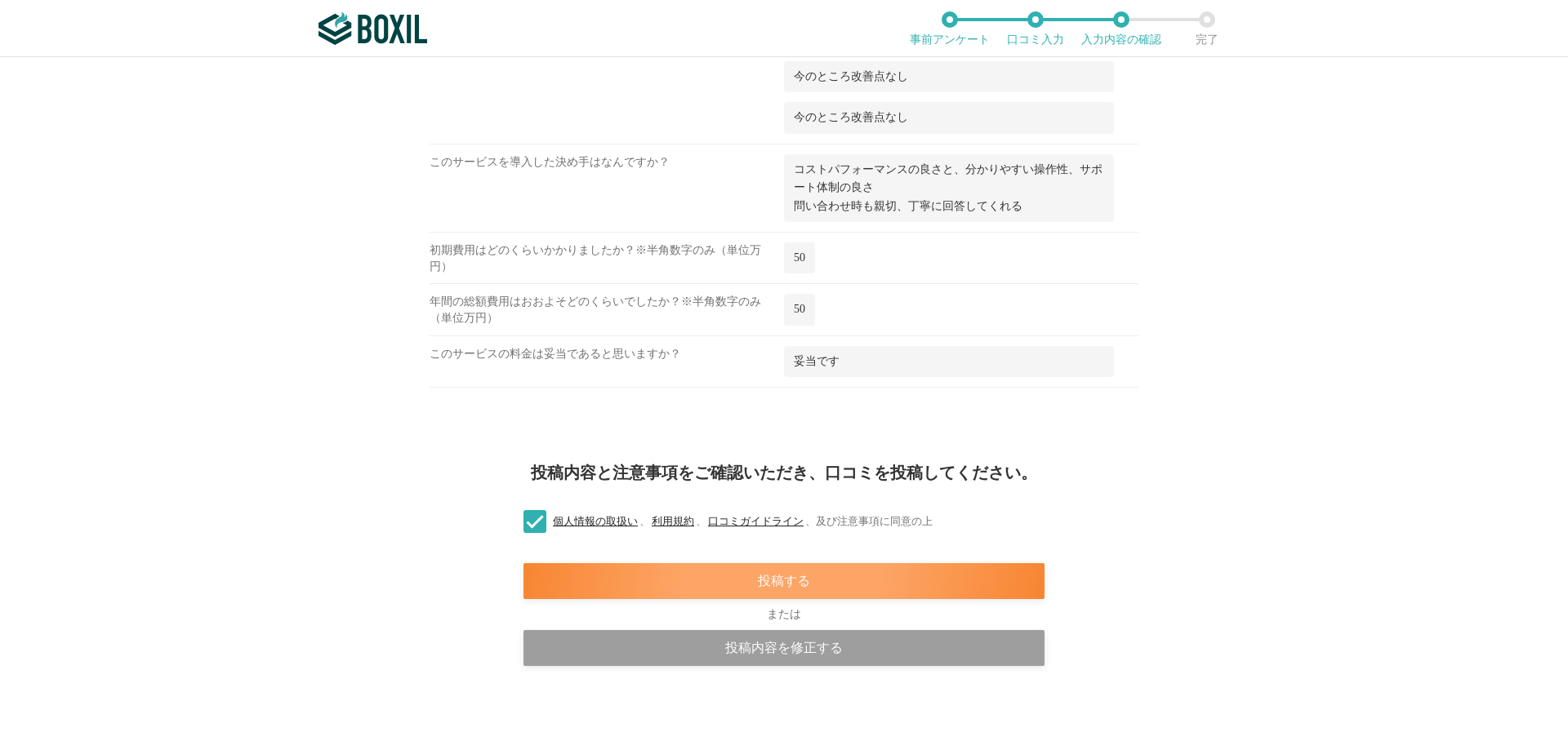
click at [749, 583] on div "投稿する" at bounding box center [784, 581] width 521 height 36
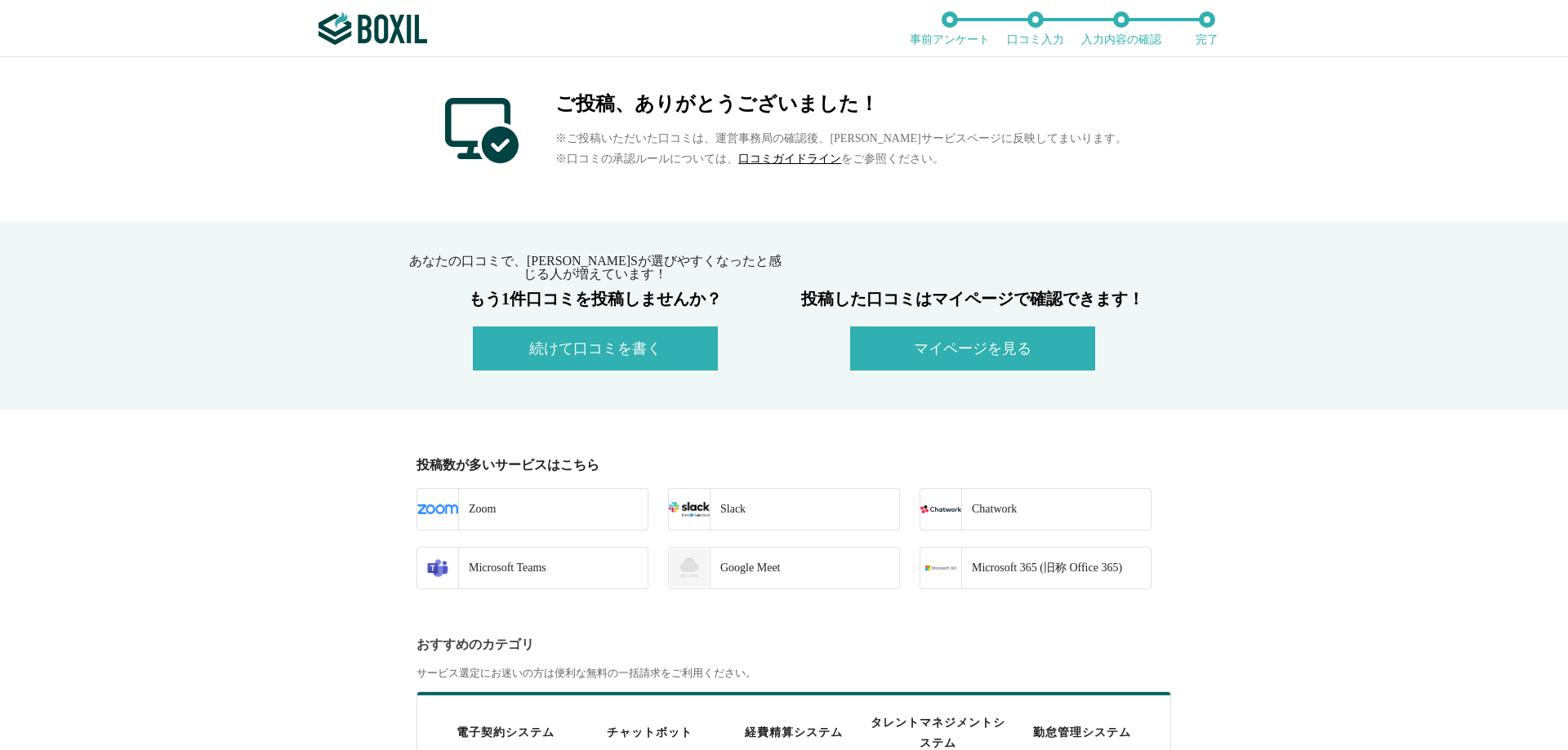
click at [935, 346] on button "マイページを見る" at bounding box center [972, 348] width 245 height 44
